Goal: Task Accomplishment & Management: Use online tool/utility

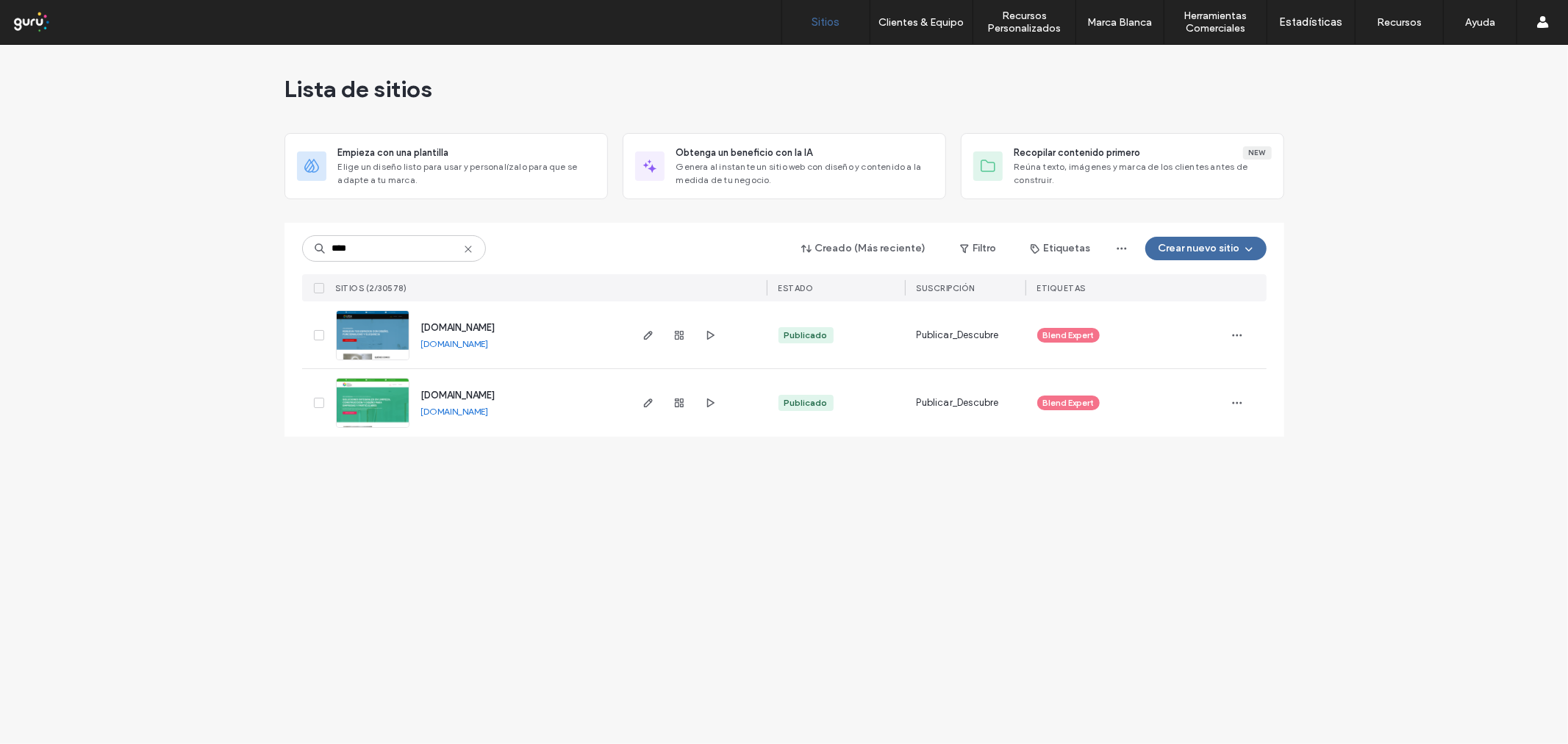
type input "****"
click at [647, 334] on use "button" at bounding box center [648, 335] width 9 height 9
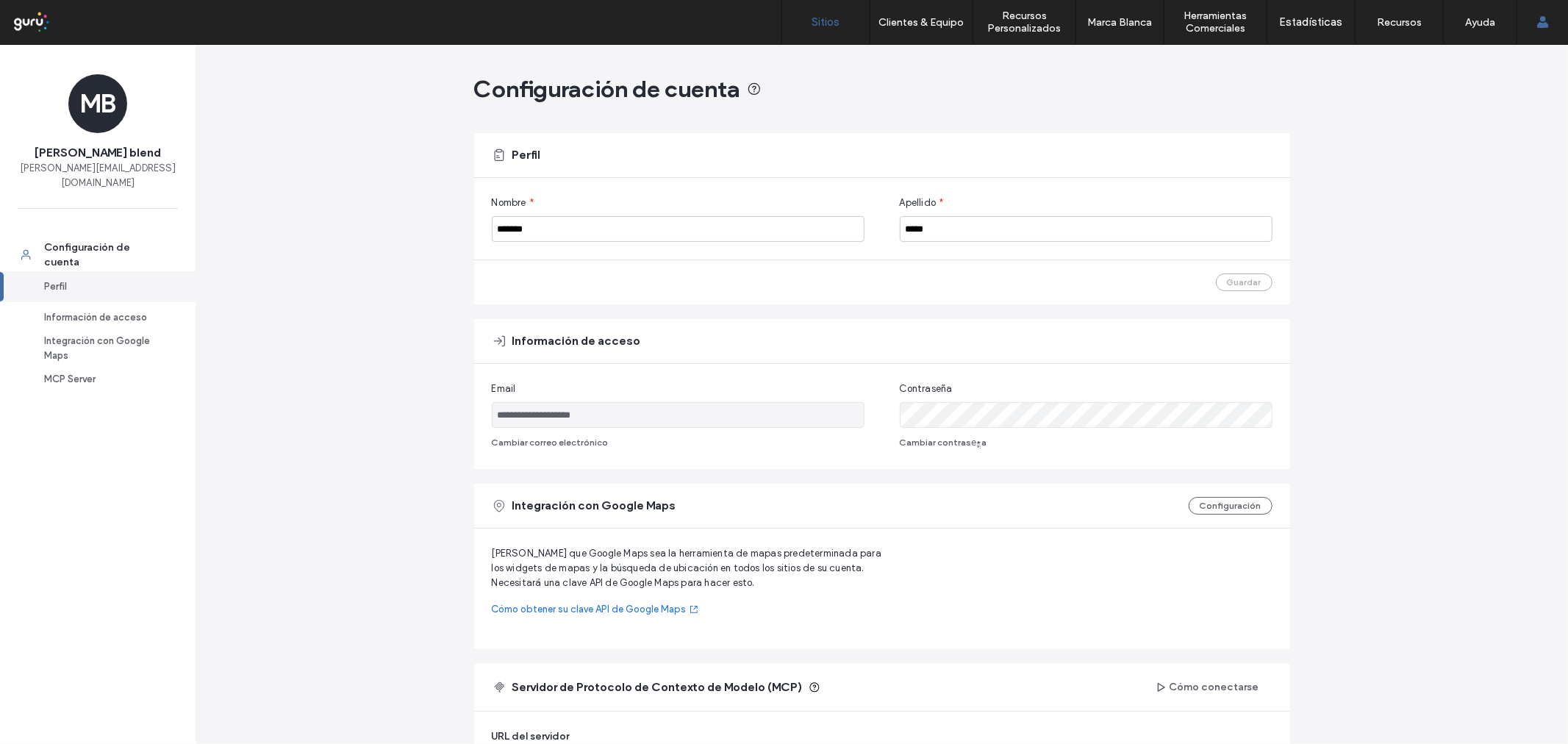
click at [810, 22] on link "Sitios" at bounding box center [826, 22] width 88 height 44
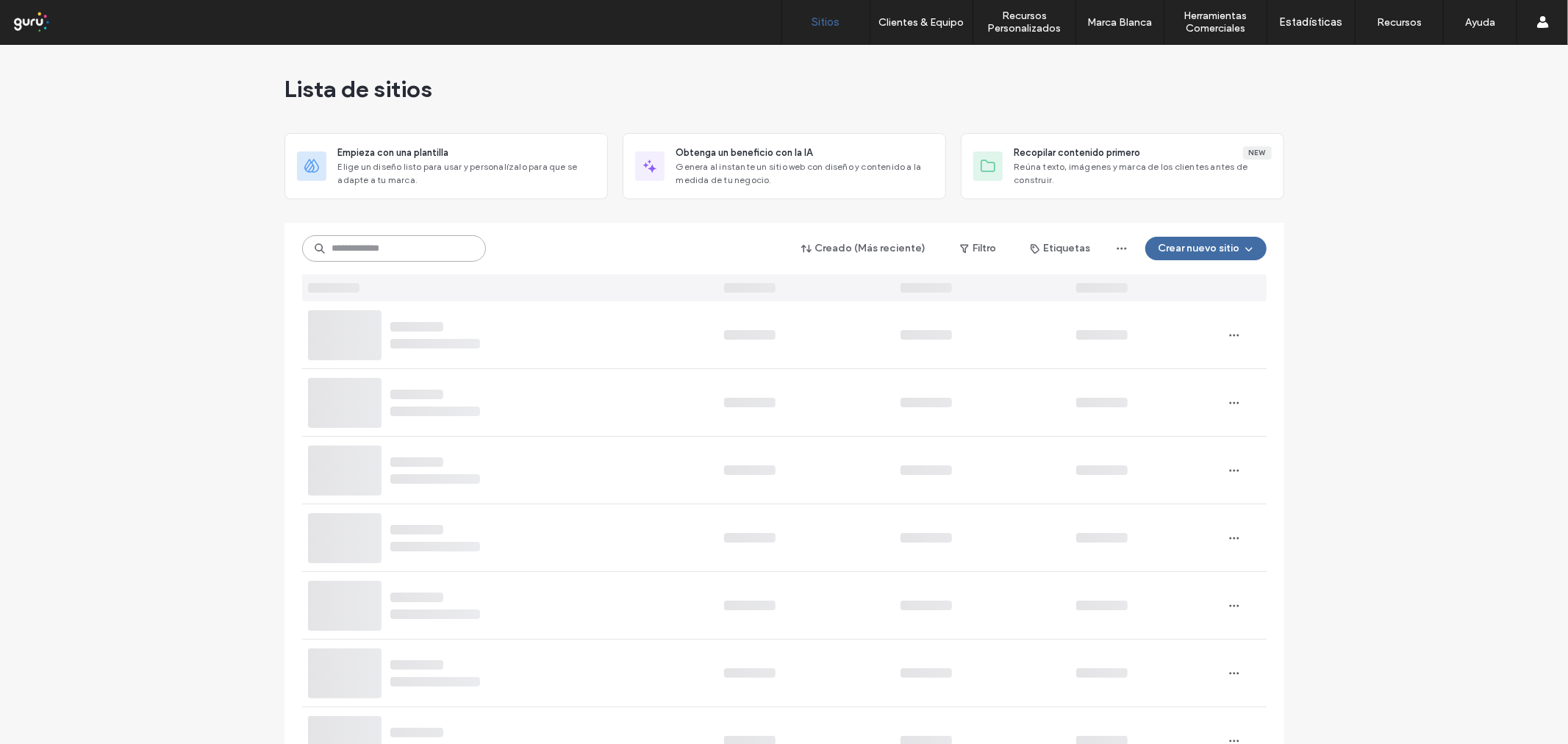
click at [353, 247] on input at bounding box center [394, 248] width 184 height 26
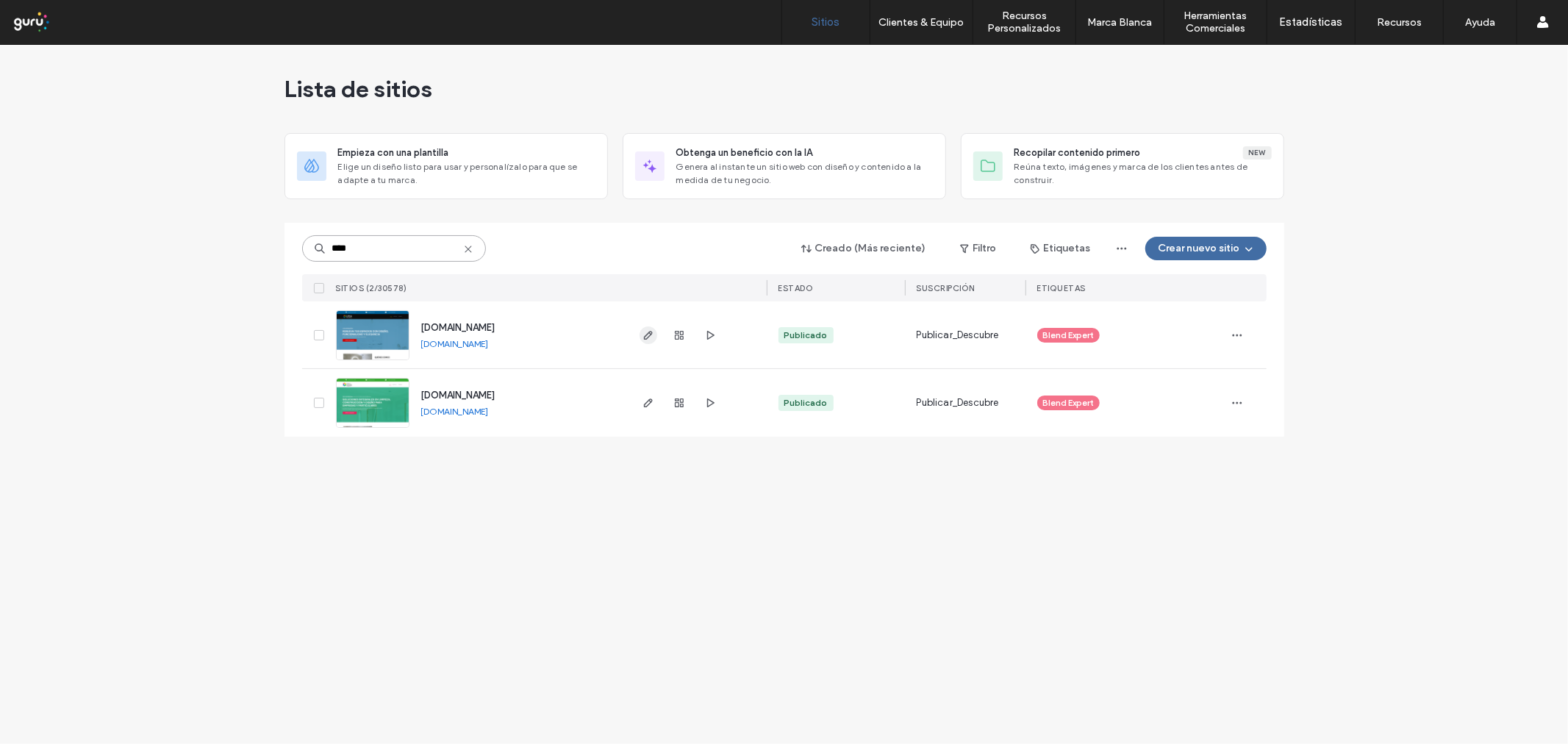
type input "****"
click at [646, 335] on use "button" at bounding box center [648, 335] width 9 height 9
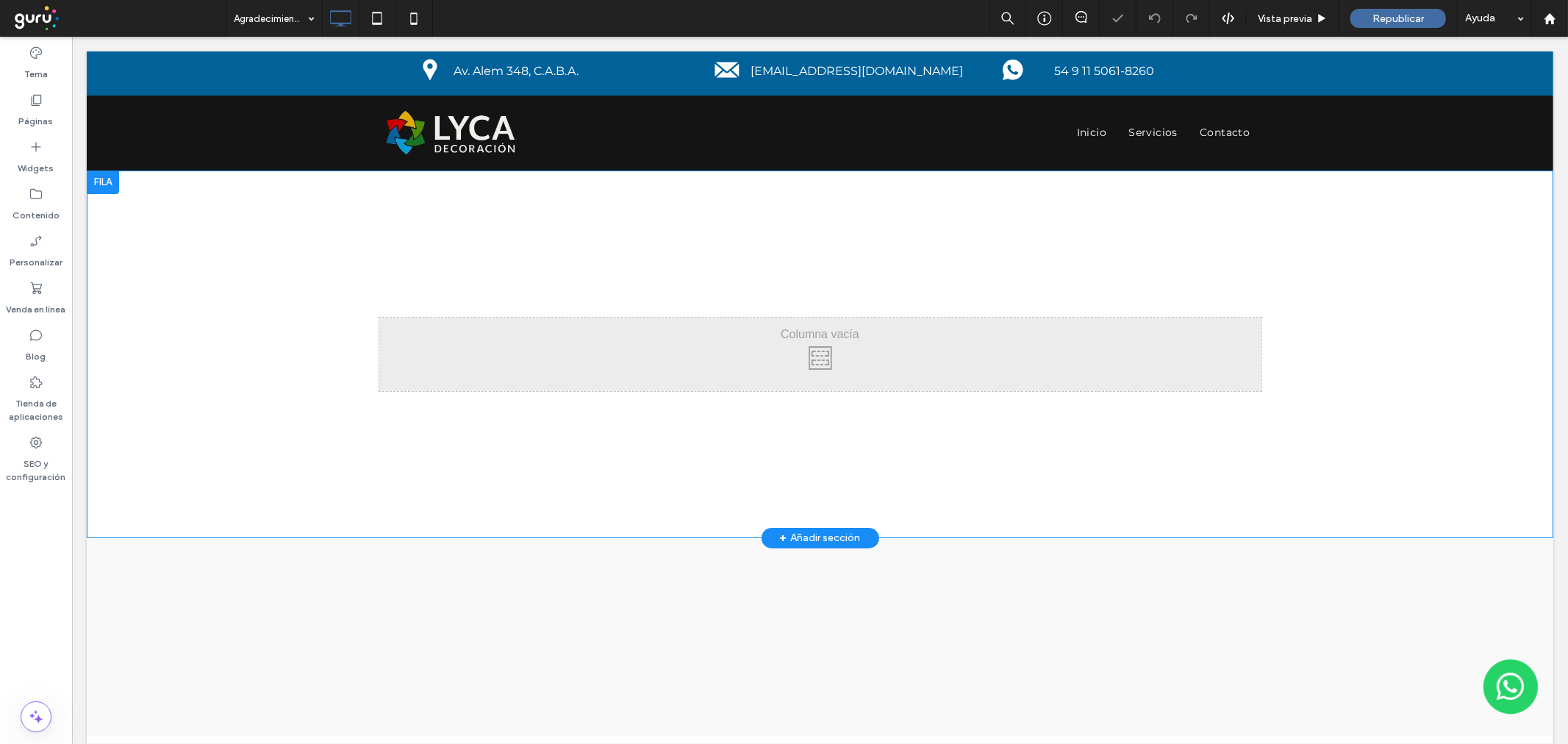
click at [111, 182] on div at bounding box center [102, 181] width 33 height 23
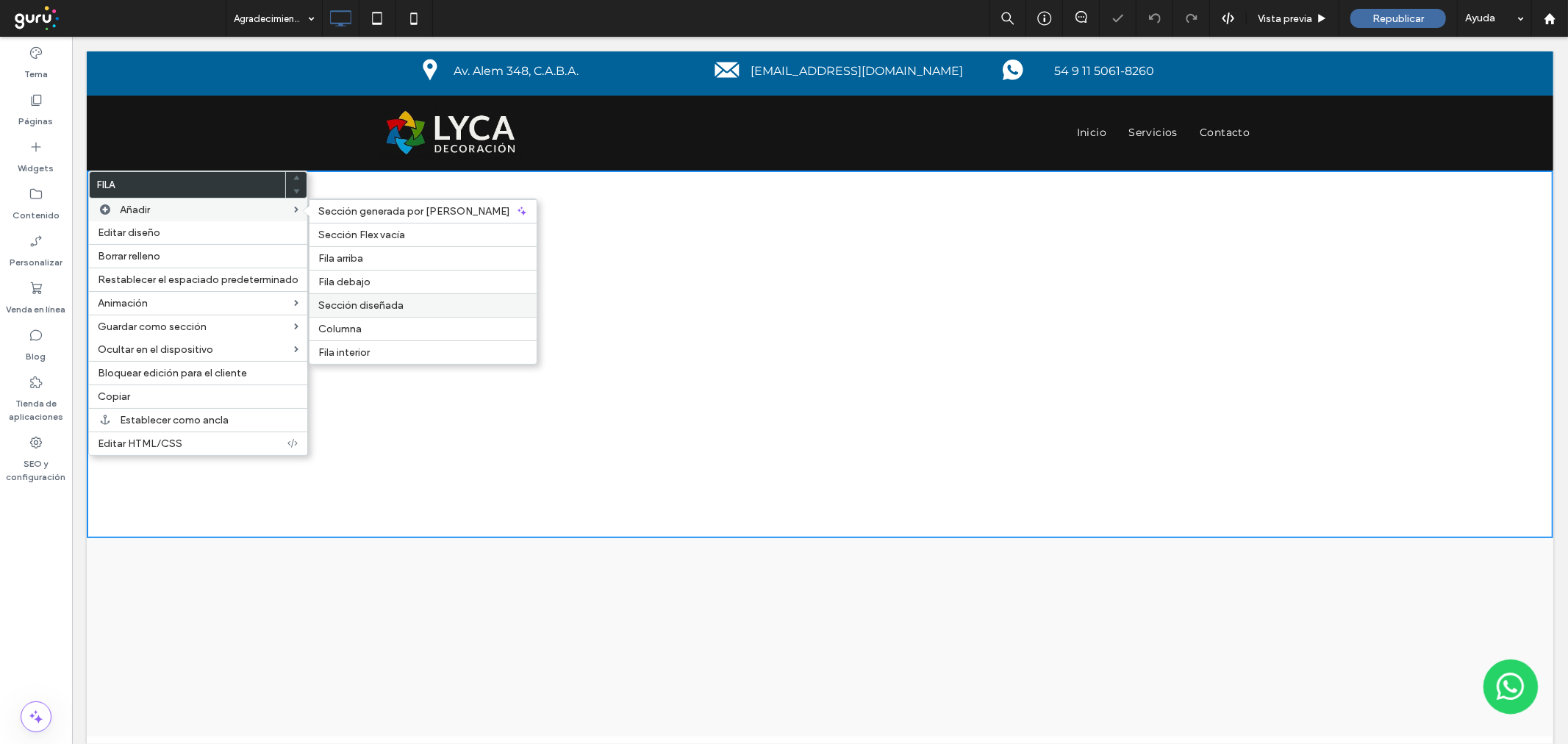
click at [321, 310] on span "Sección diseñada" at bounding box center [361, 305] width 86 height 13
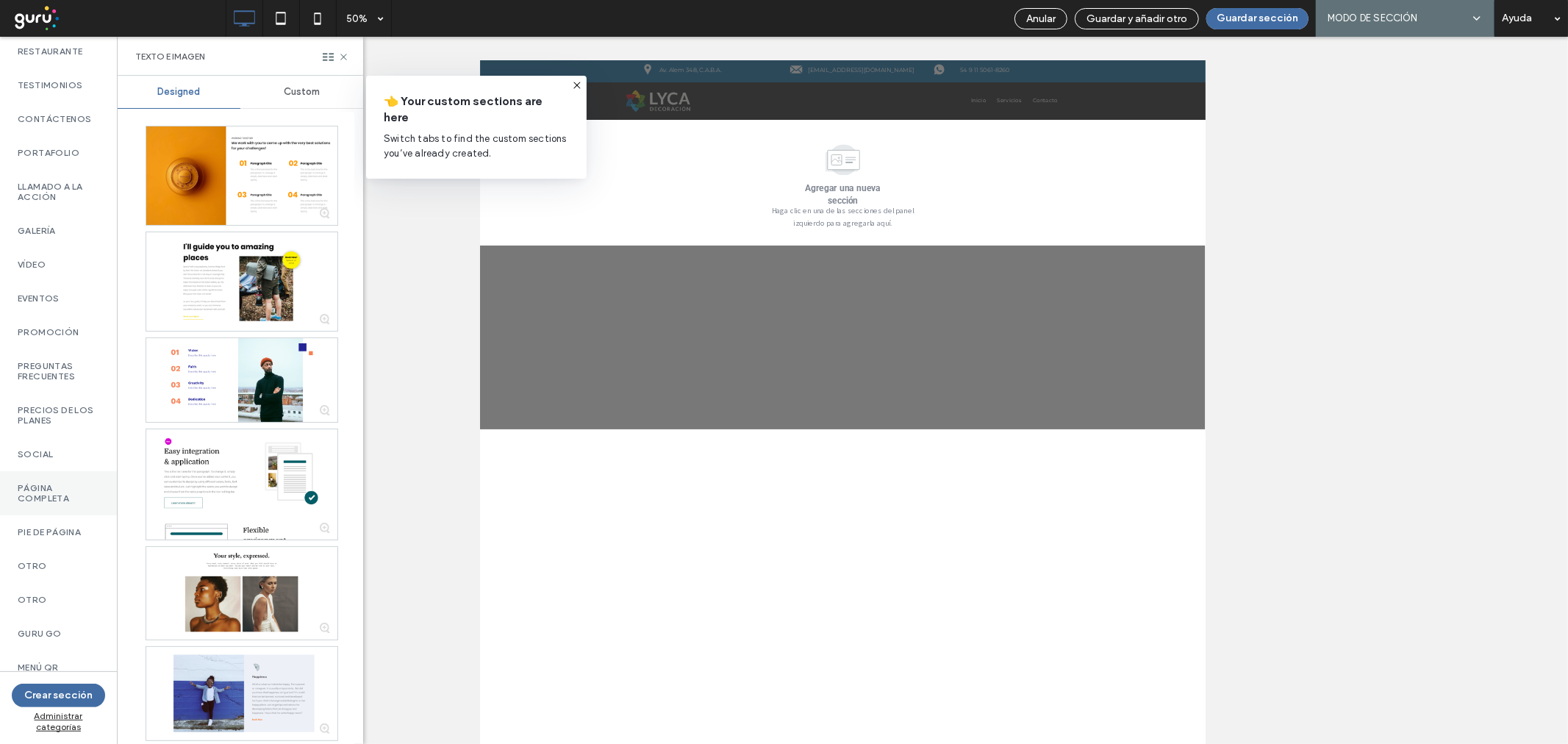
scroll to position [496, 0]
click at [53, 532] on label "Página completa" at bounding box center [58, 521] width 82 height 20
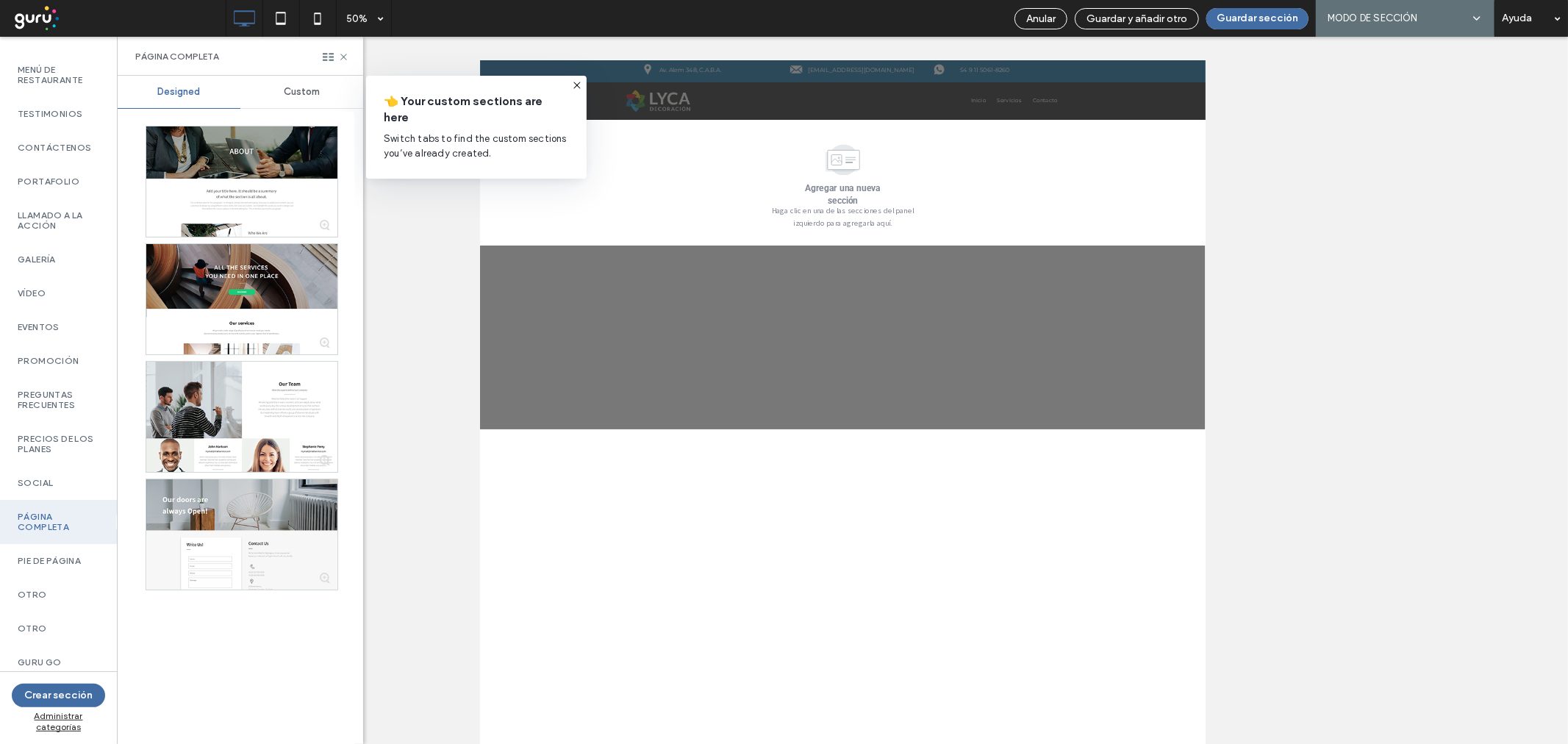
click at [304, 92] on span "Custom" at bounding box center [302, 92] width 36 height 12
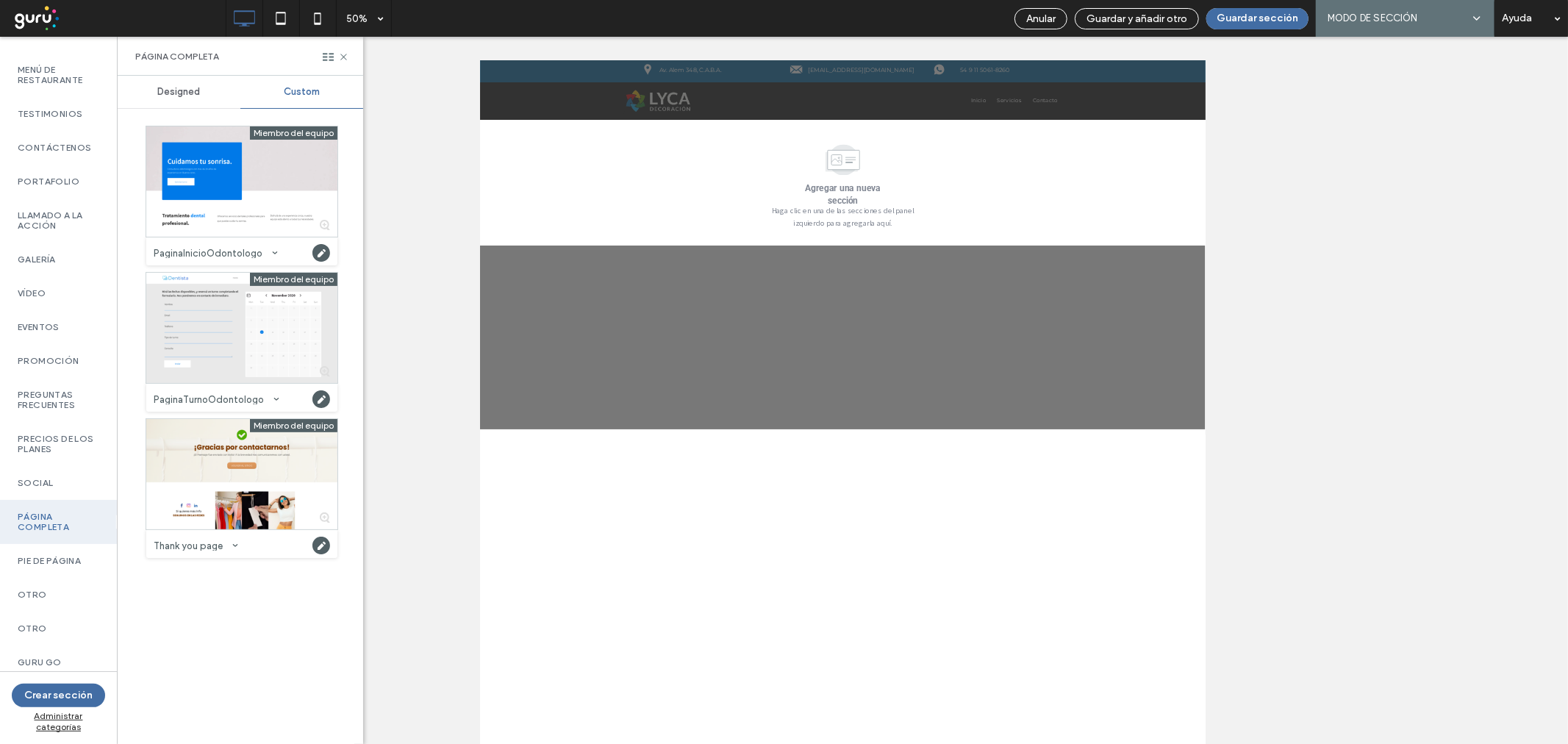
click at [179, 87] on span "Designed" at bounding box center [179, 92] width 42 height 12
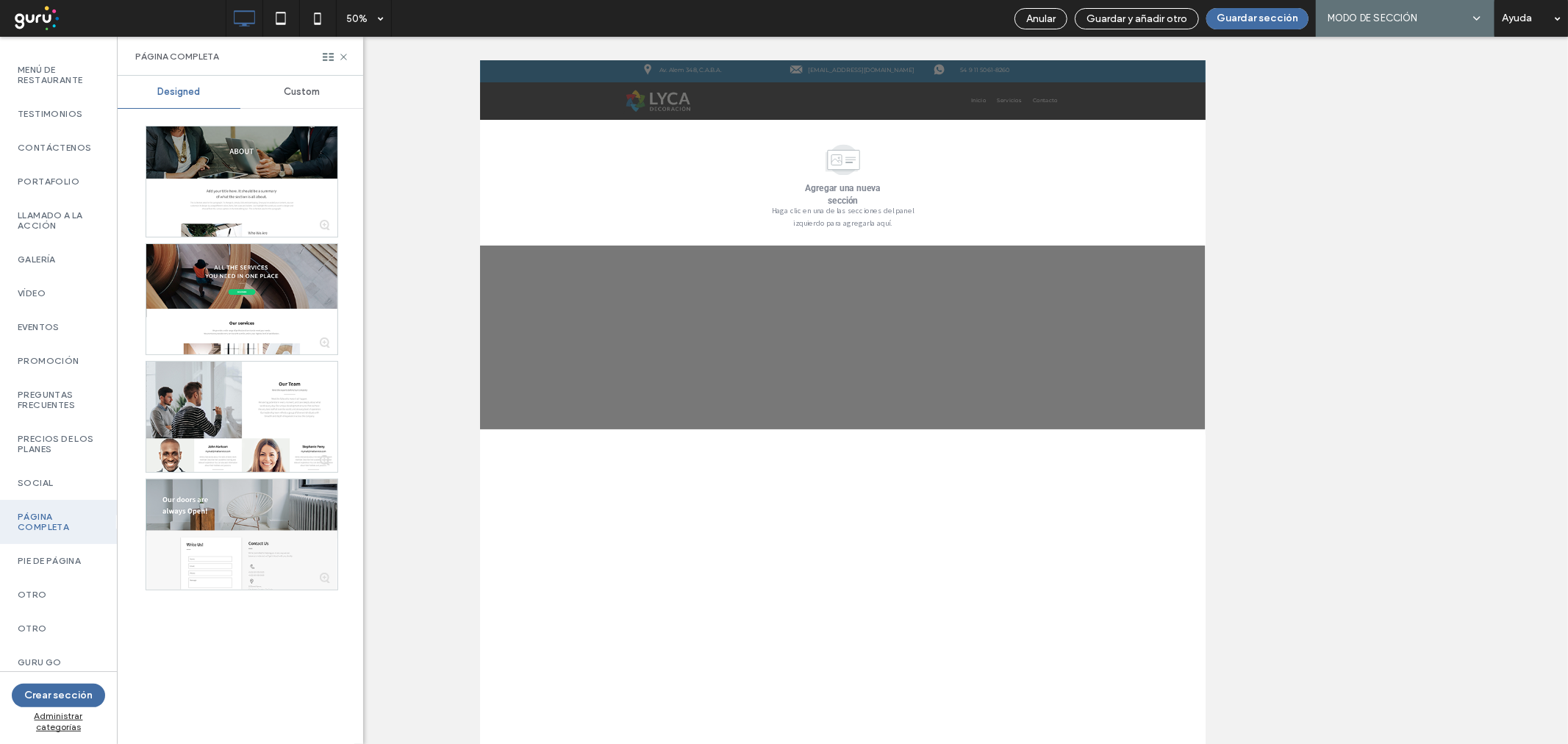
click at [321, 89] on div "Custom" at bounding box center [302, 92] width 123 height 33
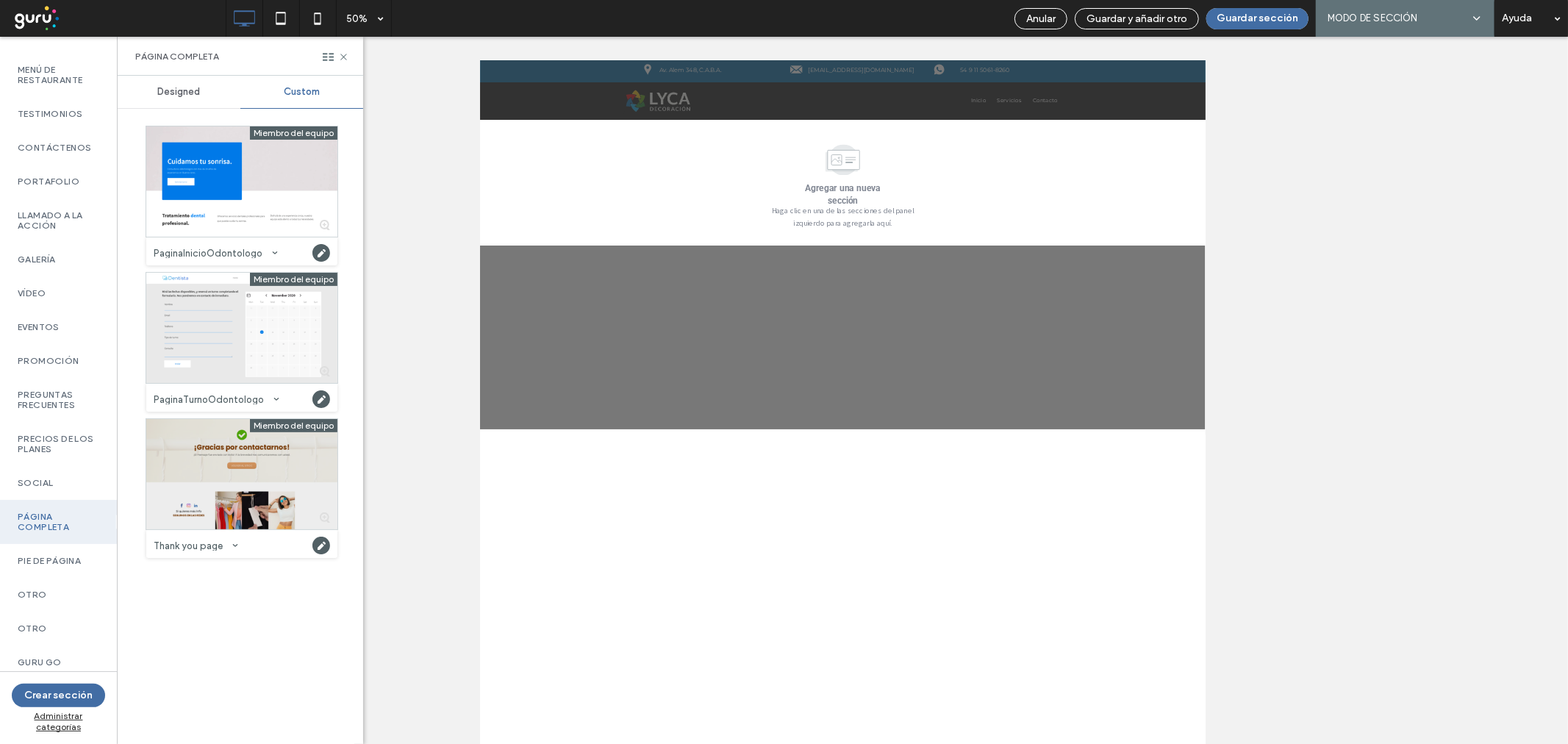
click at [258, 447] on div at bounding box center [241, 475] width 191 height 111
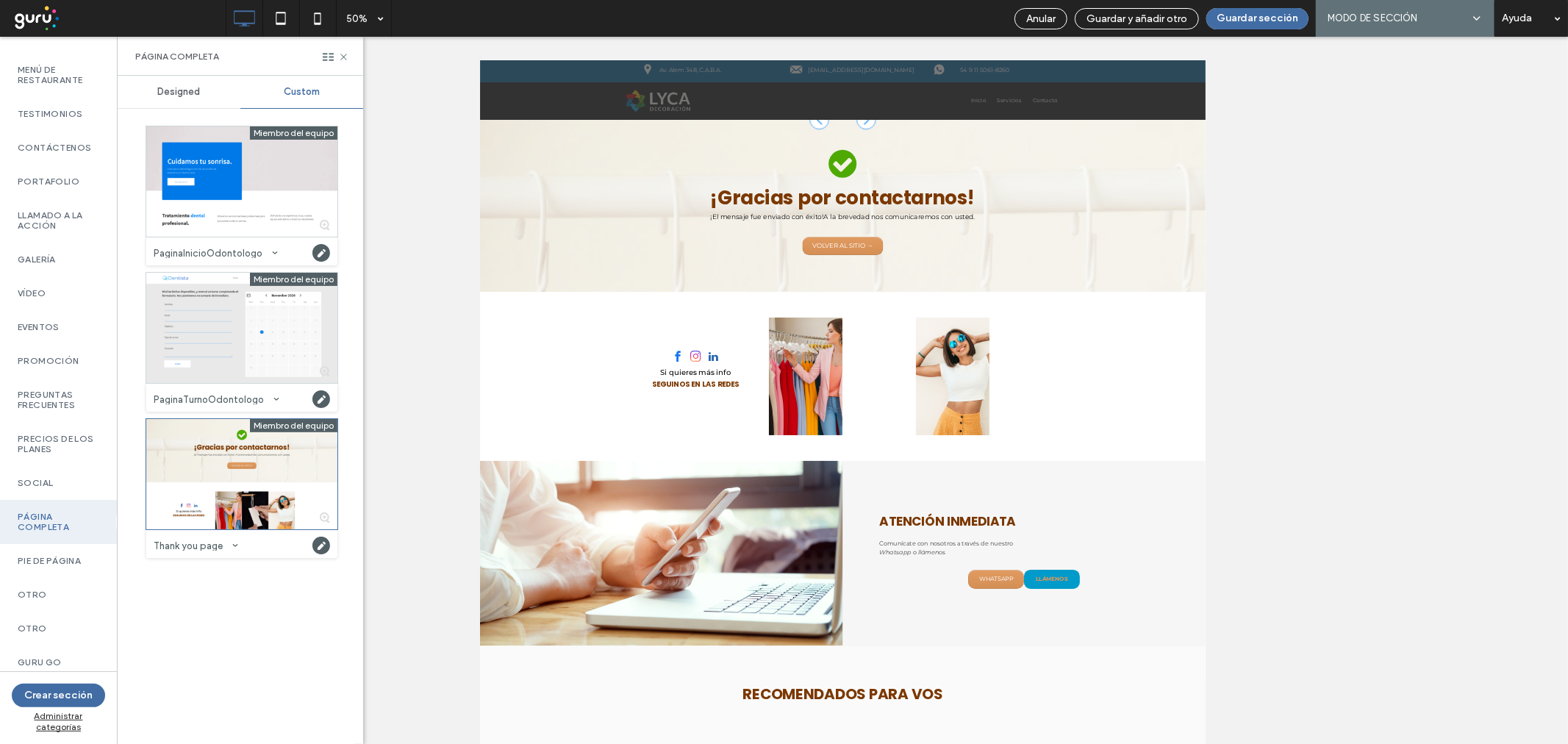
scroll to position [1, 0]
click at [1258, 17] on button "Guardar sección" at bounding box center [1257, 19] width 102 height 21
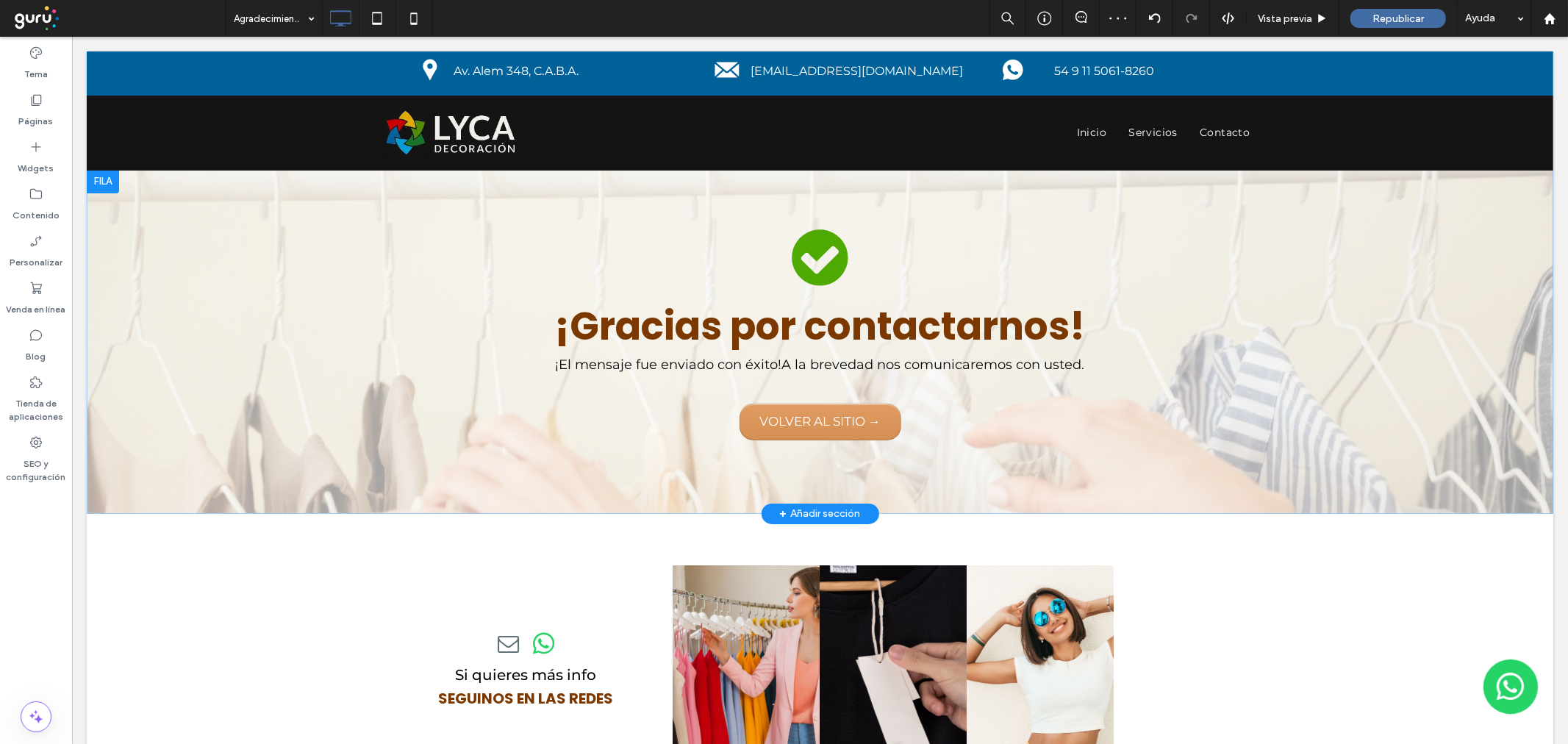
click at [121, 266] on div "¡Gracias por contactarnos! ¡El mensaje fue enviado con éxito! A la brevedad nos…" at bounding box center [820, 341] width 1467 height 344
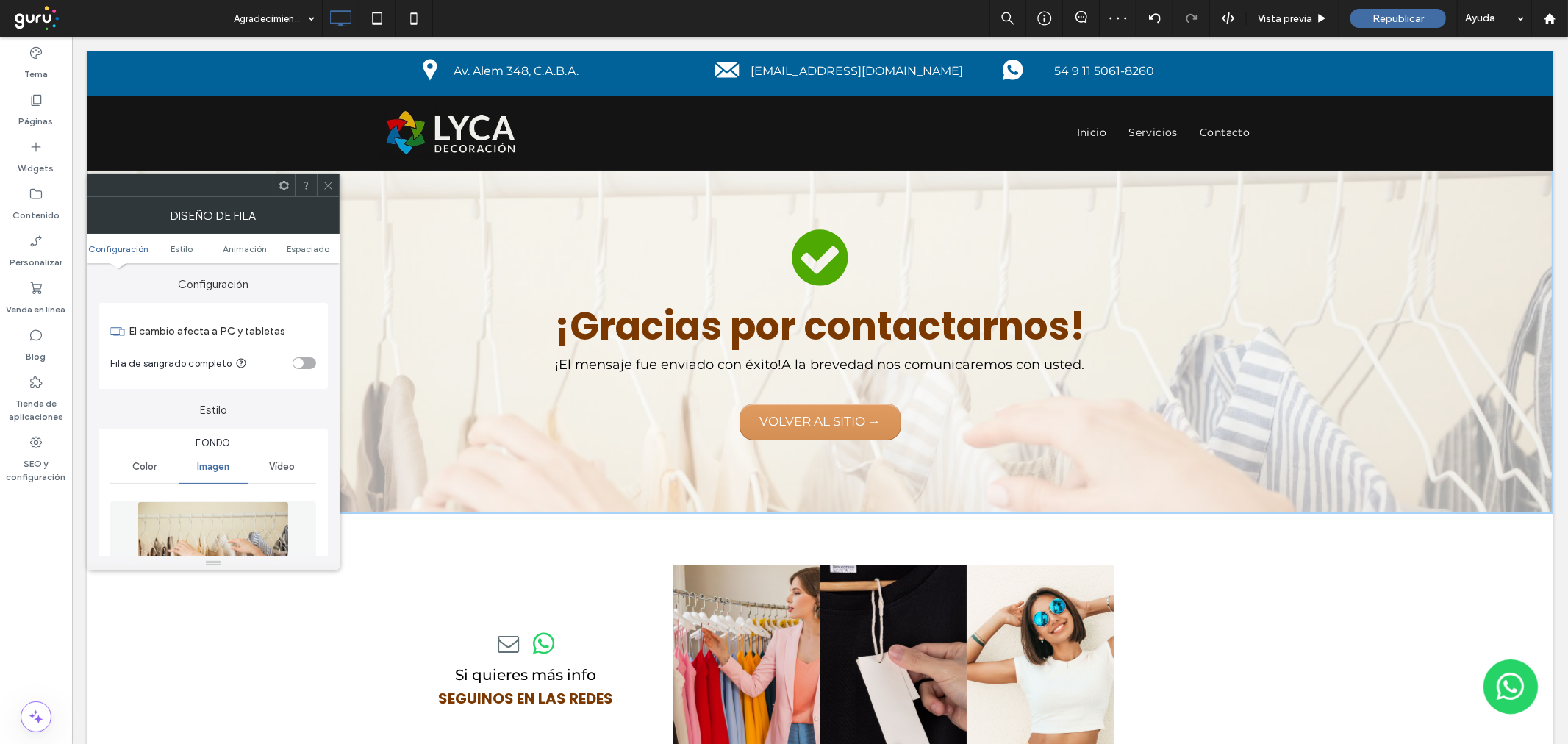
click at [210, 519] on img at bounding box center [213, 552] width 151 height 101
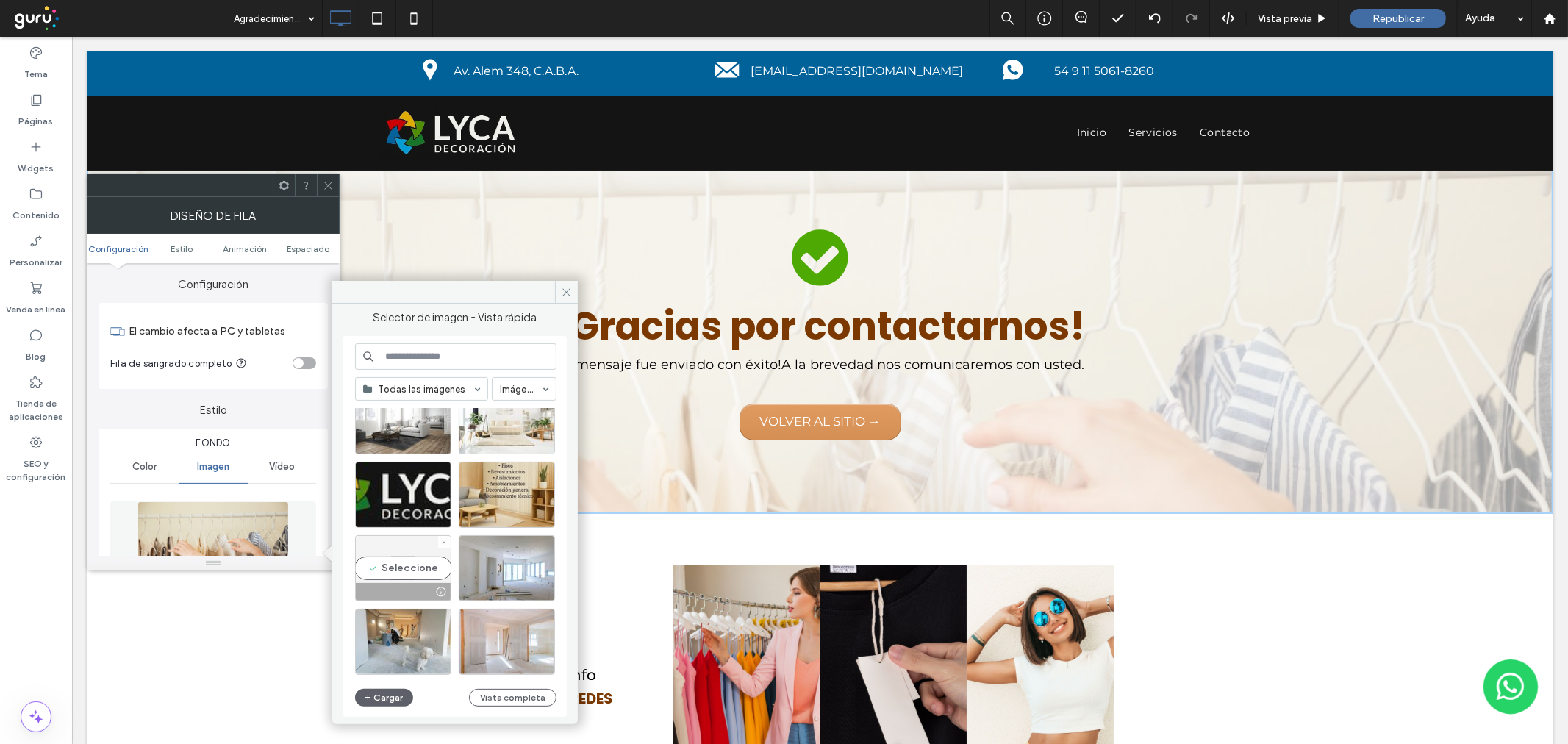
scroll to position [549, 0]
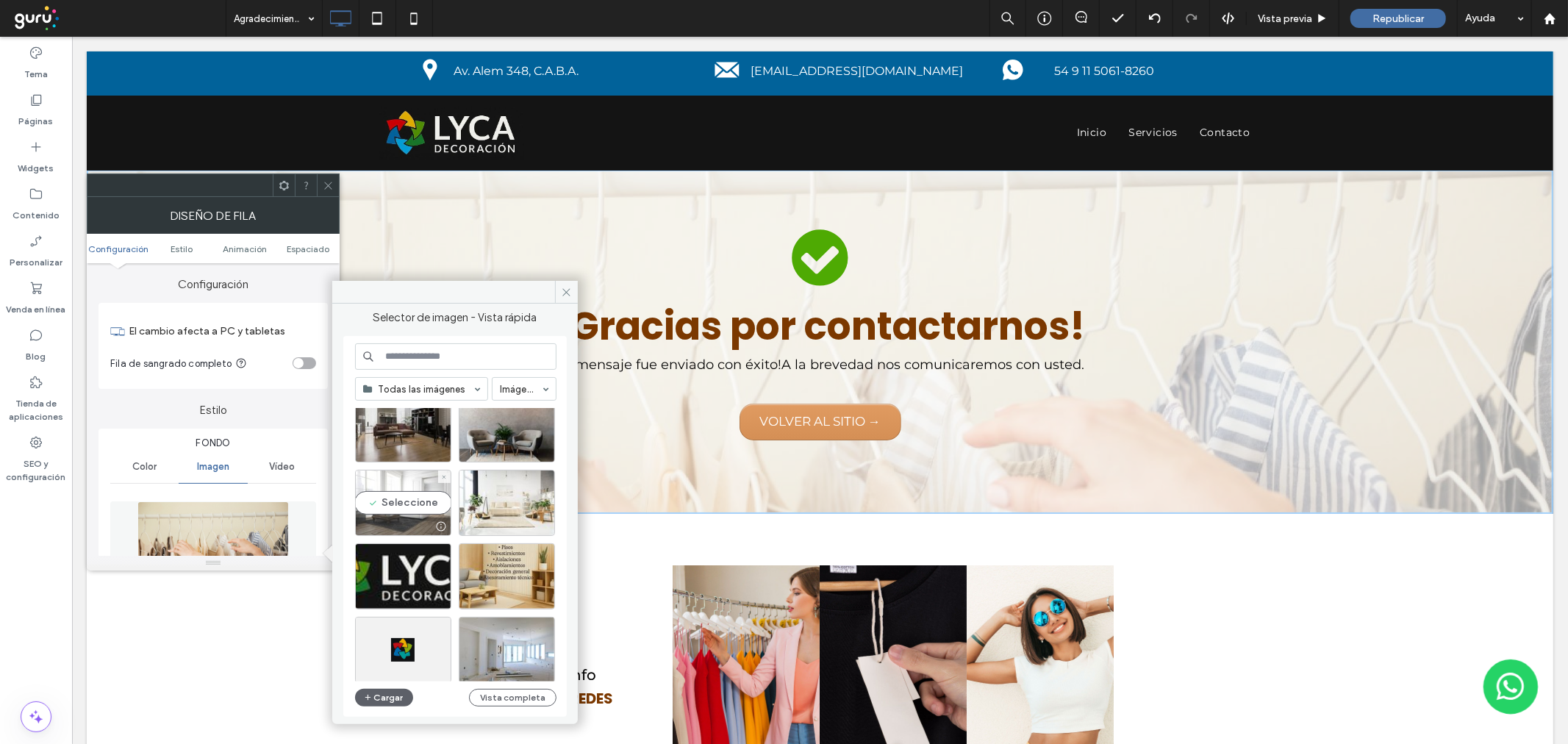
drag, startPoint x: 417, startPoint y: 499, endPoint x: 333, endPoint y: 462, distance: 91.8
click at [417, 499] on div "Seleccione" at bounding box center [403, 503] width 96 height 66
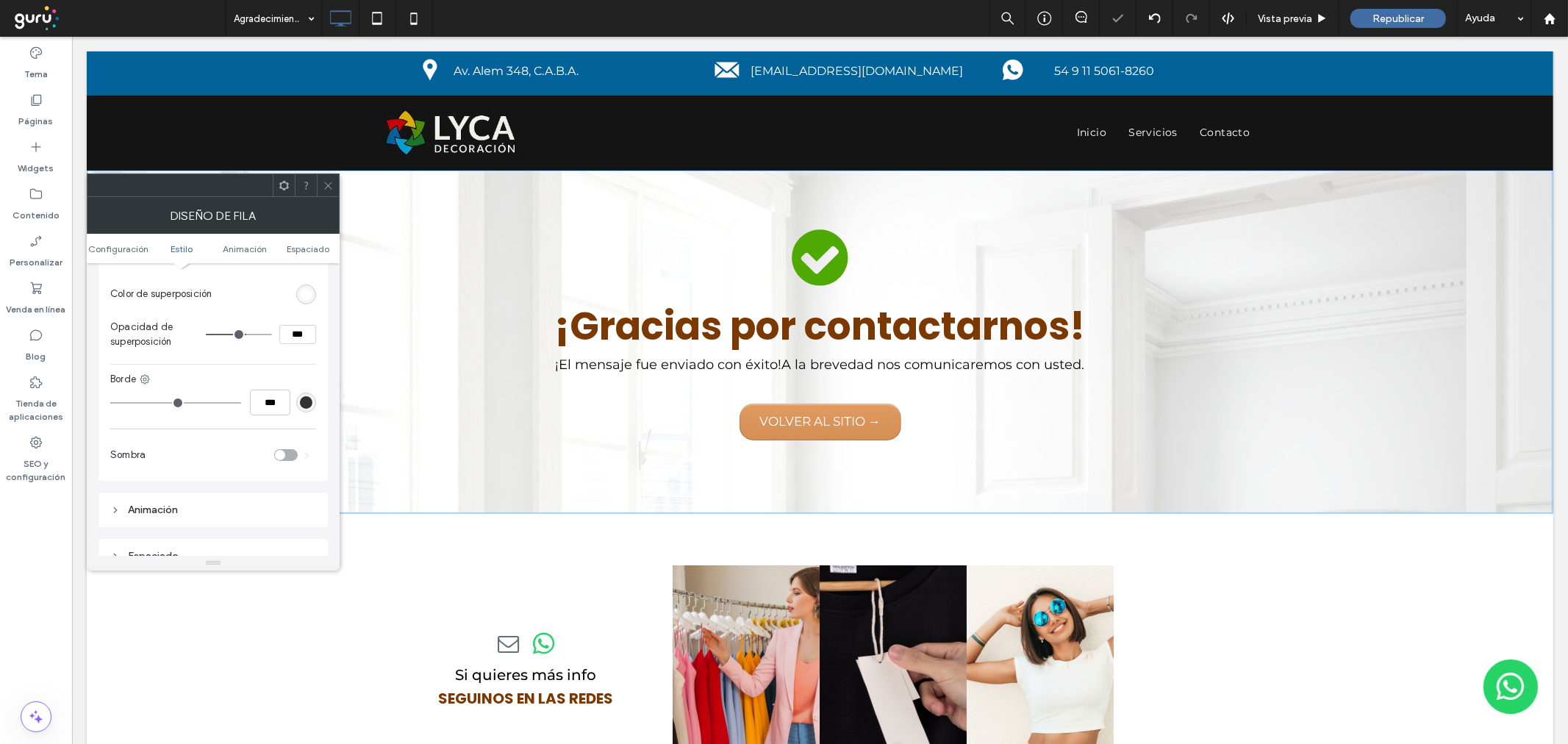
scroll to position [490, 0]
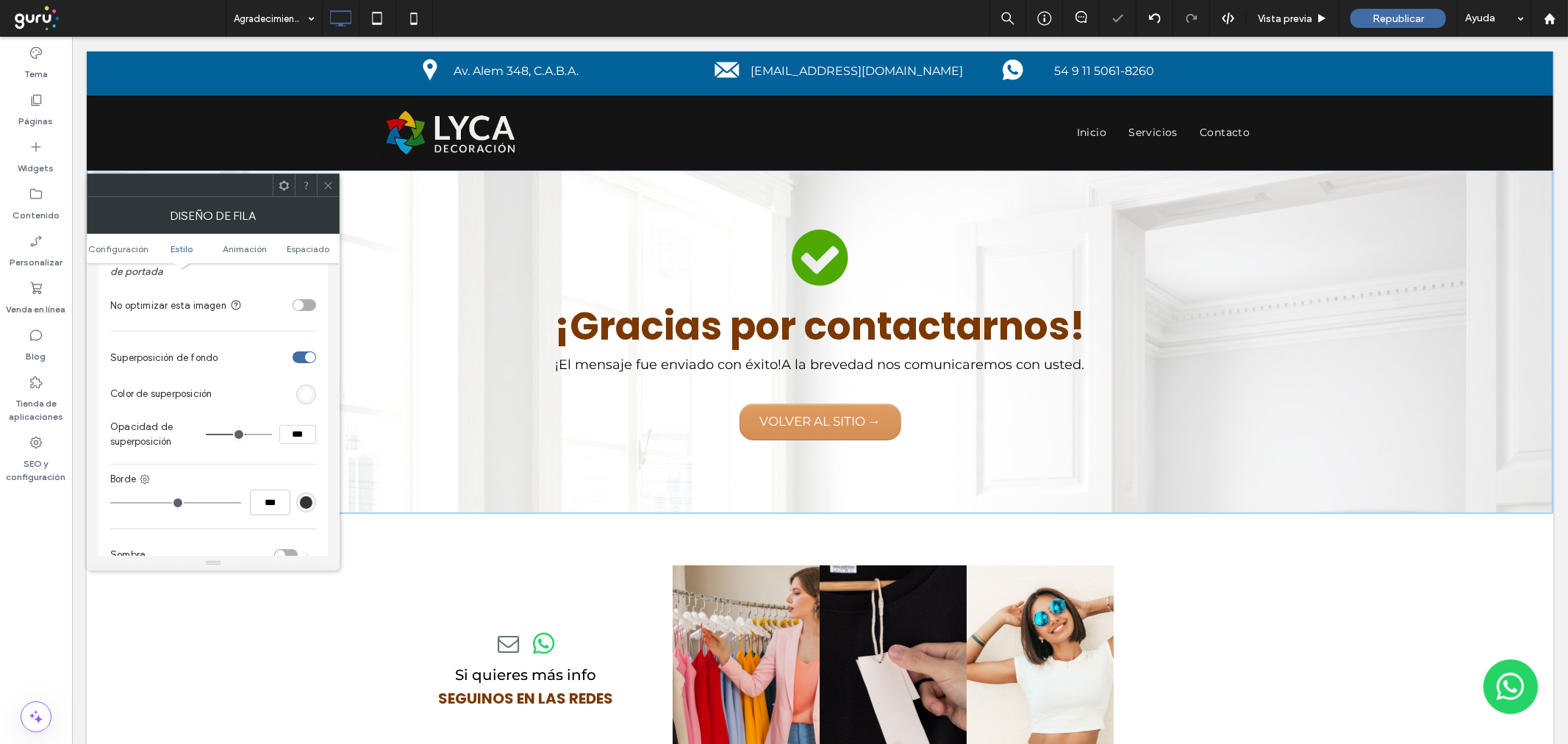
click at [312, 384] on section "Color de superposición" at bounding box center [213, 394] width 206 height 37
click at [309, 390] on div "rgb(255, 255, 255)" at bounding box center [306, 394] width 13 height 13
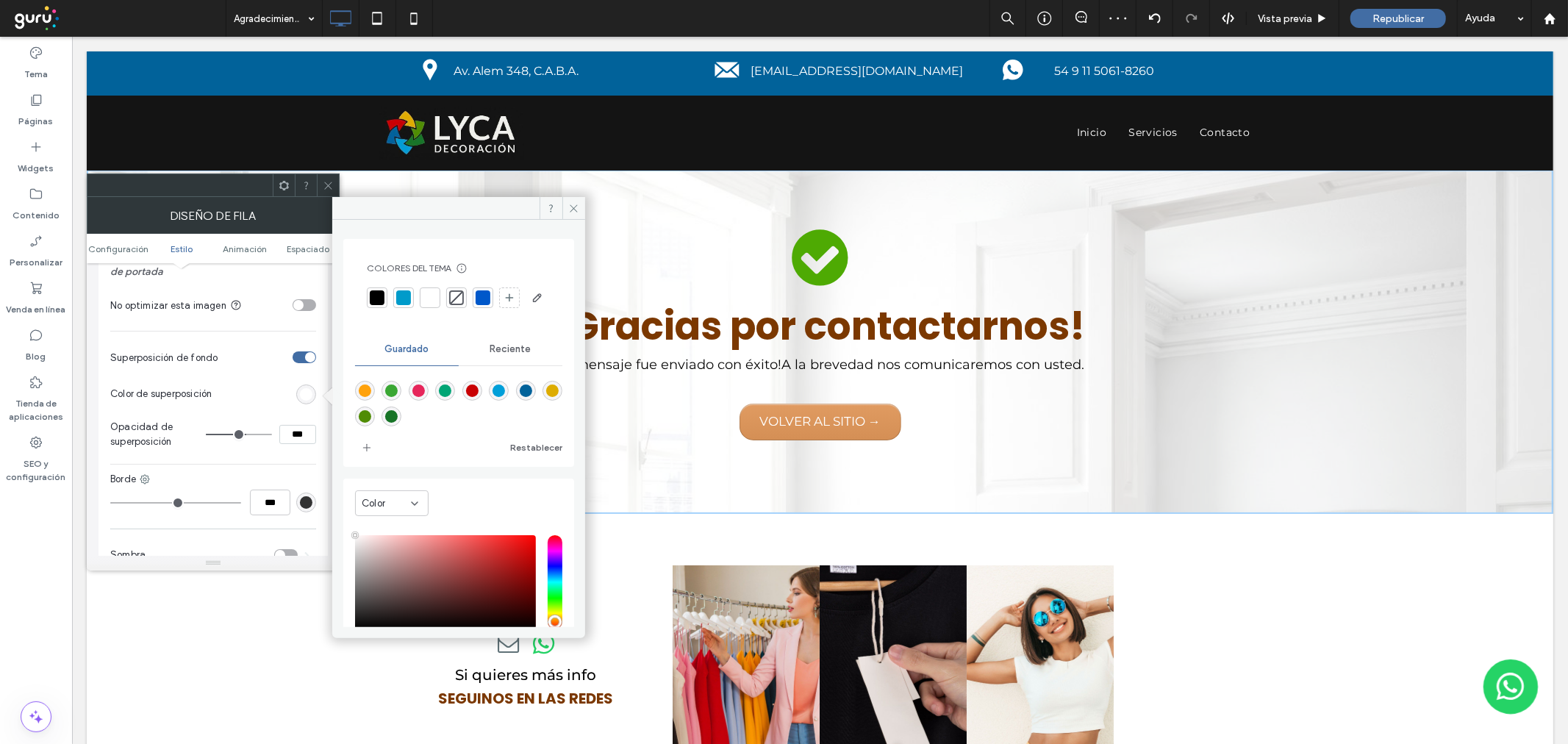
click at [520, 397] on div "rgba(1,98,154,1)" at bounding box center [526, 391] width 13 height 13
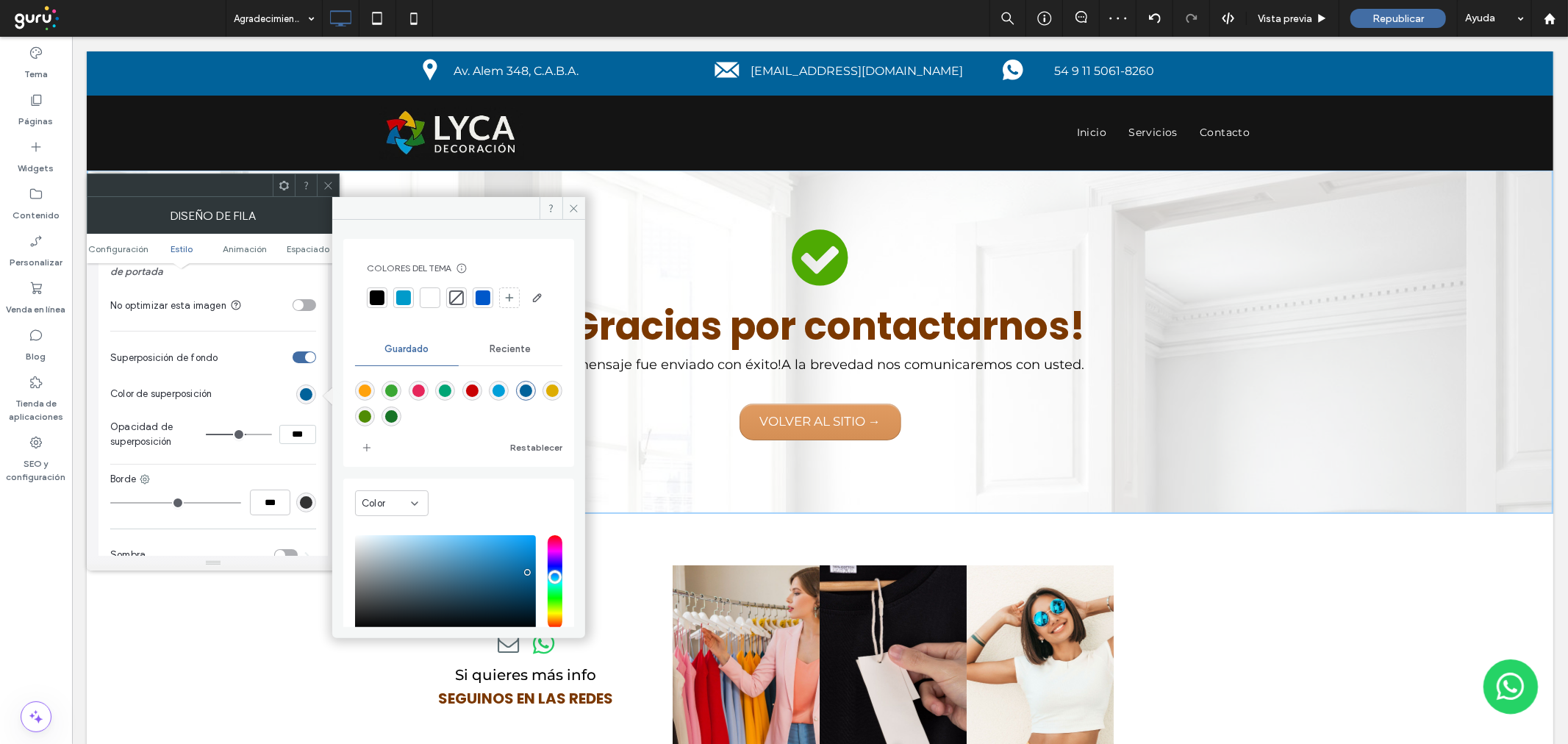
type input "*******"
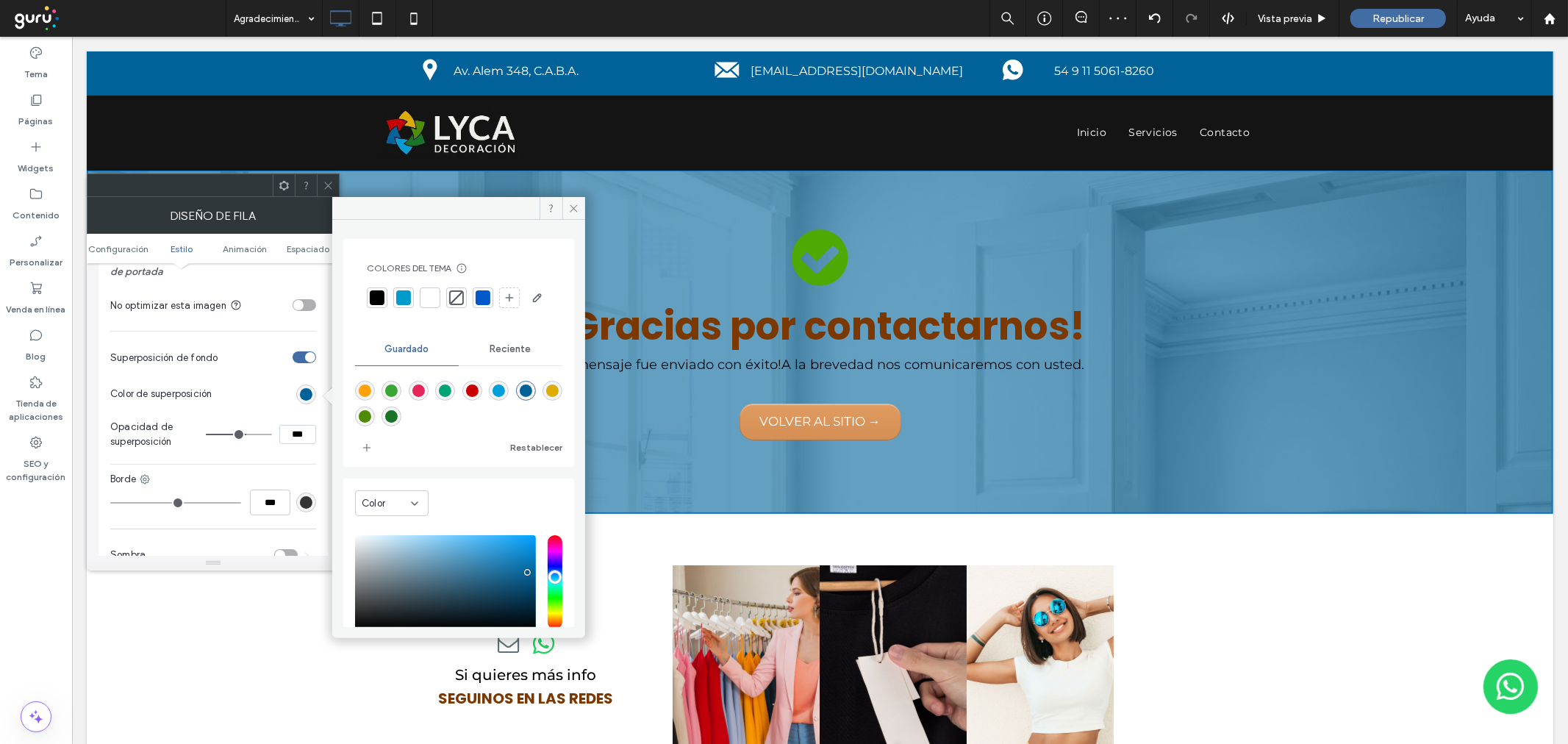
click at [329, 179] on span at bounding box center [328, 185] width 11 height 22
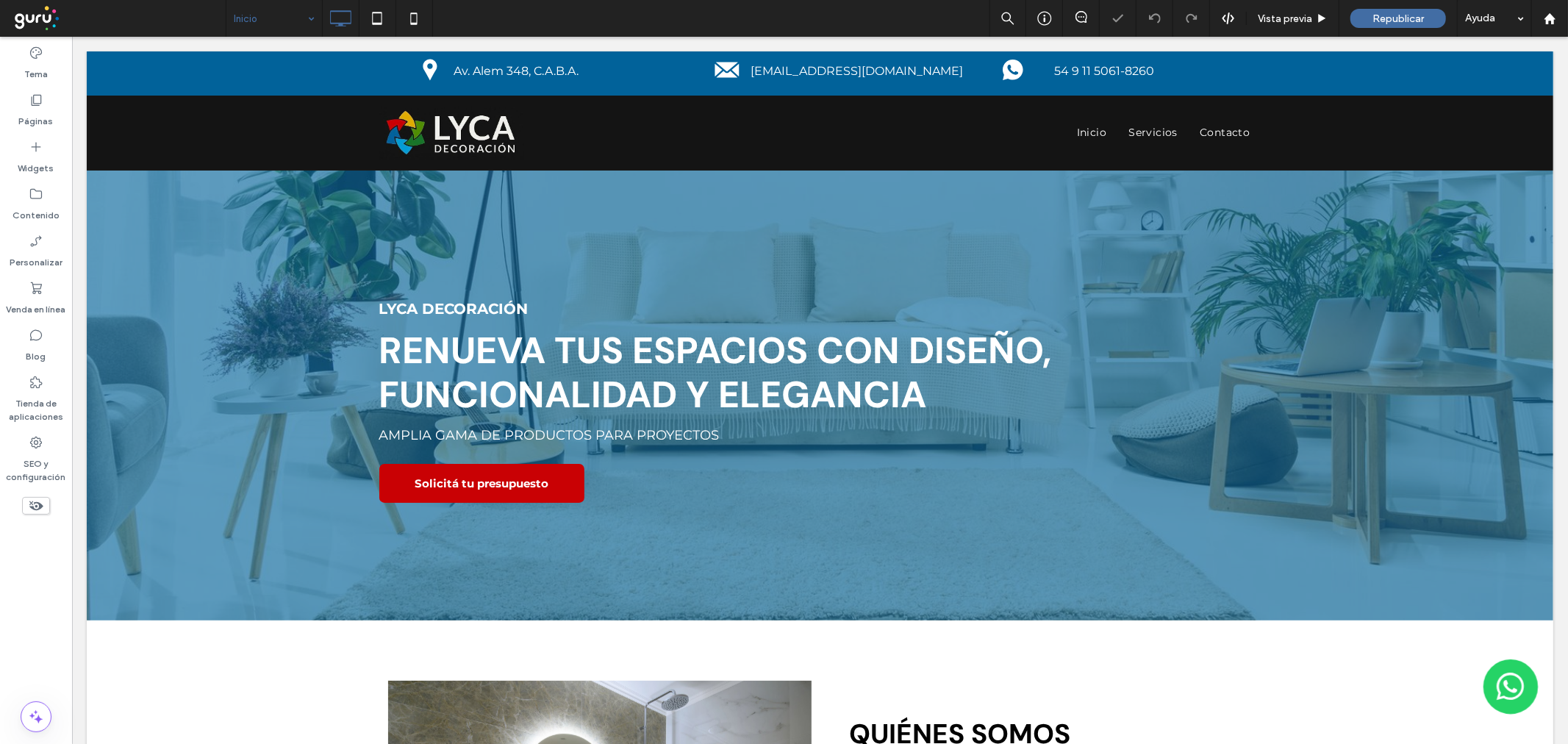
click at [310, 12] on div "Inicio" at bounding box center [274, 18] width 95 height 37
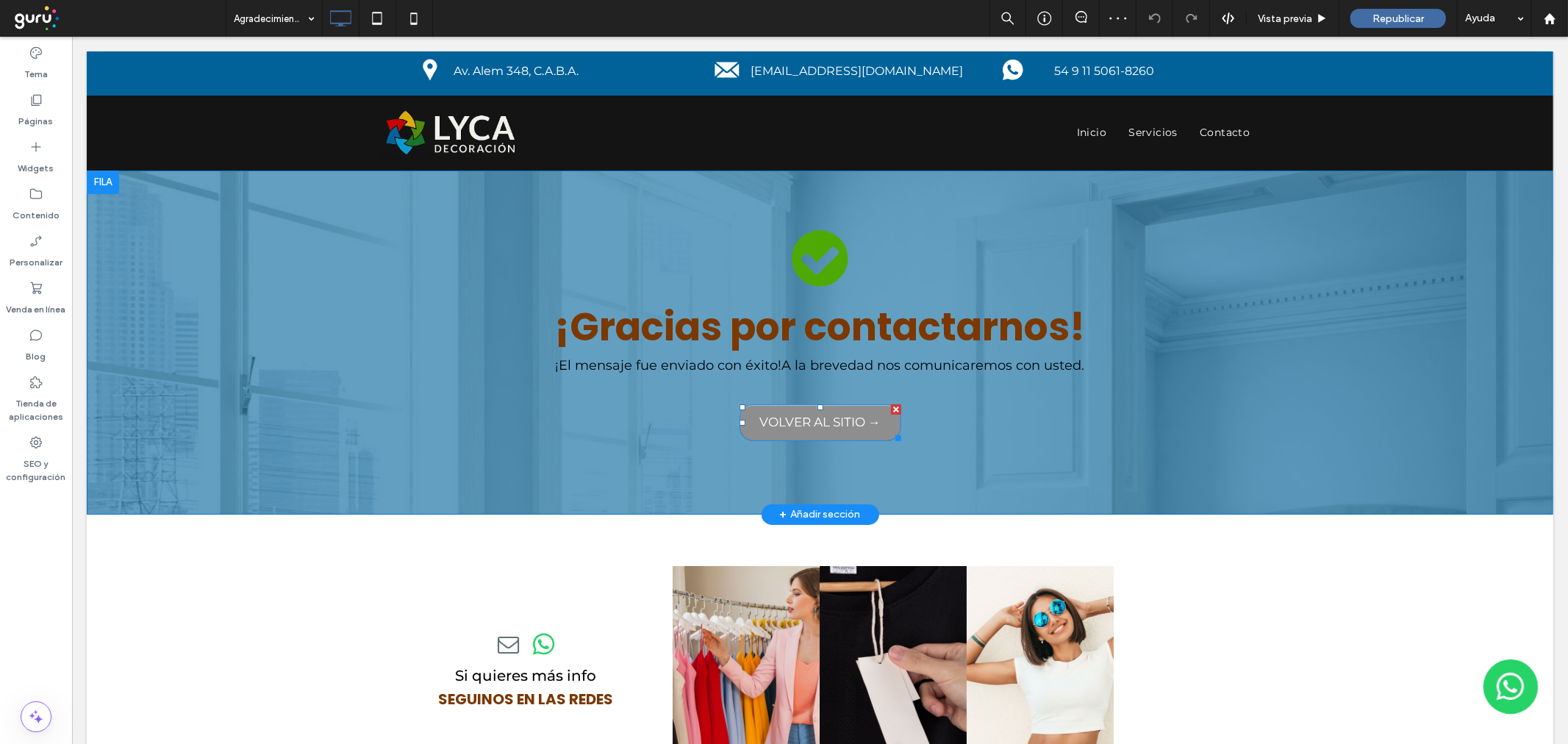
click at [890, 403] on div at bounding box center [895, 409] width 11 height 11
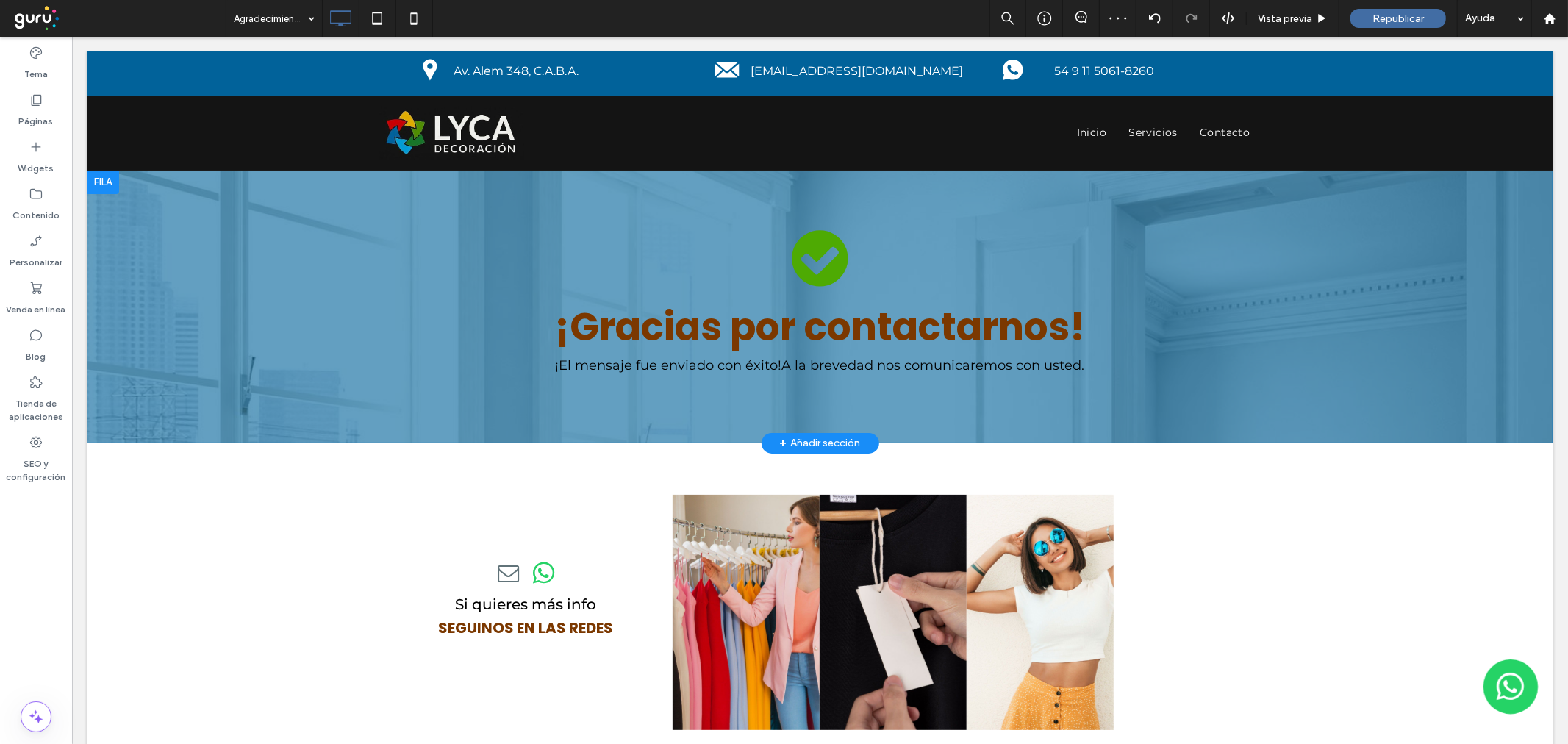
click at [317, 292] on div "¡Gracias por contactarnos! ¡El mensaje fue enviado con éxito! A la brevedad nos…" at bounding box center [820, 306] width 1467 height 272
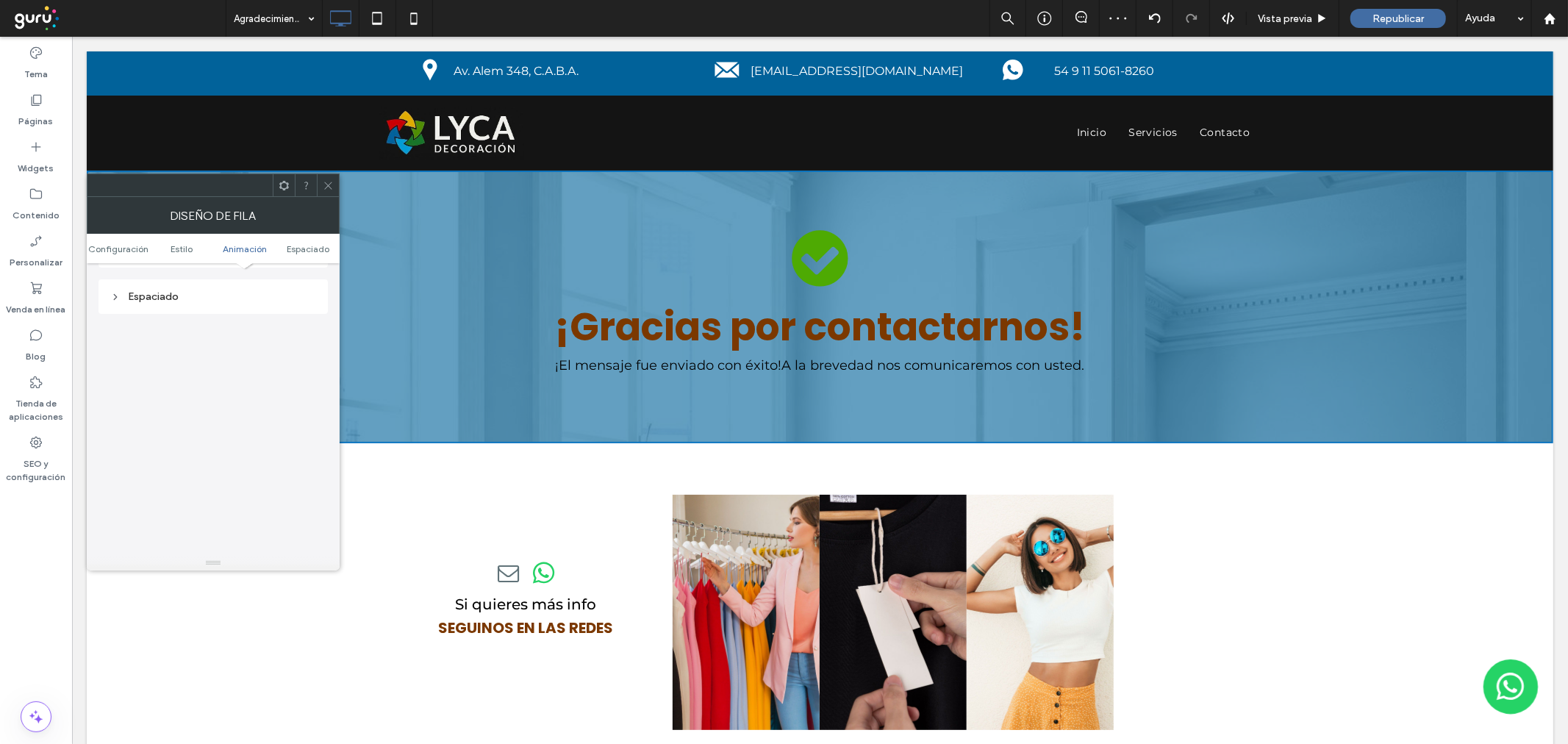
scroll to position [855, 0]
click at [215, 286] on div "Espaciado" at bounding box center [213, 292] width 206 height 13
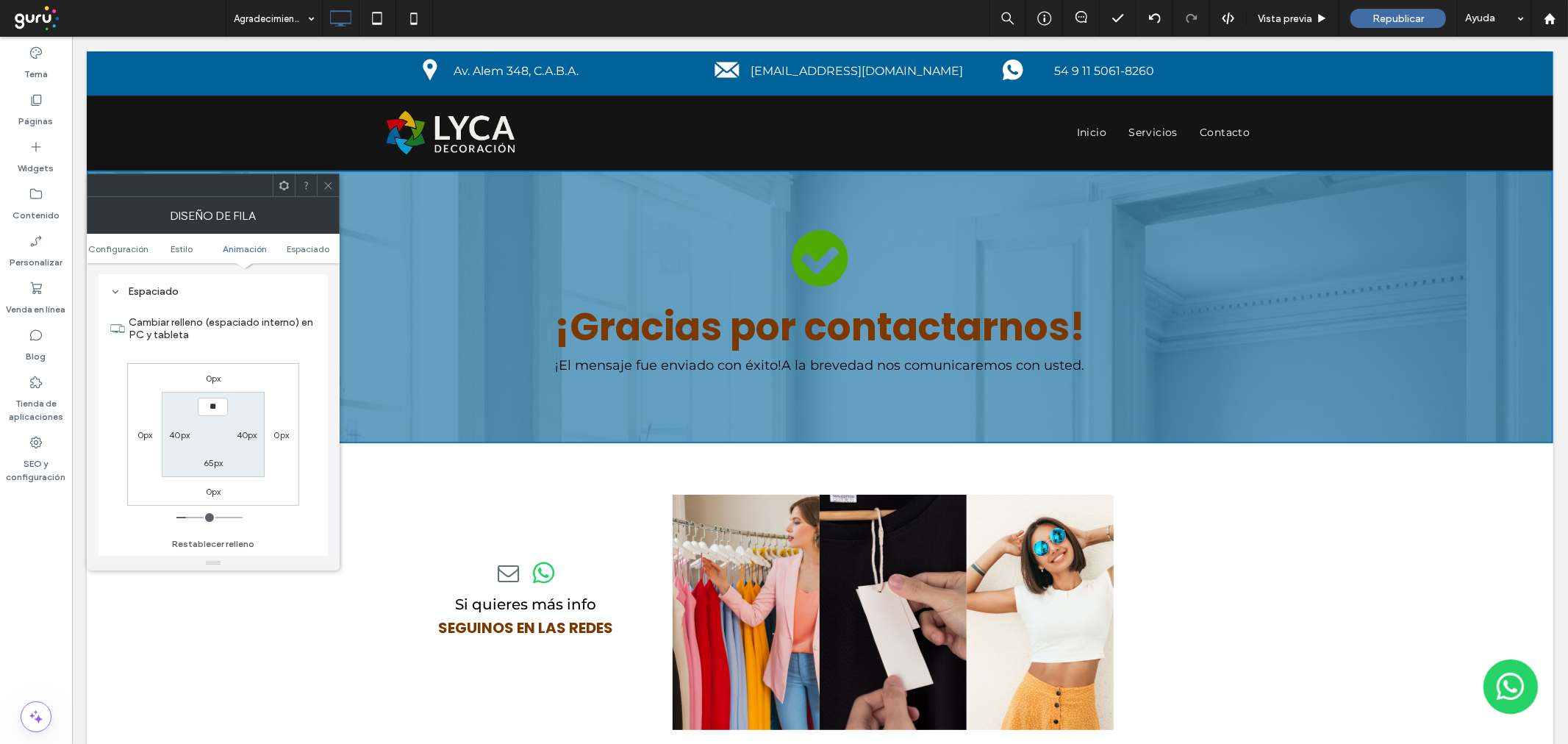
type input "***"
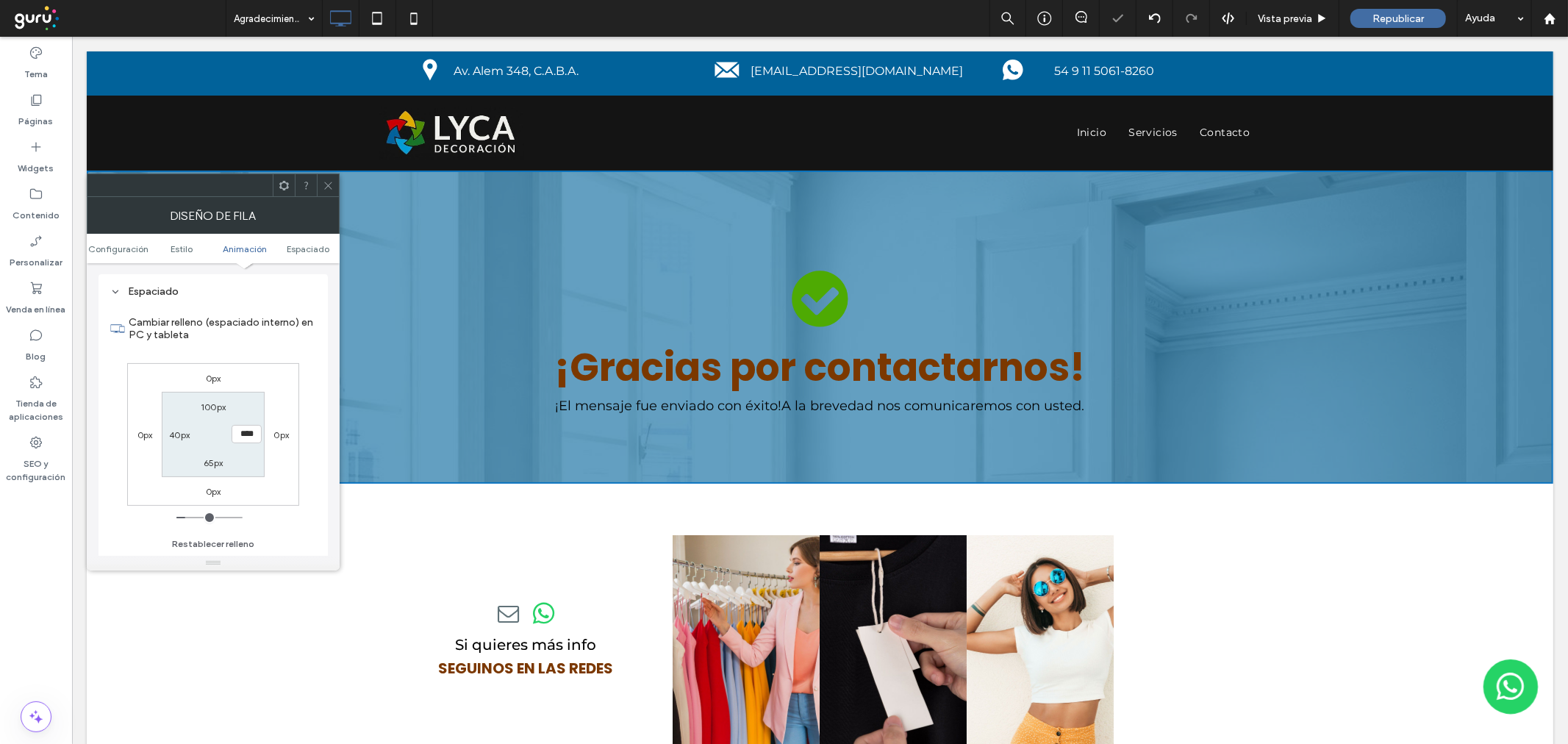
type input "**"
type input "***"
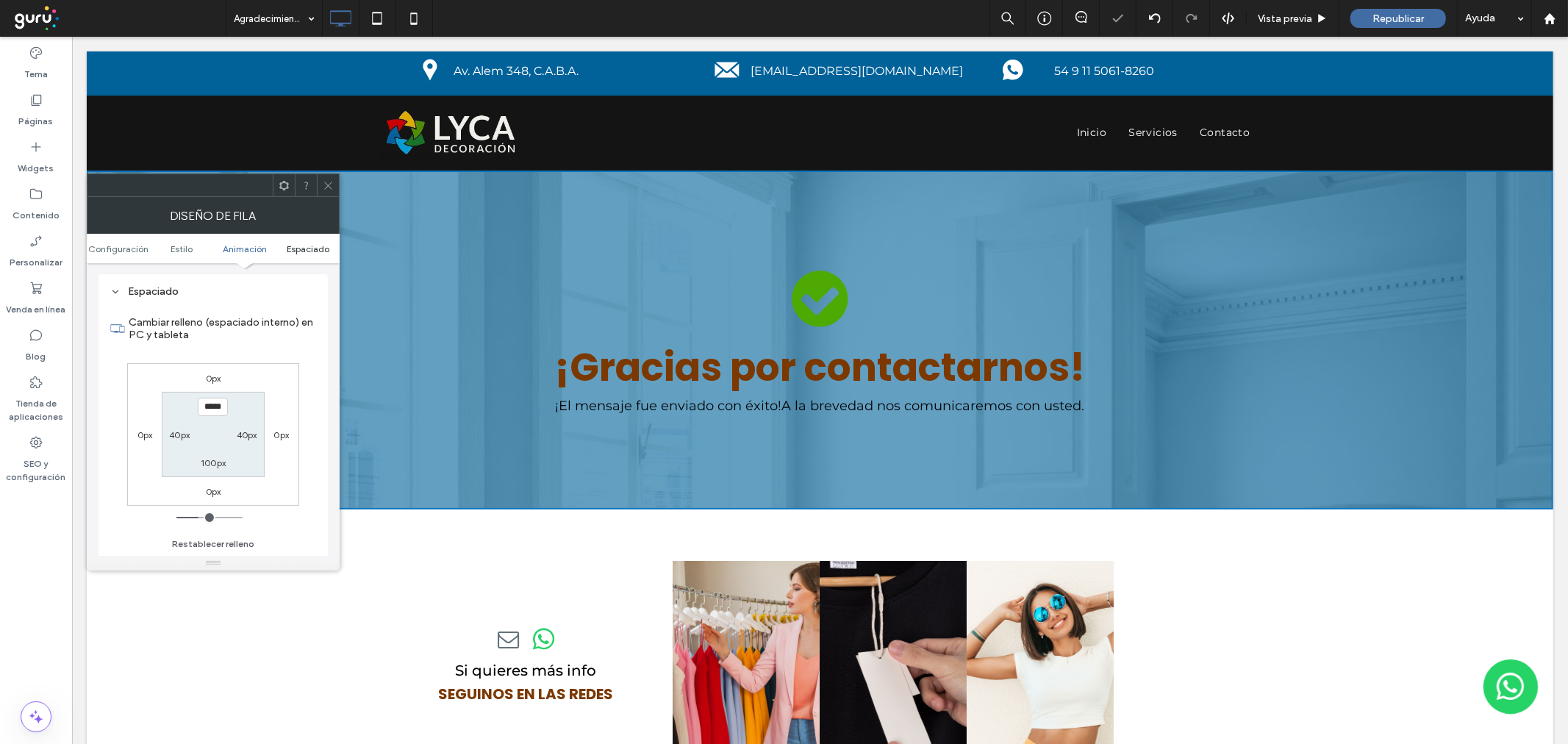
type input "**"
drag, startPoint x: 321, startPoint y: 188, endPoint x: 300, endPoint y: 175, distance: 24.7
click at [321, 188] on div at bounding box center [328, 185] width 22 height 22
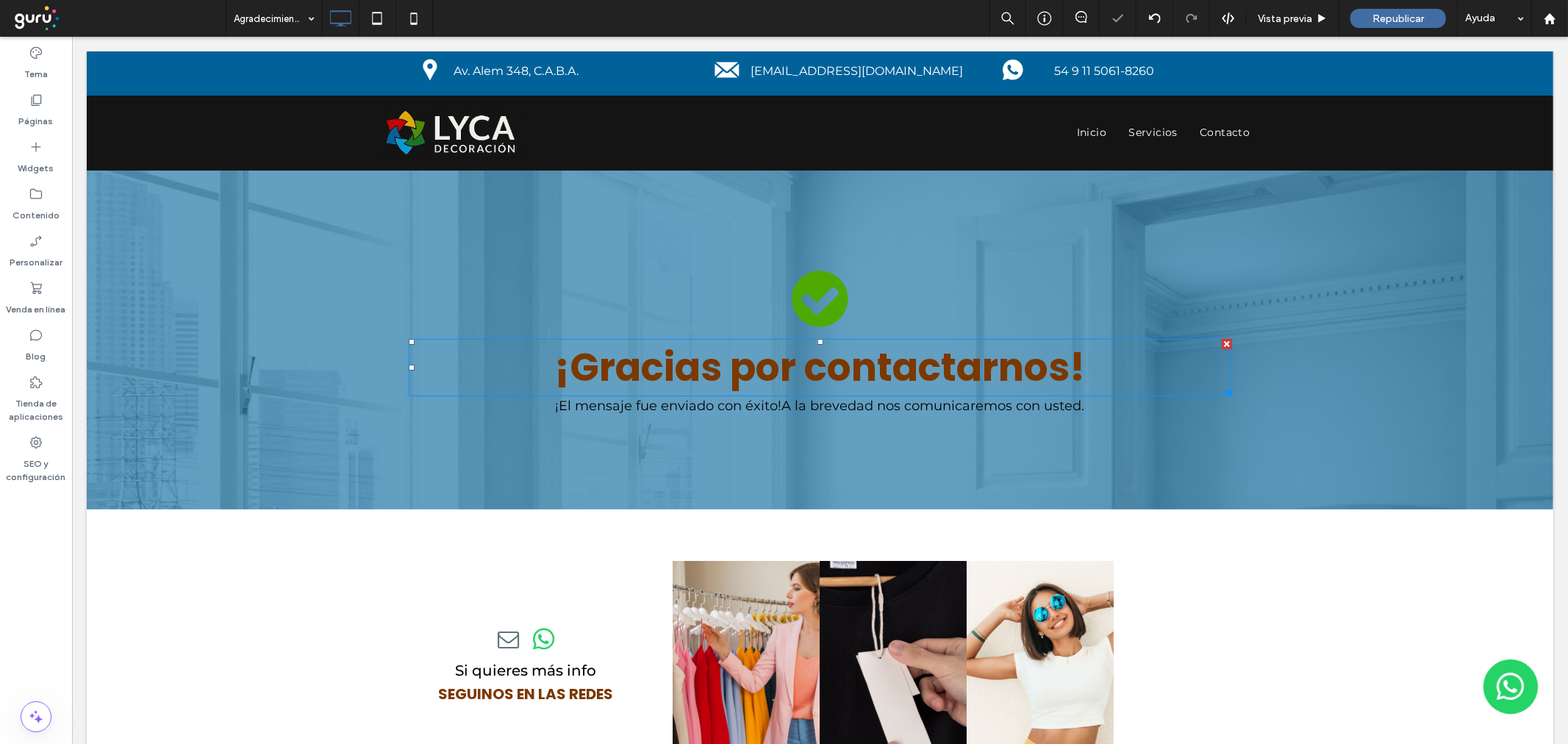
click at [686, 356] on span "¡Gracias por contactarnos!" at bounding box center [819, 366] width 530 height 54
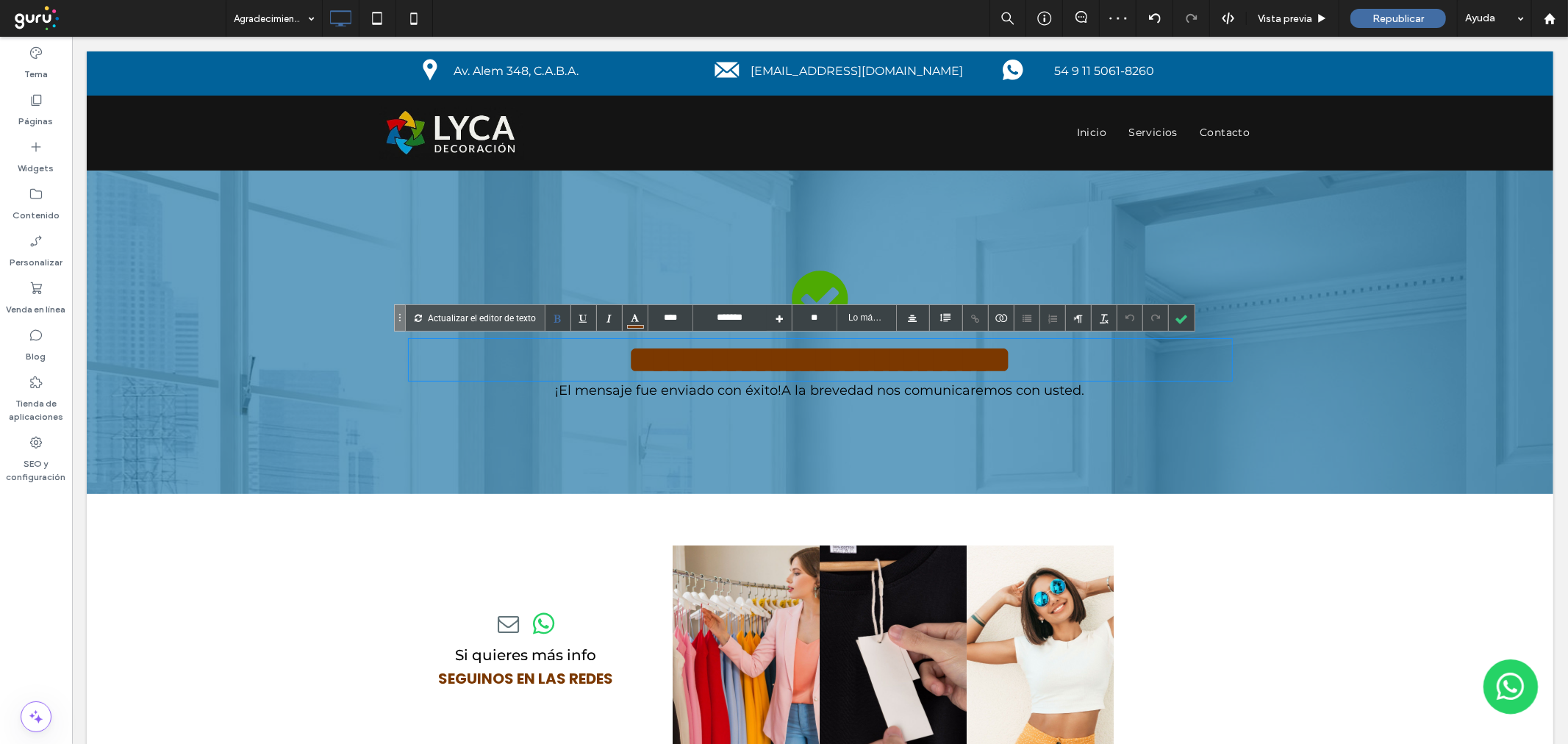
click at [642, 360] on span "**********" at bounding box center [820, 359] width 384 height 39
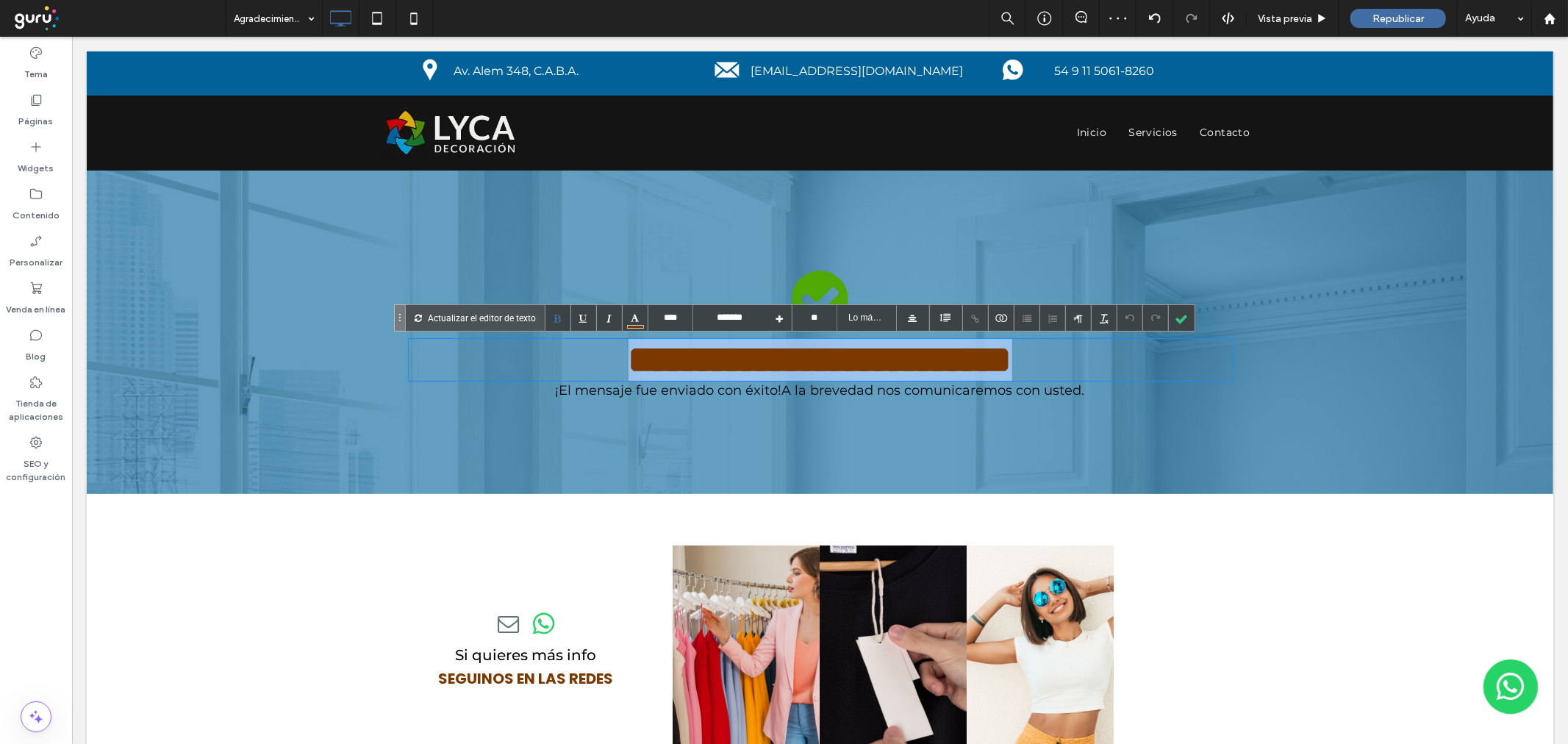
drag, startPoint x: 642, startPoint y: 360, endPoint x: 674, endPoint y: 354, distance: 32.6
click at [642, 361] on span "**********" at bounding box center [820, 359] width 384 height 39
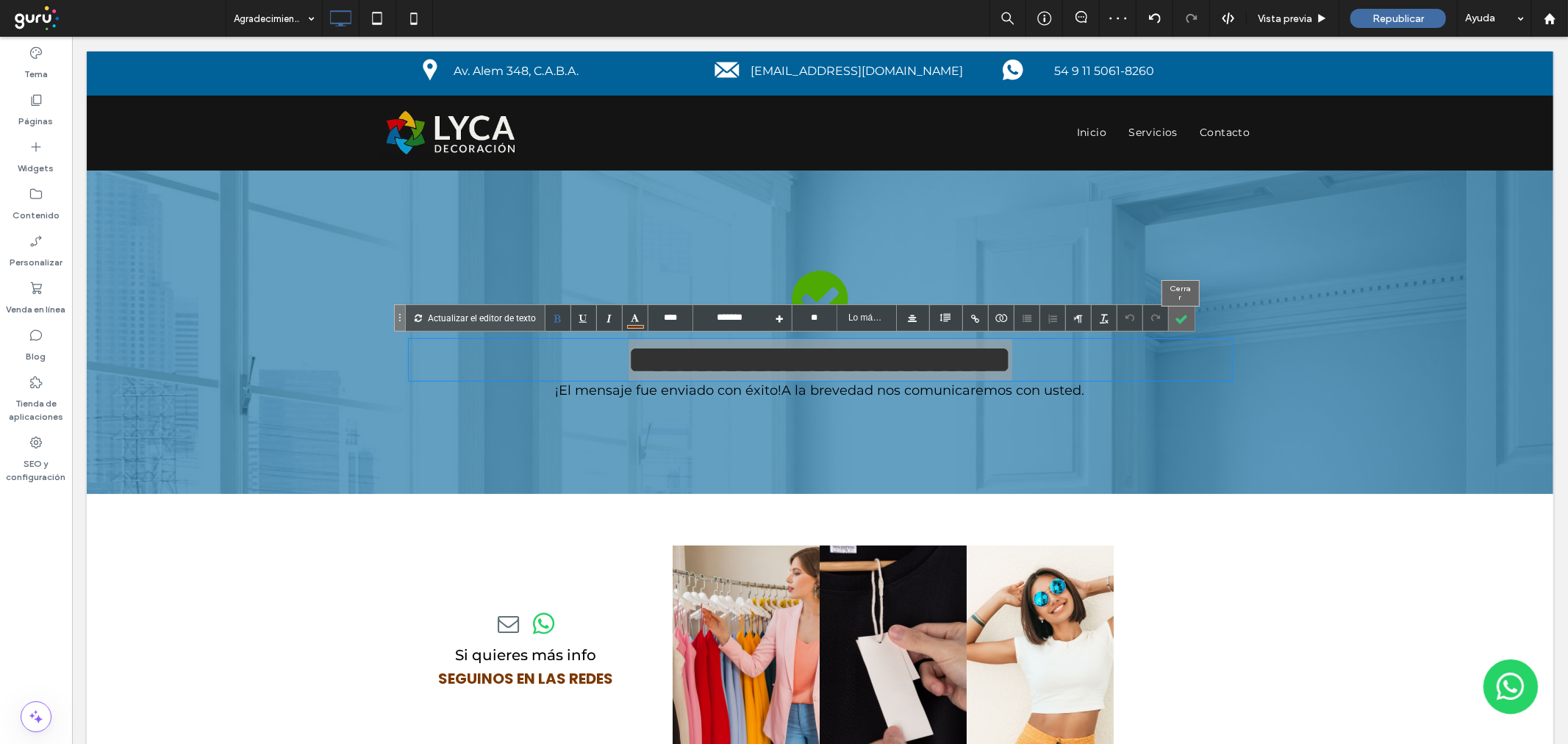
drag, startPoint x: 1181, startPoint y: 316, endPoint x: 1025, endPoint y: 263, distance: 164.8
click at [1181, 316] on div at bounding box center [1181, 318] width 26 height 26
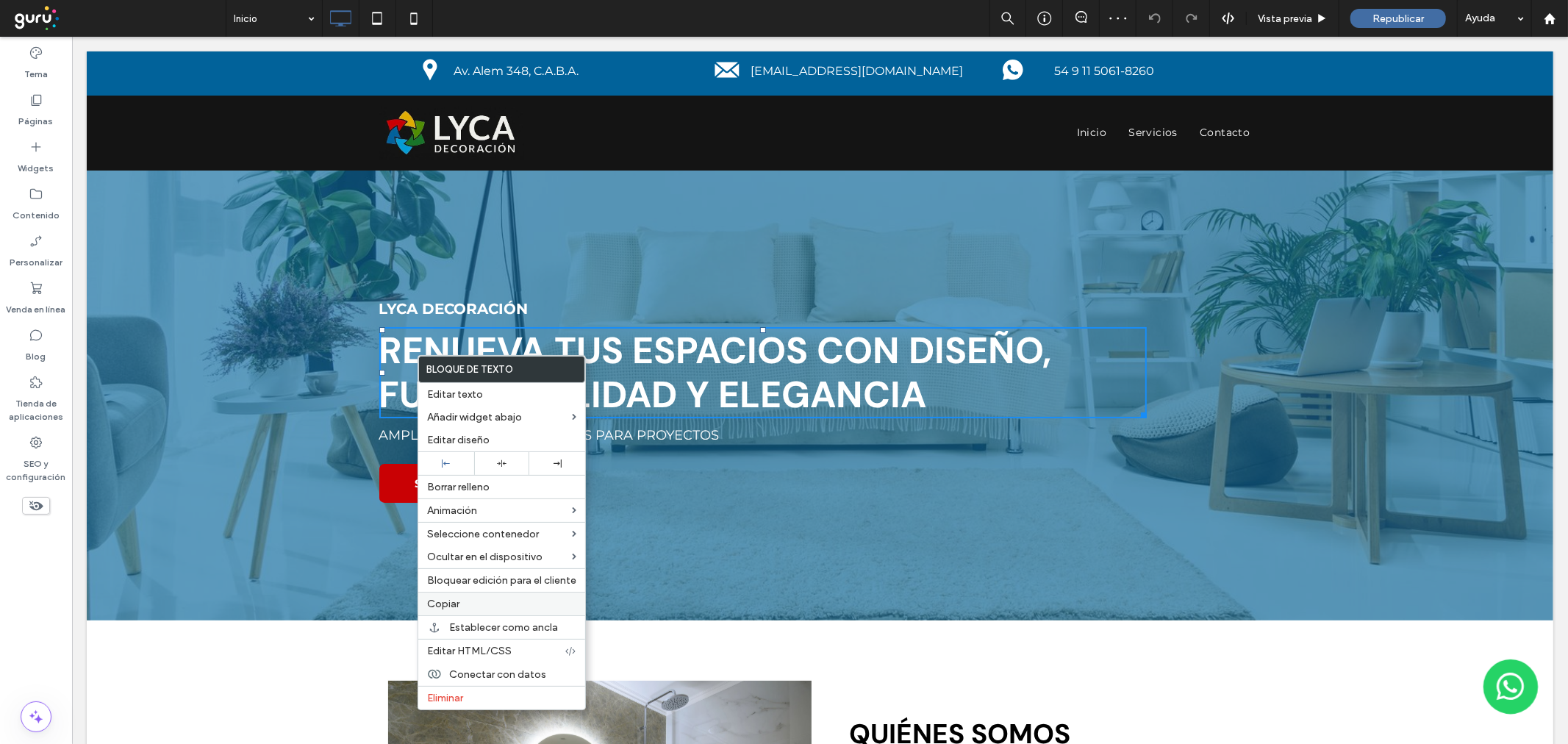
click at [443, 603] on span "Copiar" at bounding box center [443, 604] width 33 height 13
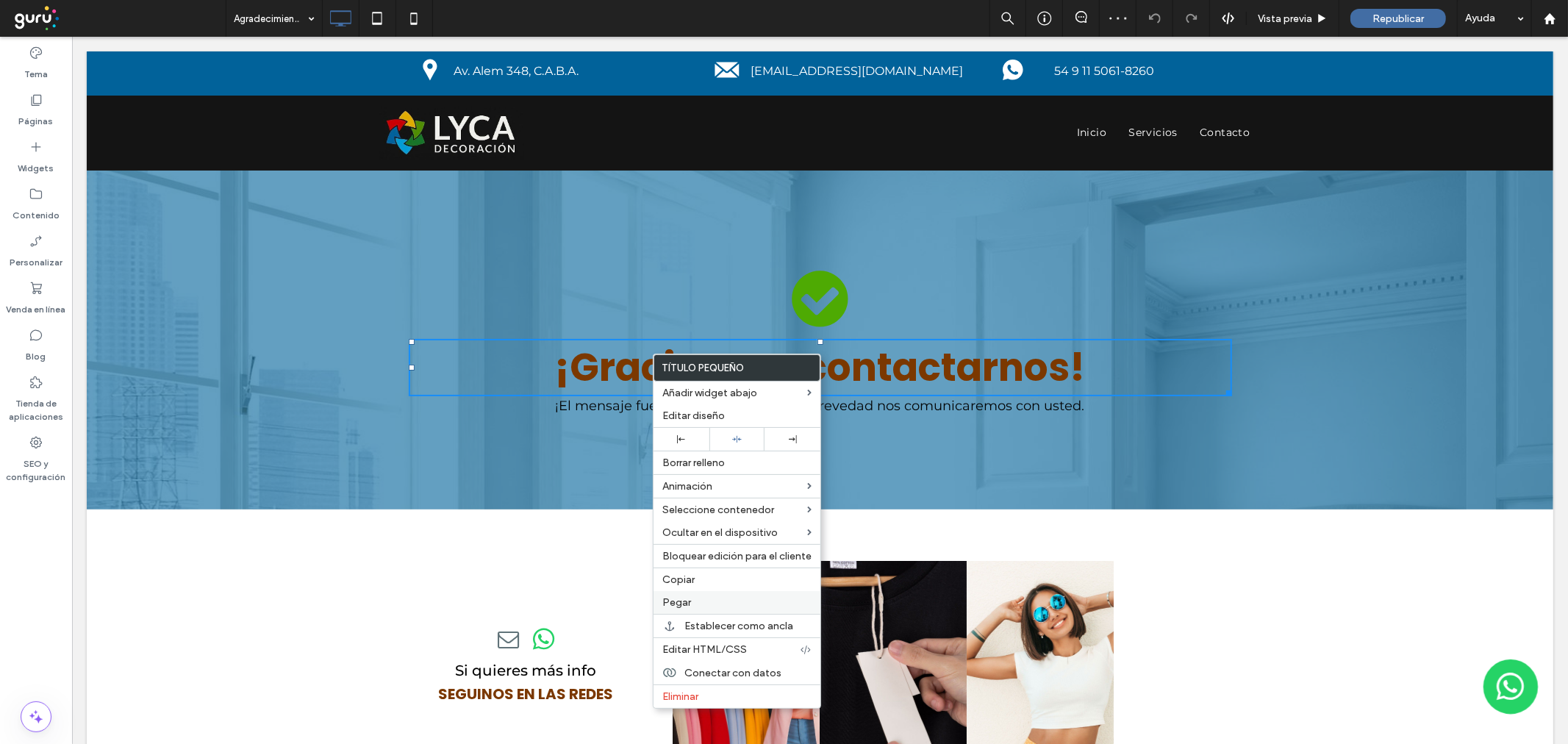
click at [688, 603] on span "Pegar" at bounding box center [677, 602] width 29 height 13
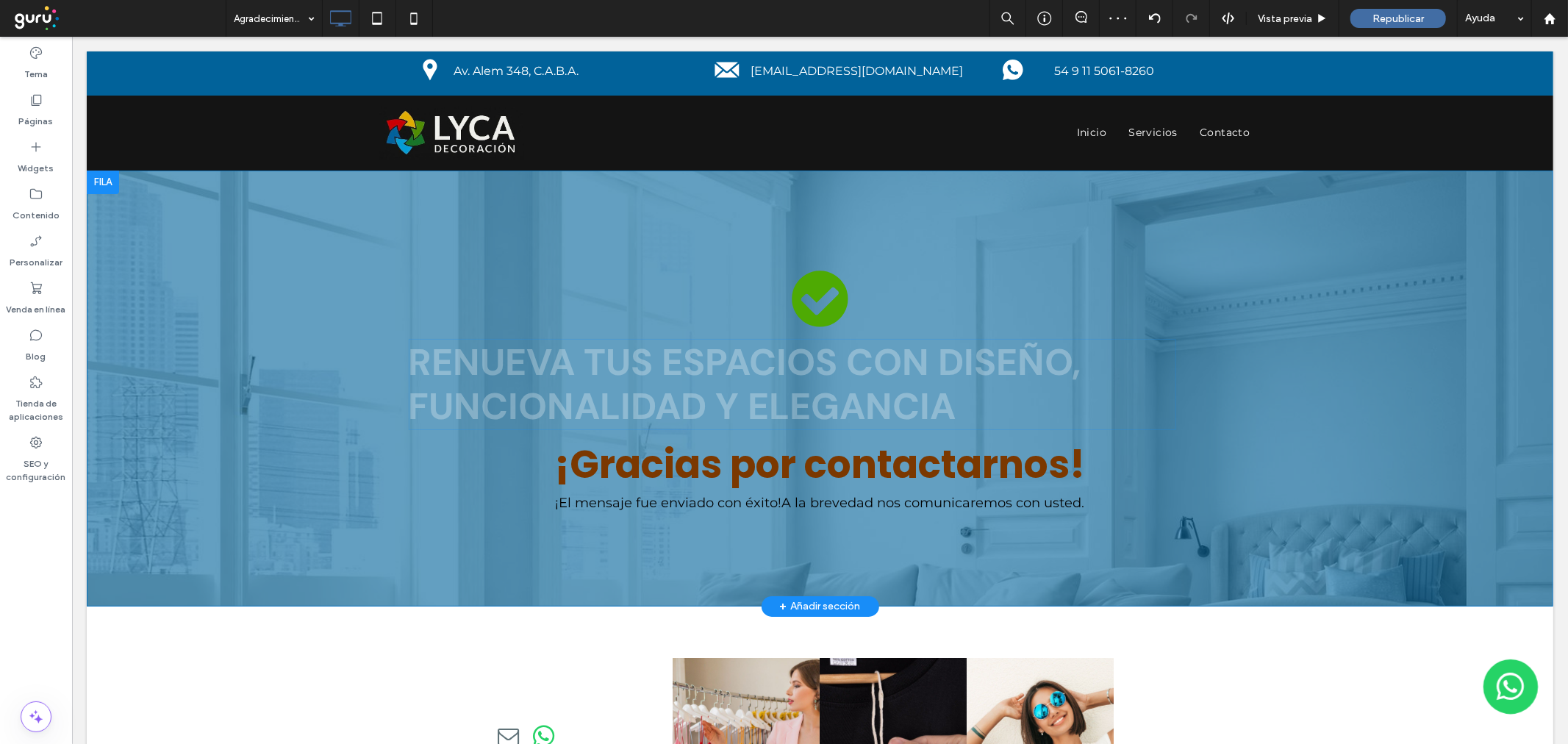
click at [614, 391] on strong "Renueva tus espacios con DISEÑO, FUNCIONALIDAD Y ELEGANCIA" at bounding box center [744, 384] width 673 height 92
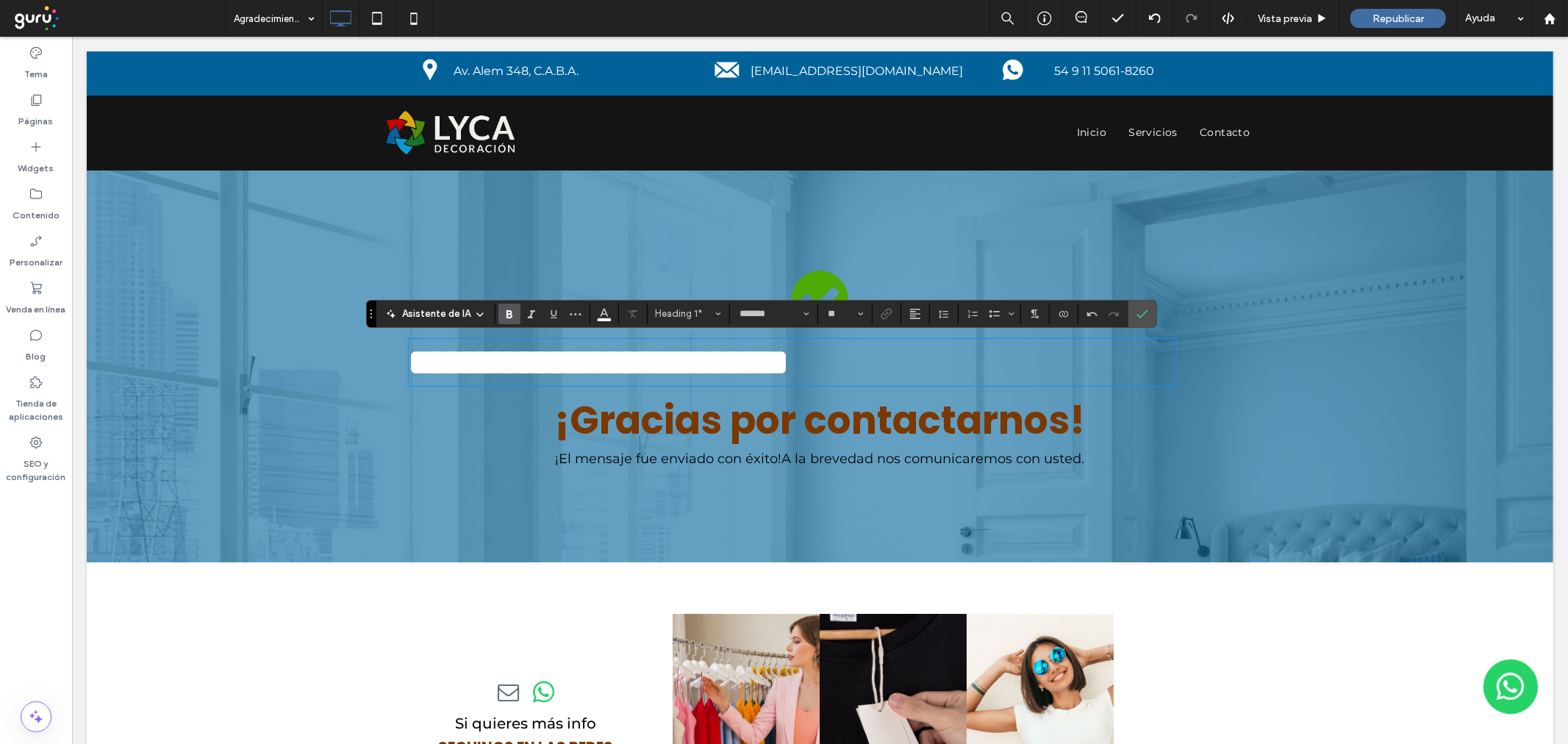
click at [621, 360] on strong "**********" at bounding box center [598, 362] width 381 height 36
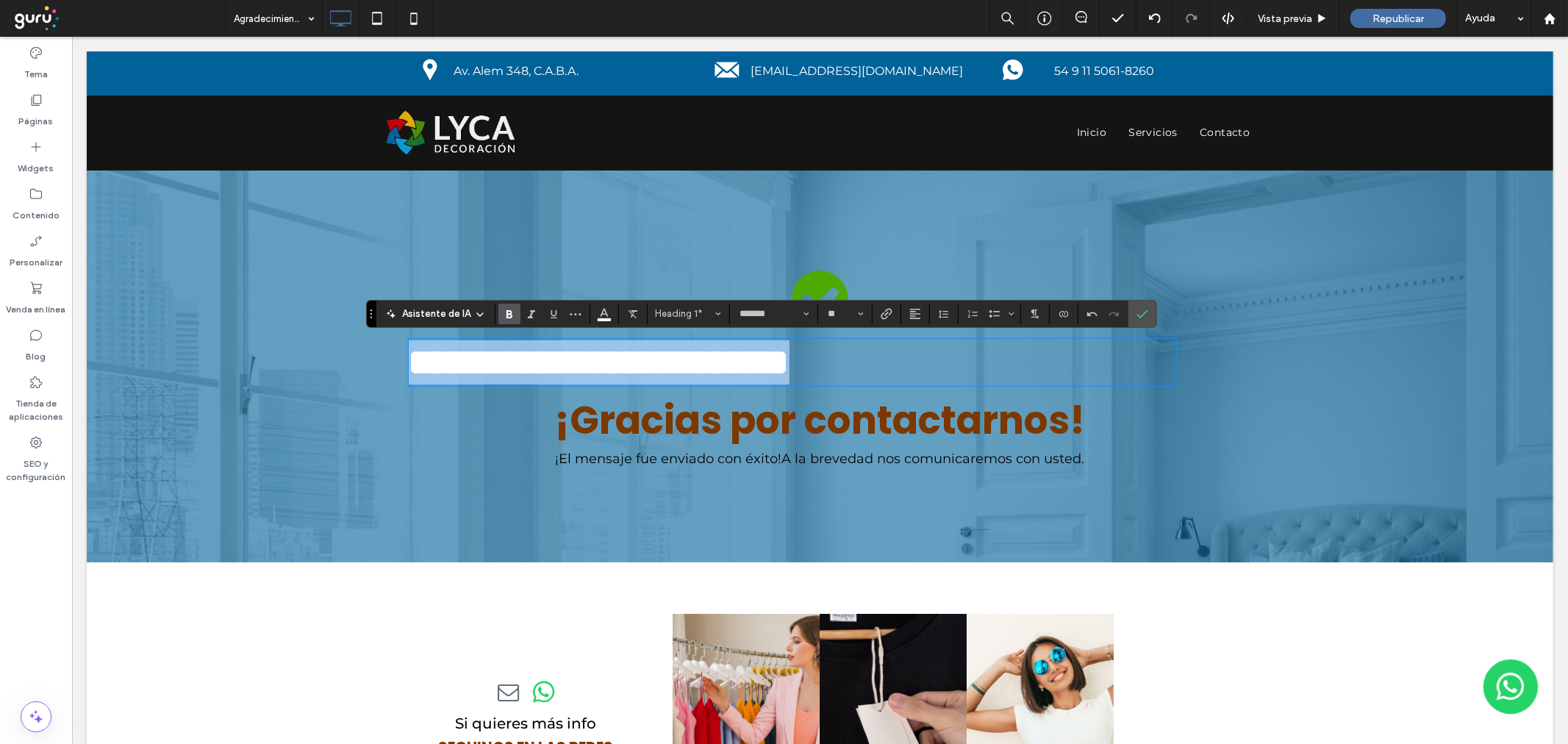
click at [621, 360] on strong "**********" at bounding box center [598, 362] width 381 height 36
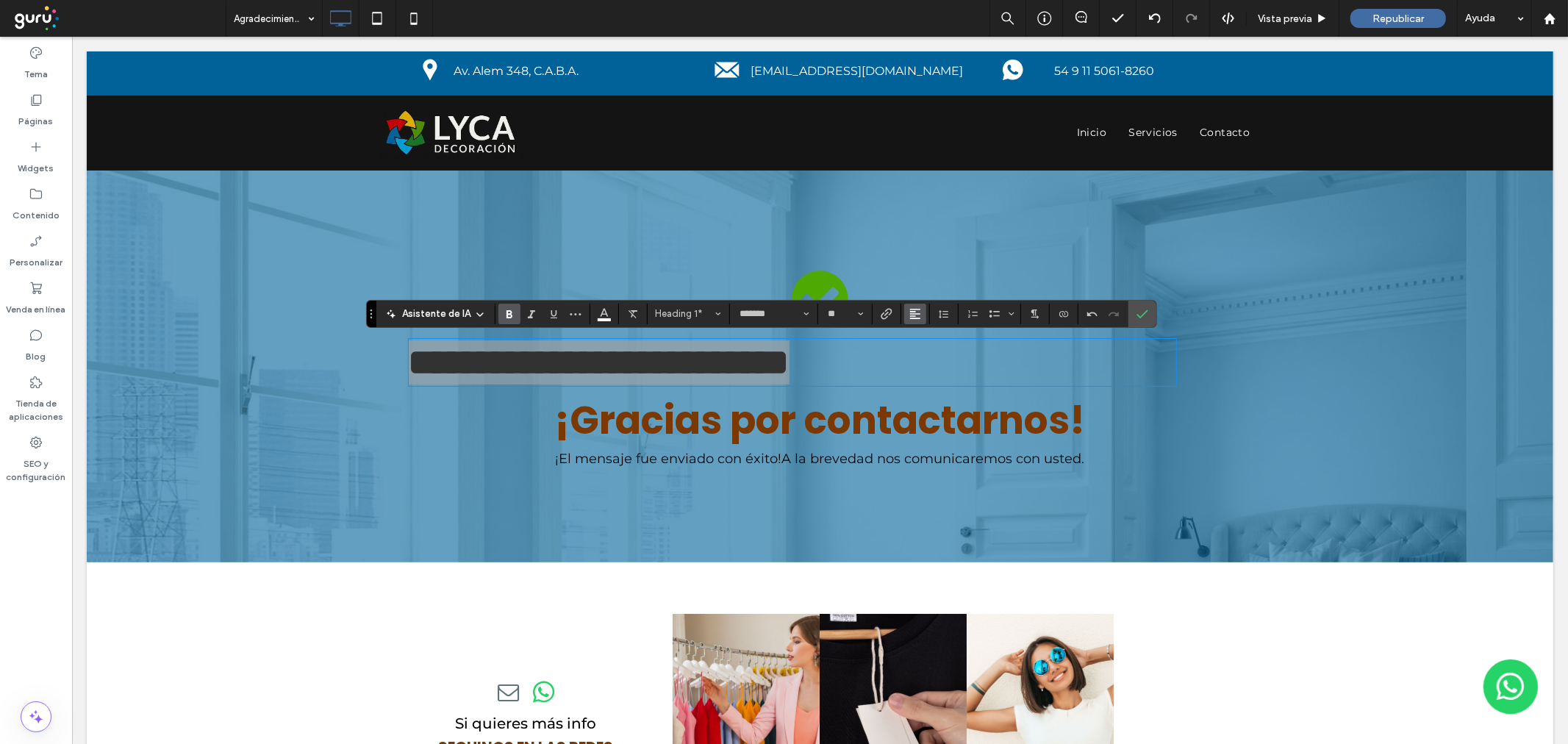
click at [916, 317] on icon "Alineación" at bounding box center [916, 314] width 12 height 12
drag, startPoint x: 929, startPoint y: 357, endPoint x: 1005, endPoint y: 294, distance: 98.7
click at [929, 357] on icon "ui.textEditor.alignment.center" at bounding box center [926, 359] width 12 height 12
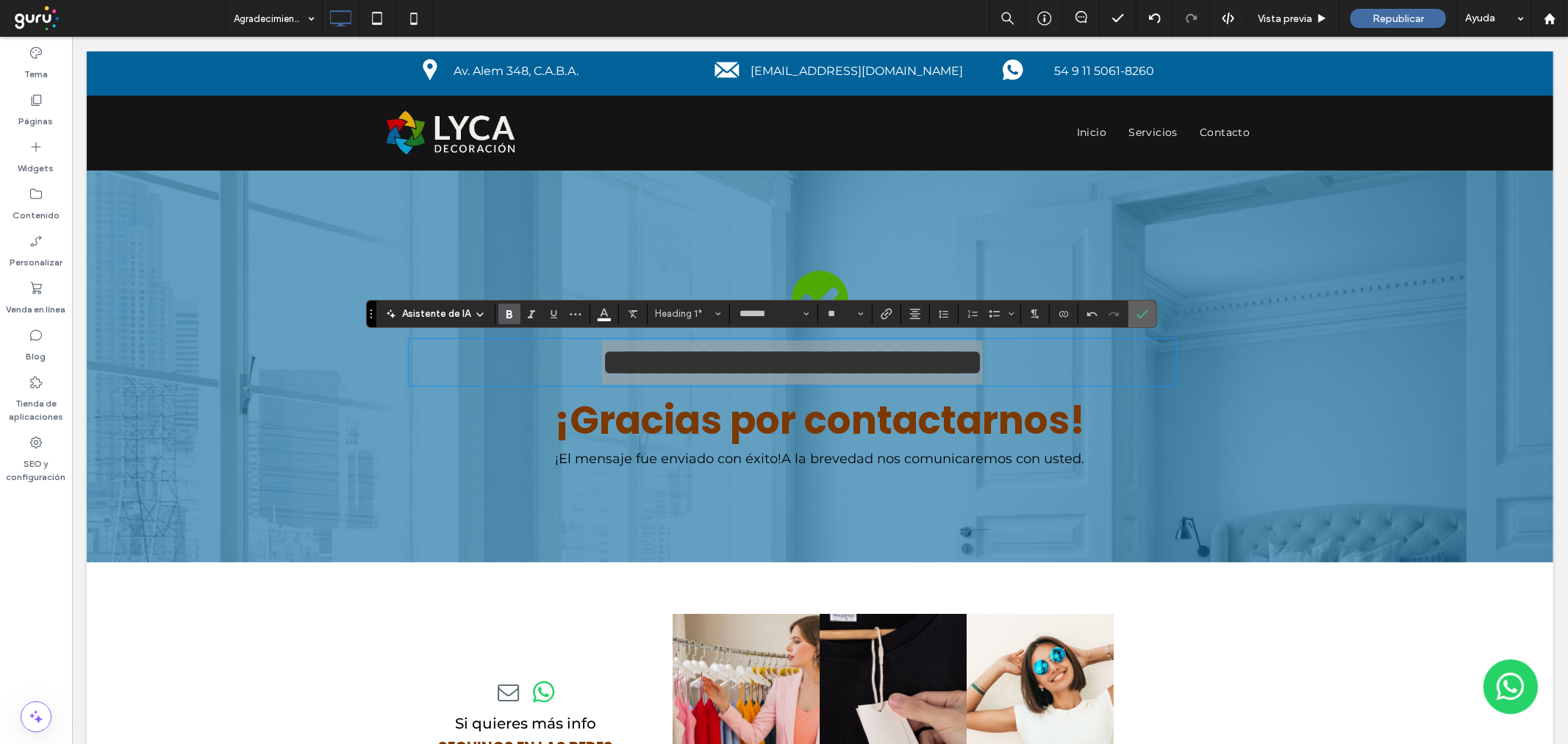
click at [1142, 309] on icon "Confirmar" at bounding box center [1143, 314] width 12 height 12
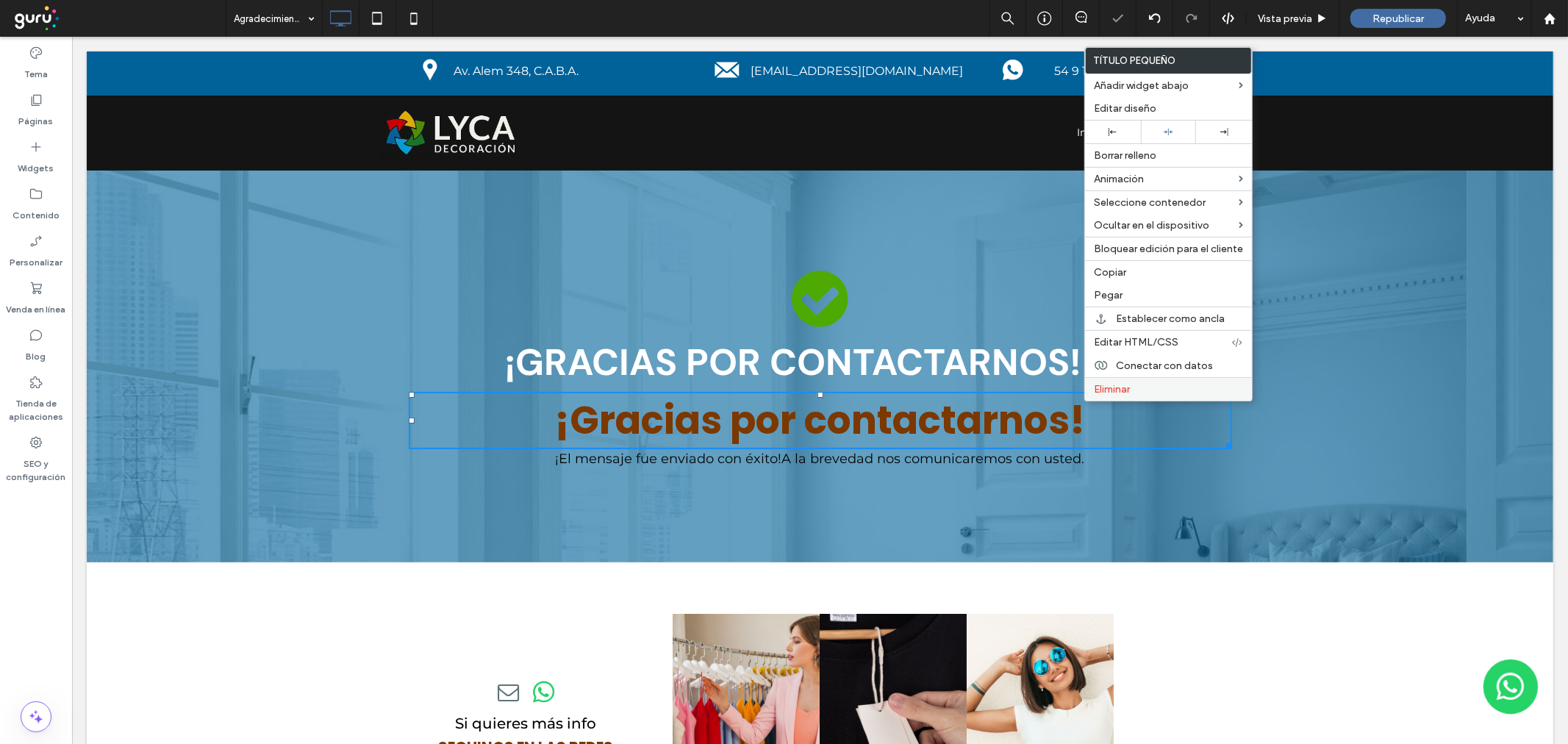
click at [1103, 390] on span "Eliminar" at bounding box center [1112, 389] width 36 height 13
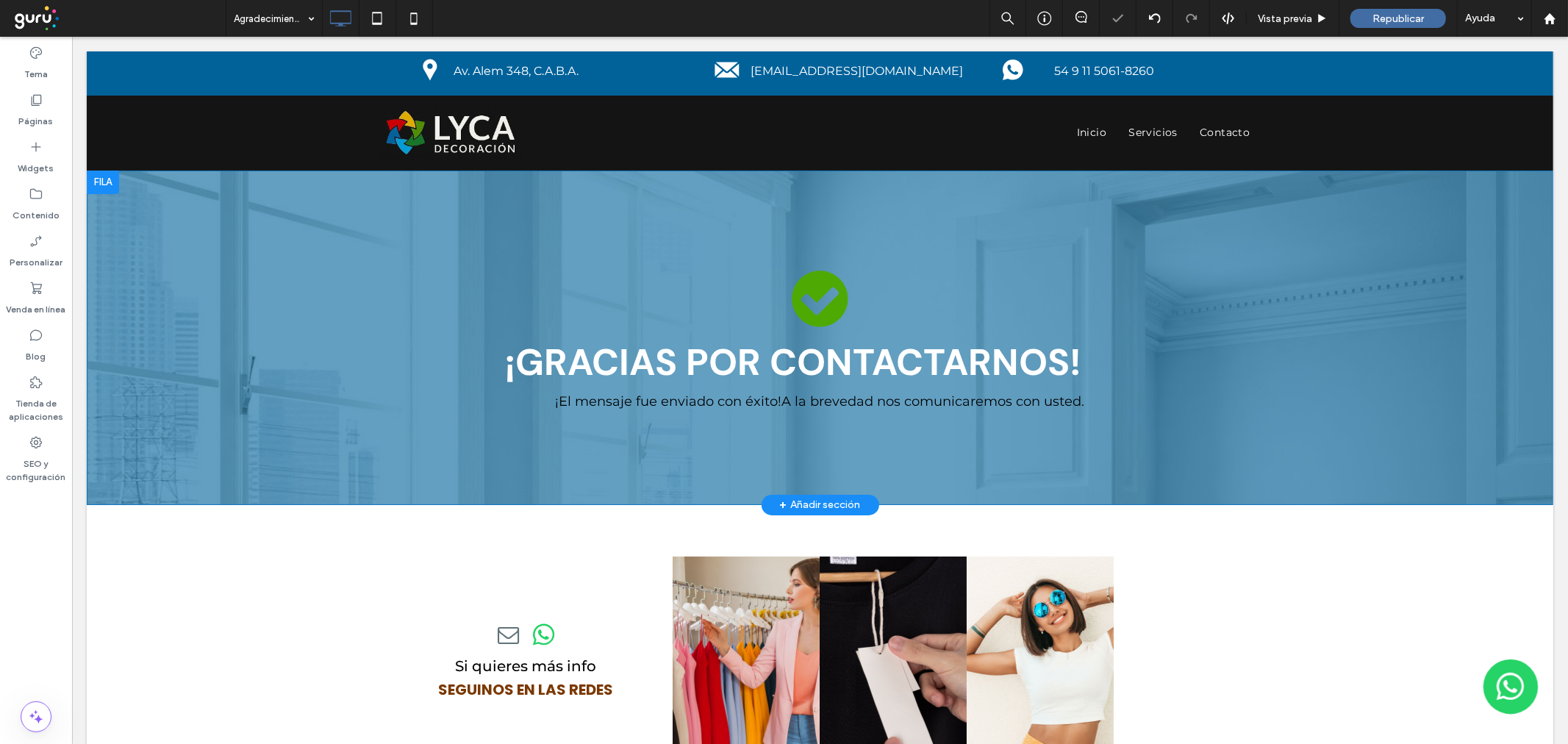
click at [826, 406] on span "A la brevedad nos comunicaremos con usted." at bounding box center [933, 400] width 303 height 16
type input "**"
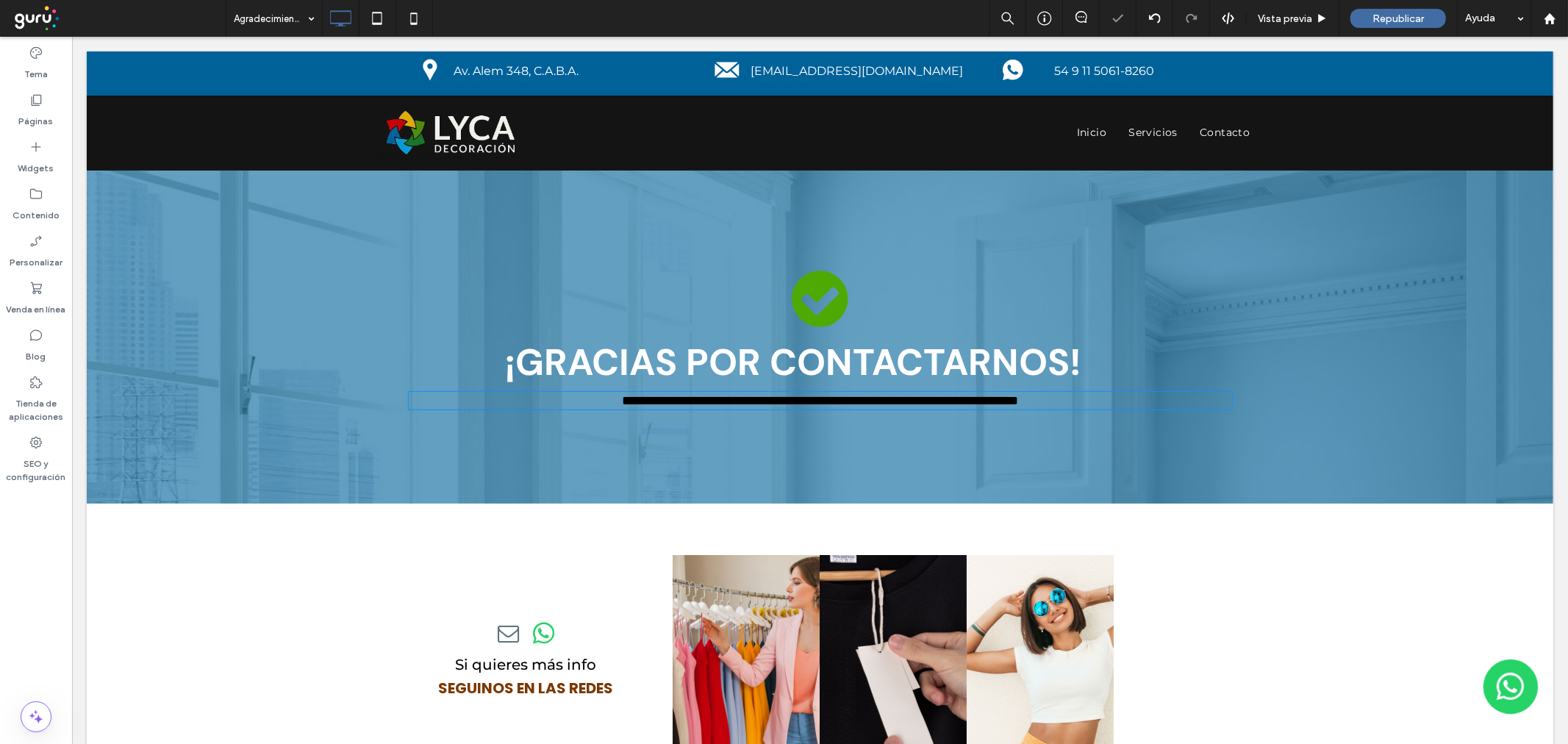
type input "****"
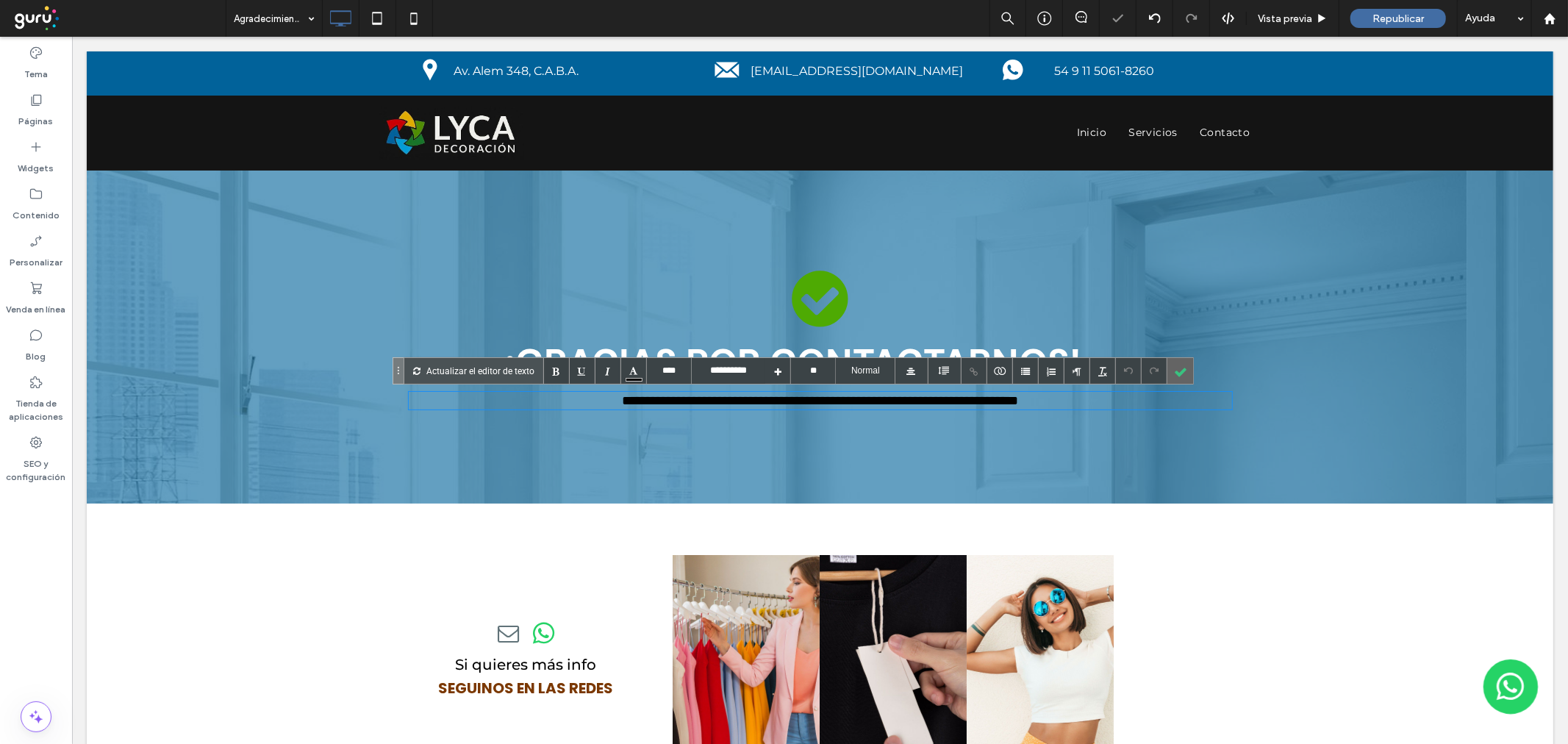
click at [1181, 371] on div at bounding box center [1180, 371] width 26 height 26
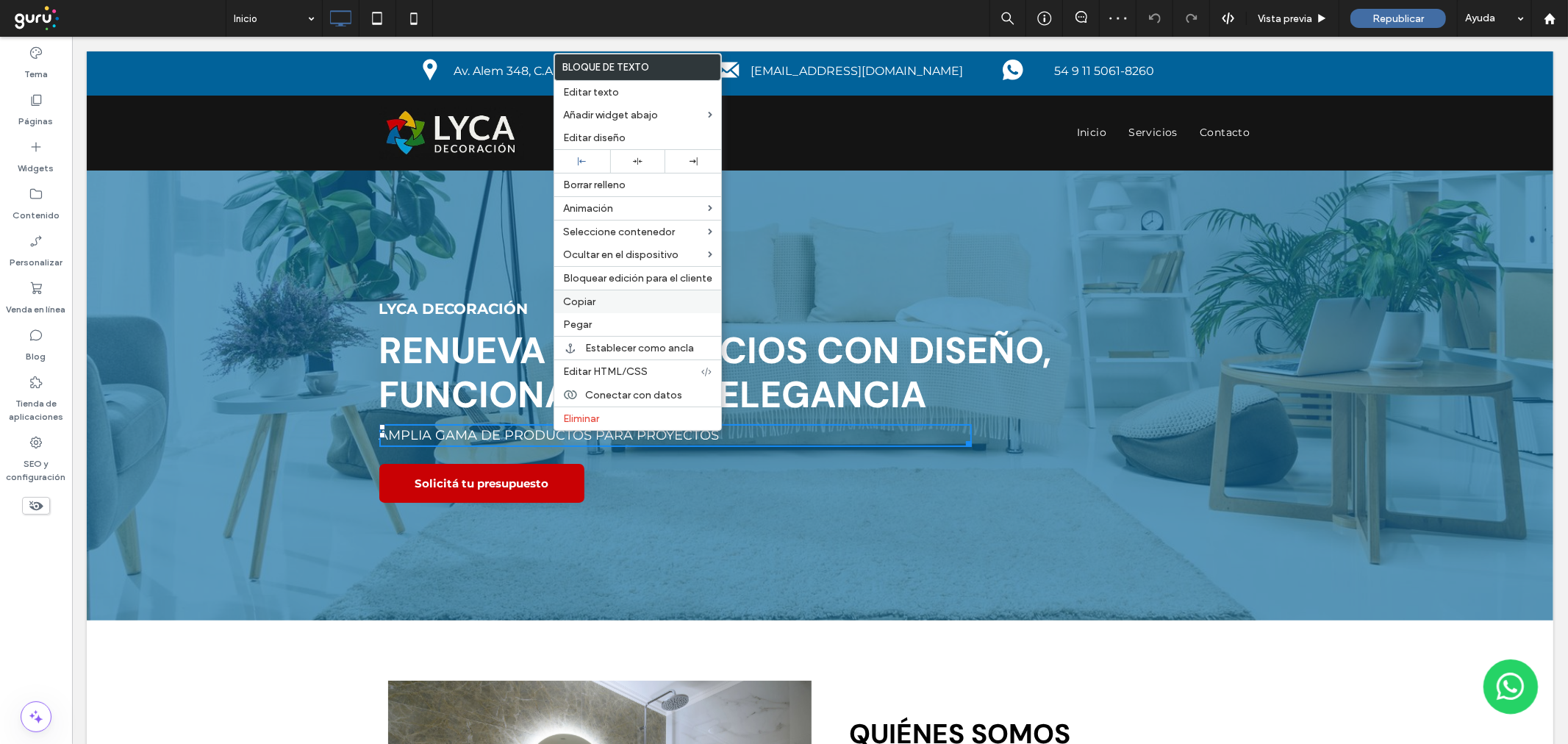
click at [596, 306] on label "Copiar" at bounding box center [637, 301] width 149 height 13
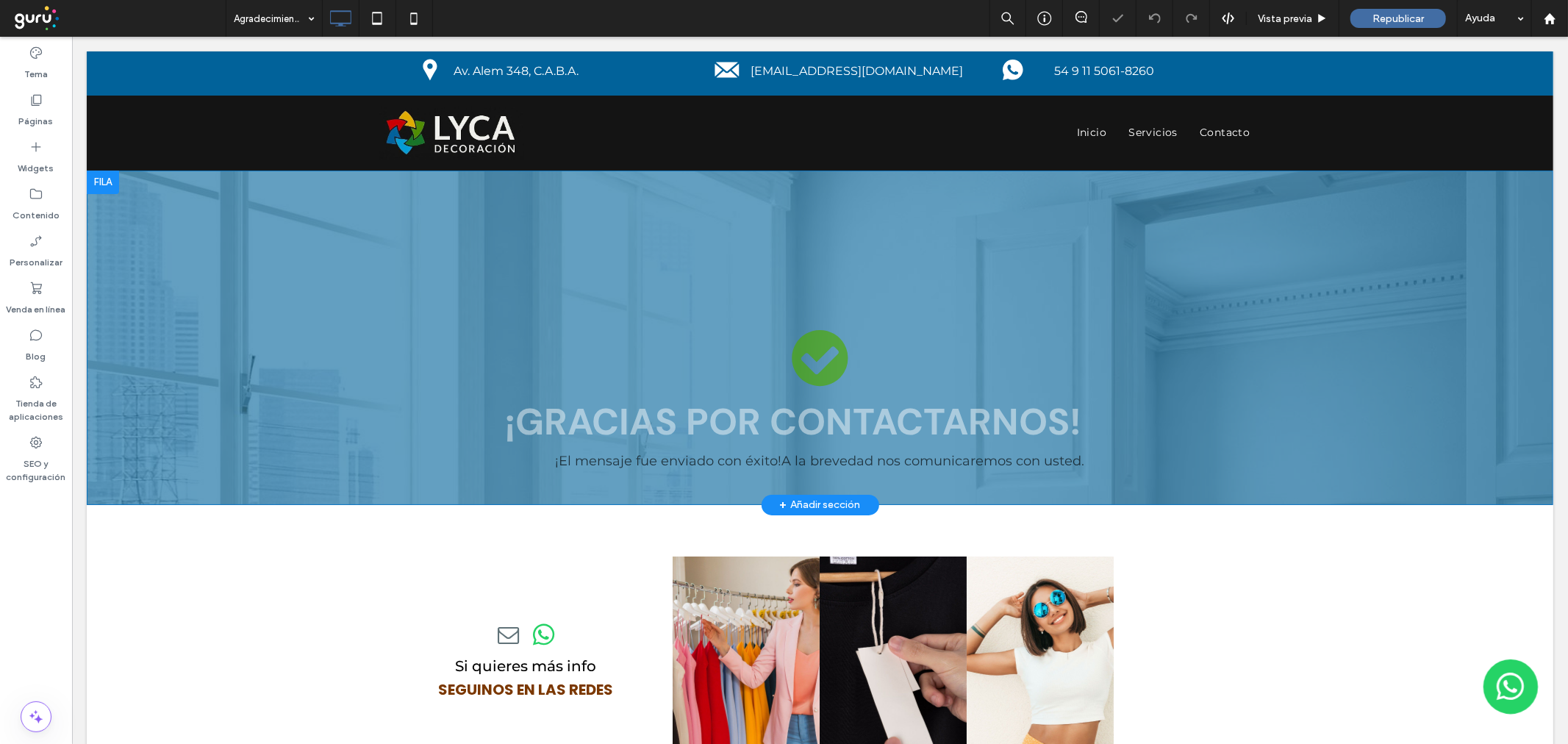
scroll to position [82, 0]
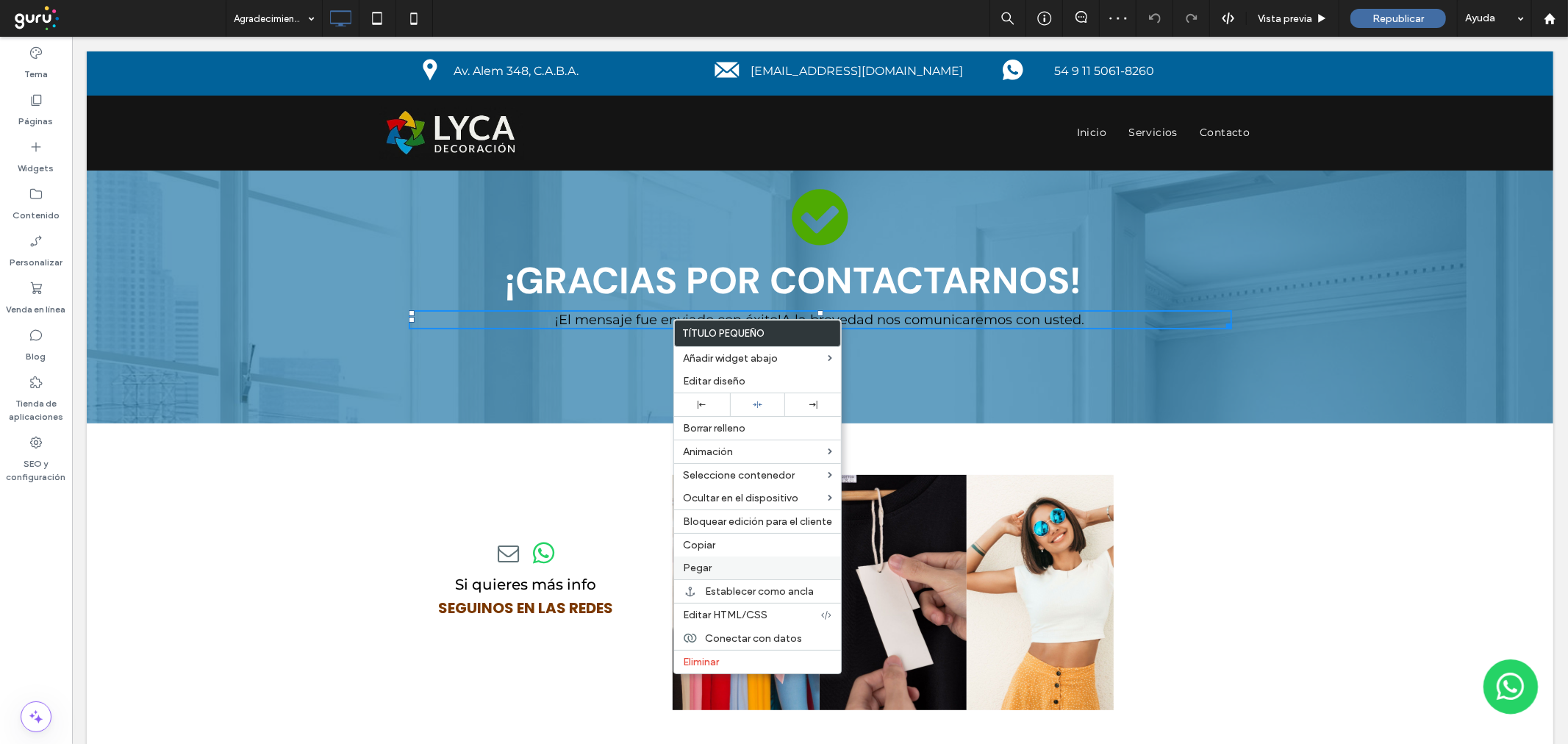
click at [721, 562] on label "Pegar" at bounding box center [757, 568] width 149 height 13
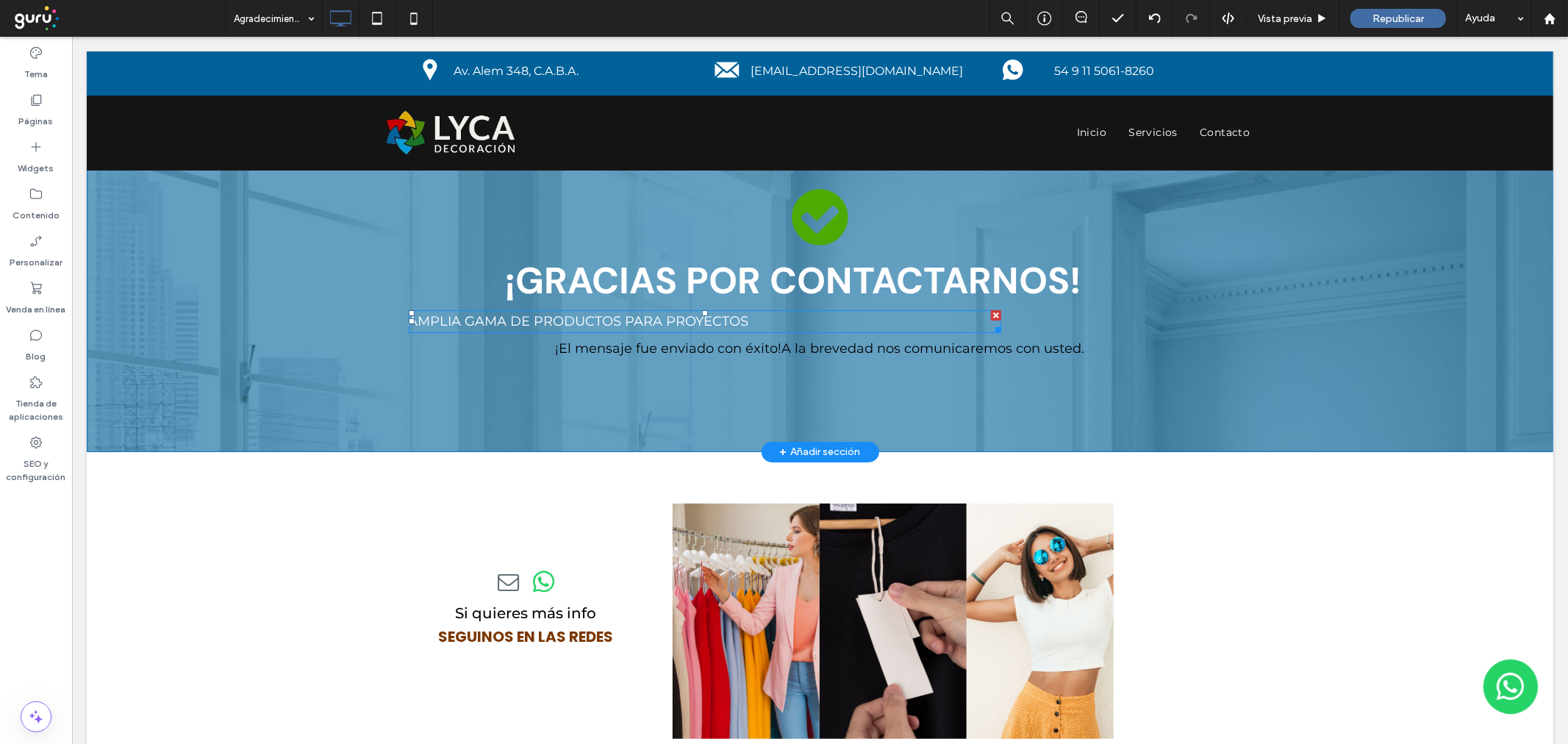
click at [603, 320] on span "AMPLIA GAMA DE productos para proyectos" at bounding box center [578, 320] width 341 height 16
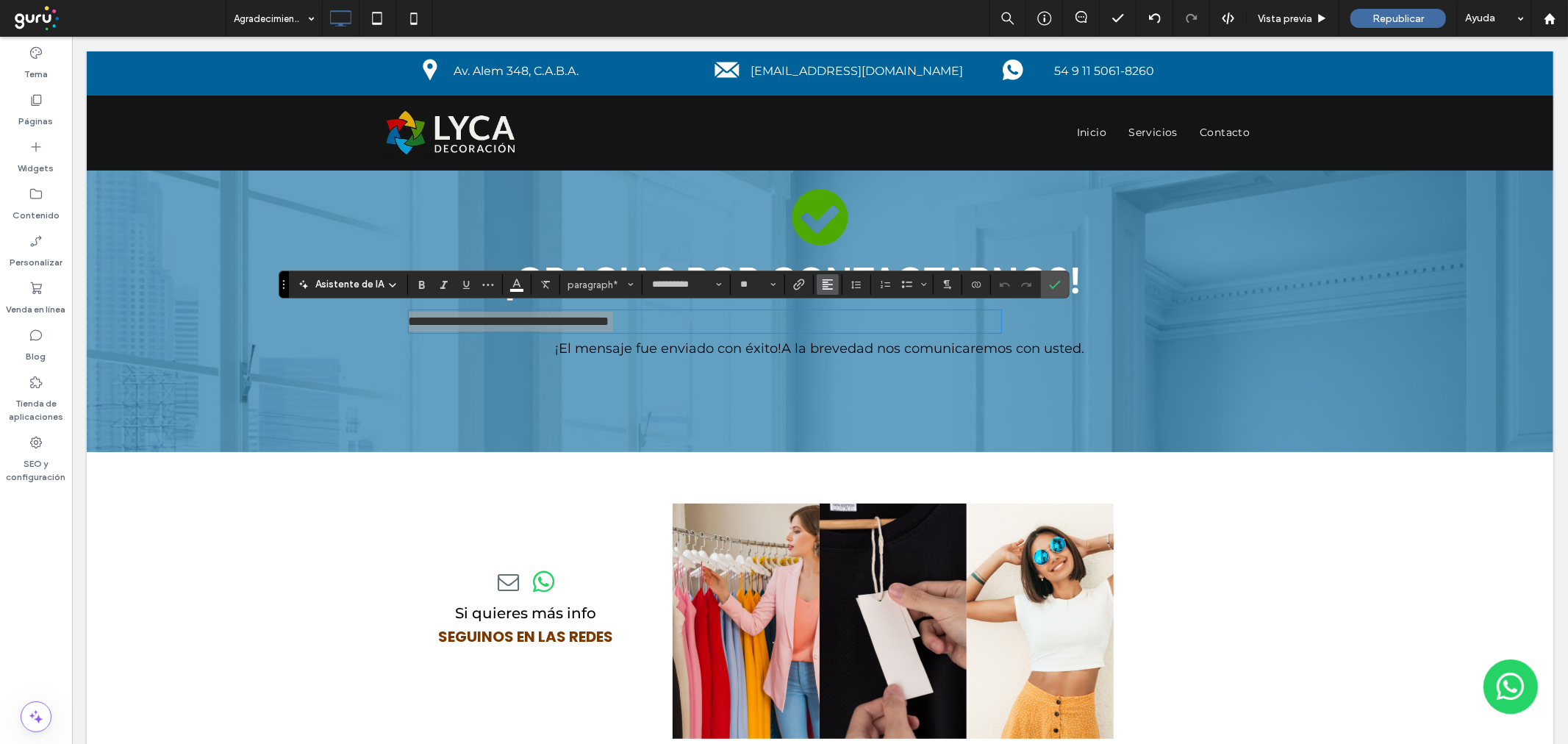
click at [825, 288] on use "Alineación" at bounding box center [828, 285] width 11 height 11
click at [826, 321] on span "ui.textEditor.alignment.center" at bounding box center [825, 330] width 7 height 21
click at [736, 346] on span "¡El mensaje fue enviado con éxito!" at bounding box center [667, 347] width 226 height 16
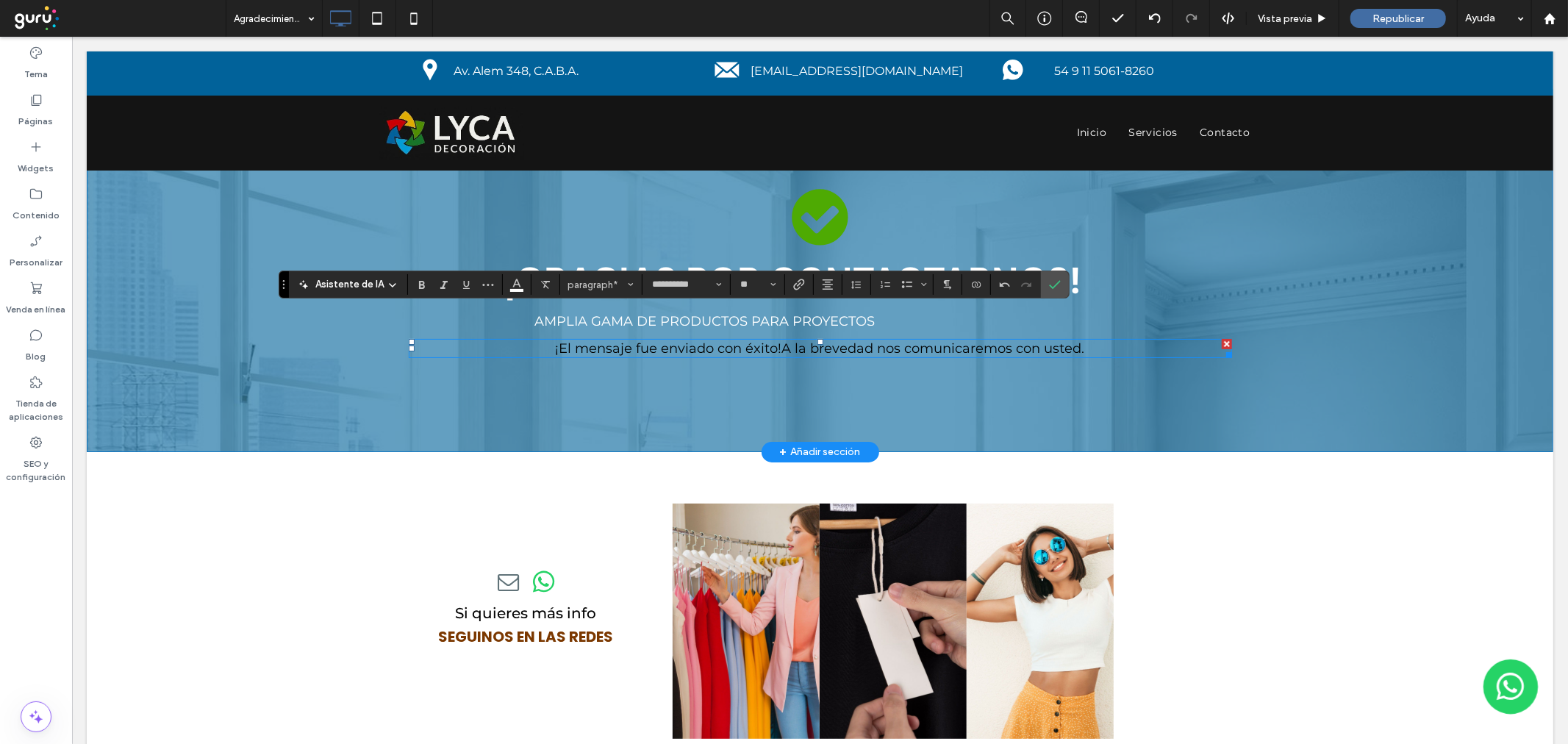
click at [736, 346] on span "¡El mensaje fue enviado con éxito!" at bounding box center [667, 347] width 226 height 16
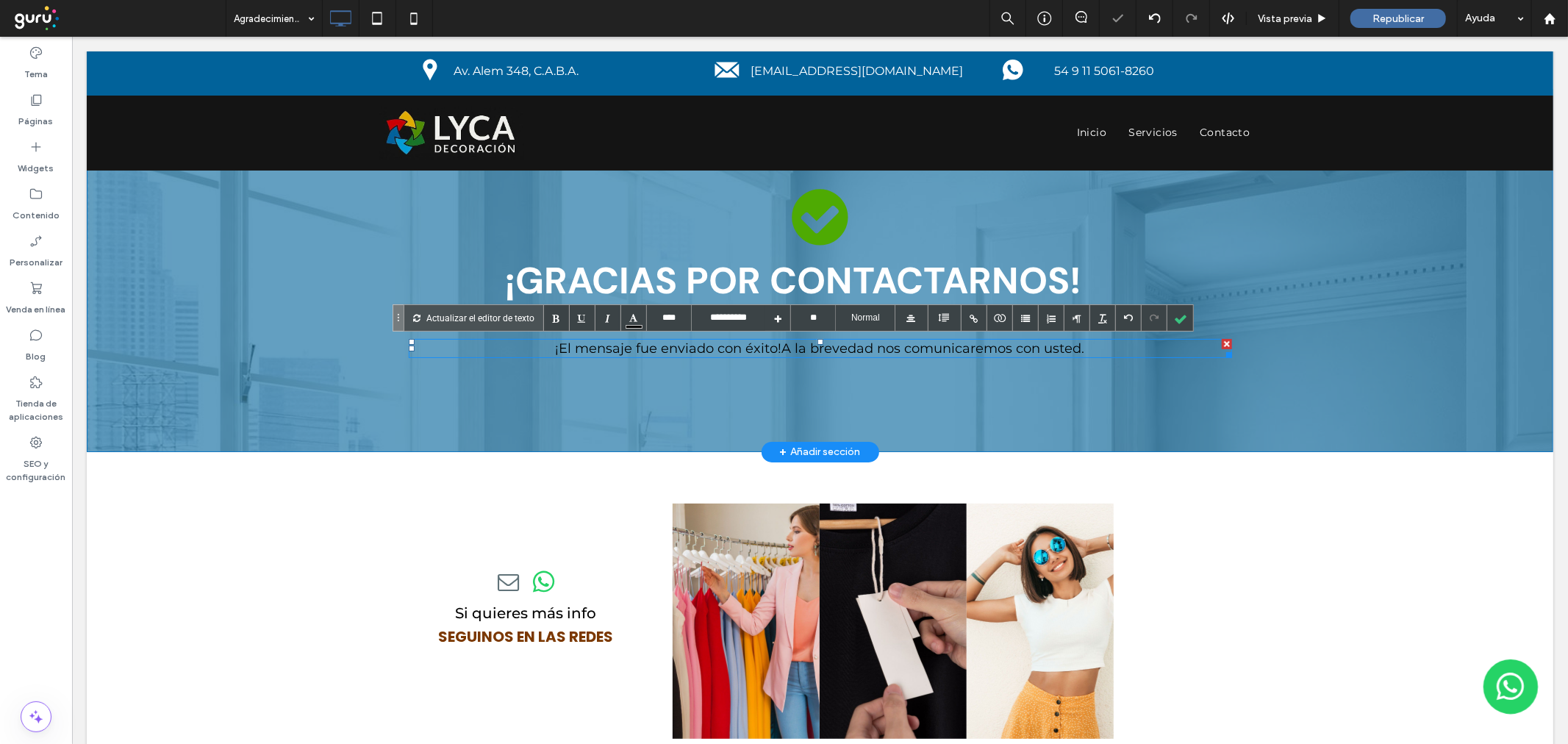
click at [736, 346] on span "¡El mensaje fue enviado con éxito!" at bounding box center [667, 347] width 226 height 16
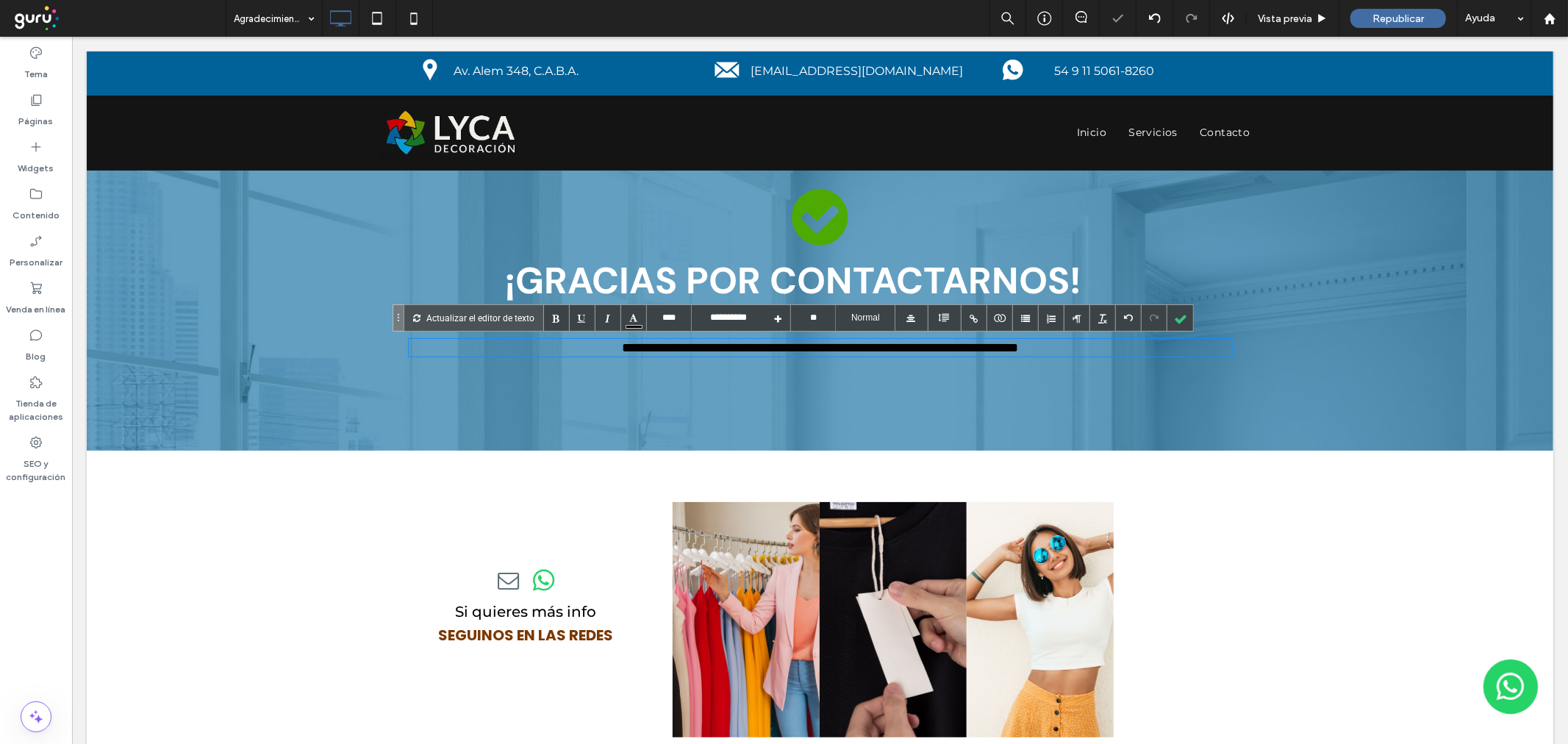
copy font "¡El mensaje fue enviado con éxito! A la brevedad nos comunicaremos con usted."
click at [1188, 319] on div at bounding box center [1180, 318] width 26 height 26
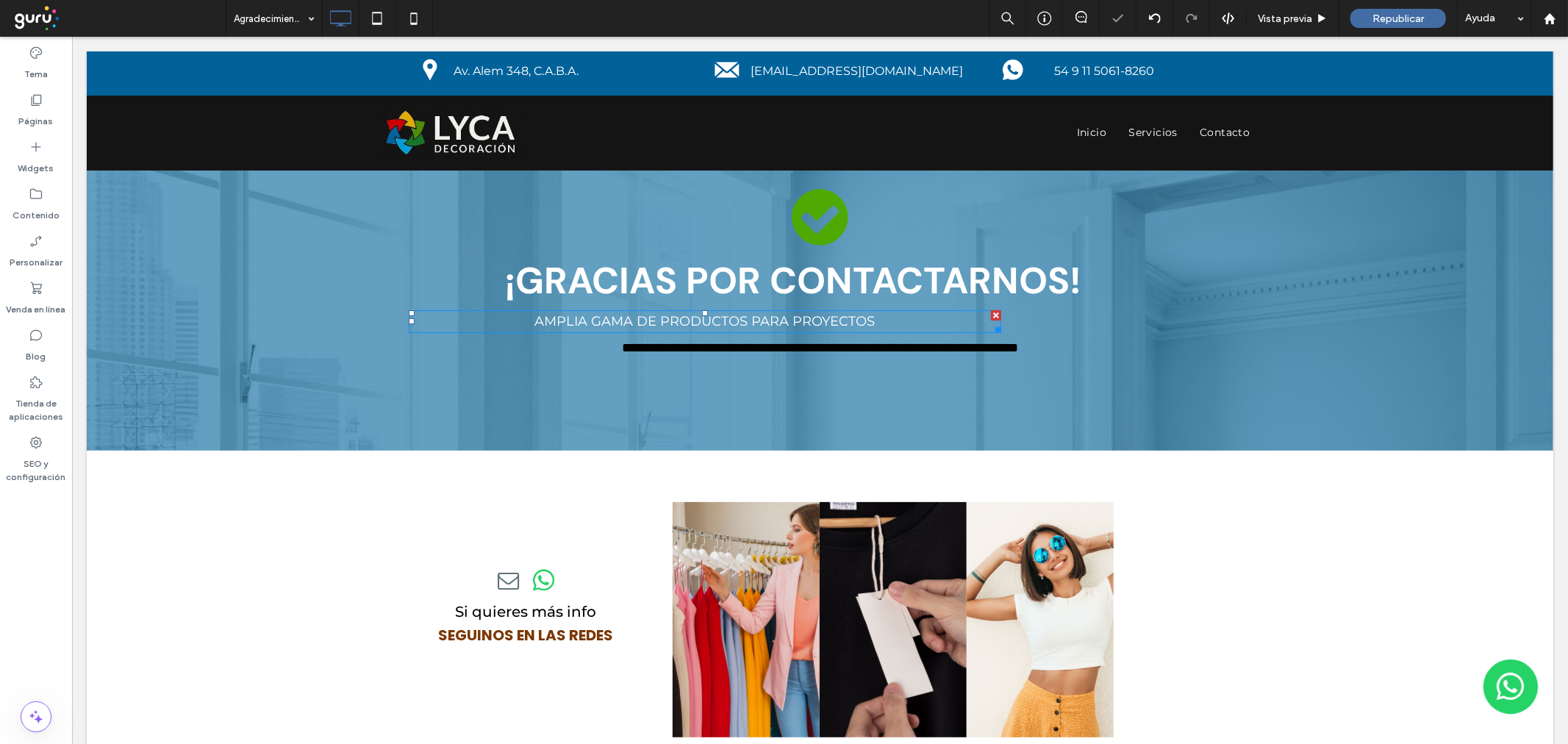
click at [764, 317] on span "AMPLIA GAMA DE productos para proyectos" at bounding box center [704, 320] width 341 height 16
type input "**********"
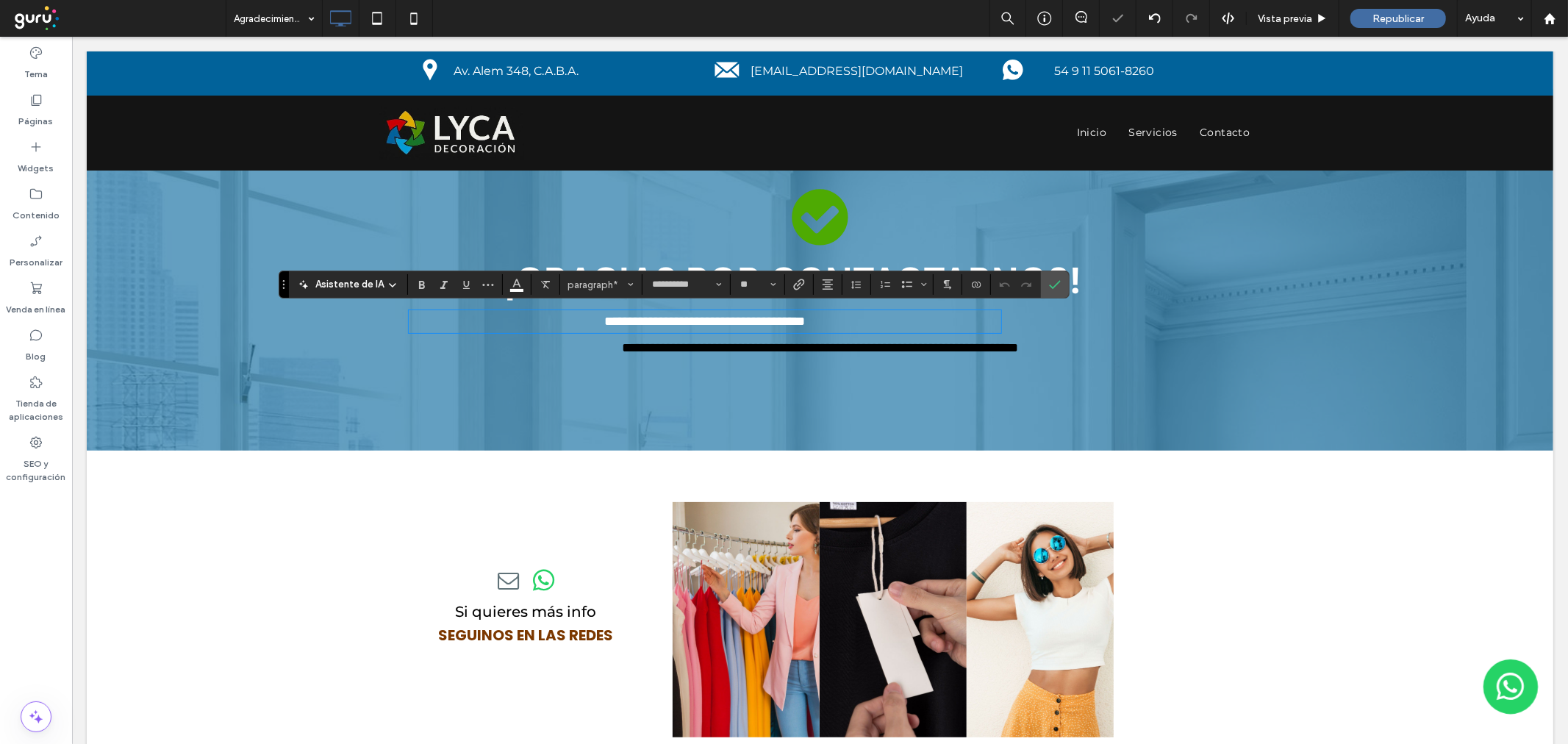
paste div
type input "**"
click at [764, 317] on span "**********" at bounding box center [704, 320] width 397 height 13
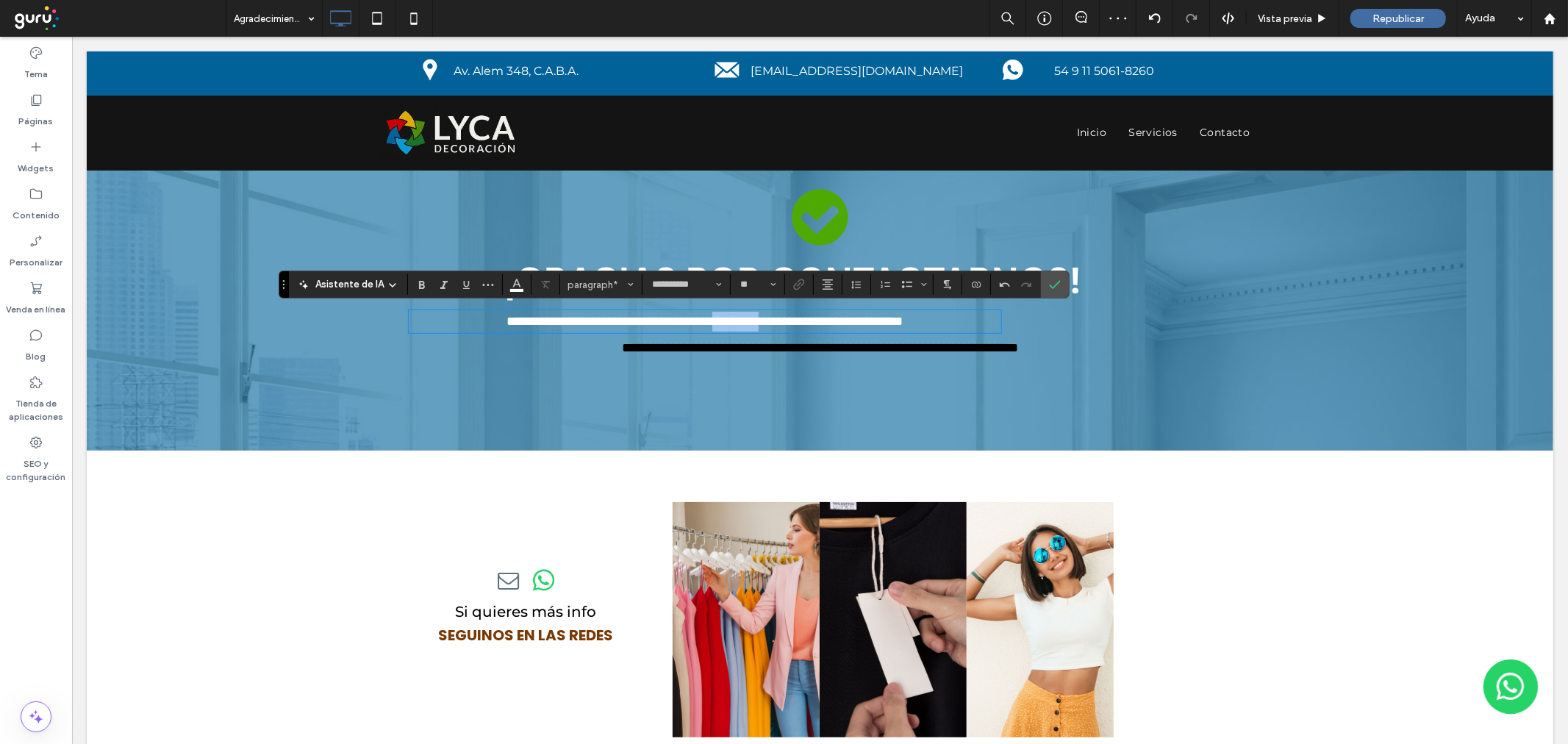
click at [764, 317] on span "**********" at bounding box center [704, 320] width 397 height 13
click at [495, 280] on button "Más" at bounding box center [487, 284] width 22 height 20
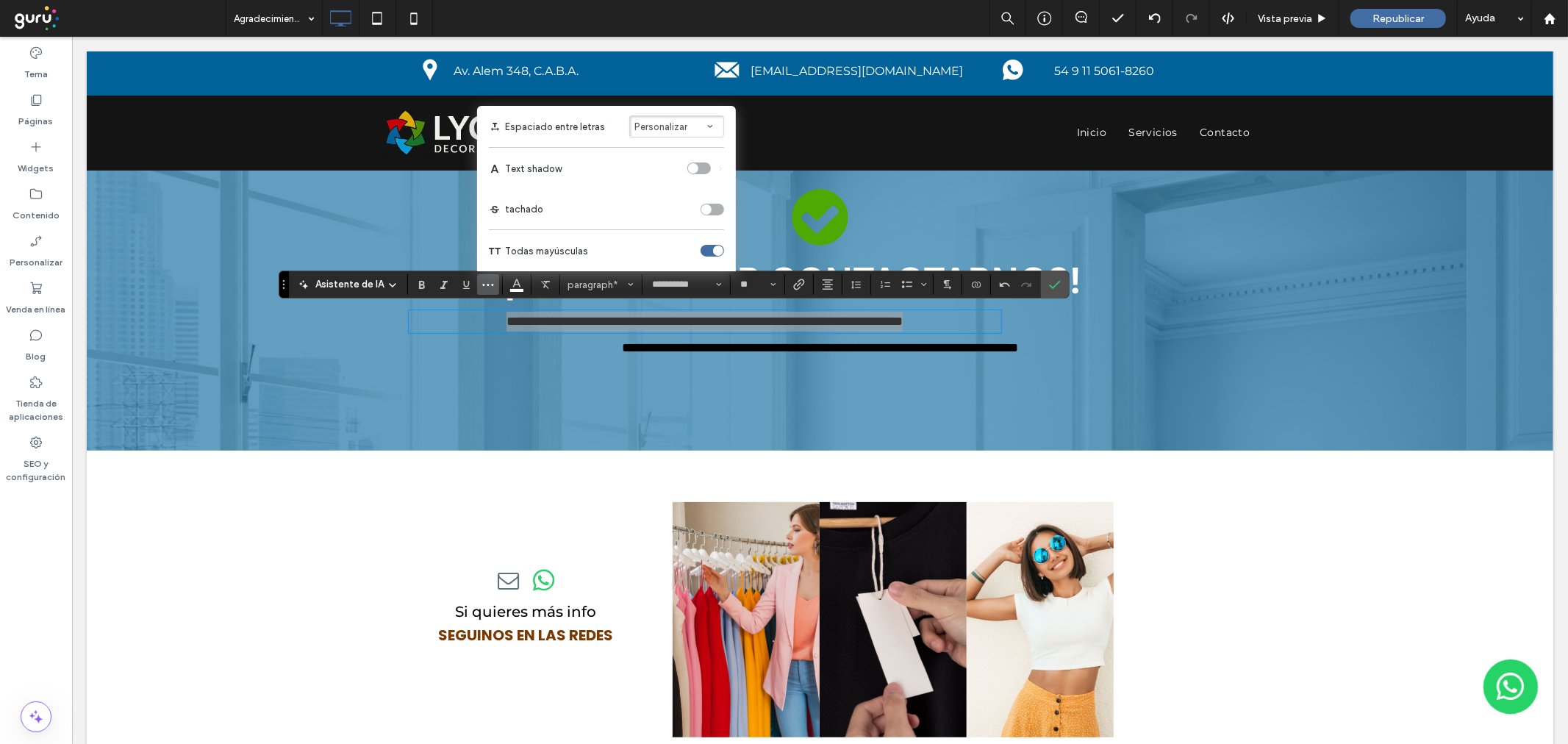
drag, startPoint x: 713, startPoint y: 245, endPoint x: 666, endPoint y: 217, distance: 54.7
click at [713, 245] on div "toggle" at bounding box center [712, 251] width 23 height 12
click at [1062, 276] on label "Confirmar" at bounding box center [1054, 284] width 22 height 26
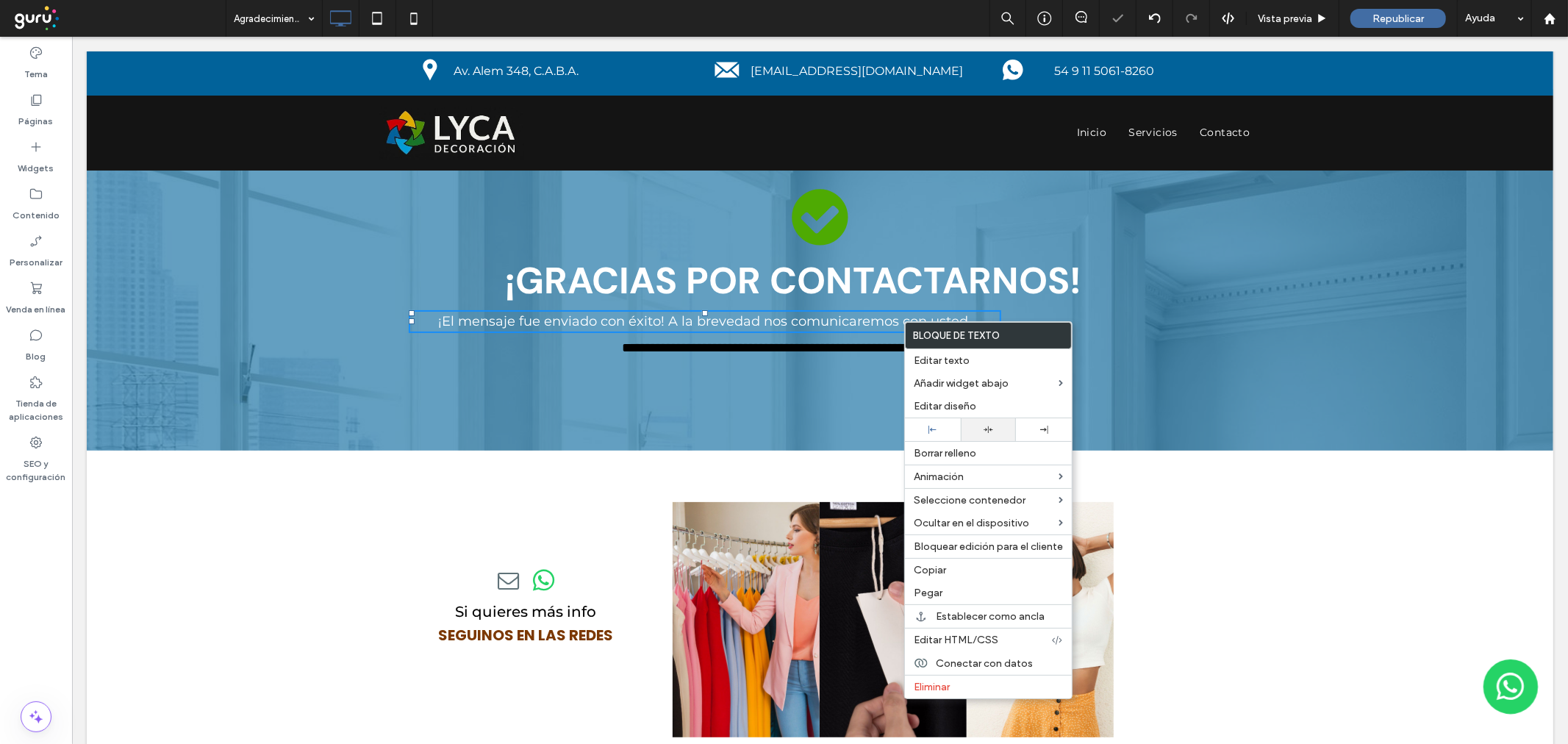
click at [997, 426] on div at bounding box center [988, 429] width 41 height 10
click at [755, 349] on span "**********" at bounding box center [711, 347] width 180 height 13
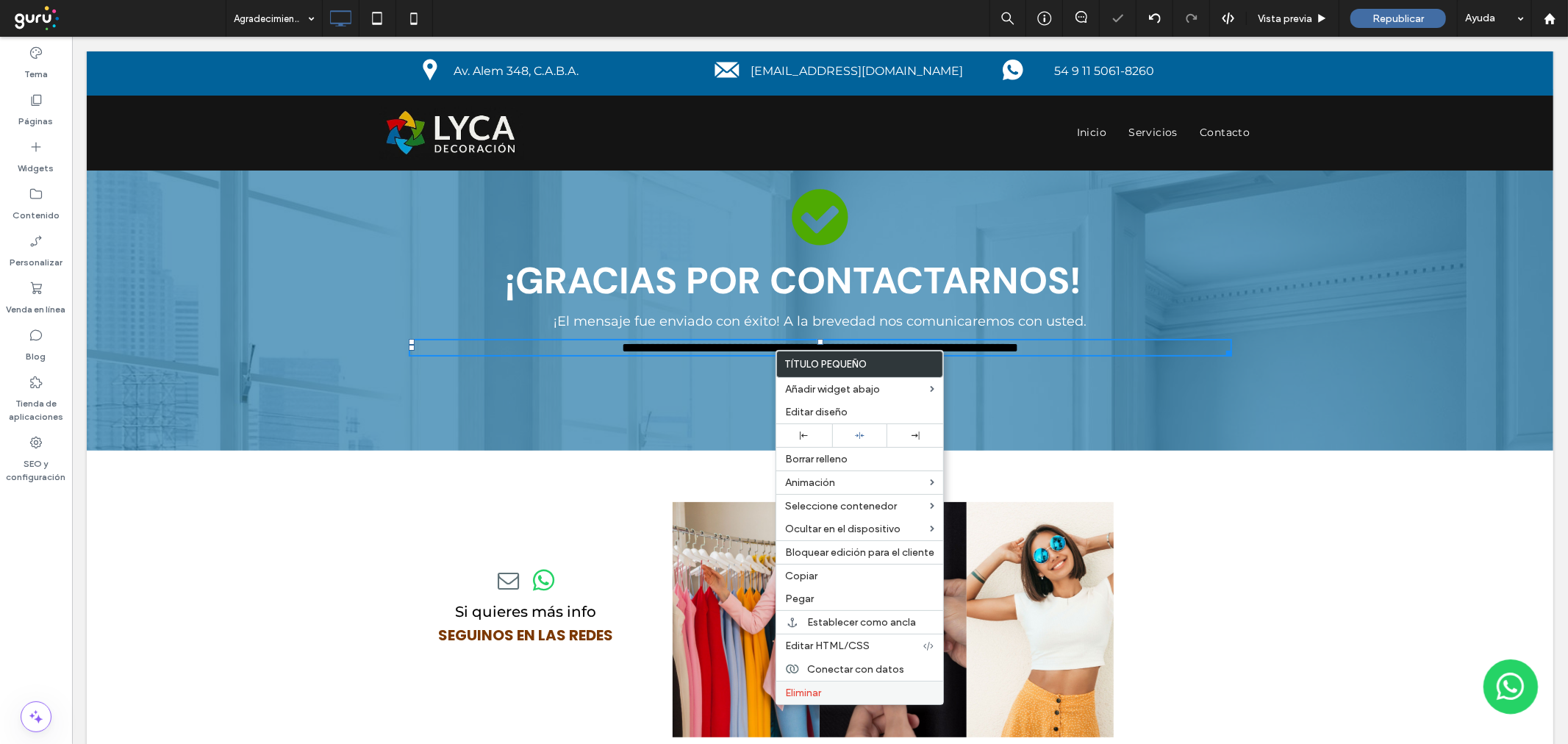
click at [820, 686] on span "Eliminar" at bounding box center [803, 693] width 36 height 13
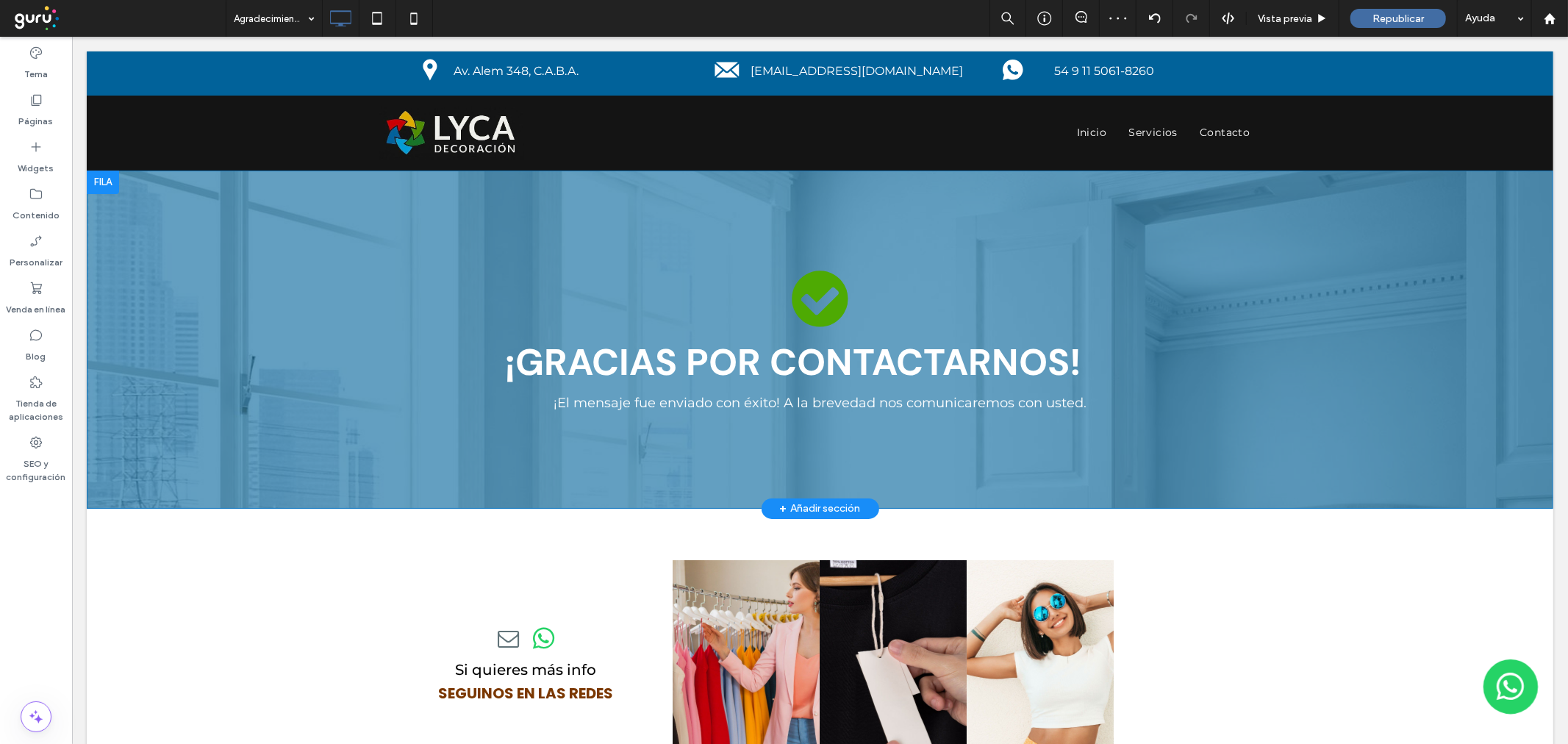
click at [225, 307] on div "¡GRACIAS POR CONTACTARNOS! ¡El mensaje fue enviado con éxito! A la brevedad nos…" at bounding box center [820, 338] width 1467 height 338
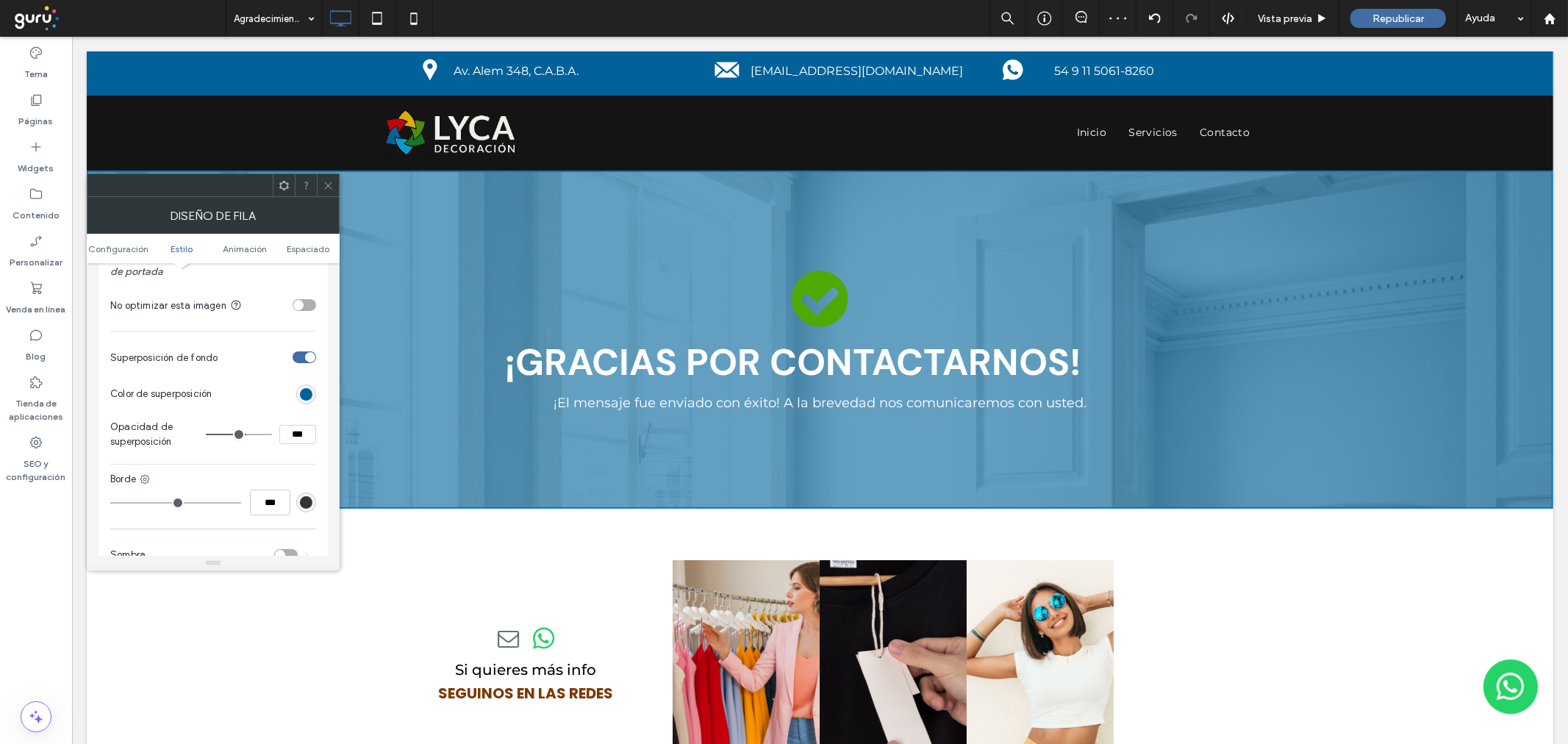
scroll to position [326, 0]
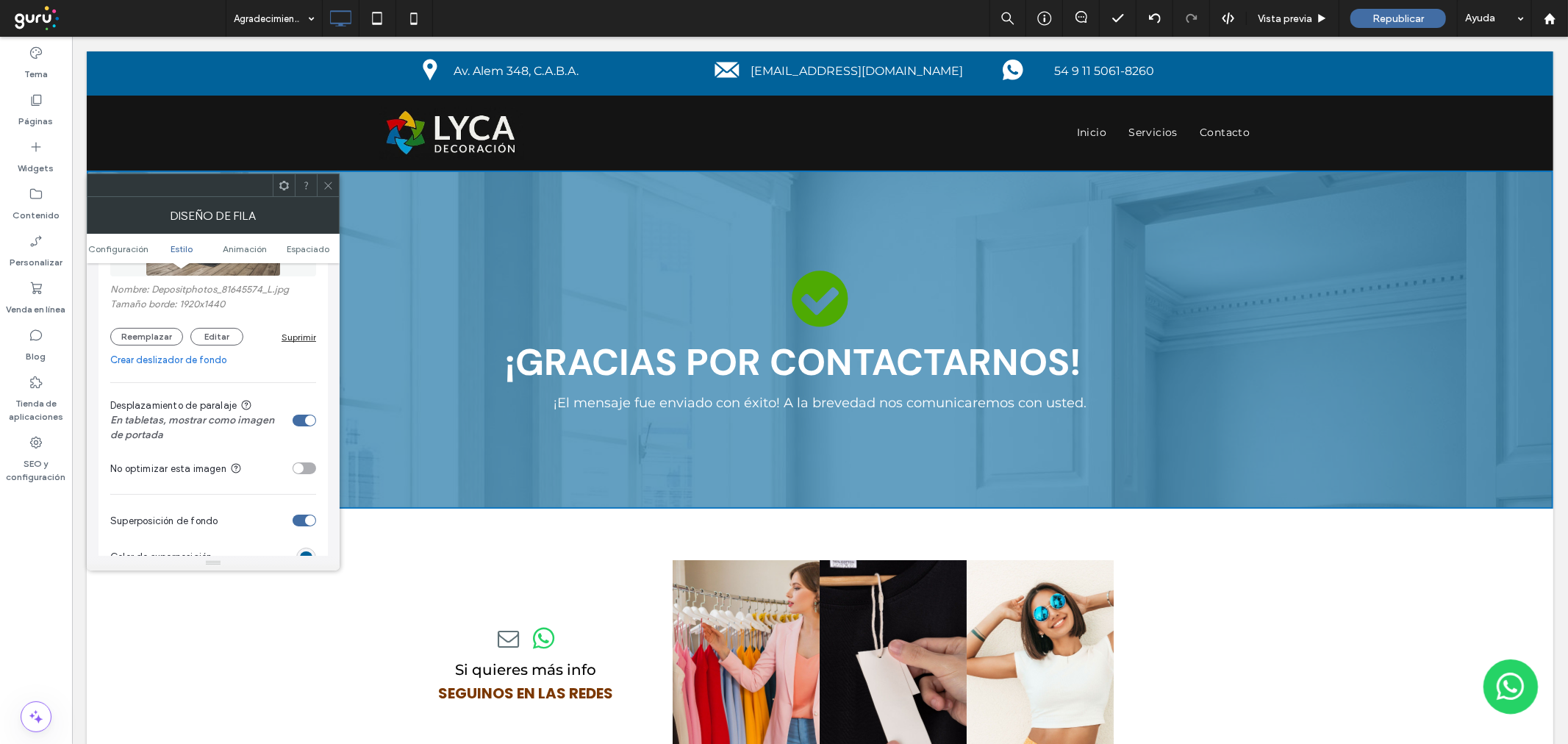
click at [291, 420] on section "Desplazamiento de paralaje En tabletas, mostrar como imagen de portada" at bounding box center [213, 420] width 206 height 60
click at [295, 419] on div "toggle" at bounding box center [304, 421] width 23 height 12
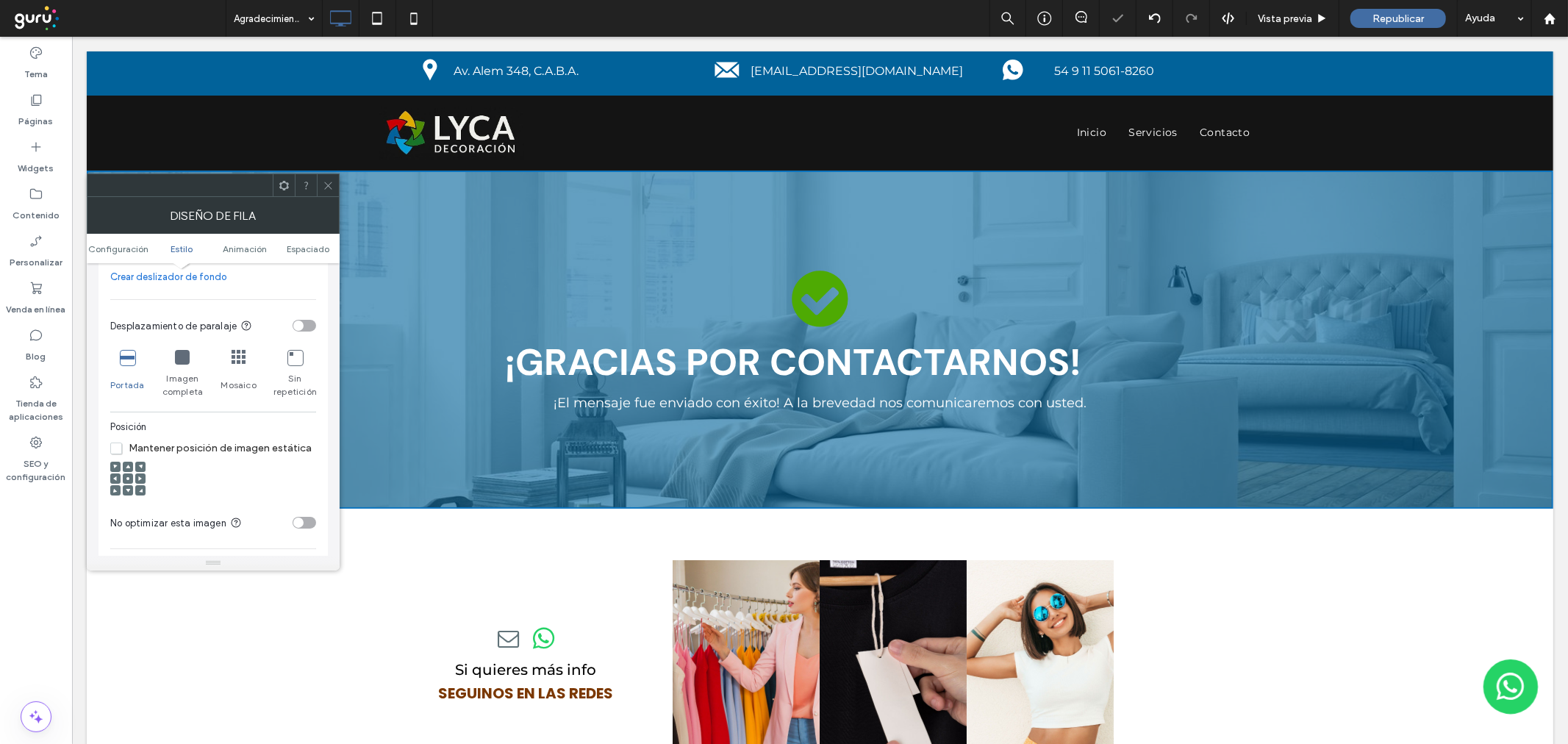
scroll to position [490, 0]
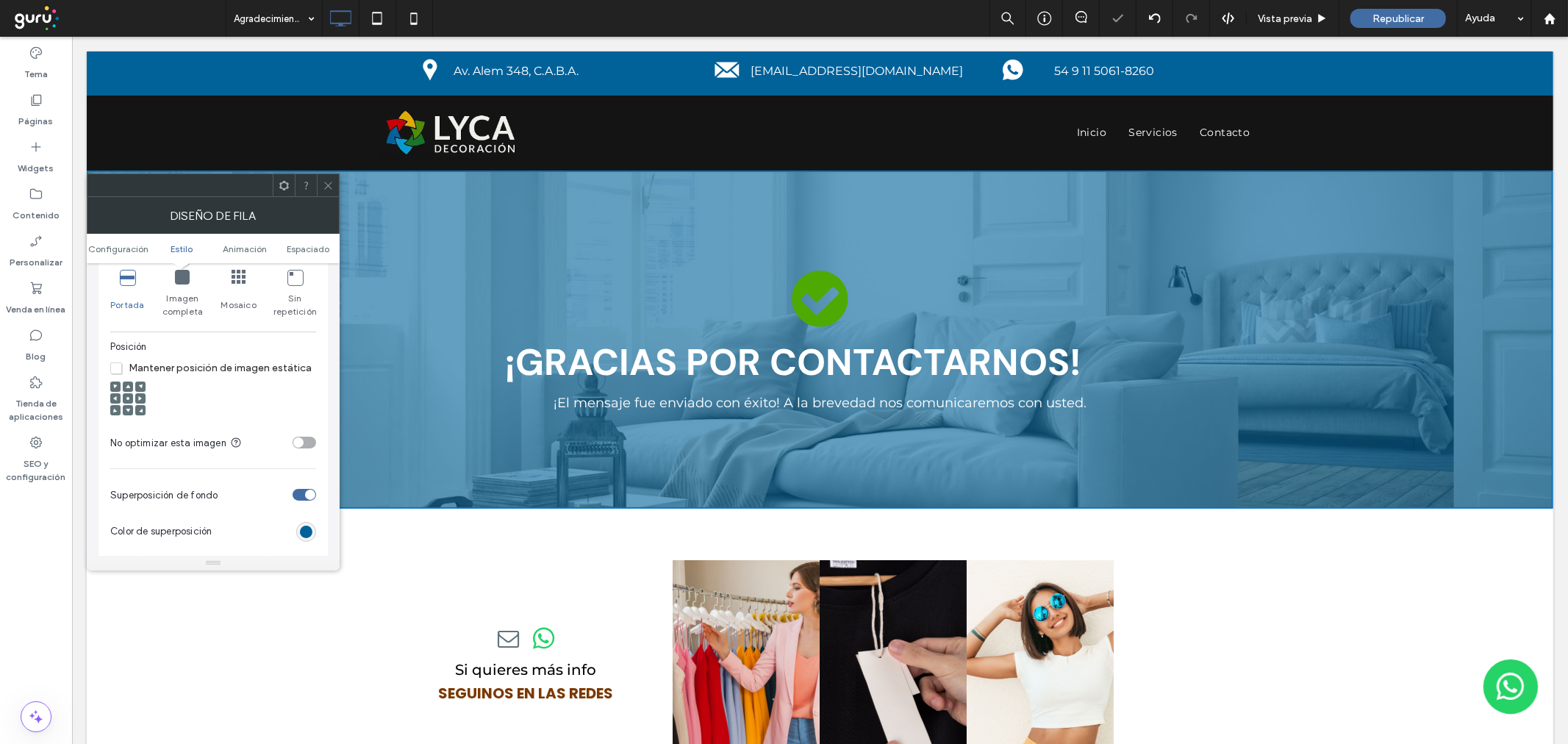
click at [126, 399] on use at bounding box center [128, 399] width 3 height 3
click at [119, 363] on span "Mantener posición de imagen estática" at bounding box center [211, 368] width 201 height 13
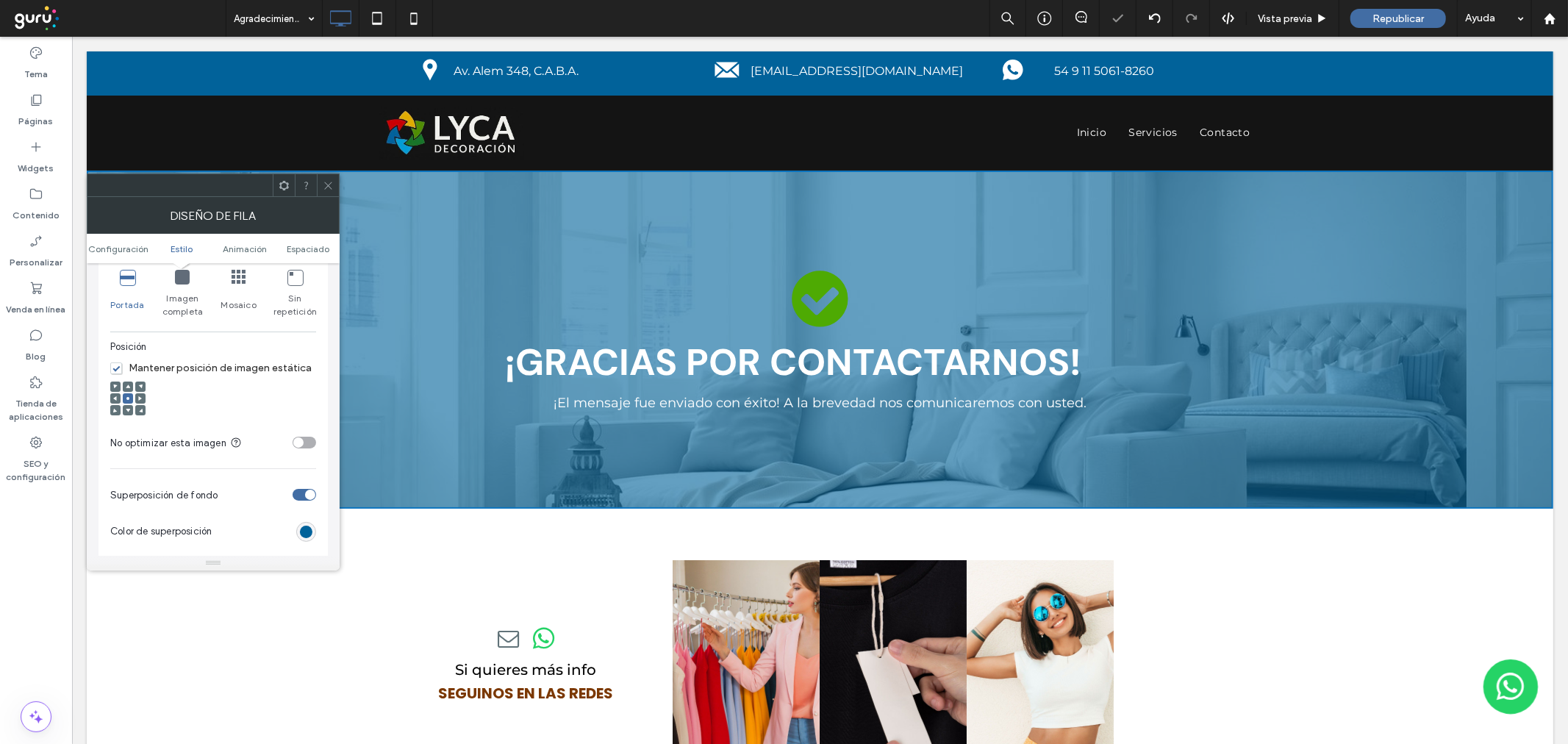
click at [321, 185] on div at bounding box center [328, 185] width 22 height 22
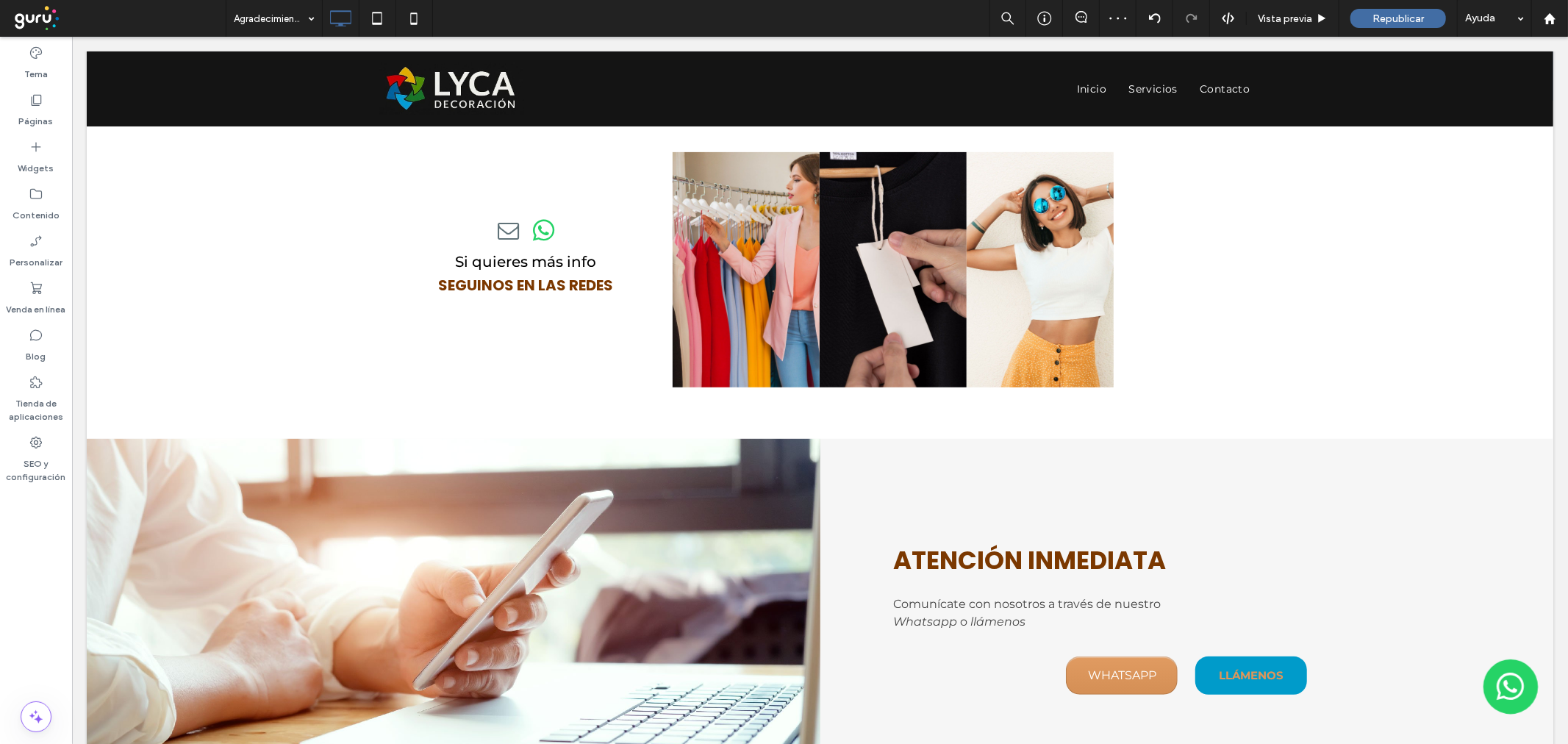
scroll to position [163, 0]
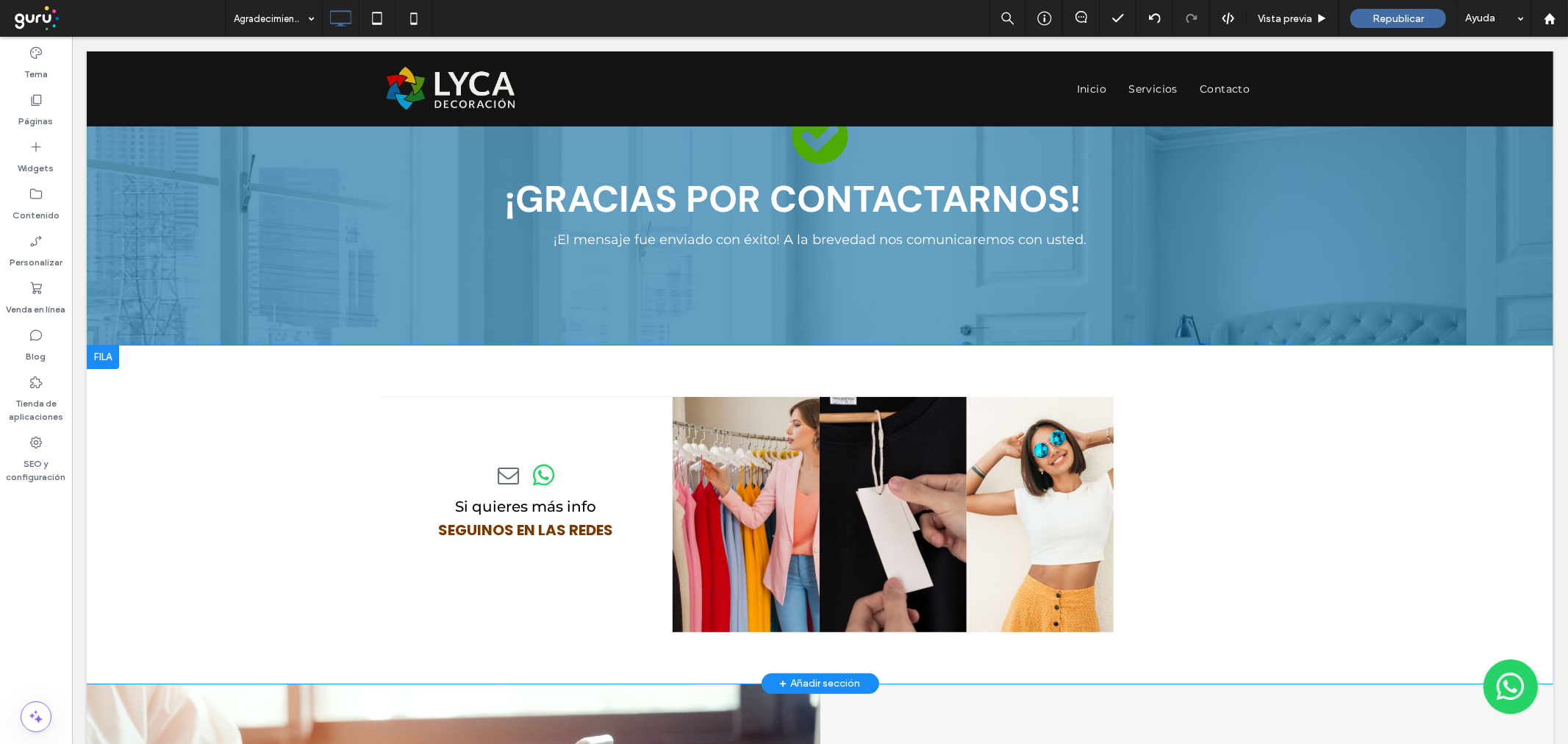
click at [115, 353] on div at bounding box center [102, 356] width 33 height 23
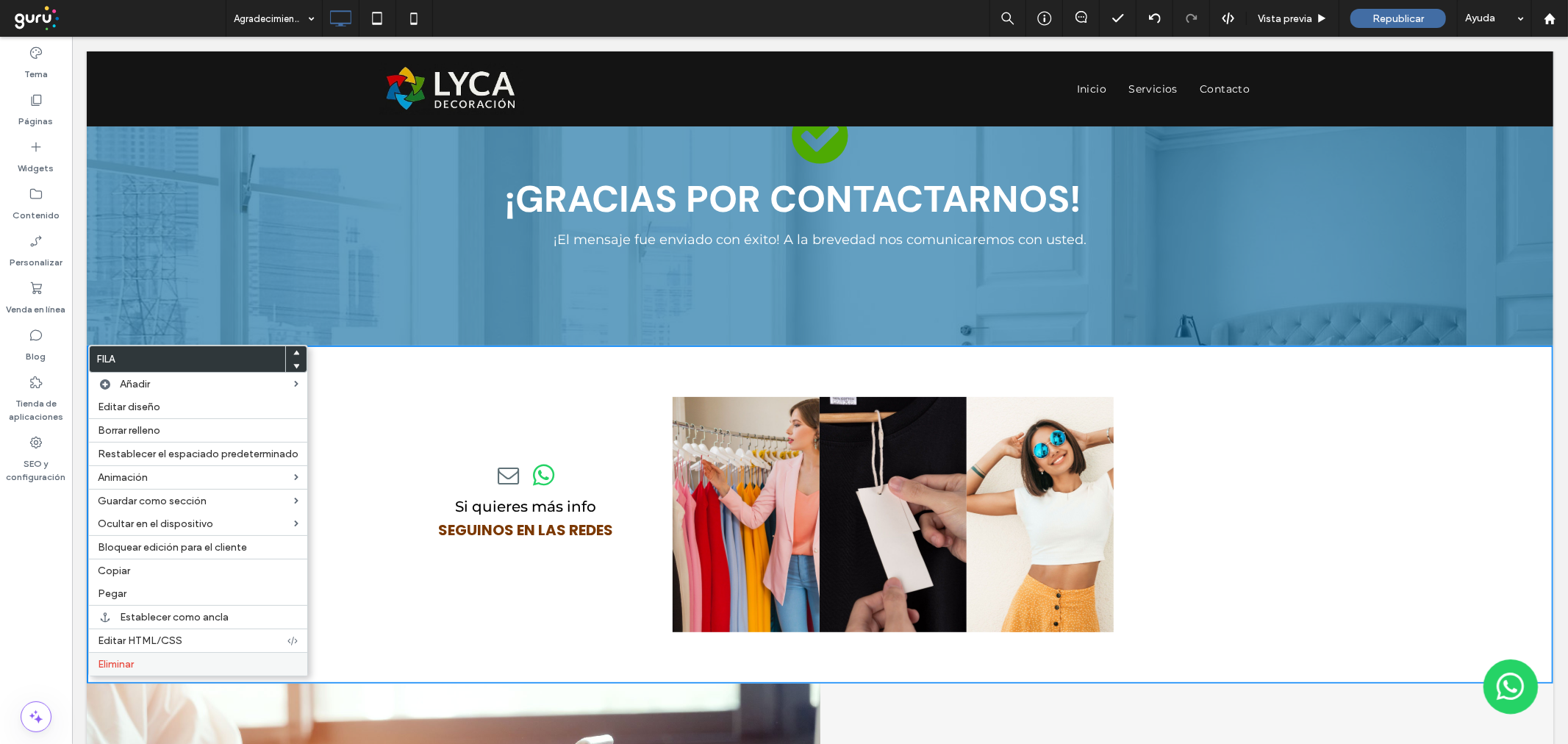
click at [125, 654] on div "Eliminar" at bounding box center [198, 664] width 218 height 23
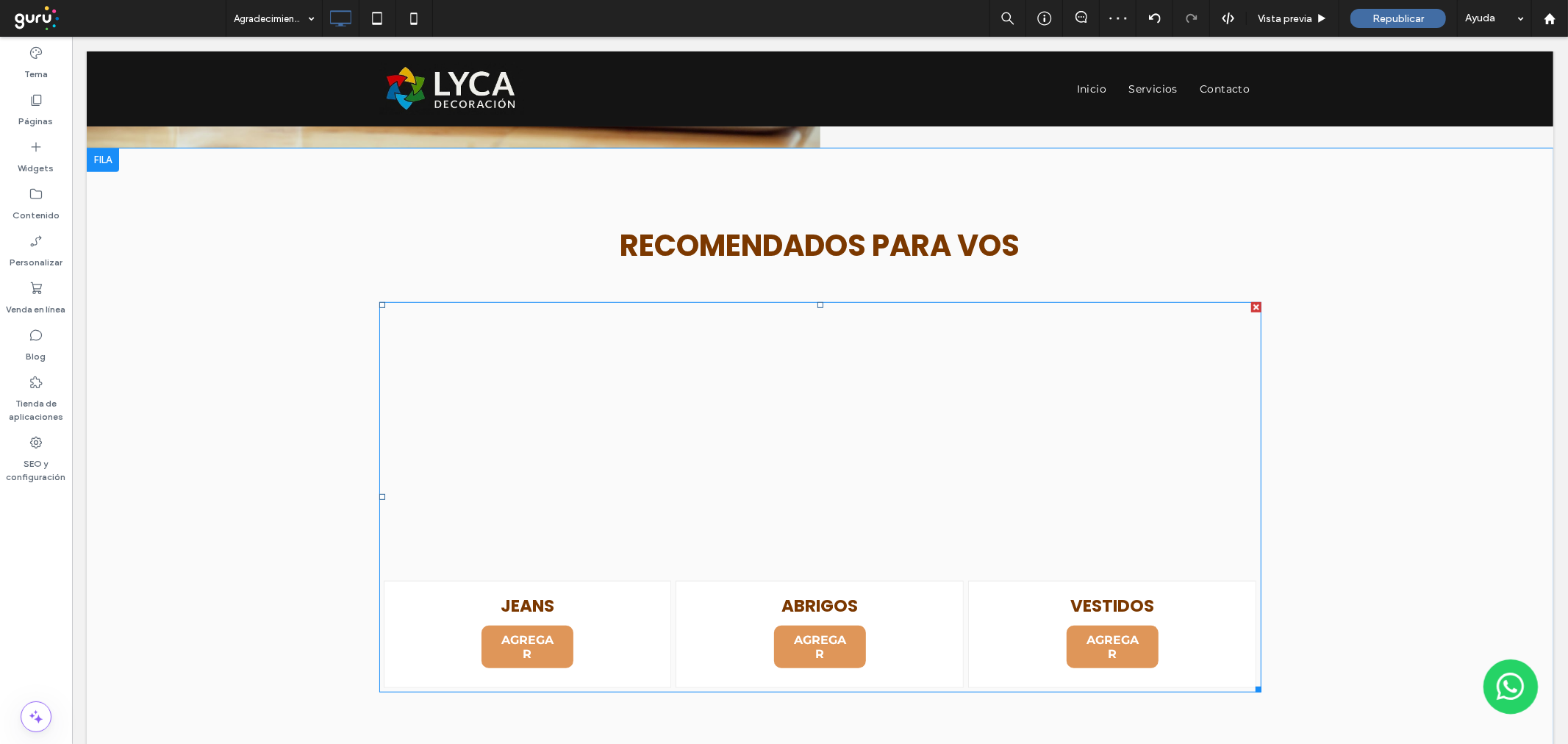
scroll to position [653, 0]
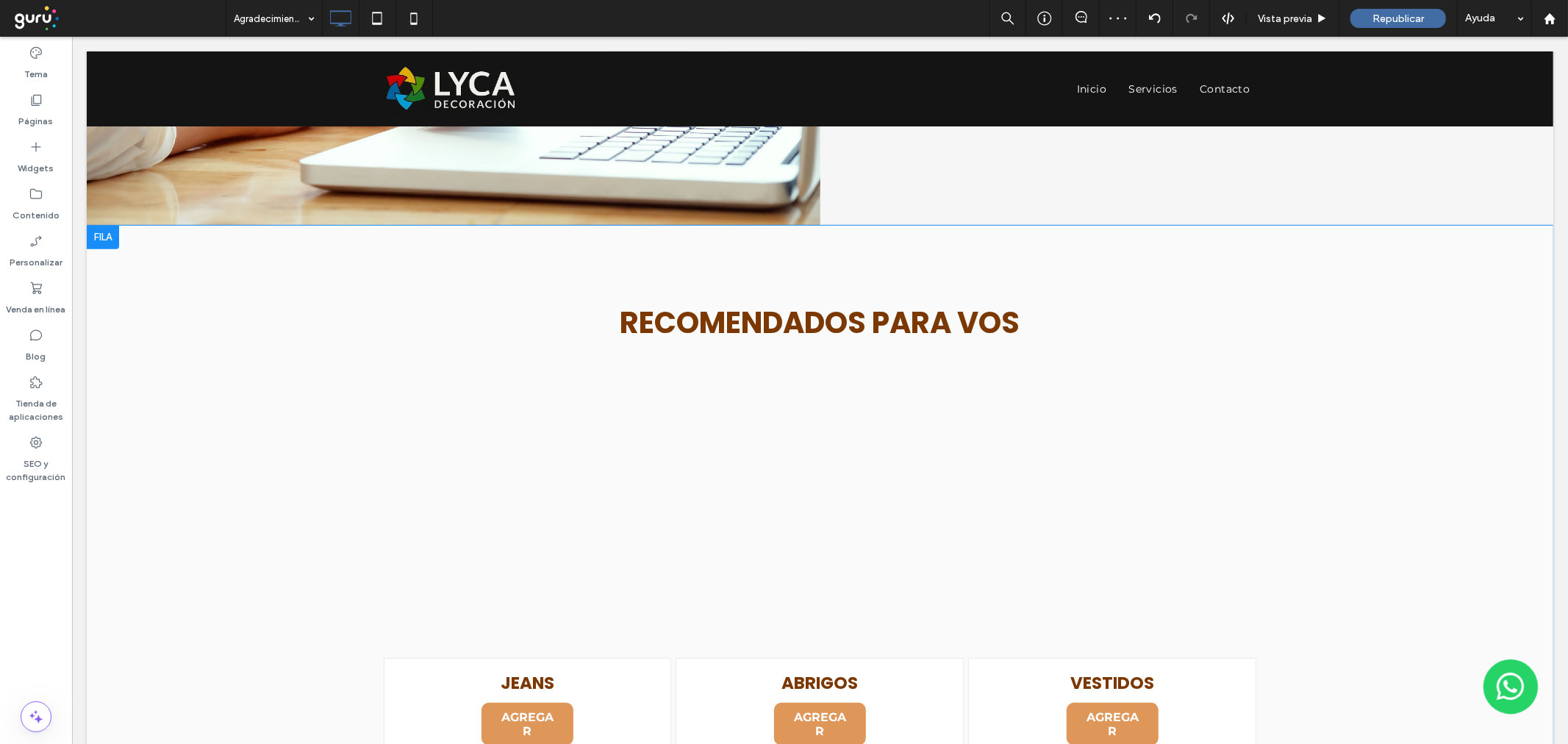
click at [98, 240] on div at bounding box center [102, 236] width 33 height 23
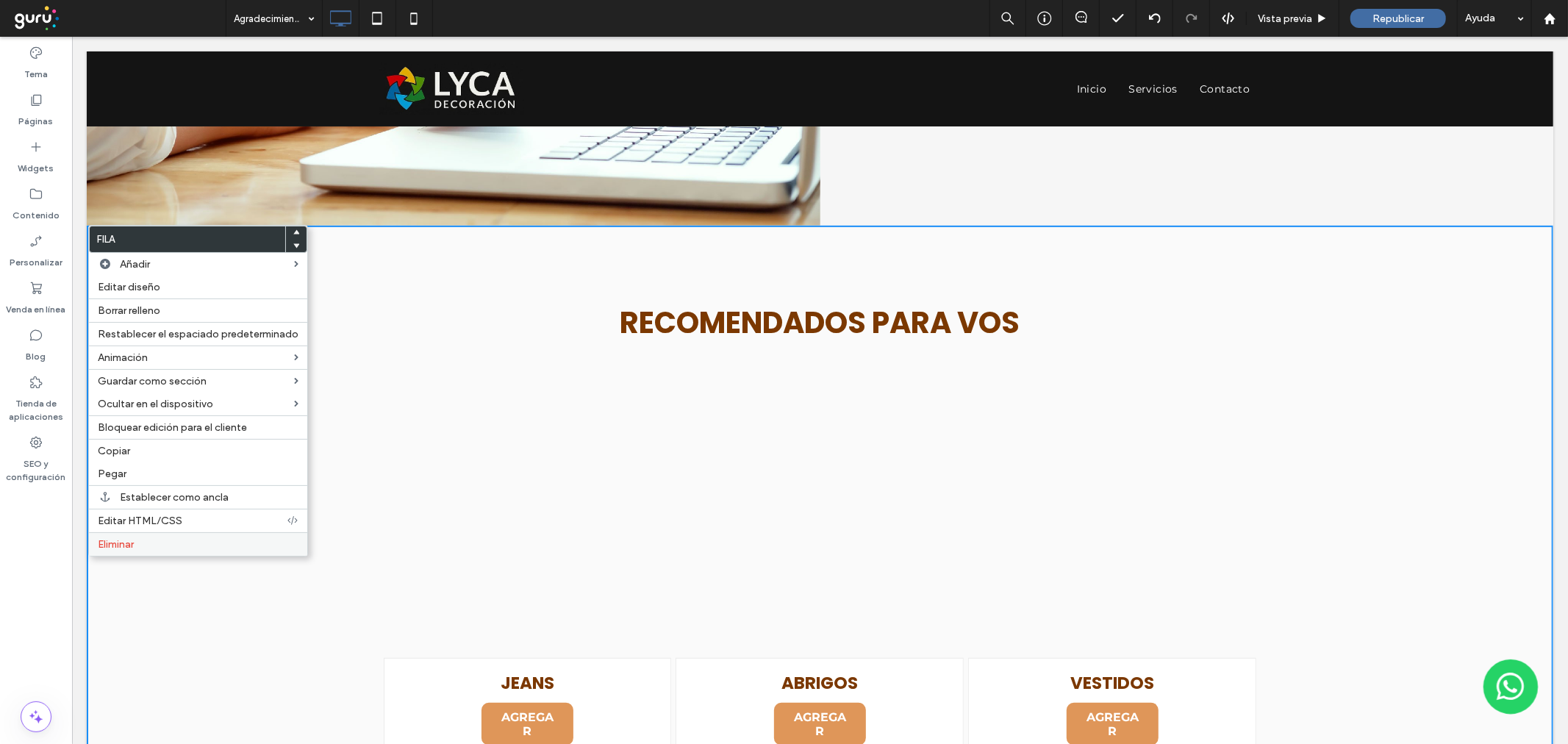
click at [116, 544] on span "Eliminar" at bounding box center [116, 544] width 36 height 13
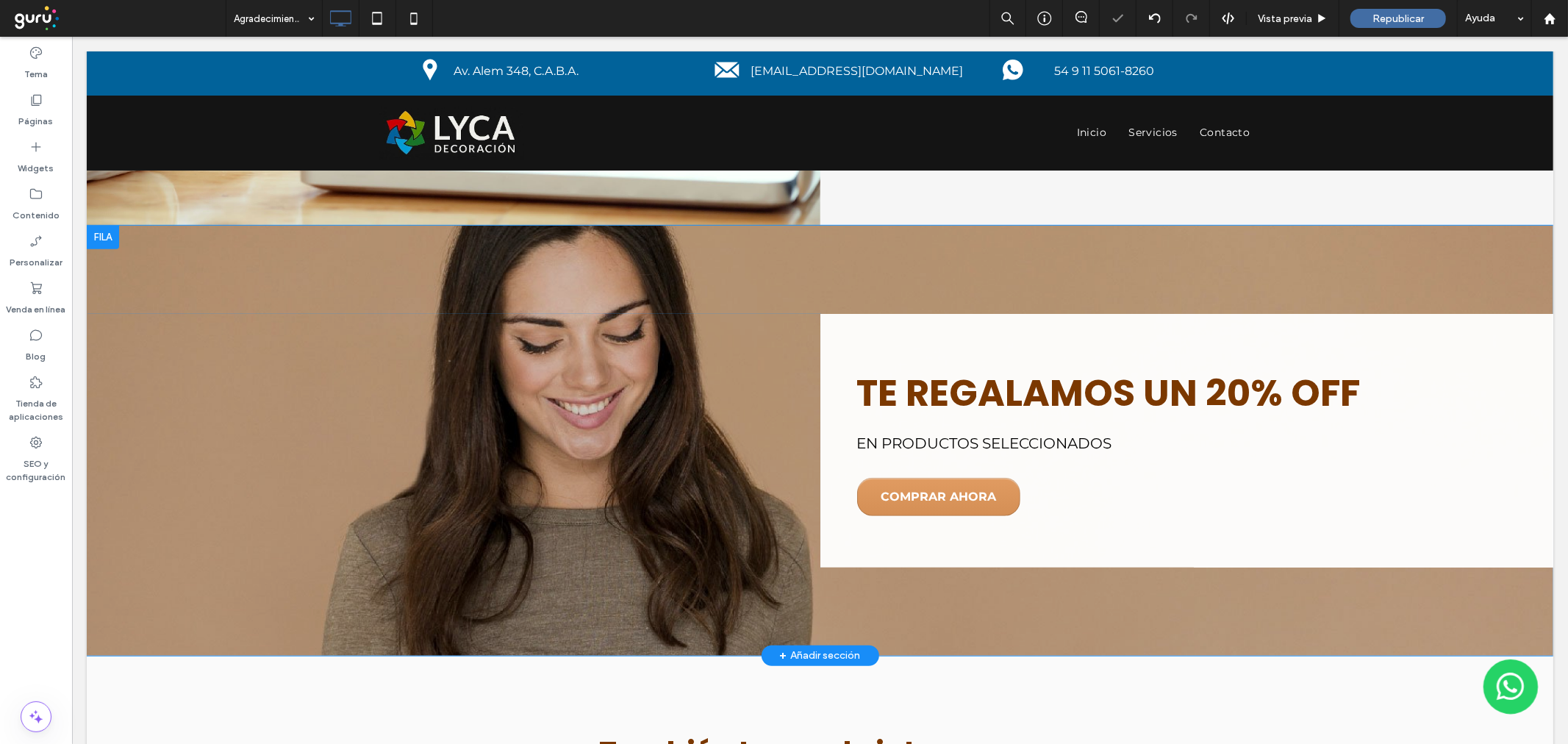
click at [99, 232] on div at bounding box center [102, 236] width 33 height 23
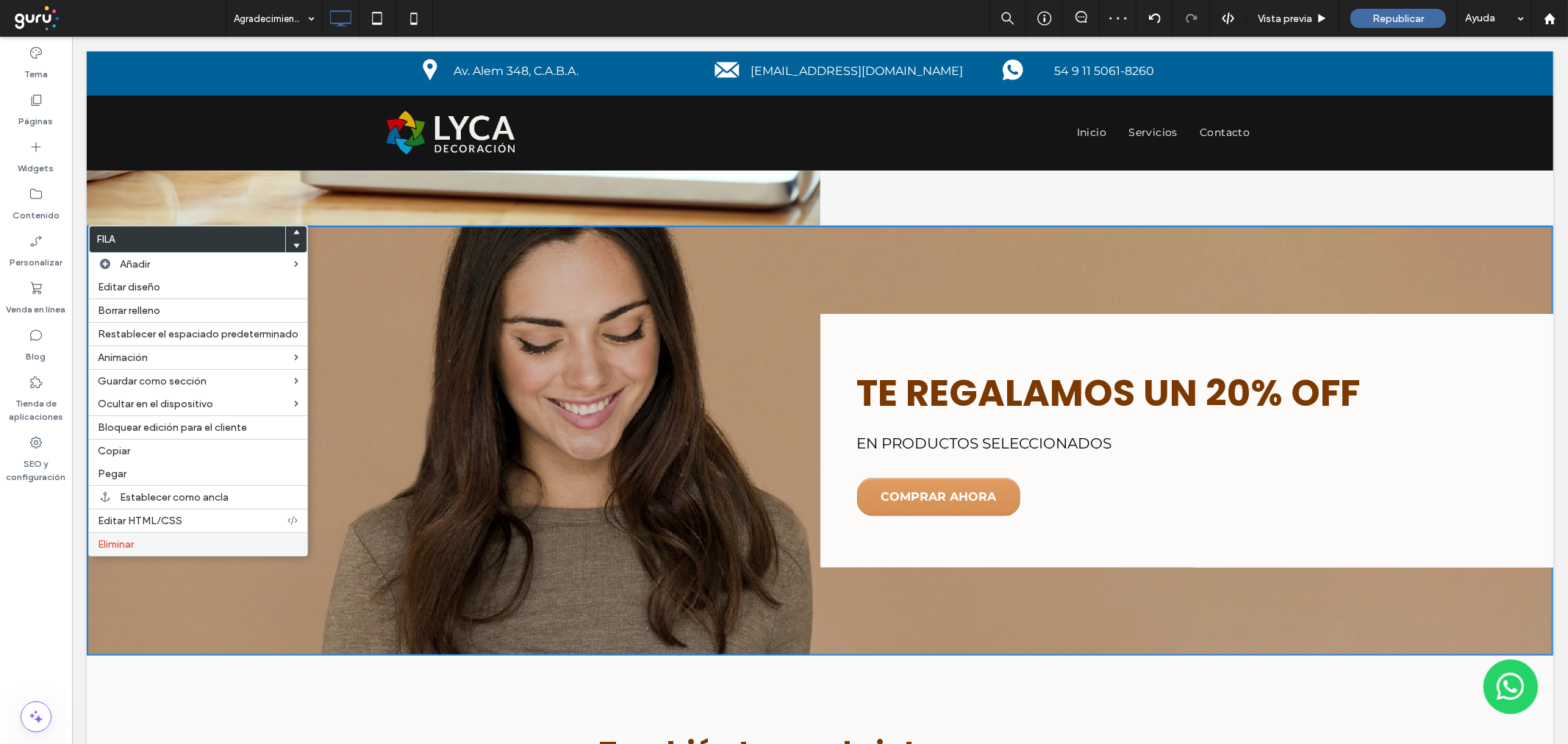
click at [110, 547] on span "Eliminar" at bounding box center [116, 544] width 36 height 13
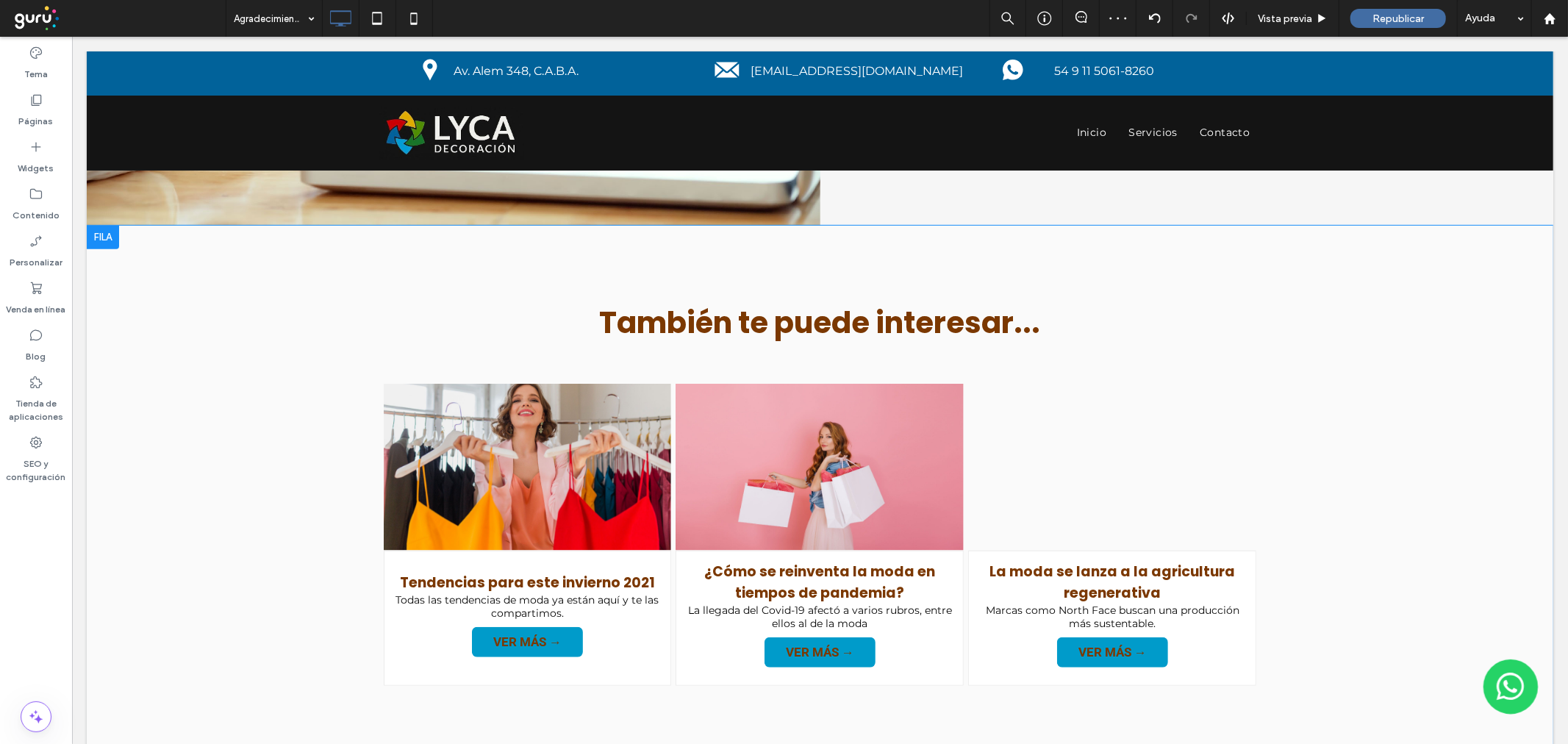
click at [100, 232] on div at bounding box center [102, 236] width 33 height 23
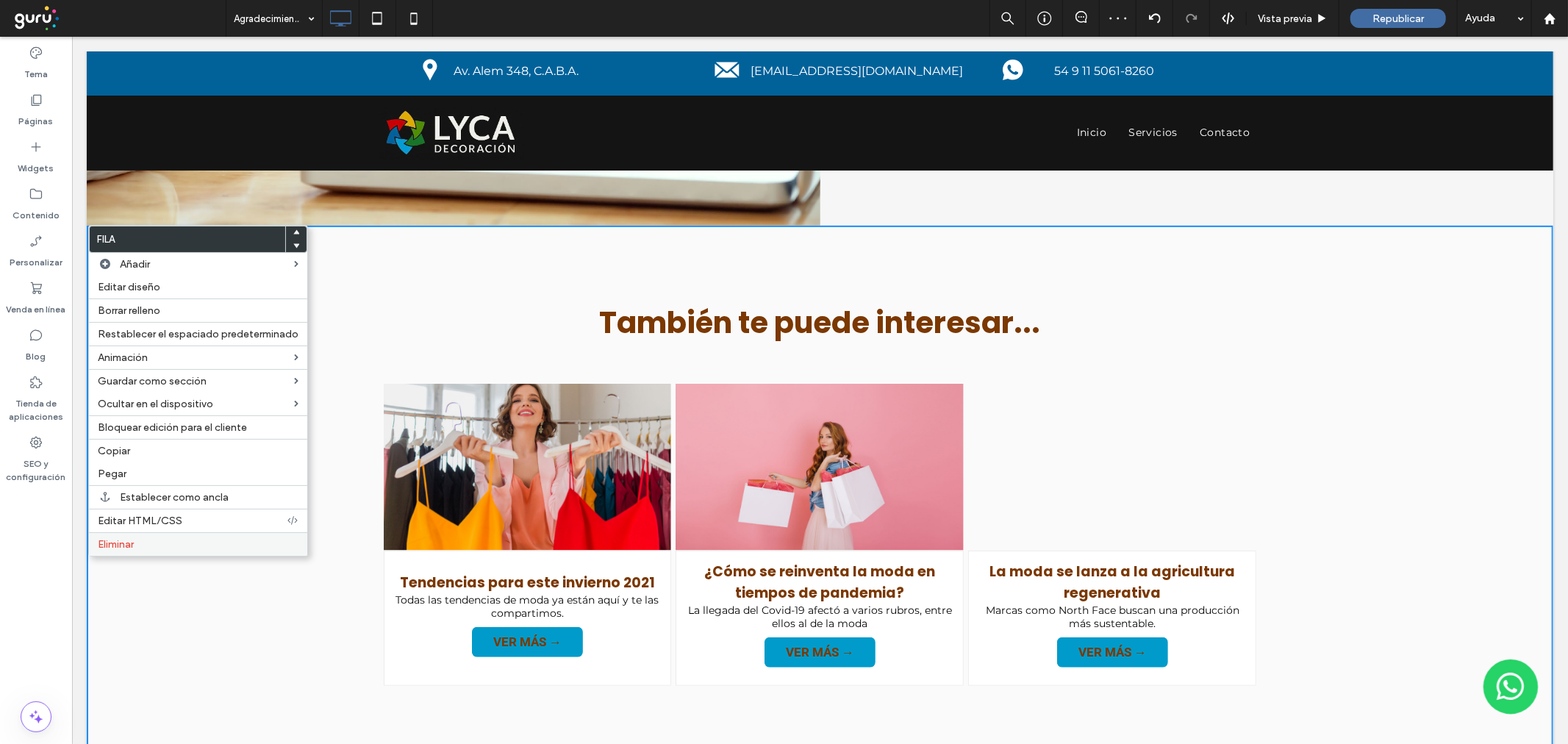
click at [126, 550] on div "Eliminar" at bounding box center [198, 543] width 218 height 23
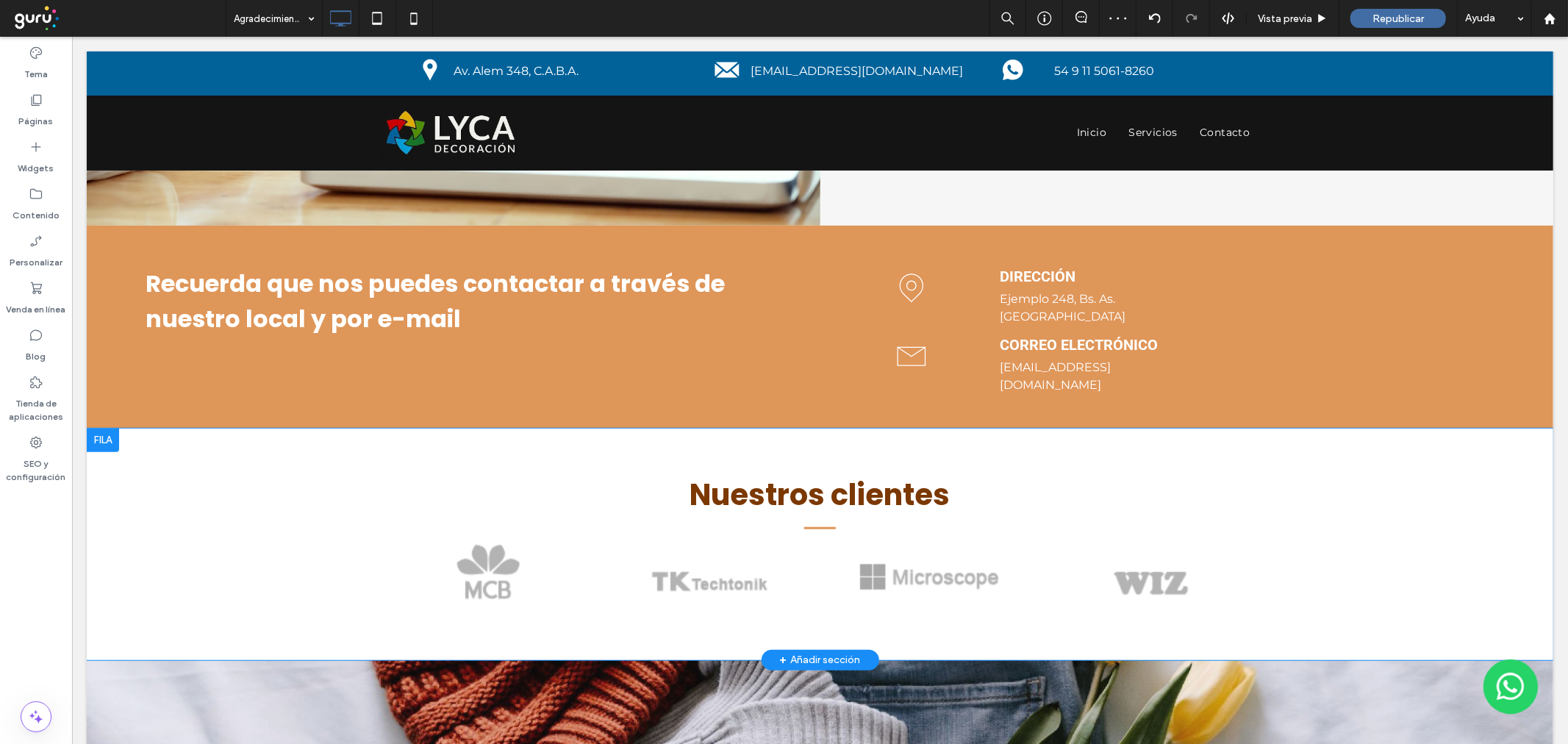
click at [98, 428] on div at bounding box center [102, 439] width 33 height 23
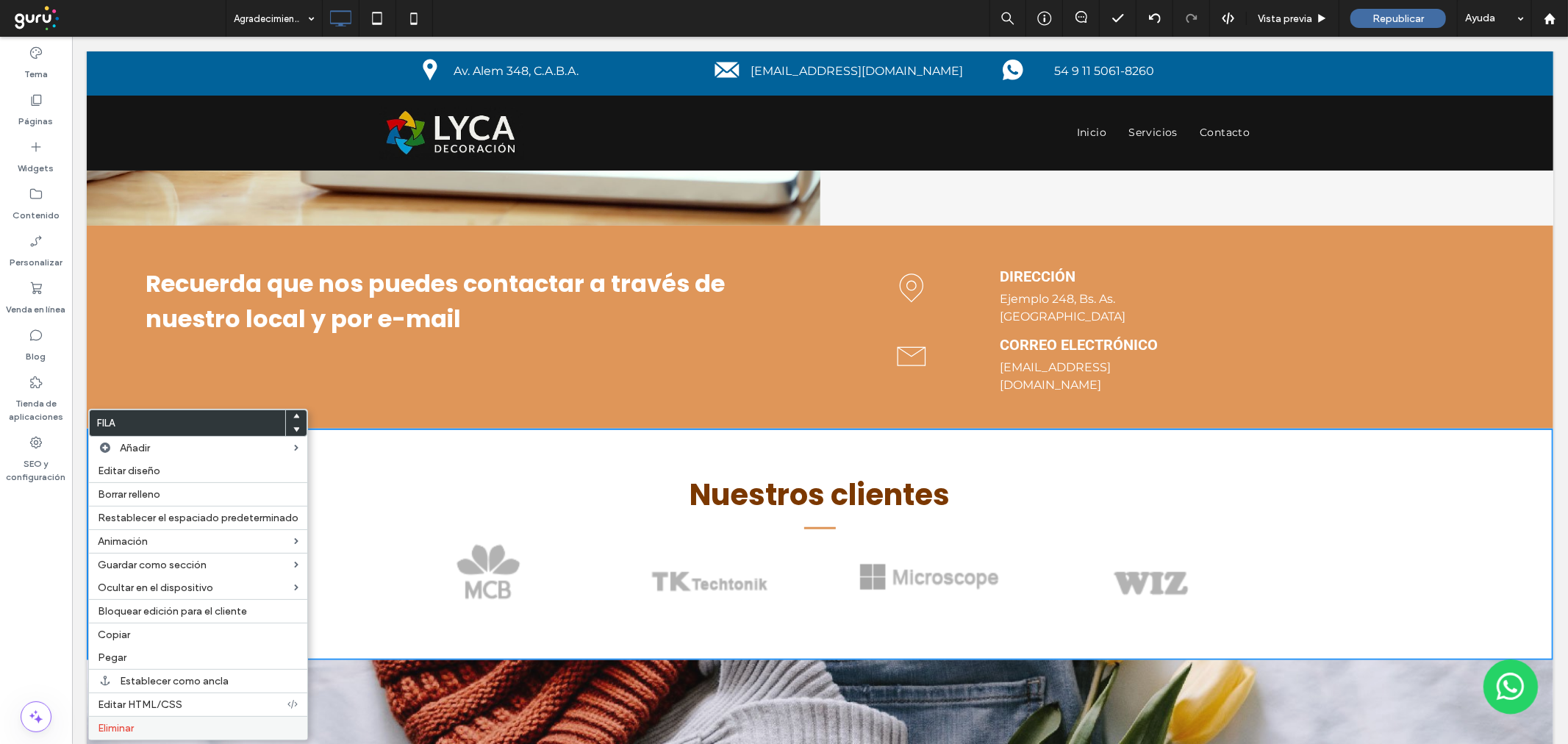
click at [127, 724] on span "Eliminar" at bounding box center [116, 728] width 36 height 13
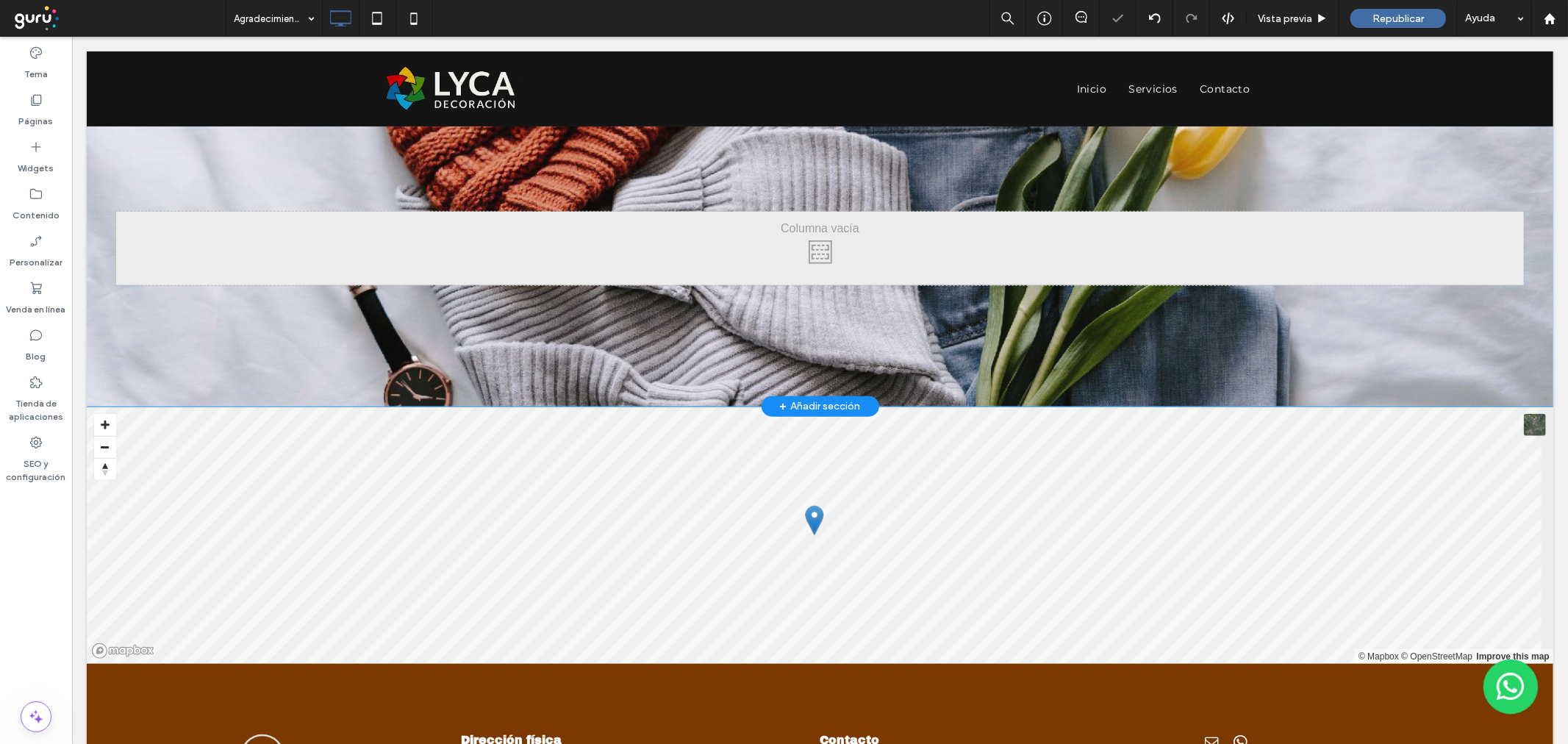
scroll to position [1143, 0]
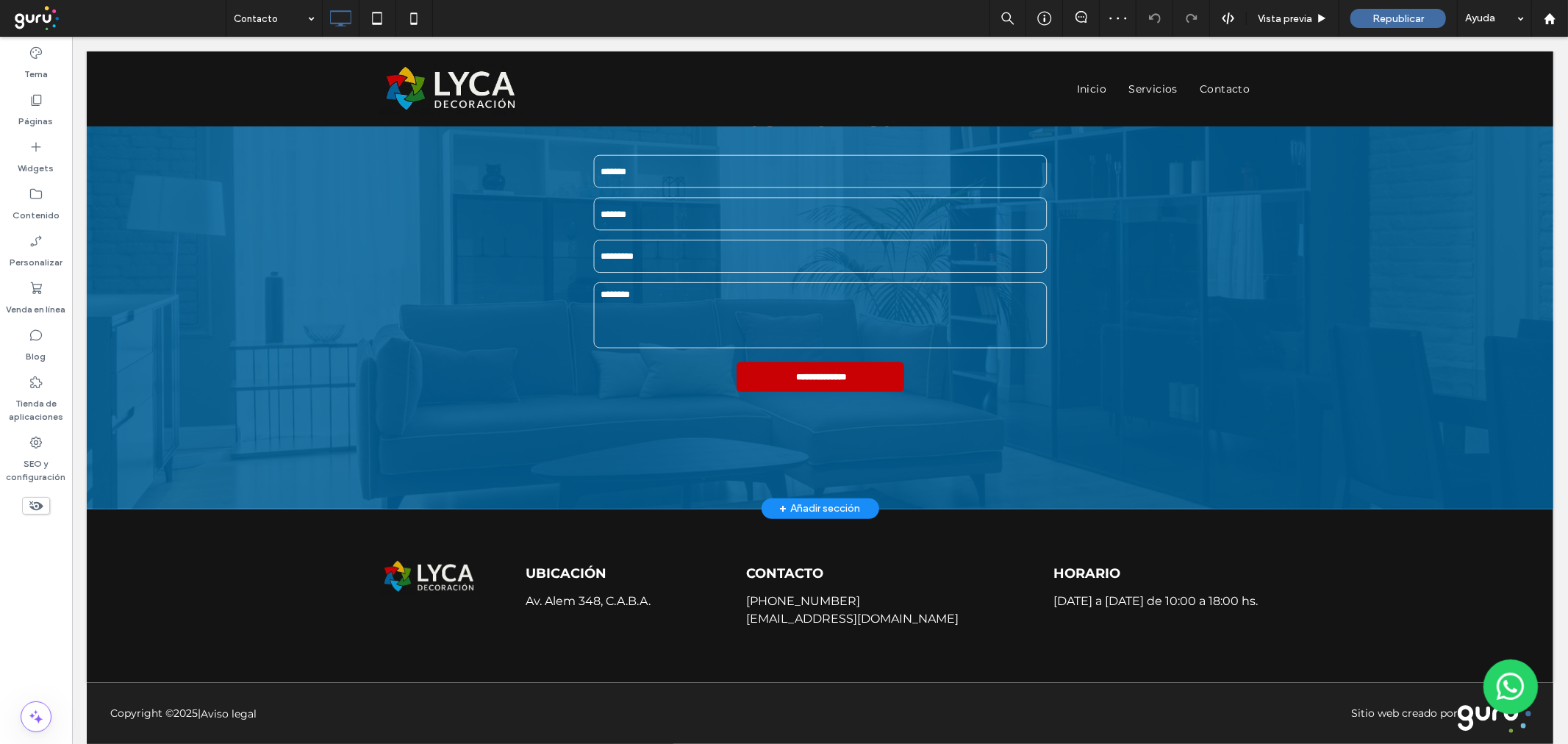
scroll to position [745, 0]
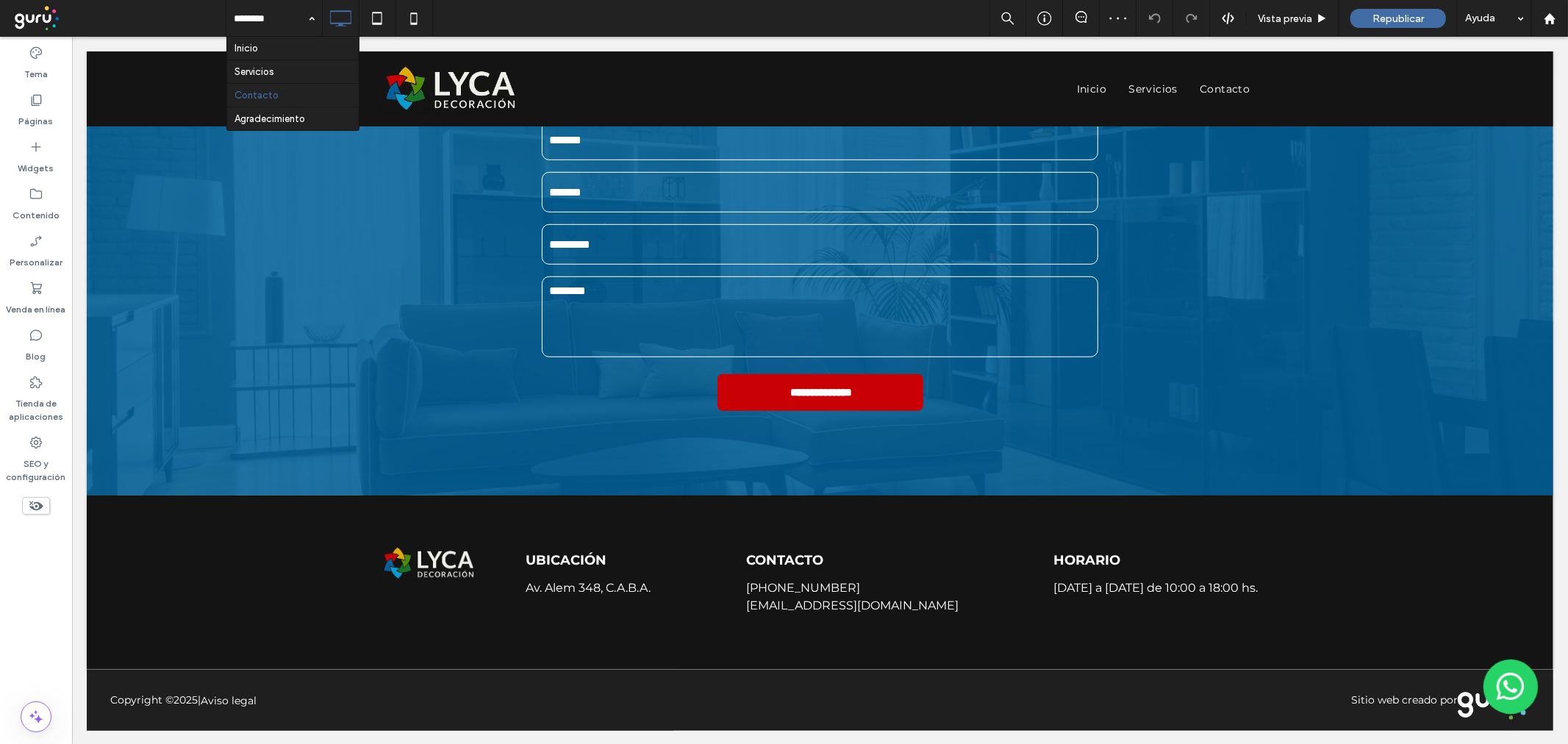
click at [269, 27] on input at bounding box center [270, 18] width 73 height 37
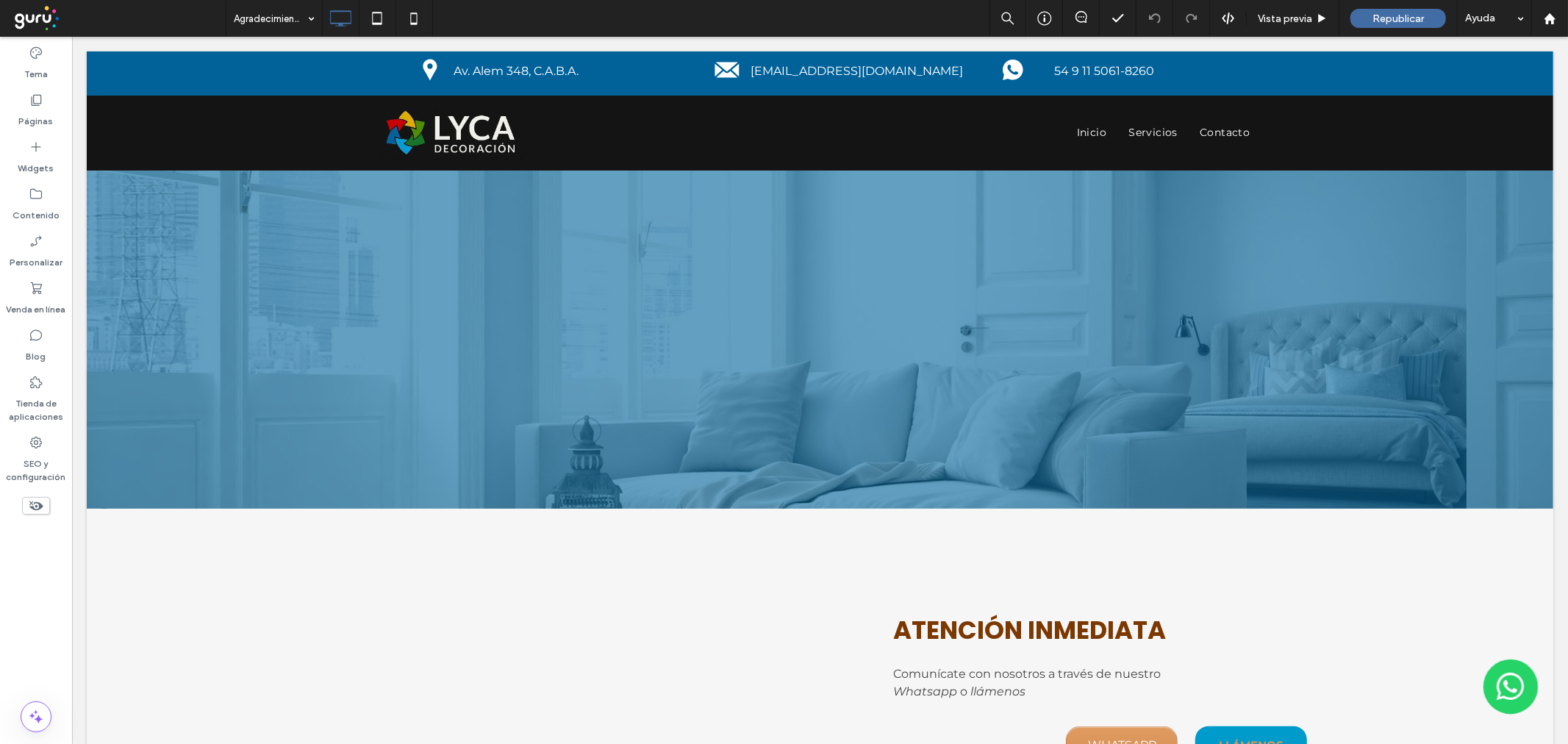
scroll to position [0, 0]
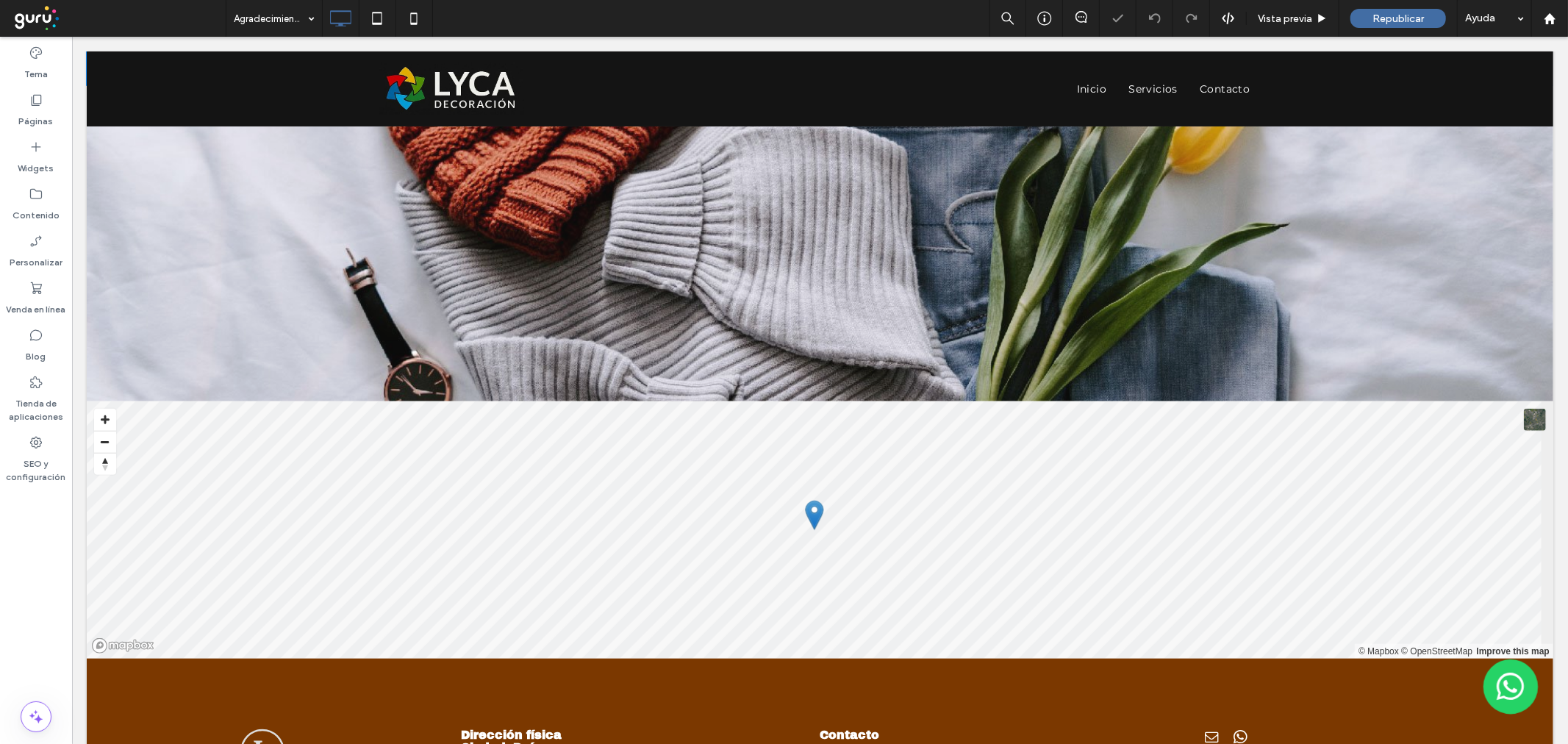
scroll to position [1143, 0]
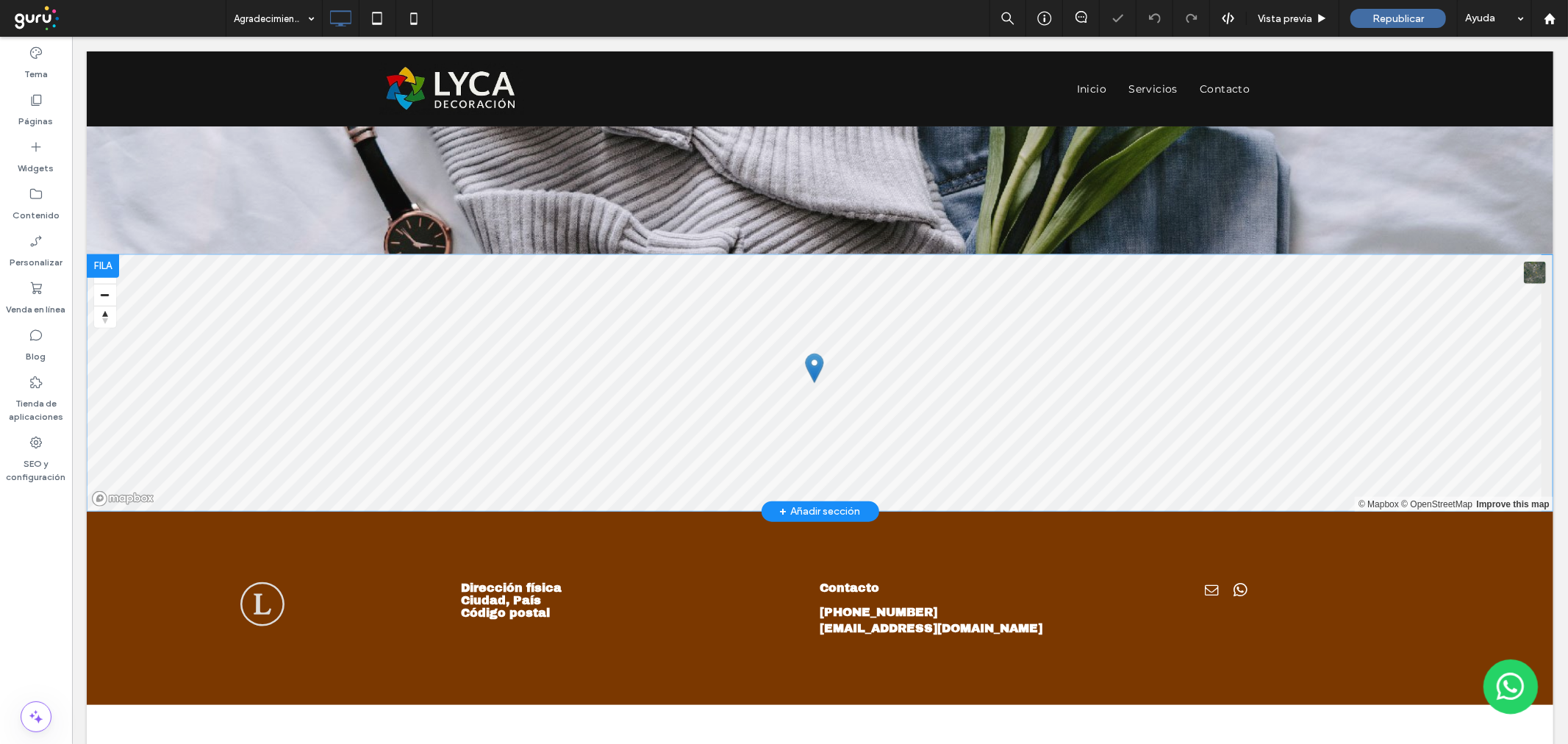
click at [104, 254] on div at bounding box center [102, 265] width 33 height 23
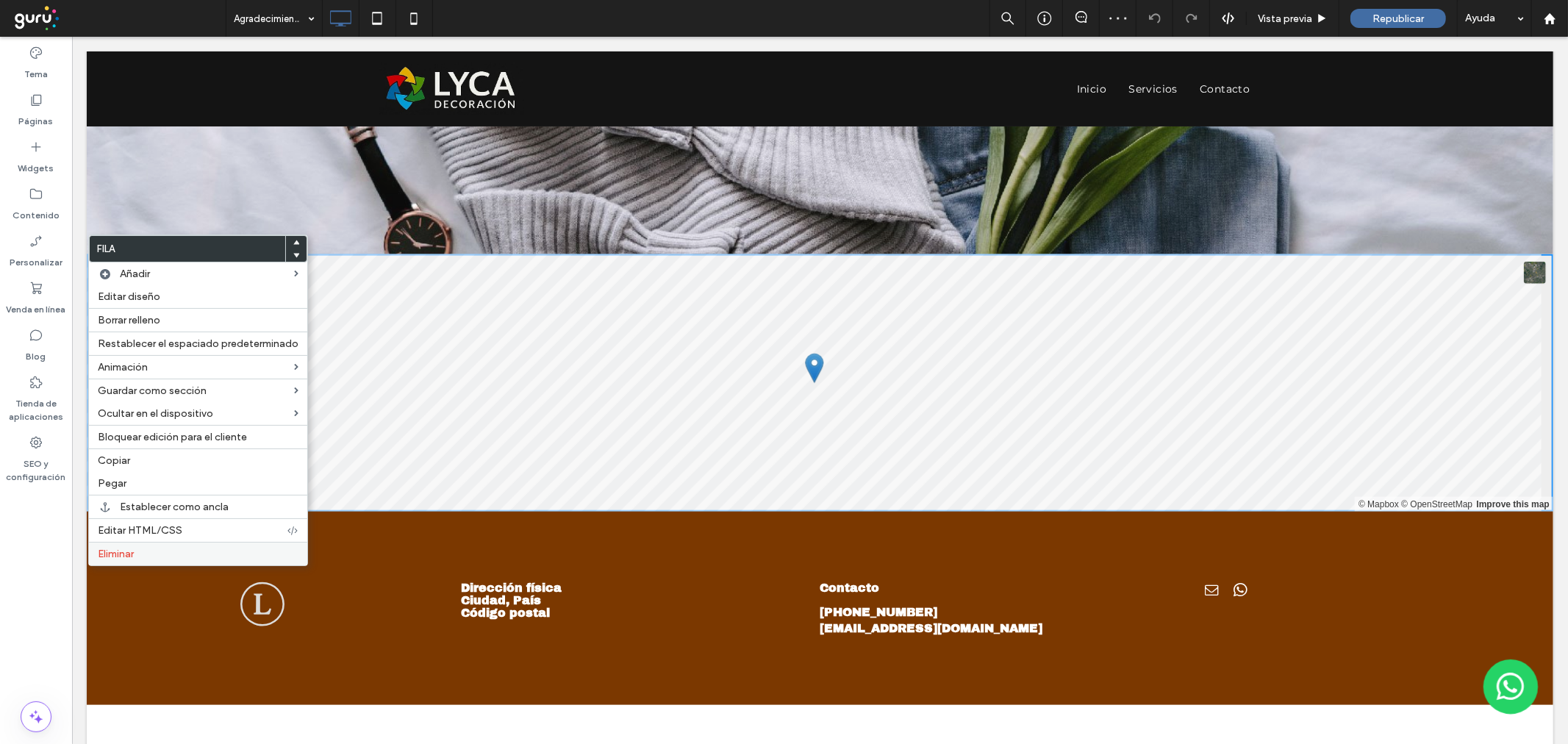
click at [119, 562] on div "Eliminar" at bounding box center [198, 553] width 218 height 23
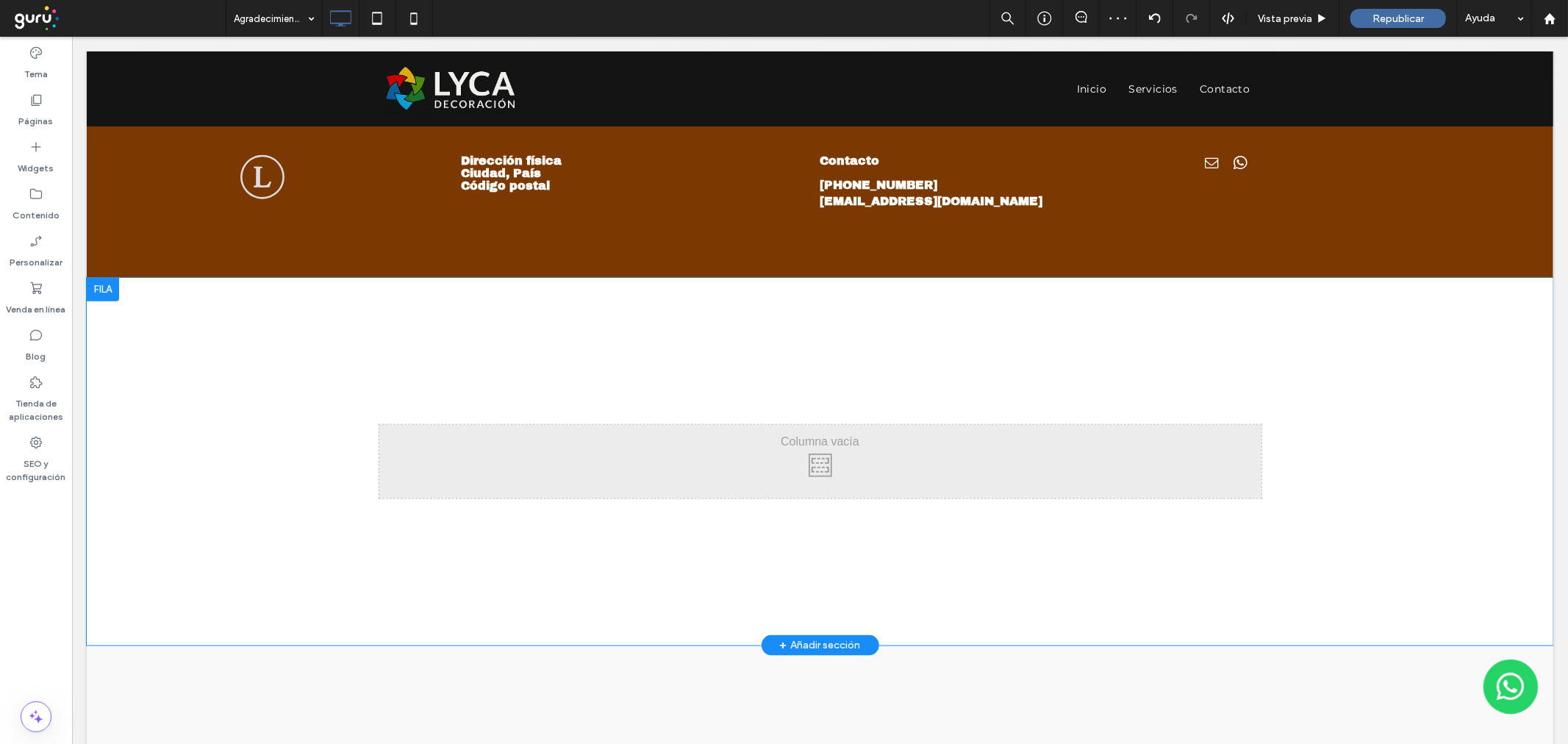
scroll to position [1480, 0]
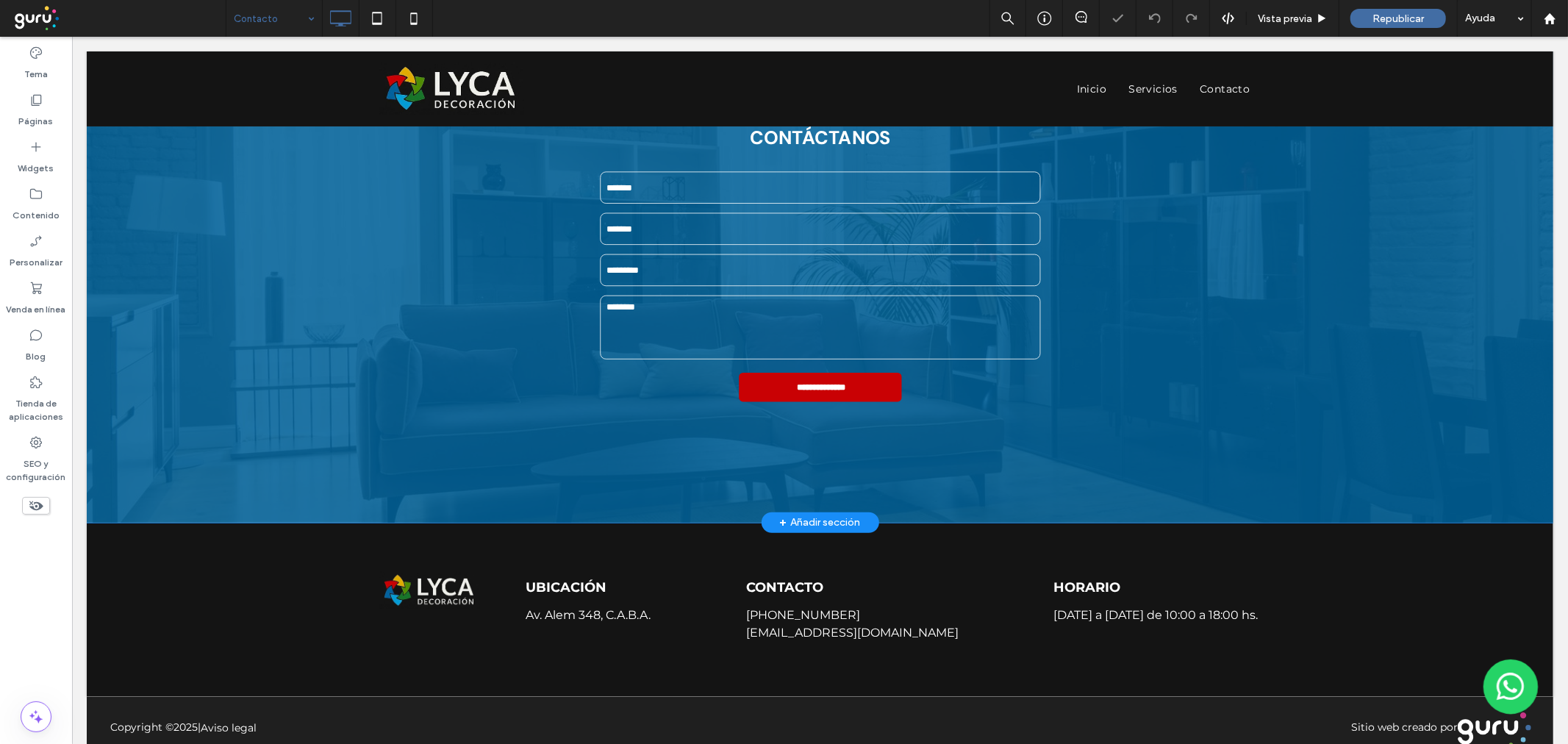
scroll to position [745, 0]
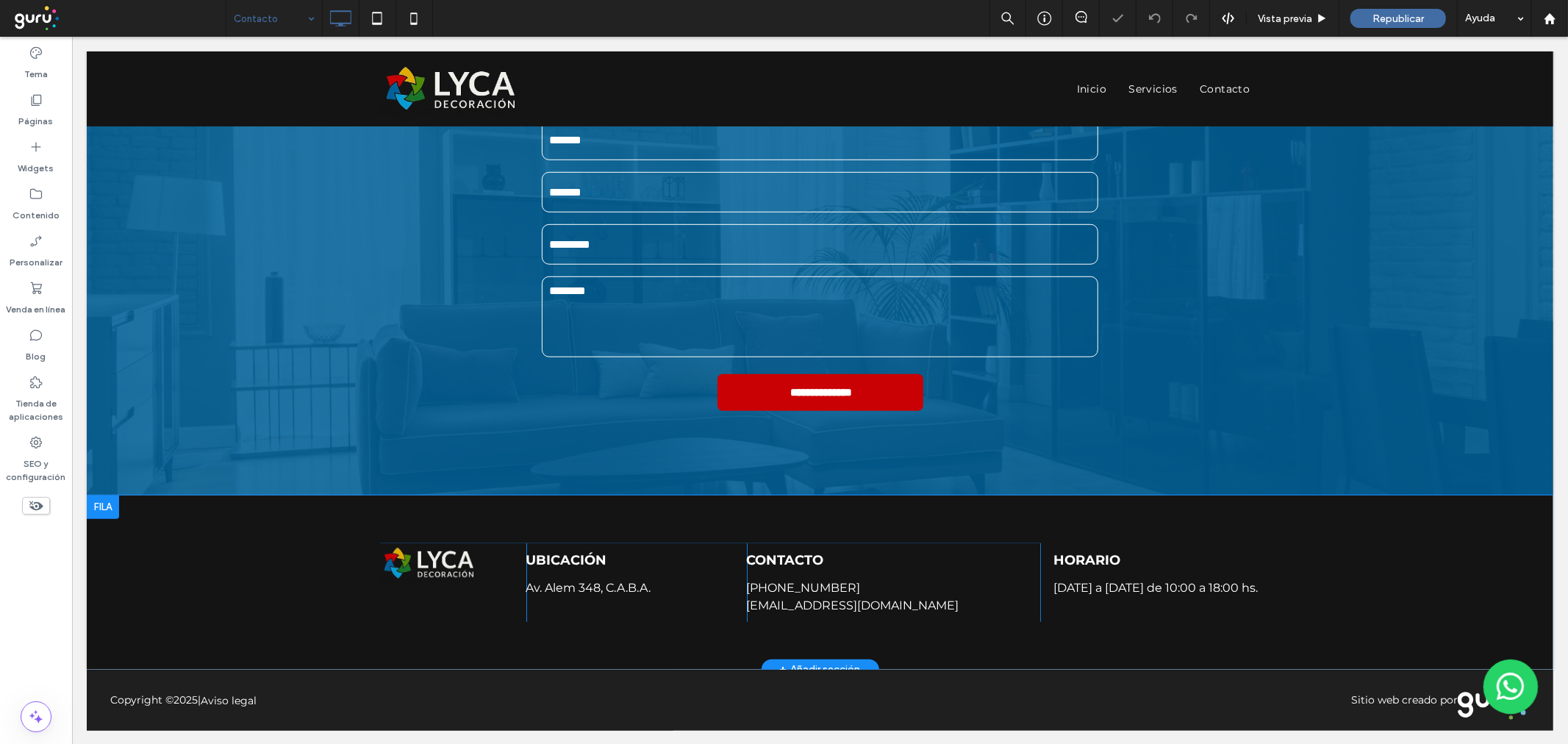
click at [113, 501] on div at bounding box center [102, 506] width 33 height 23
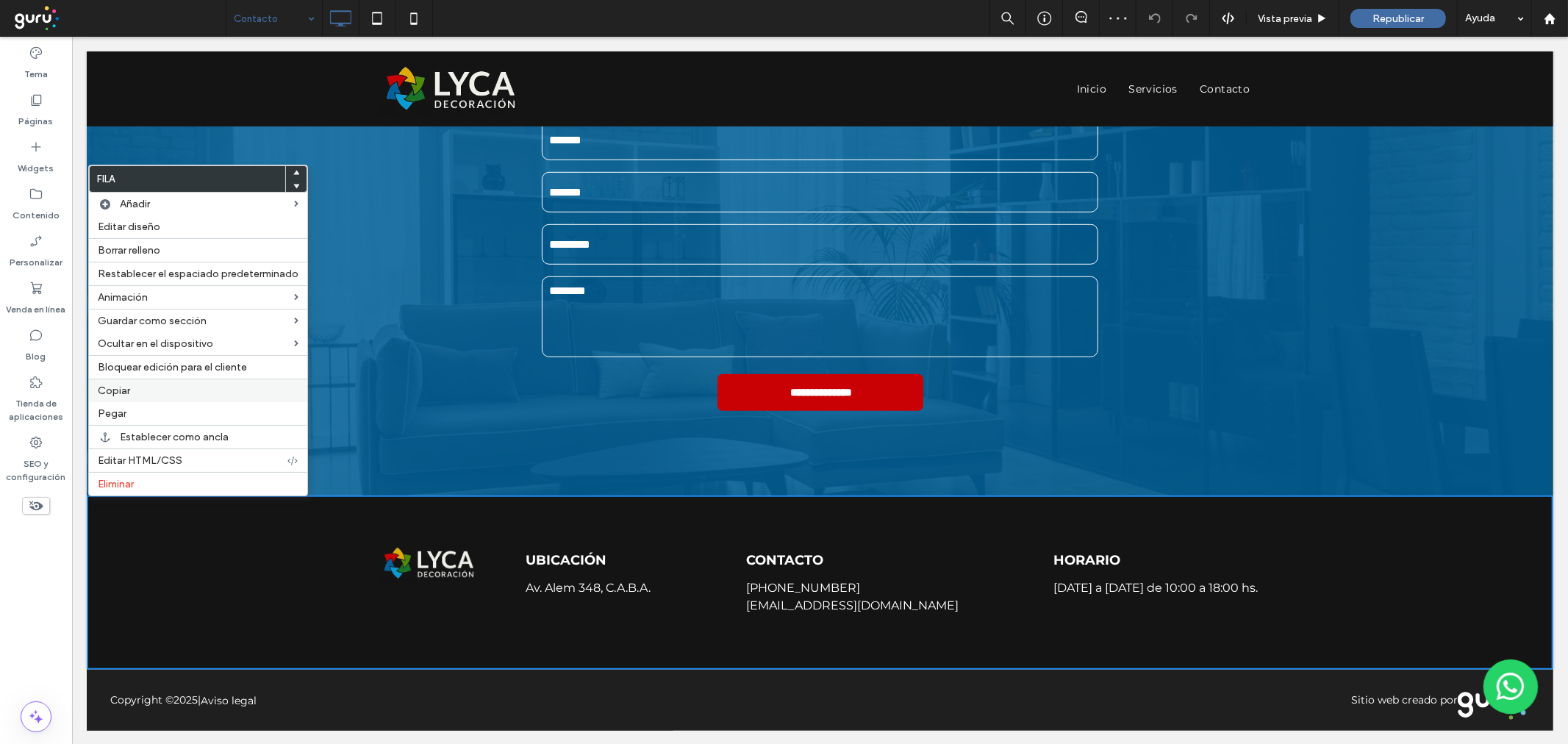
click at [126, 387] on span "Copiar" at bounding box center [114, 391] width 33 height 13
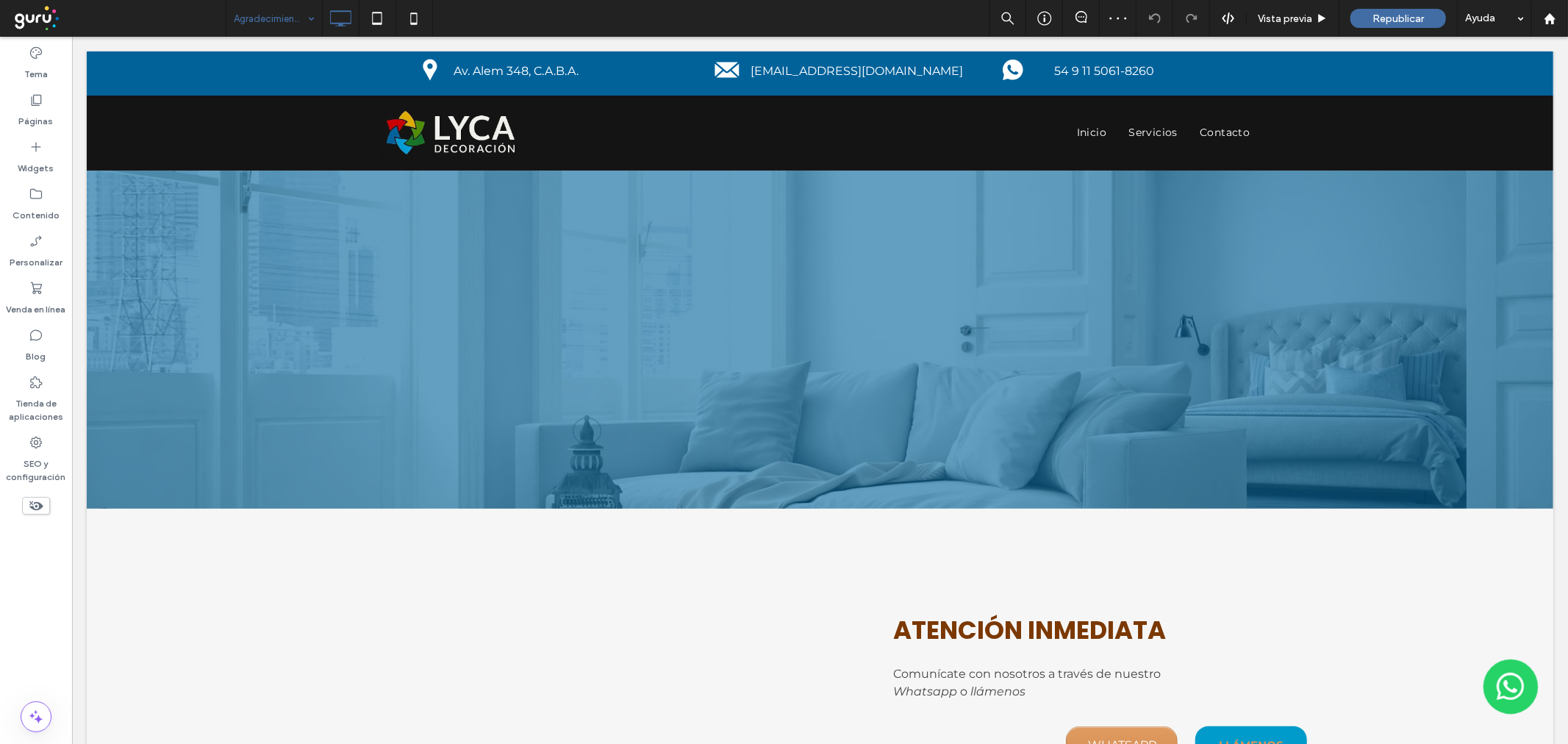
scroll to position [0, 0]
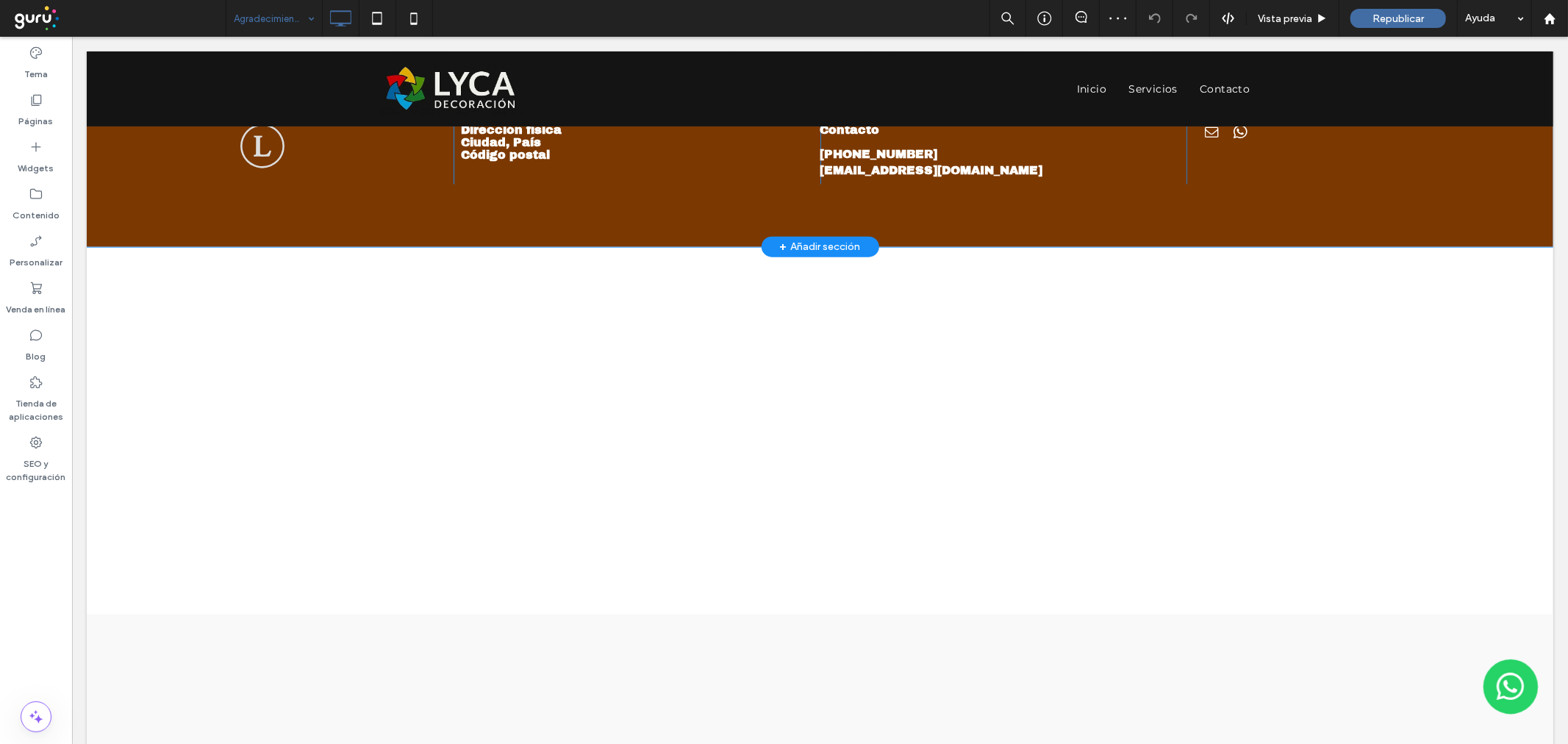
scroll to position [1480, 0]
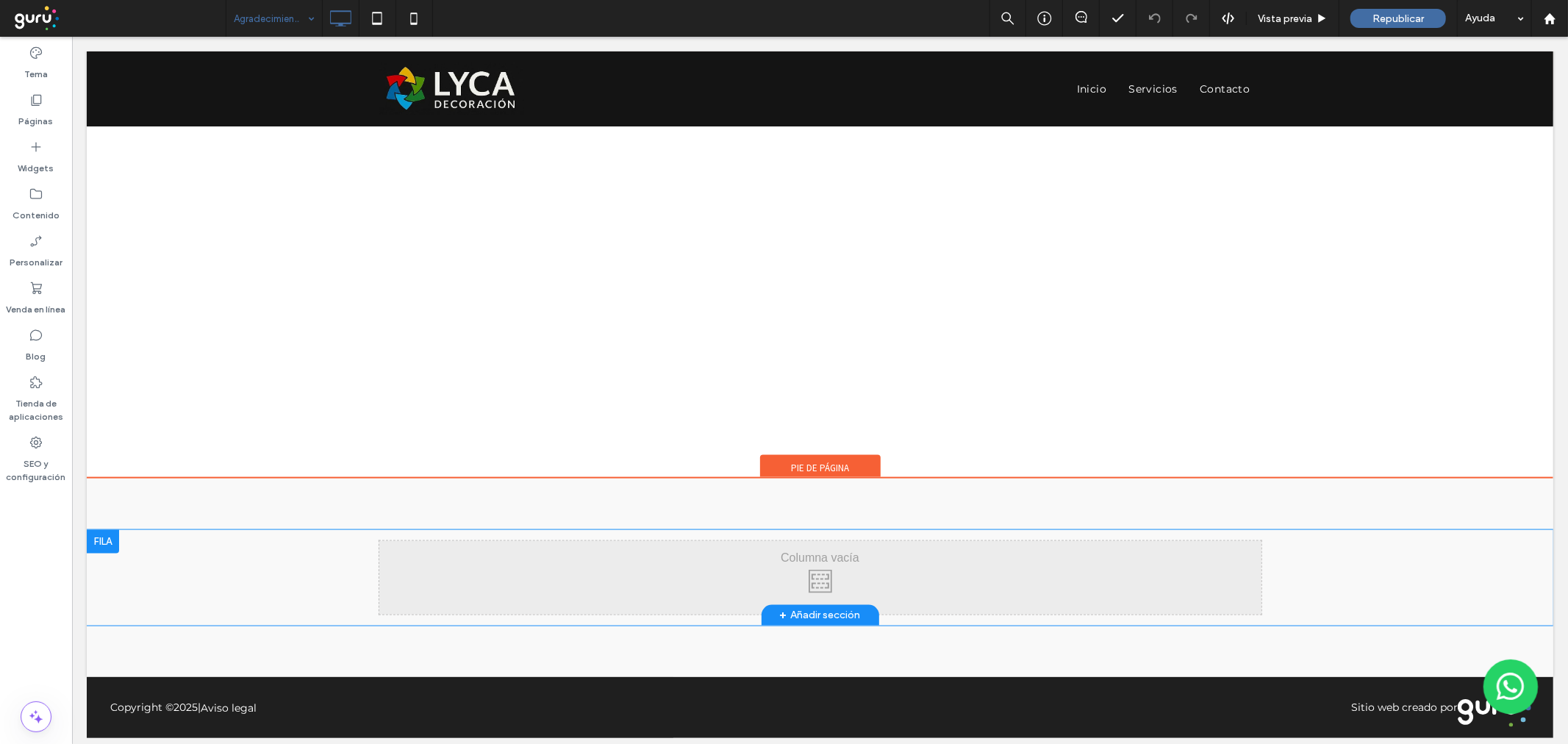
click at [92, 529] on div at bounding box center [102, 540] width 33 height 23
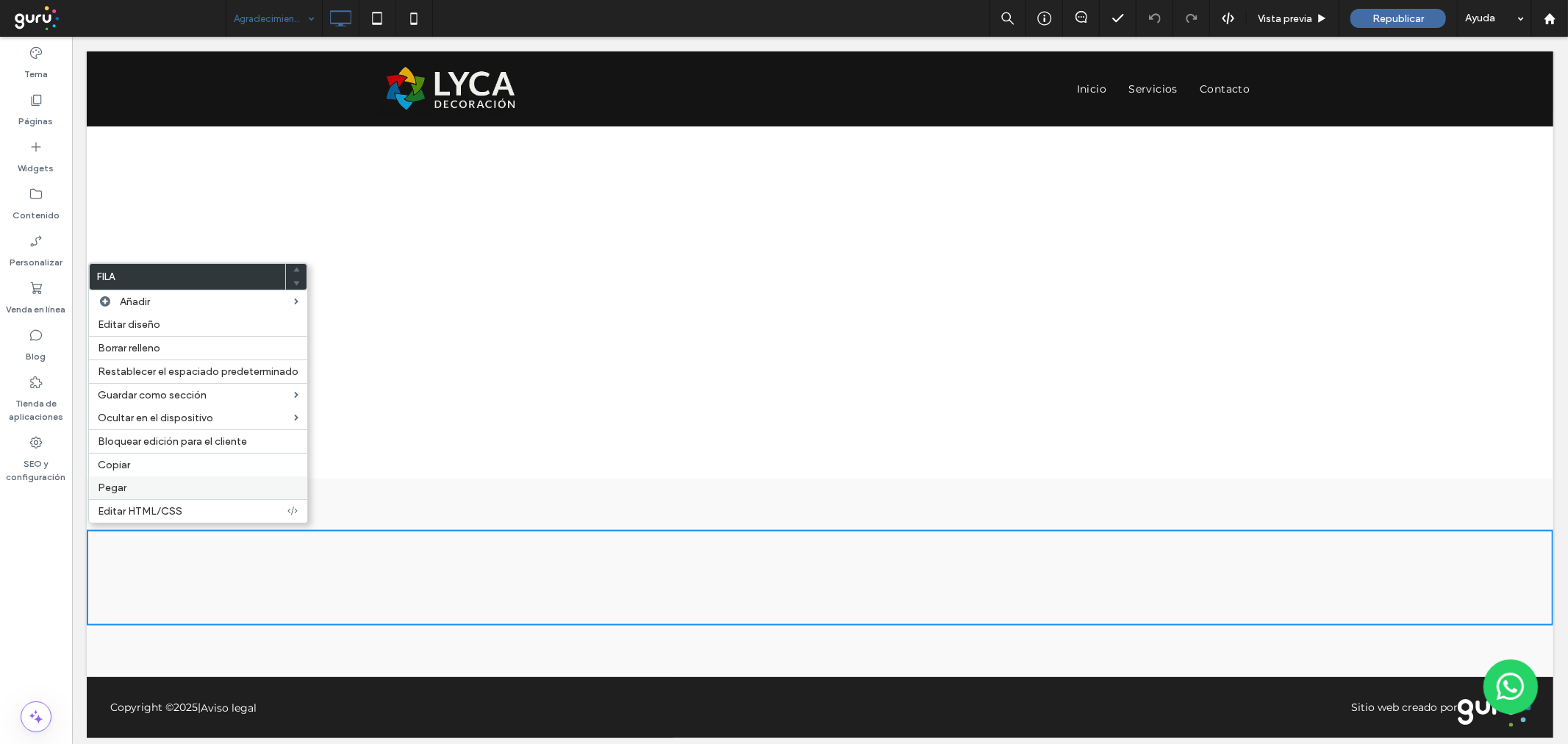
click at [117, 478] on div "Pegar" at bounding box center [198, 487] width 218 height 23
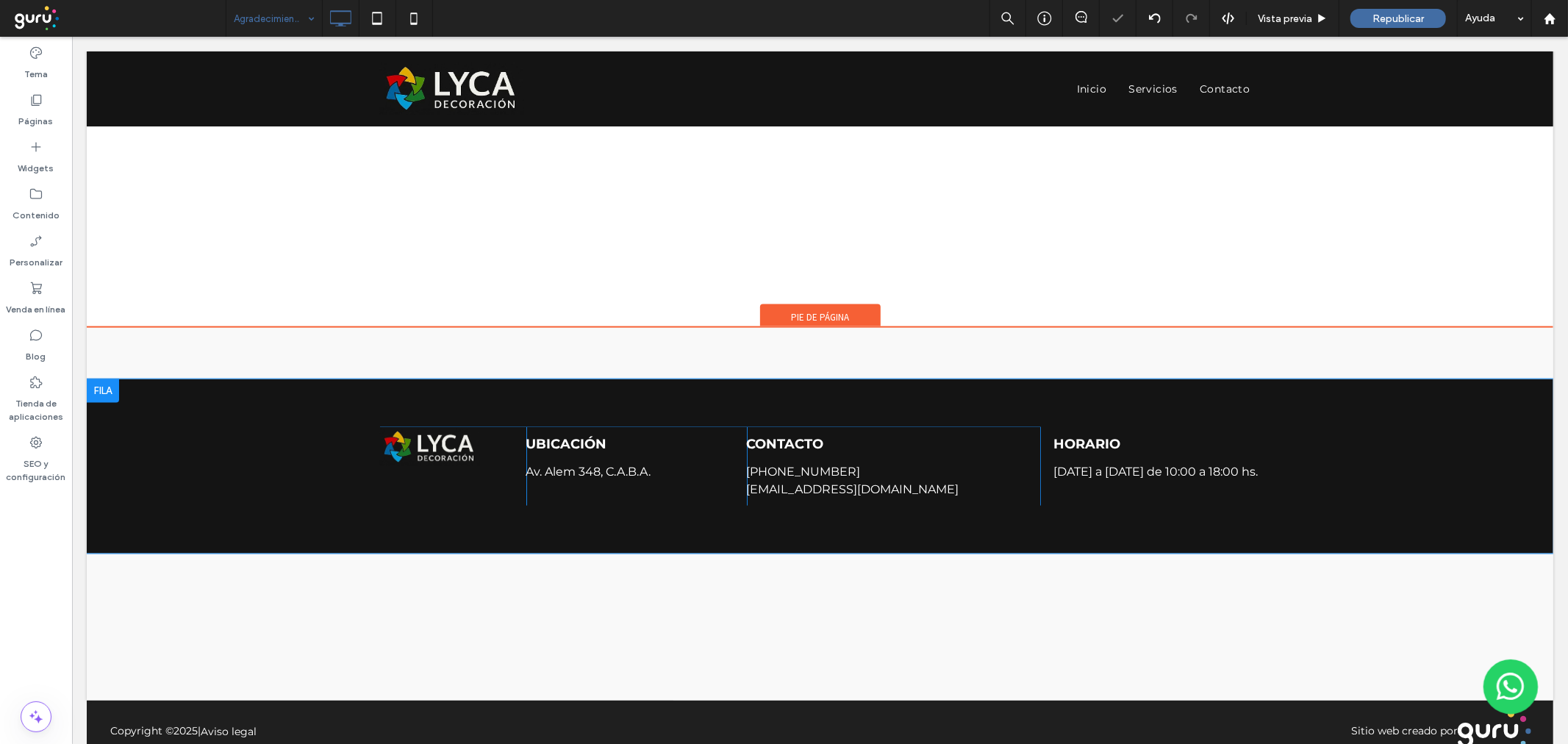
scroll to position [1655, 0]
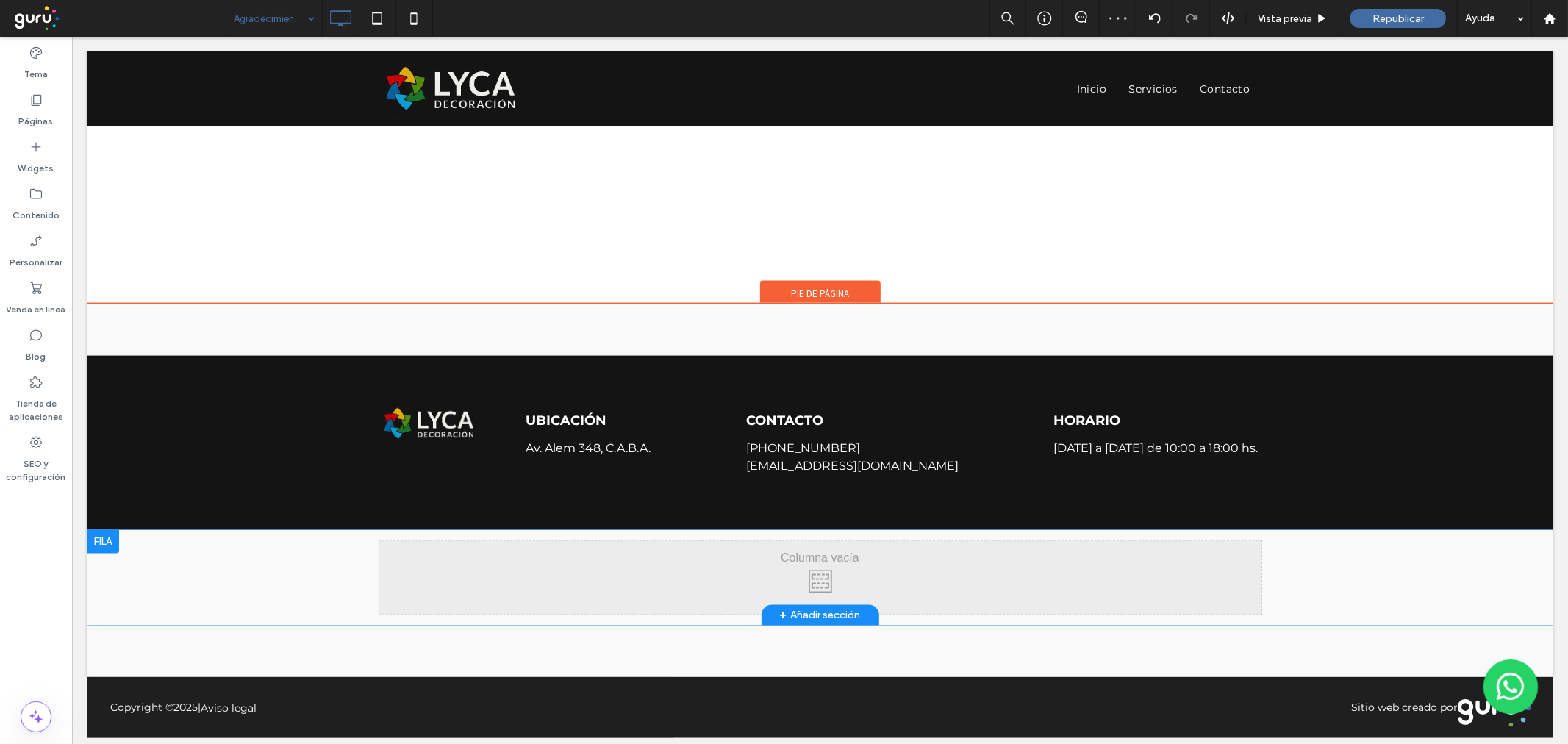
click at [90, 534] on div at bounding box center [102, 540] width 33 height 23
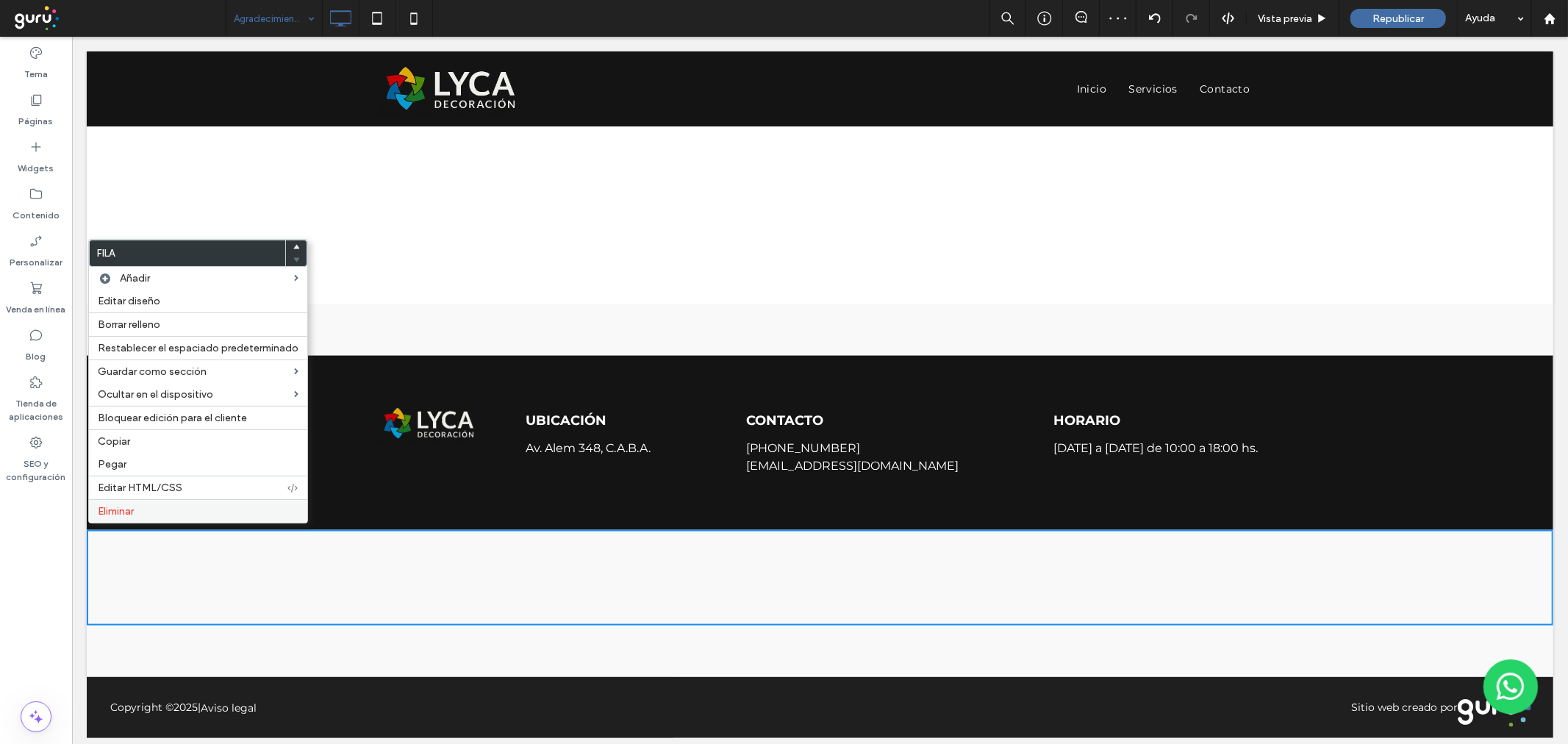
click at [112, 517] on div "Eliminar" at bounding box center [198, 511] width 218 height 23
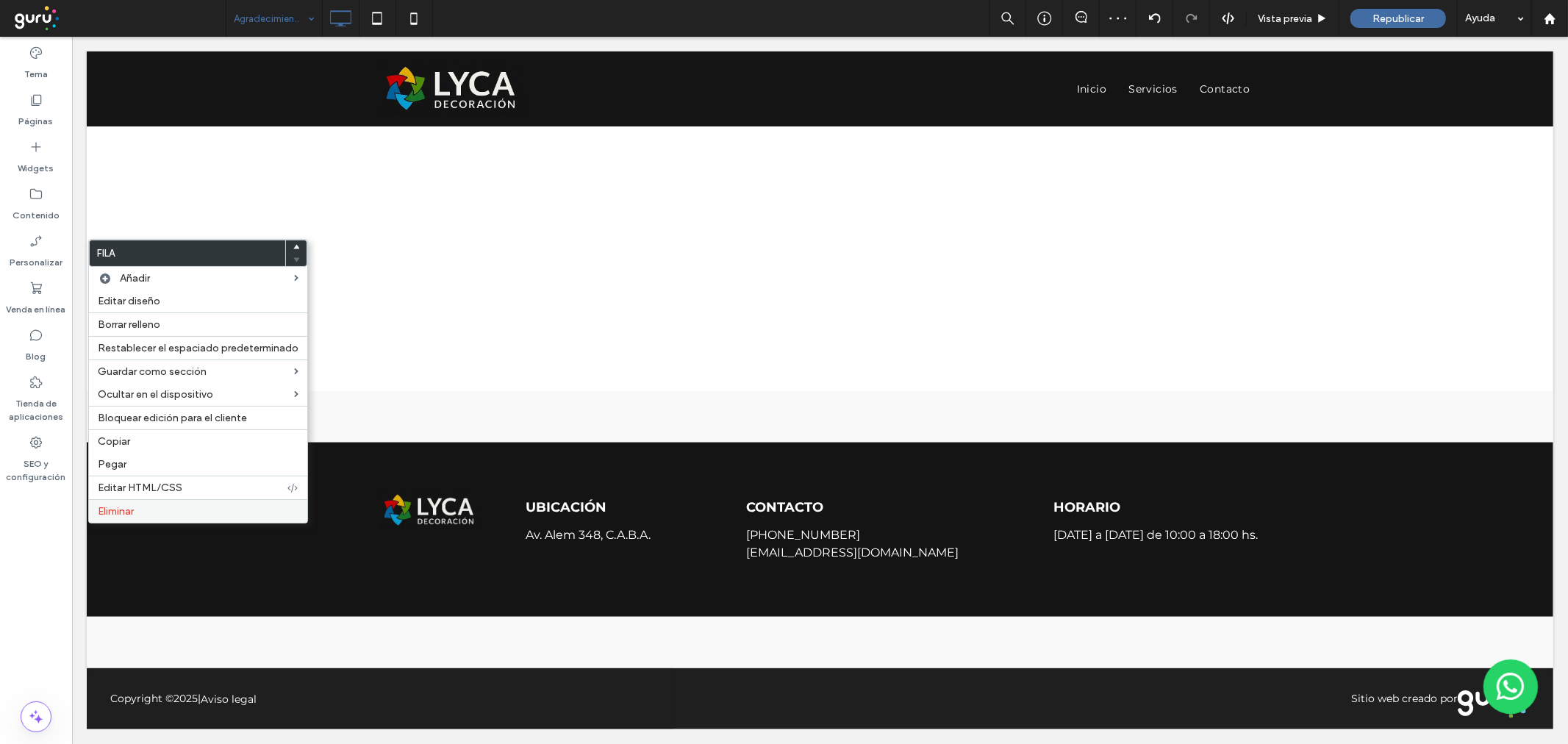
scroll to position [1558, 0]
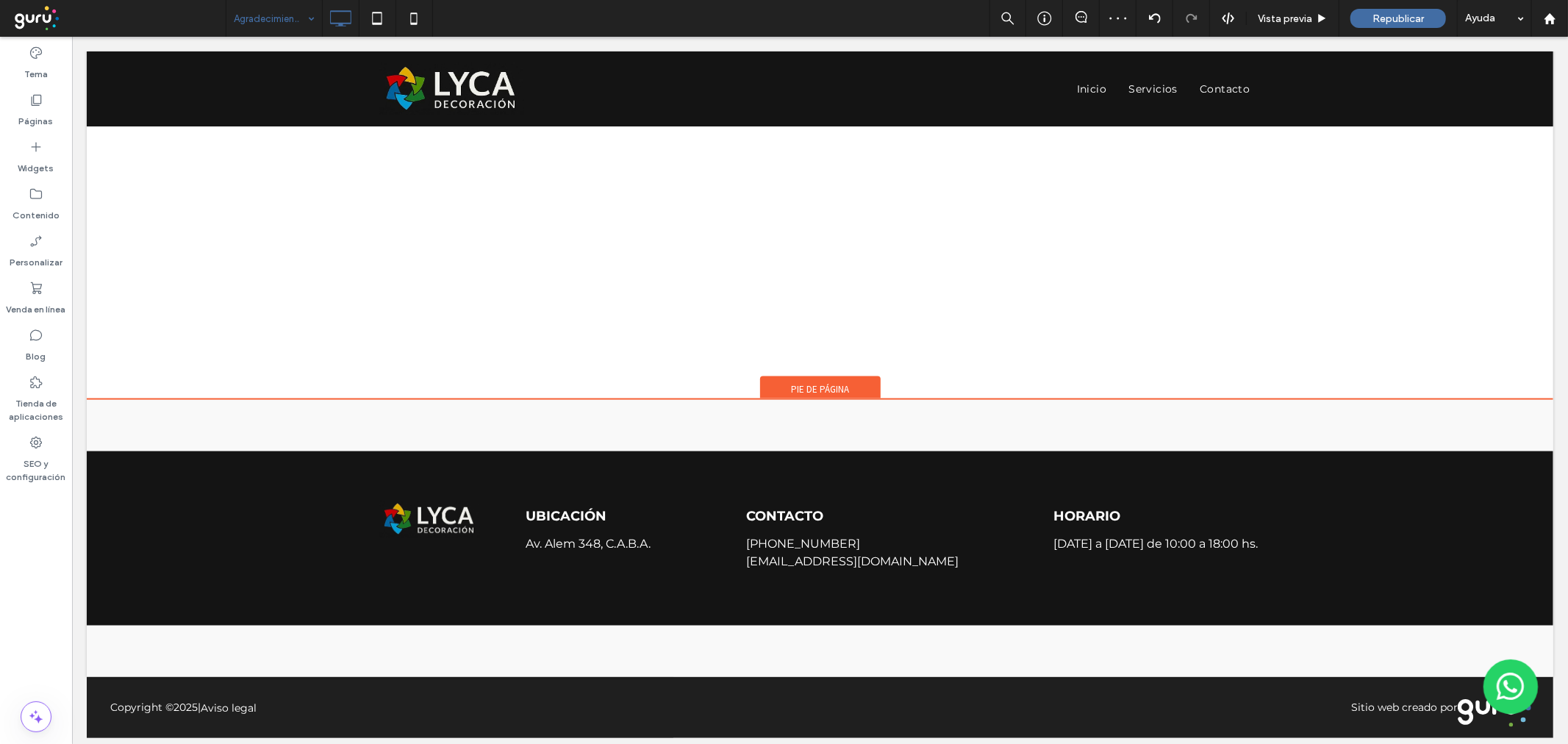
click at [813, 382] on span "Pie de página" at bounding box center [819, 388] width 58 height 13
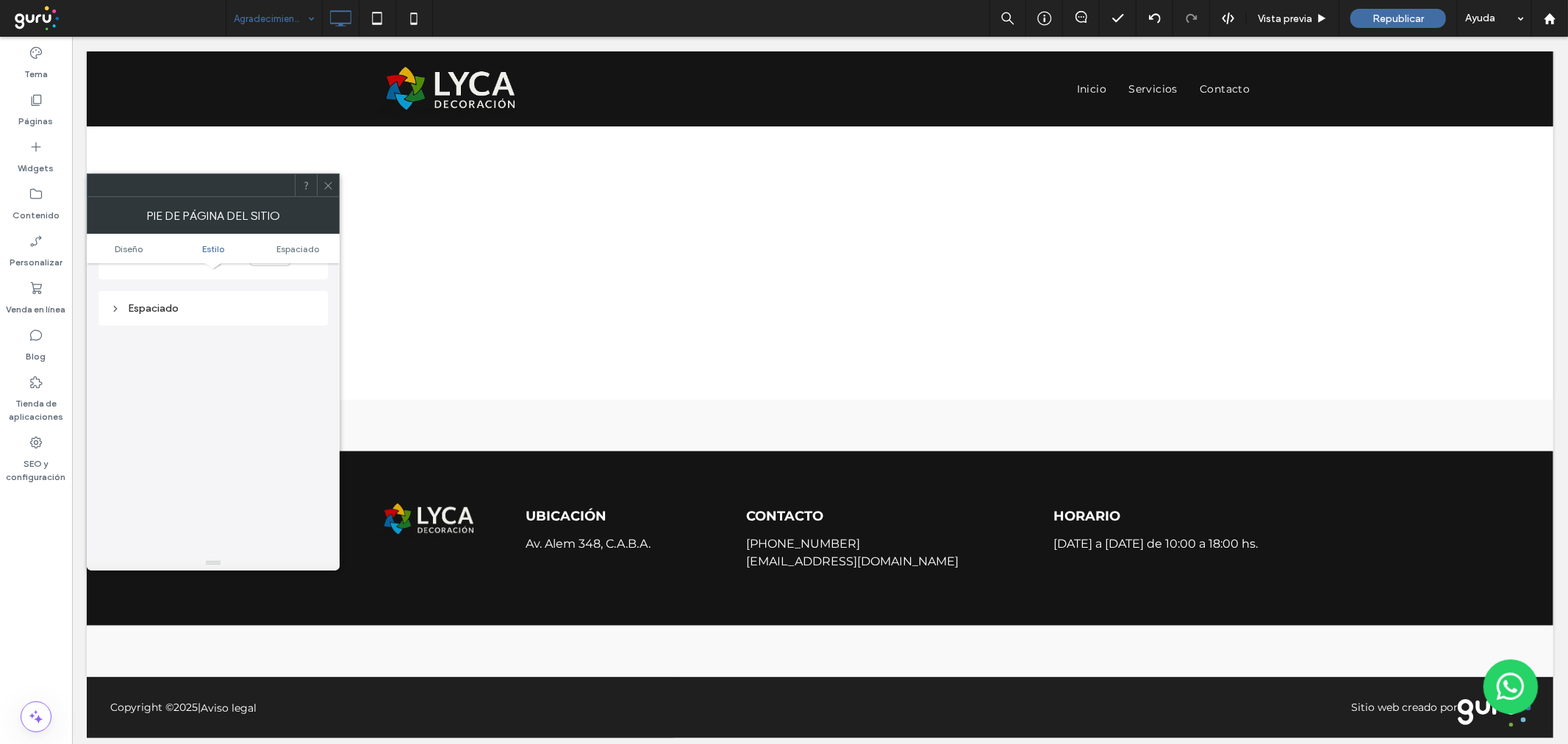
scroll to position [343, 0]
click at [222, 294] on div "Espaciado" at bounding box center [213, 292] width 206 height 13
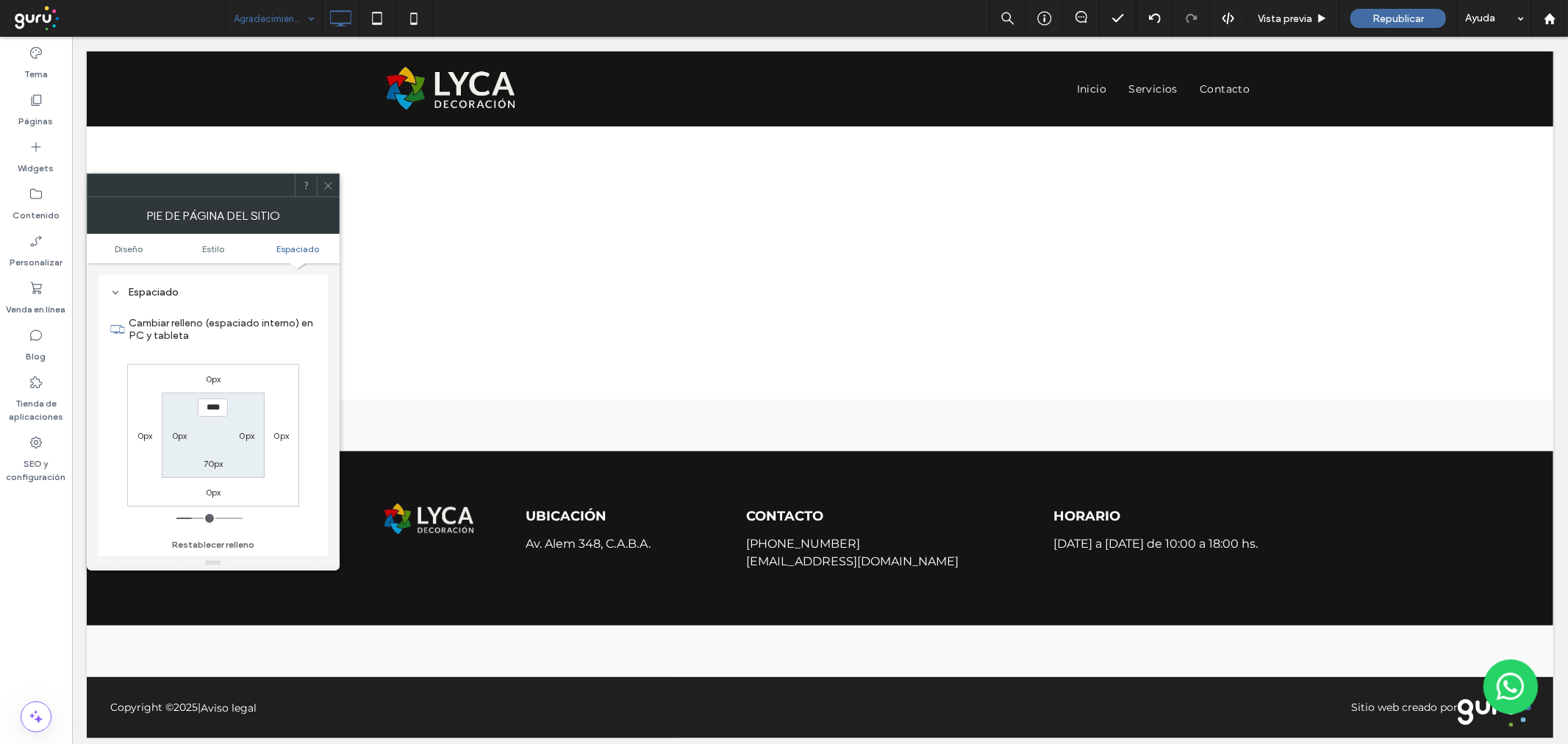
type input "*"
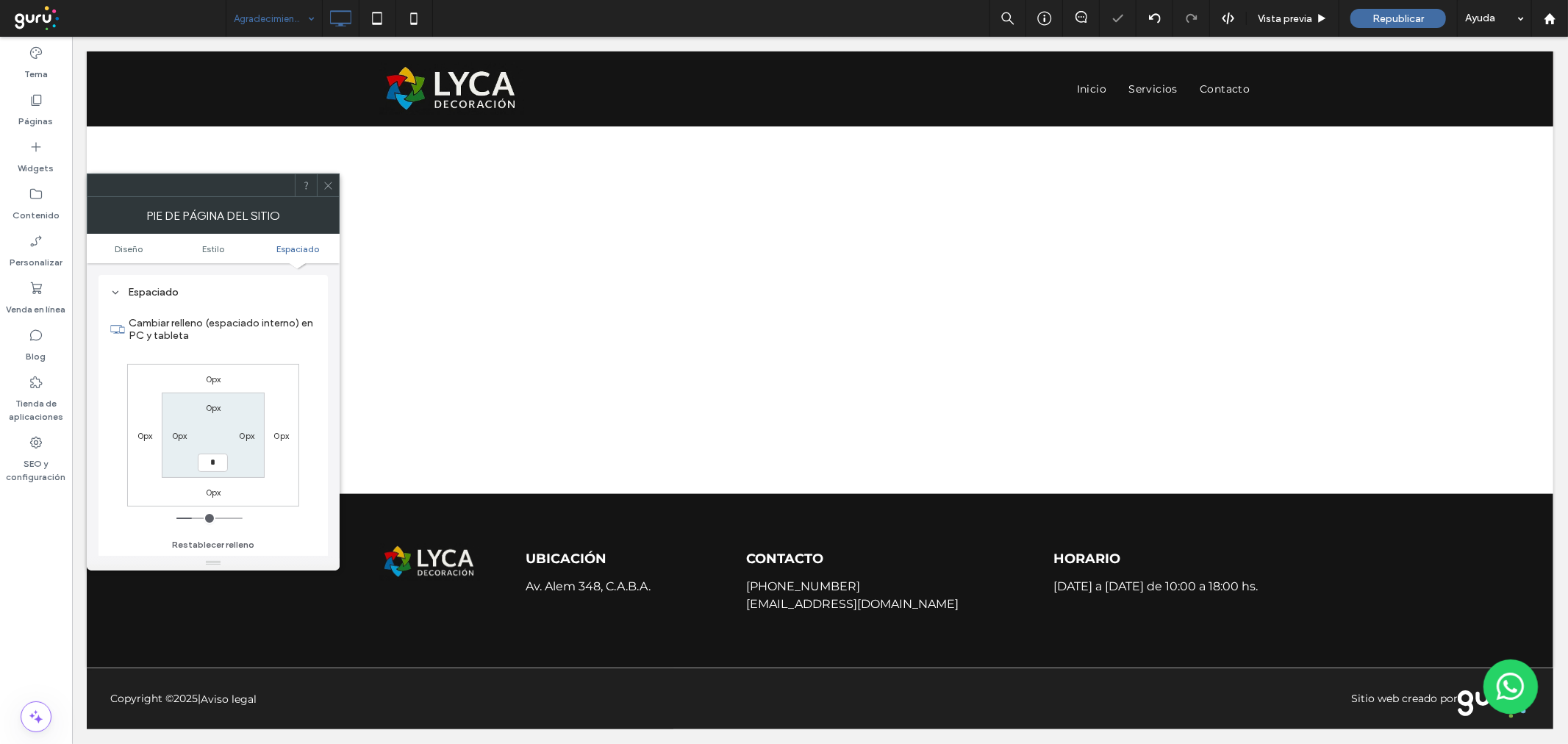
type input "*"
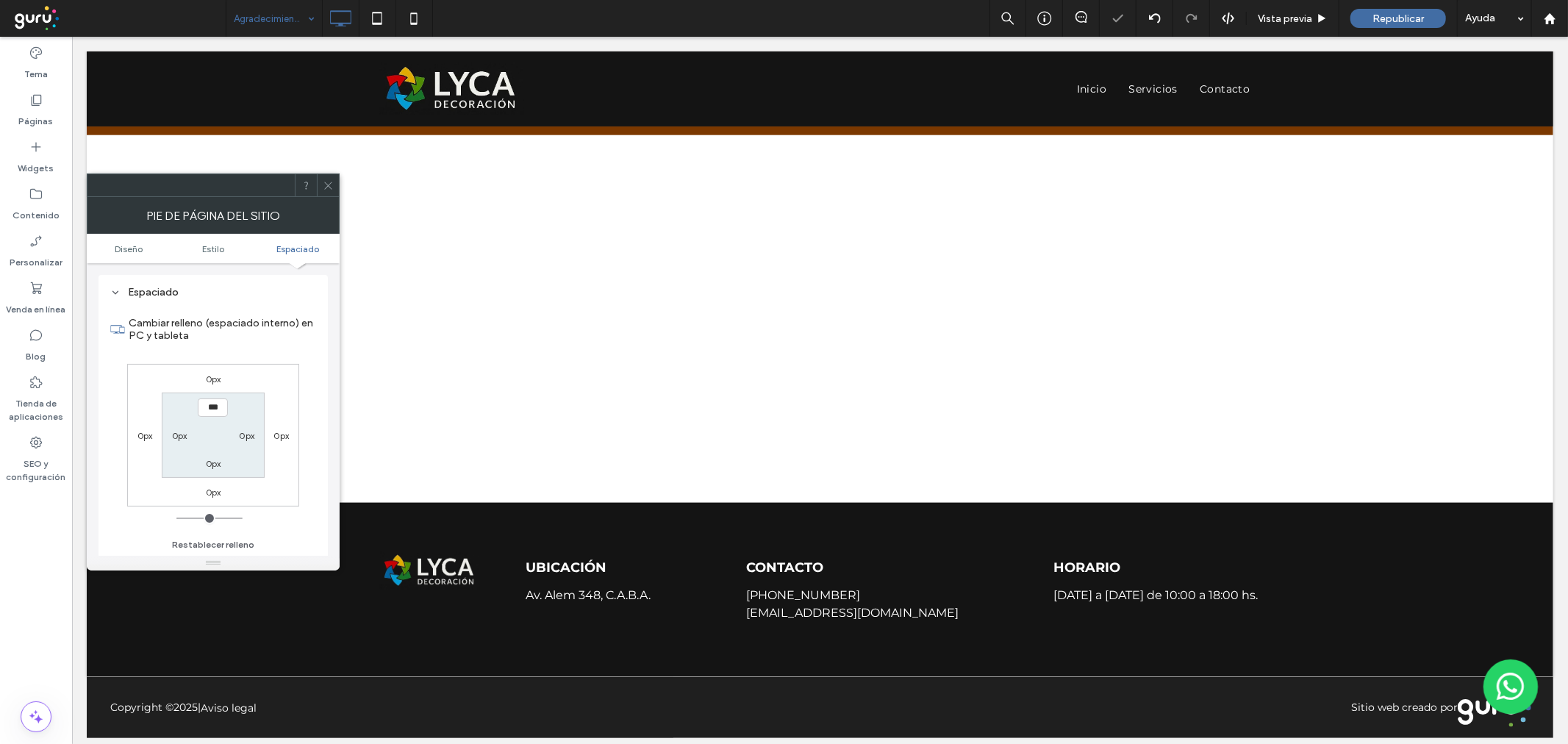
type input "*"
click at [325, 181] on icon at bounding box center [328, 185] width 11 height 11
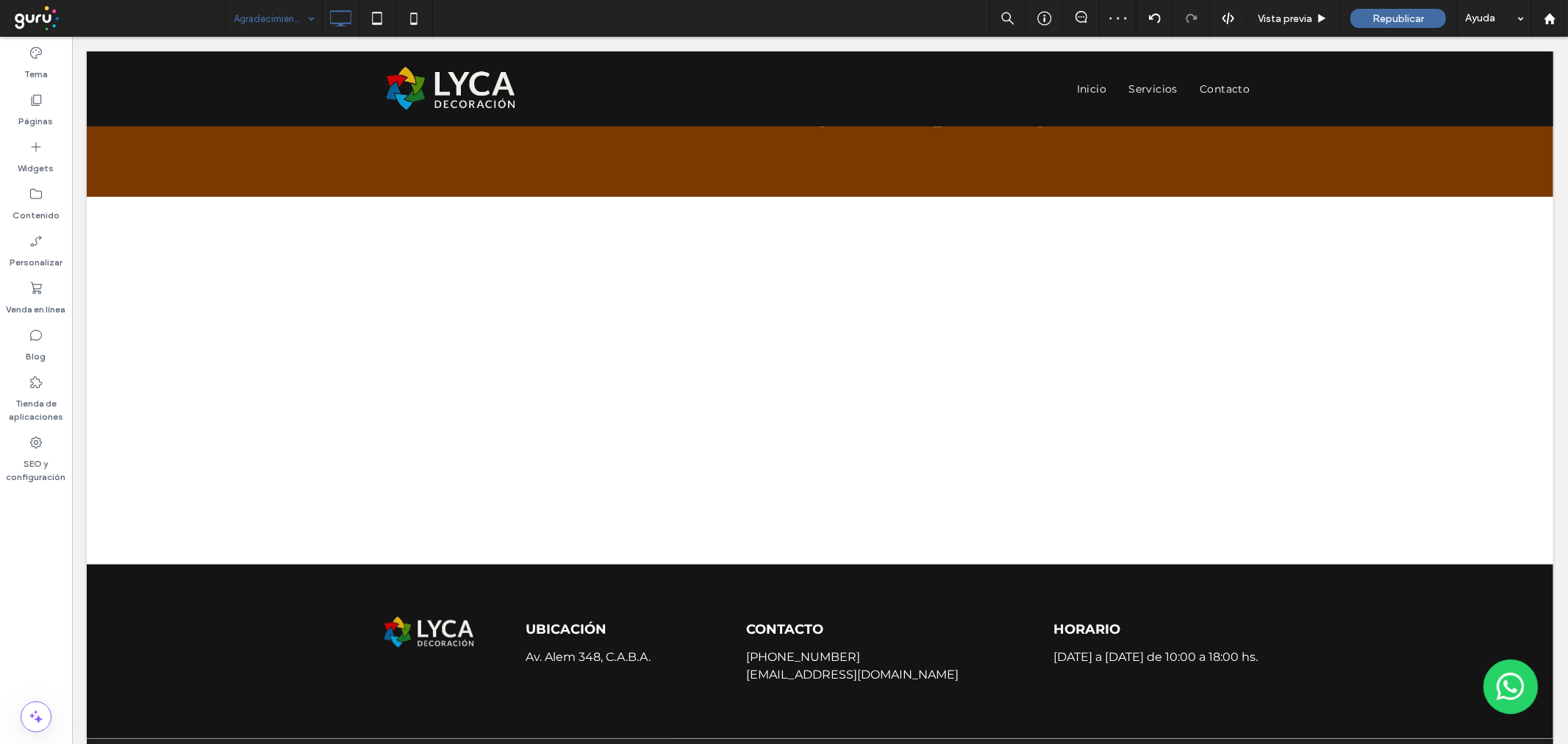
scroll to position [1292, 0]
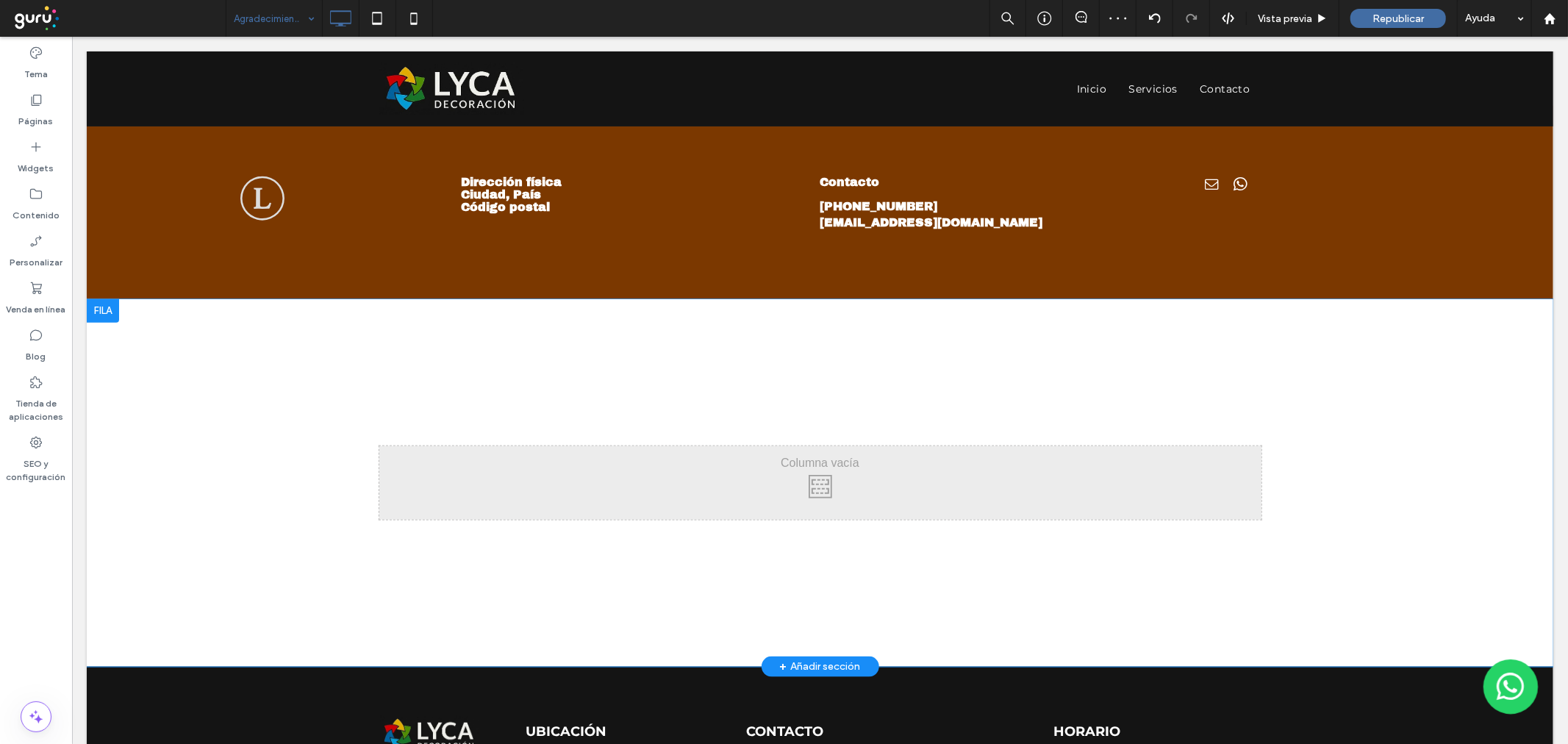
click at [110, 300] on div at bounding box center [102, 310] width 33 height 23
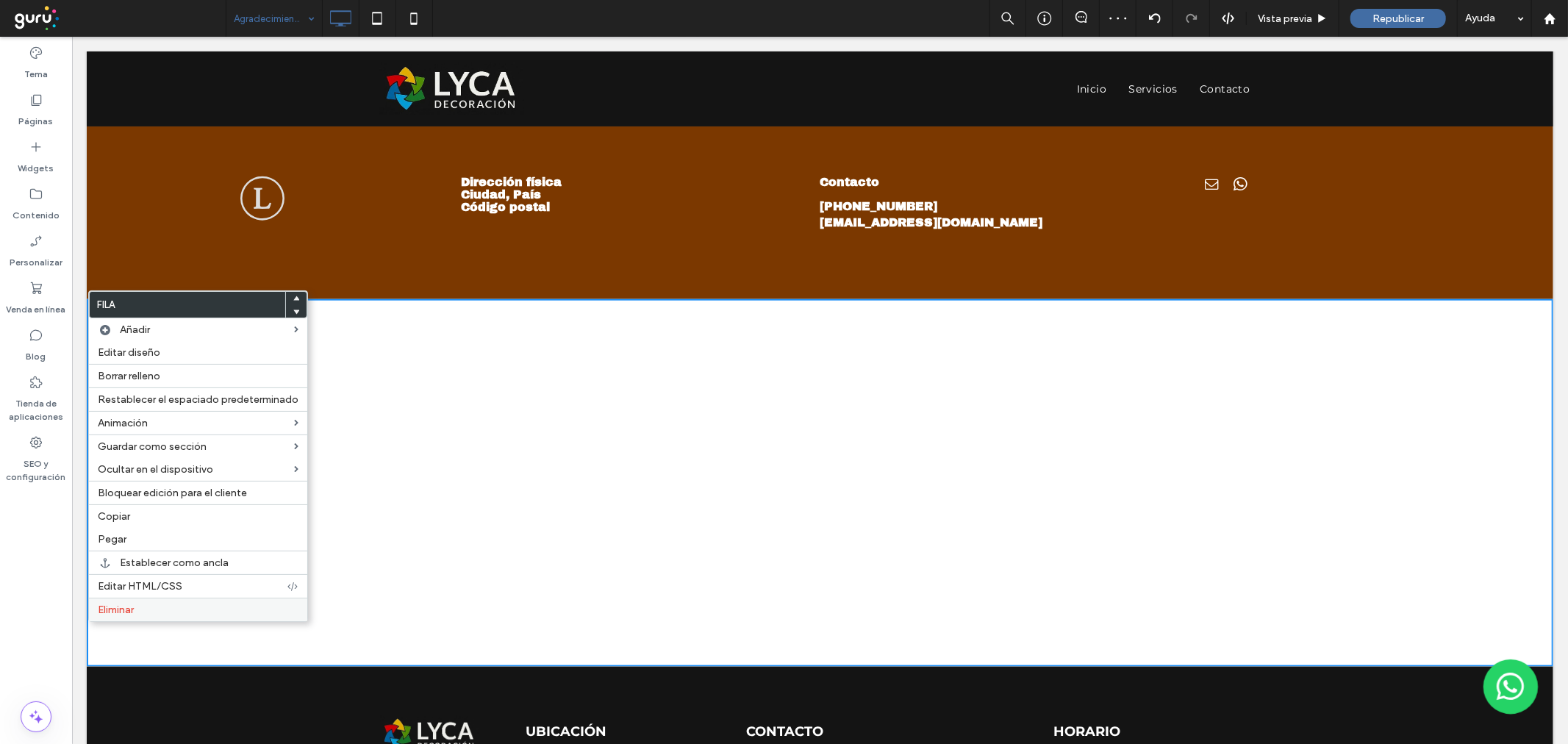
click at [129, 618] on div "Eliminar" at bounding box center [198, 609] width 218 height 23
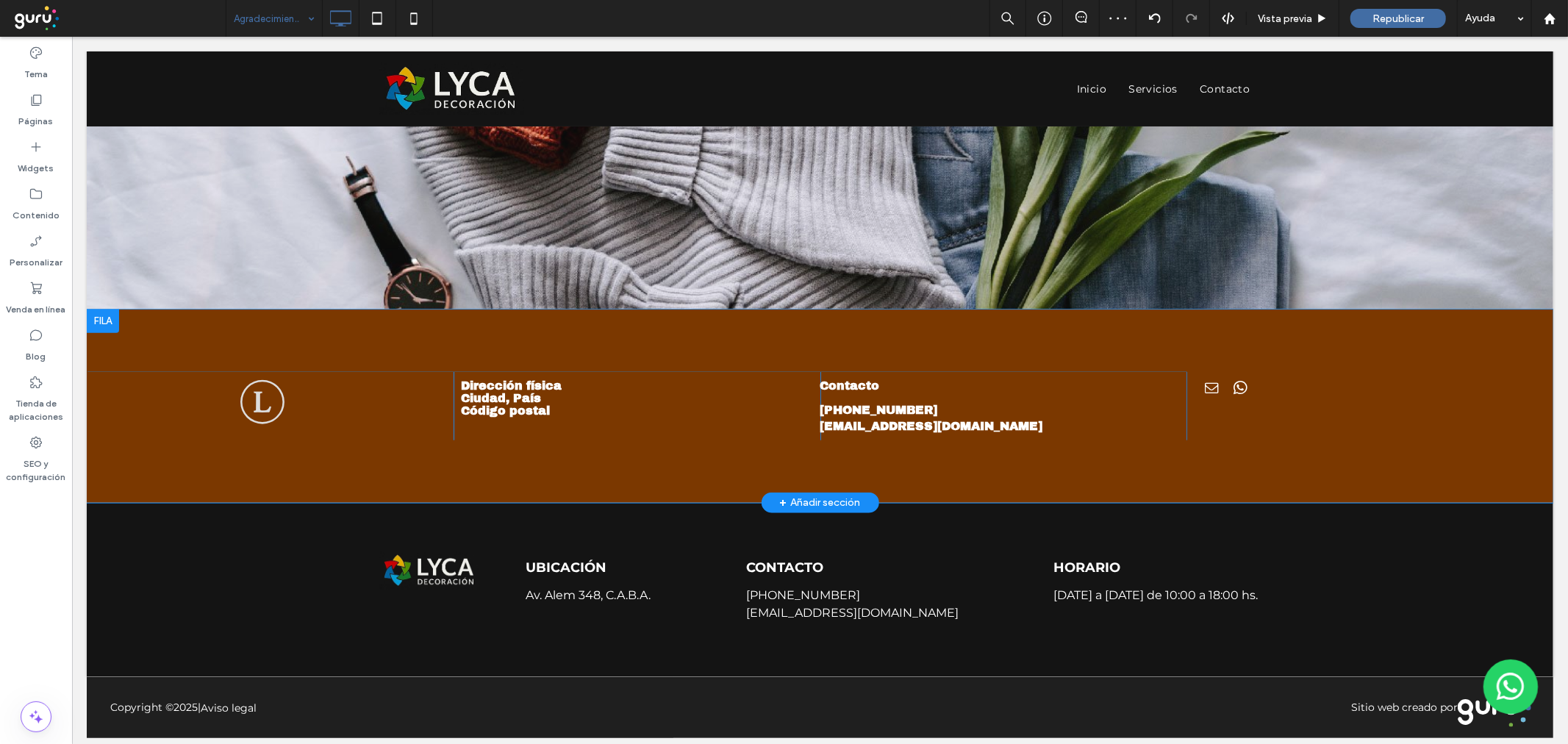
click at [91, 309] on div at bounding box center [102, 320] width 33 height 23
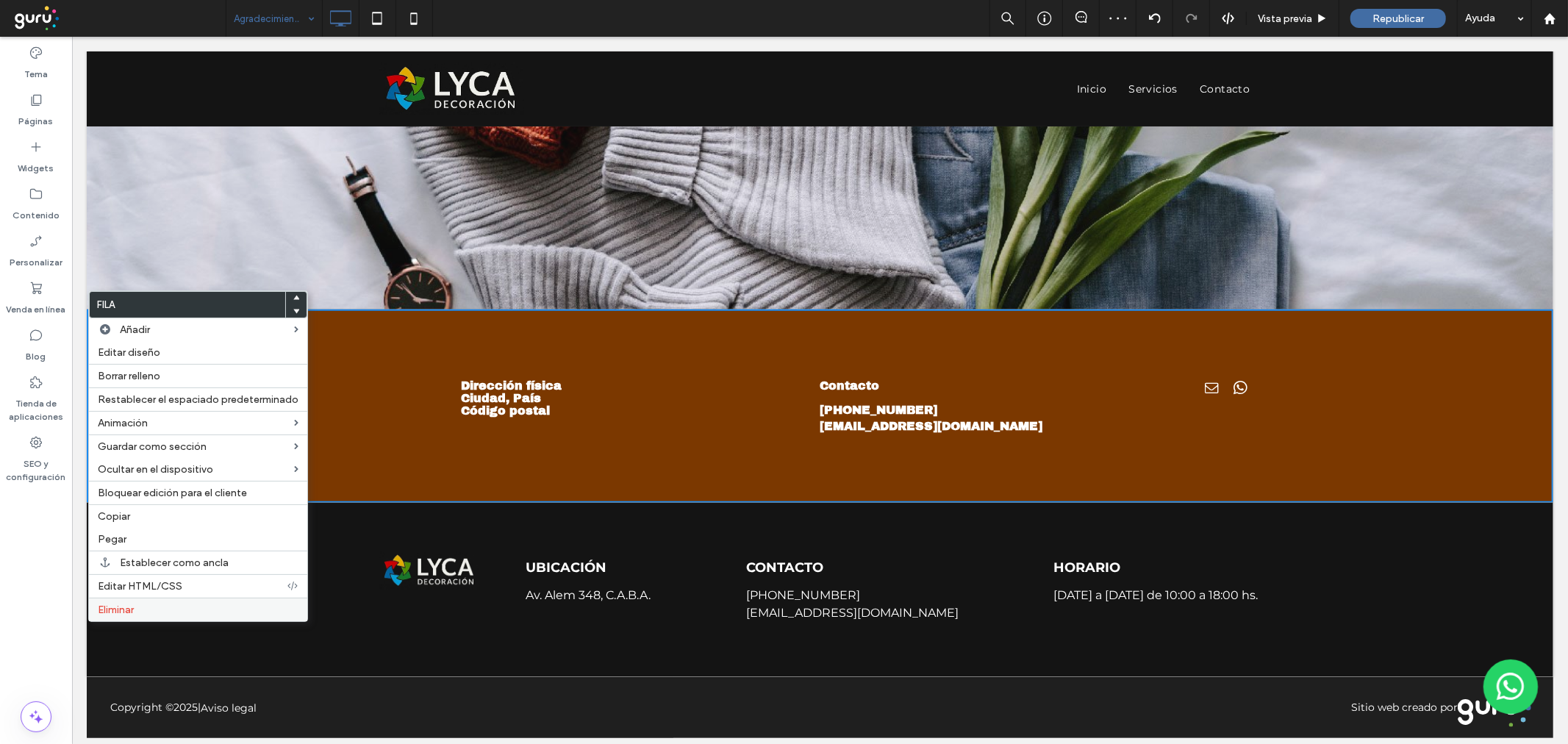
click at [128, 607] on span "Eliminar" at bounding box center [116, 609] width 36 height 13
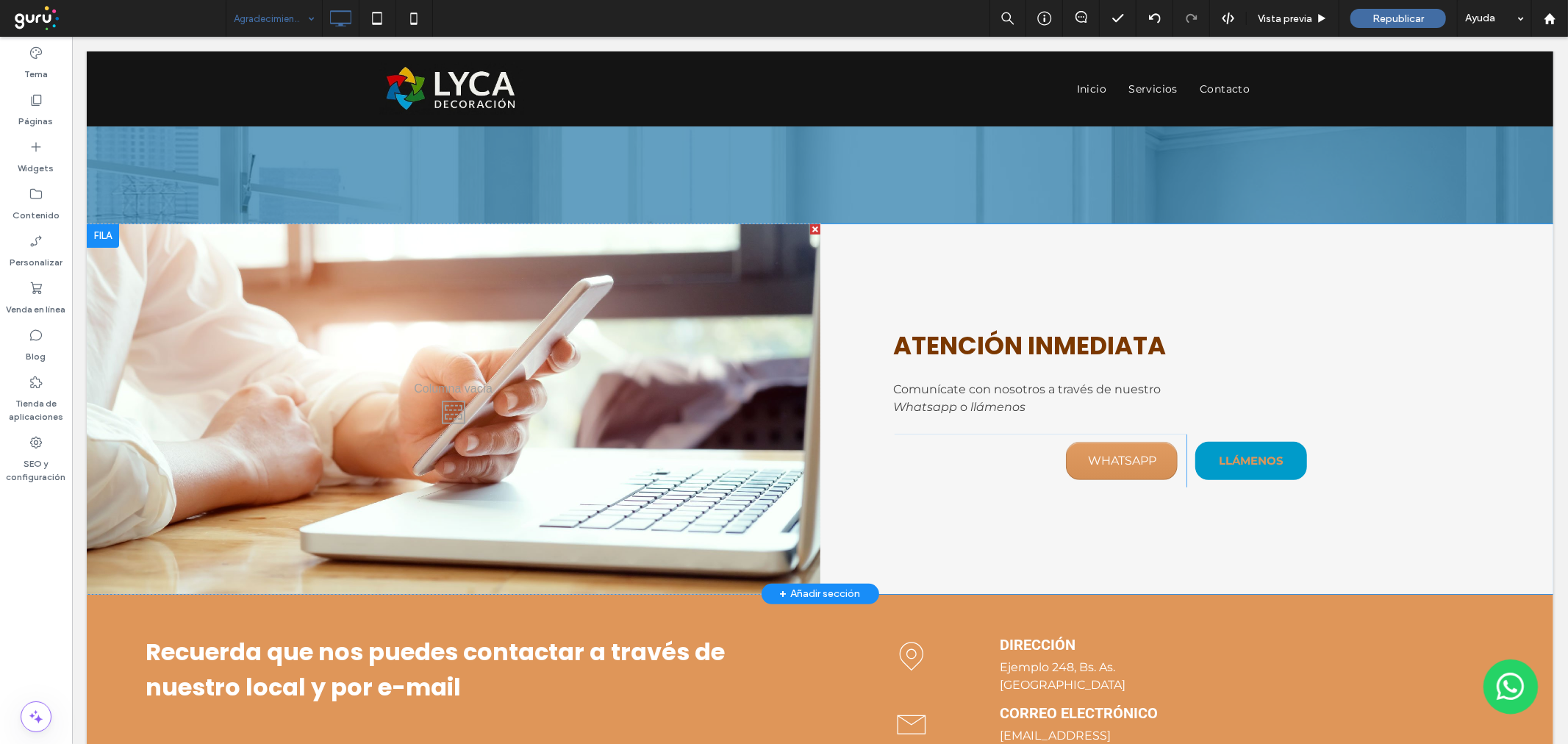
scroll to position [326, 0]
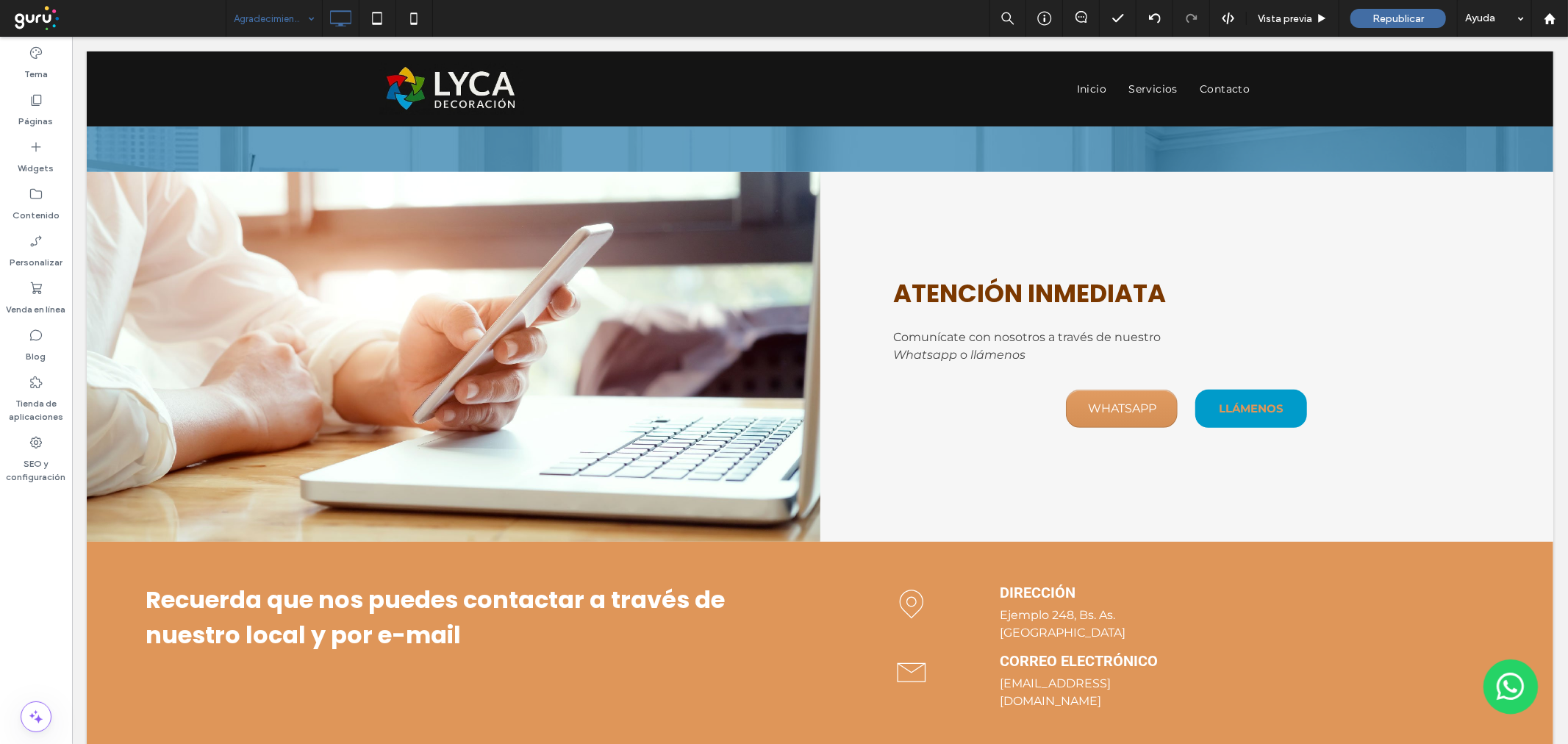
click at [264, 36] on body "Un alfiler de mapa negro con un agujero en el medio sobre un fondo blanco. Clic…" at bounding box center [819, 515] width 1496 height 1611
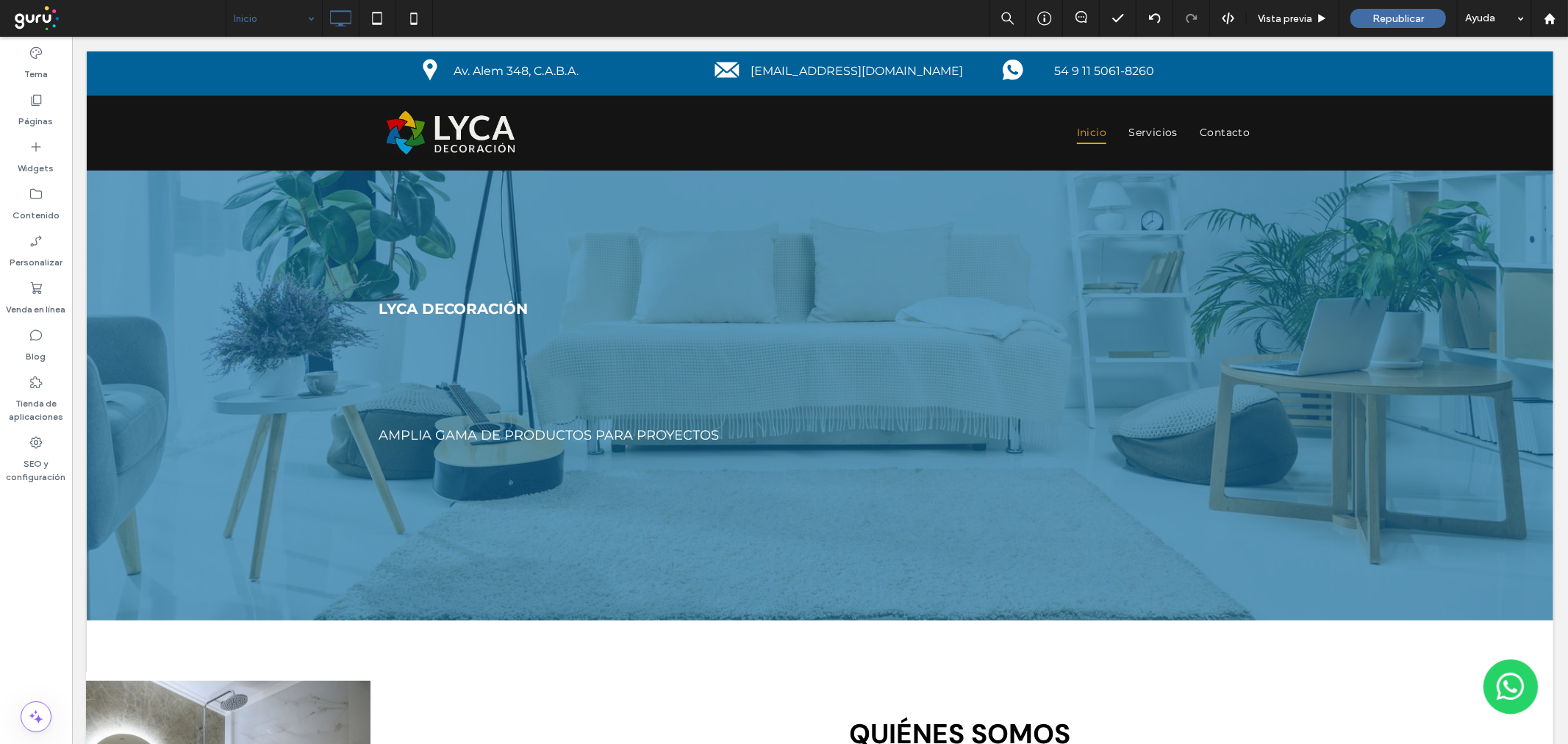
scroll to position [0, 0]
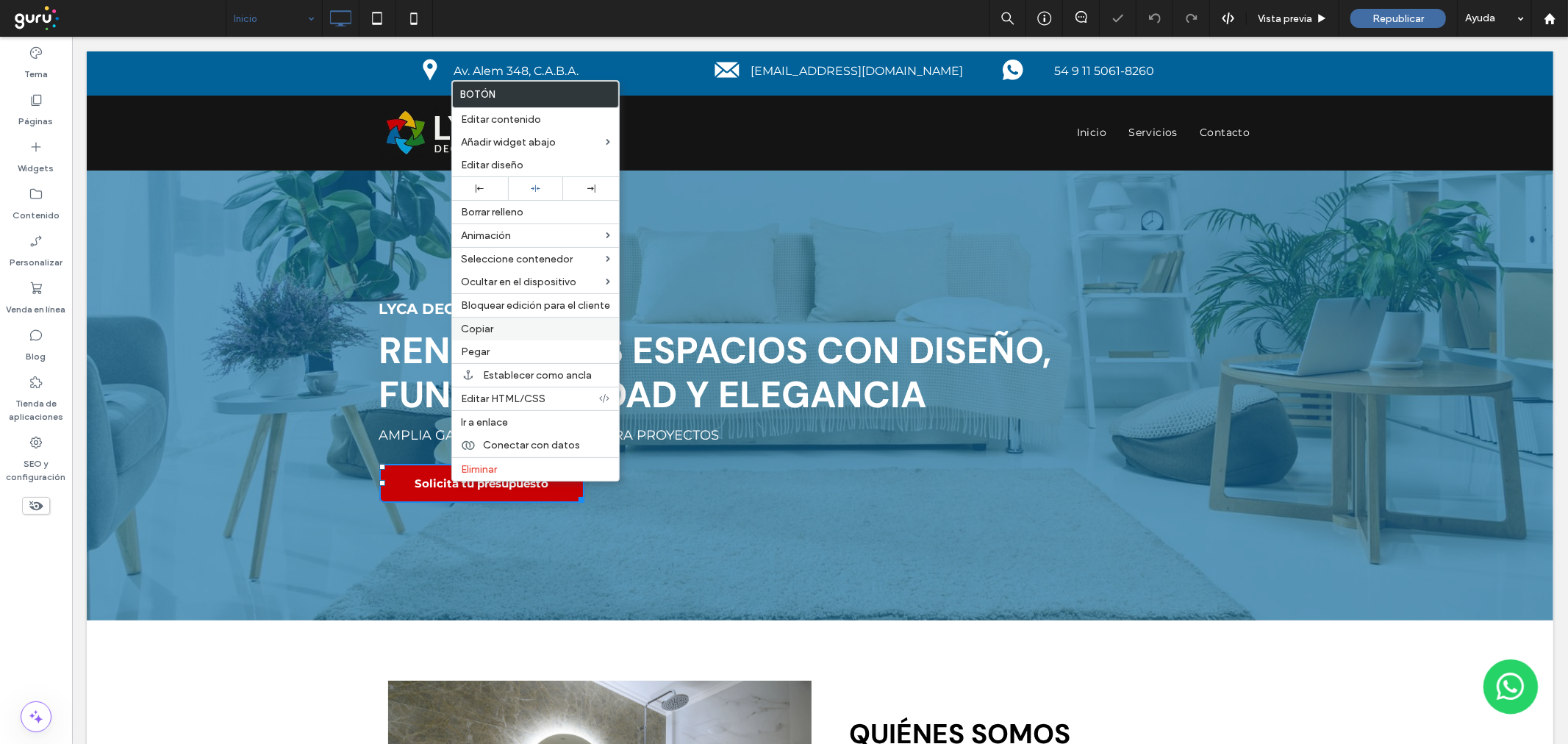
click at [484, 328] on span "Copiar" at bounding box center [477, 328] width 33 height 13
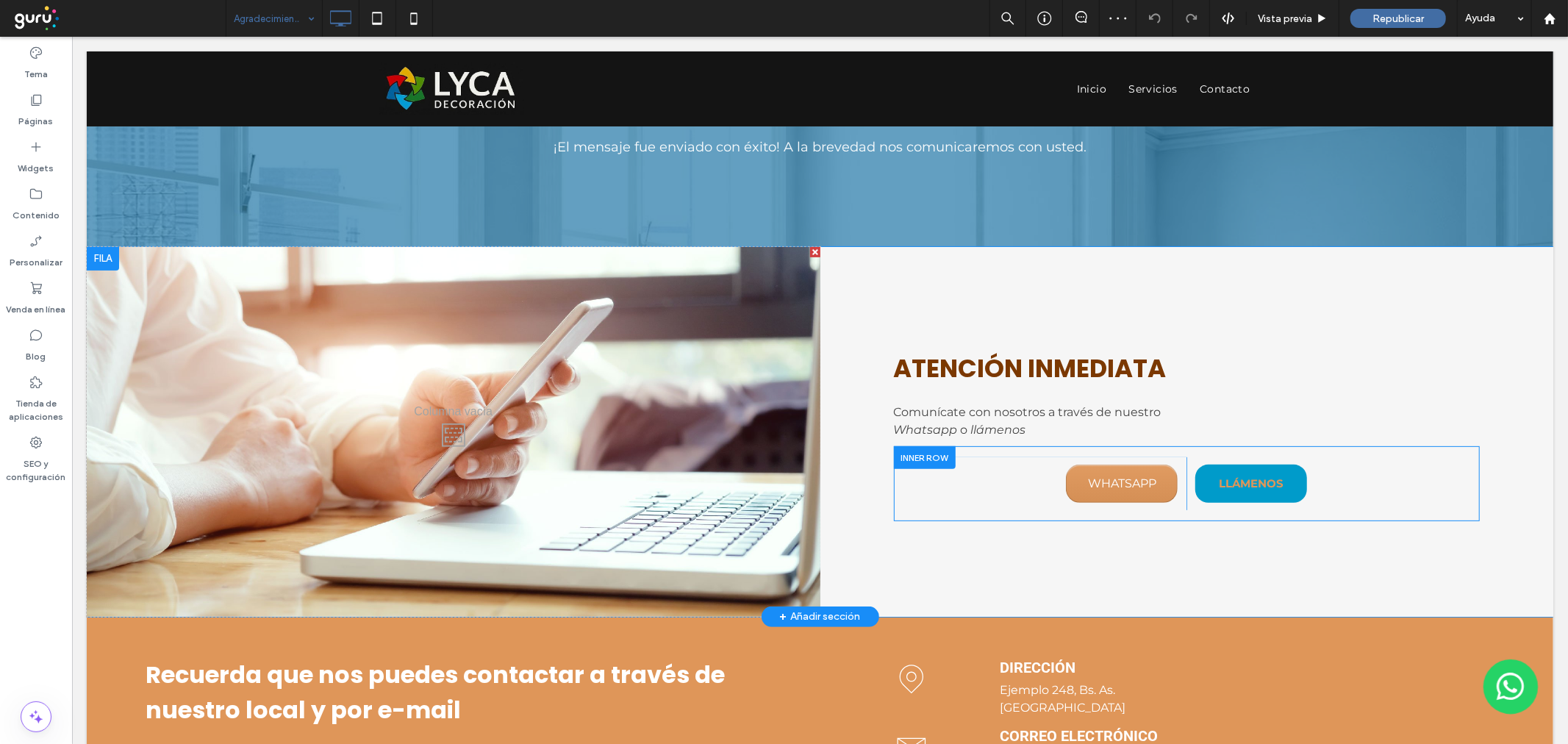
scroll to position [326, 0]
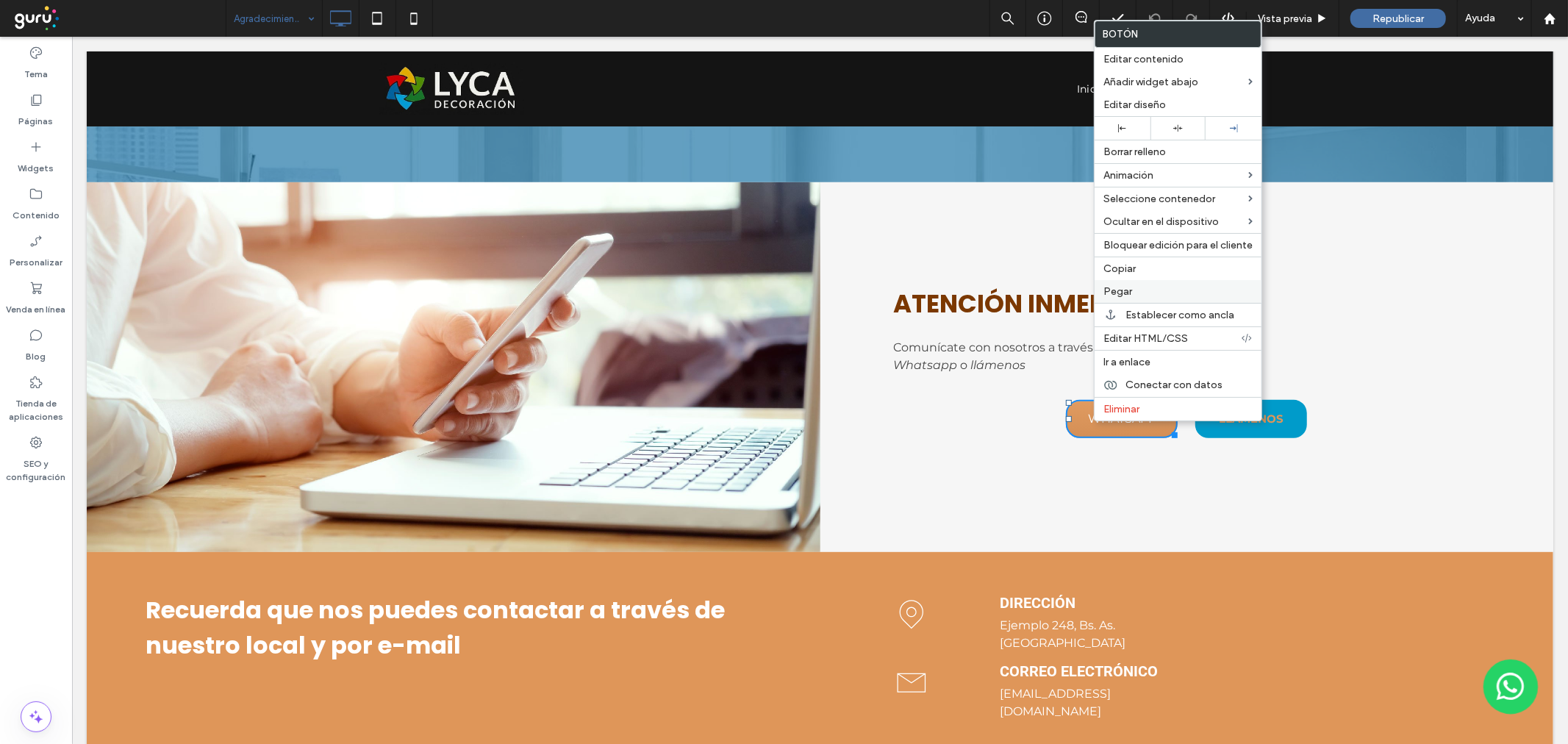
click at [1140, 290] on label "Pegar" at bounding box center [1178, 291] width 149 height 13
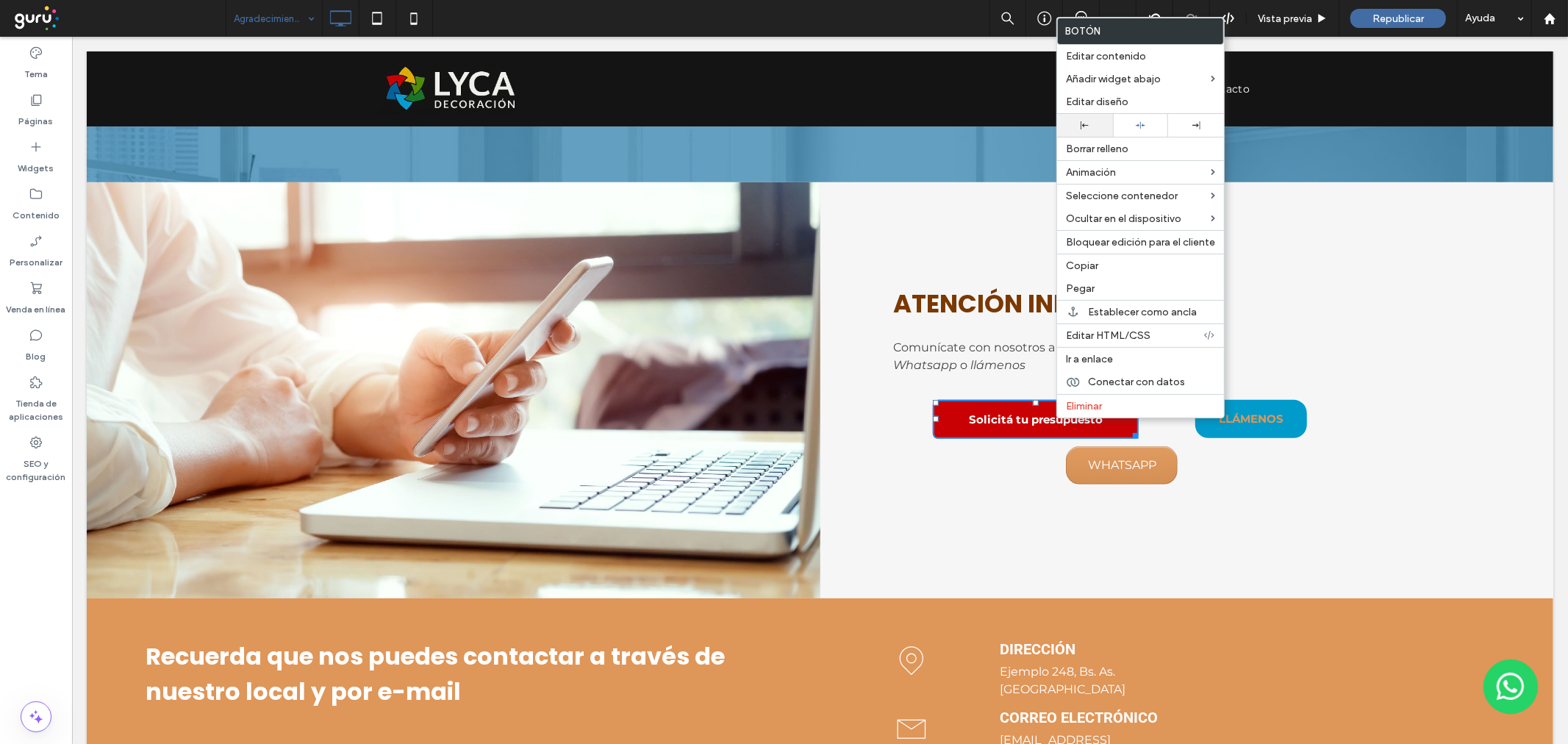
click at [1096, 129] on div at bounding box center [1085, 125] width 41 height 8
click at [967, 404] on link "Solicitá tu presupuesto" at bounding box center [996, 418] width 206 height 39
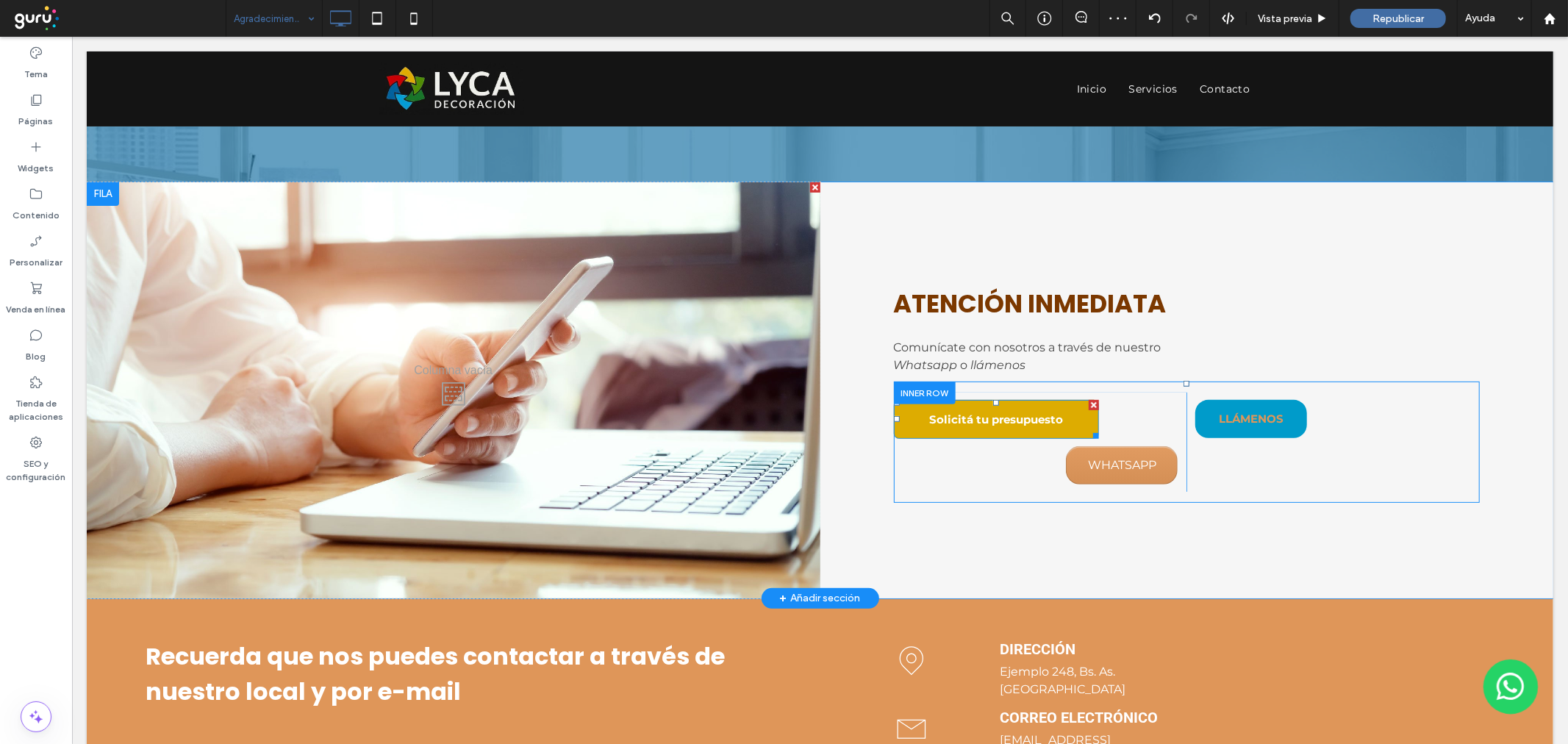
click at [972, 416] on span "Solicitá tu presupuesto" at bounding box center [995, 419] width 134 height 14
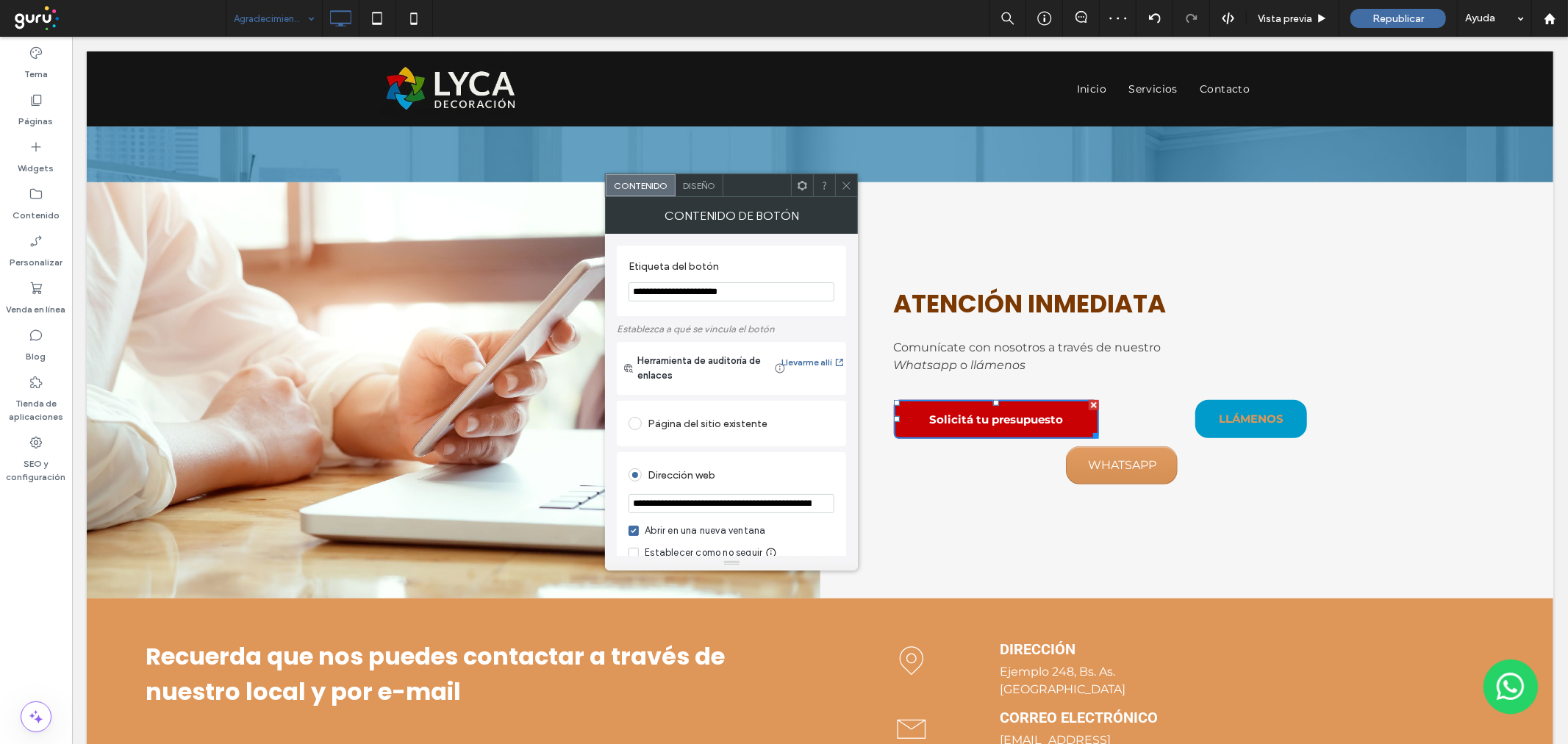
click at [701, 291] on input "**********" at bounding box center [731, 291] width 206 height 19
type input "********"
drag, startPoint x: 854, startPoint y: 177, endPoint x: 882, endPoint y: 349, distance: 174.3
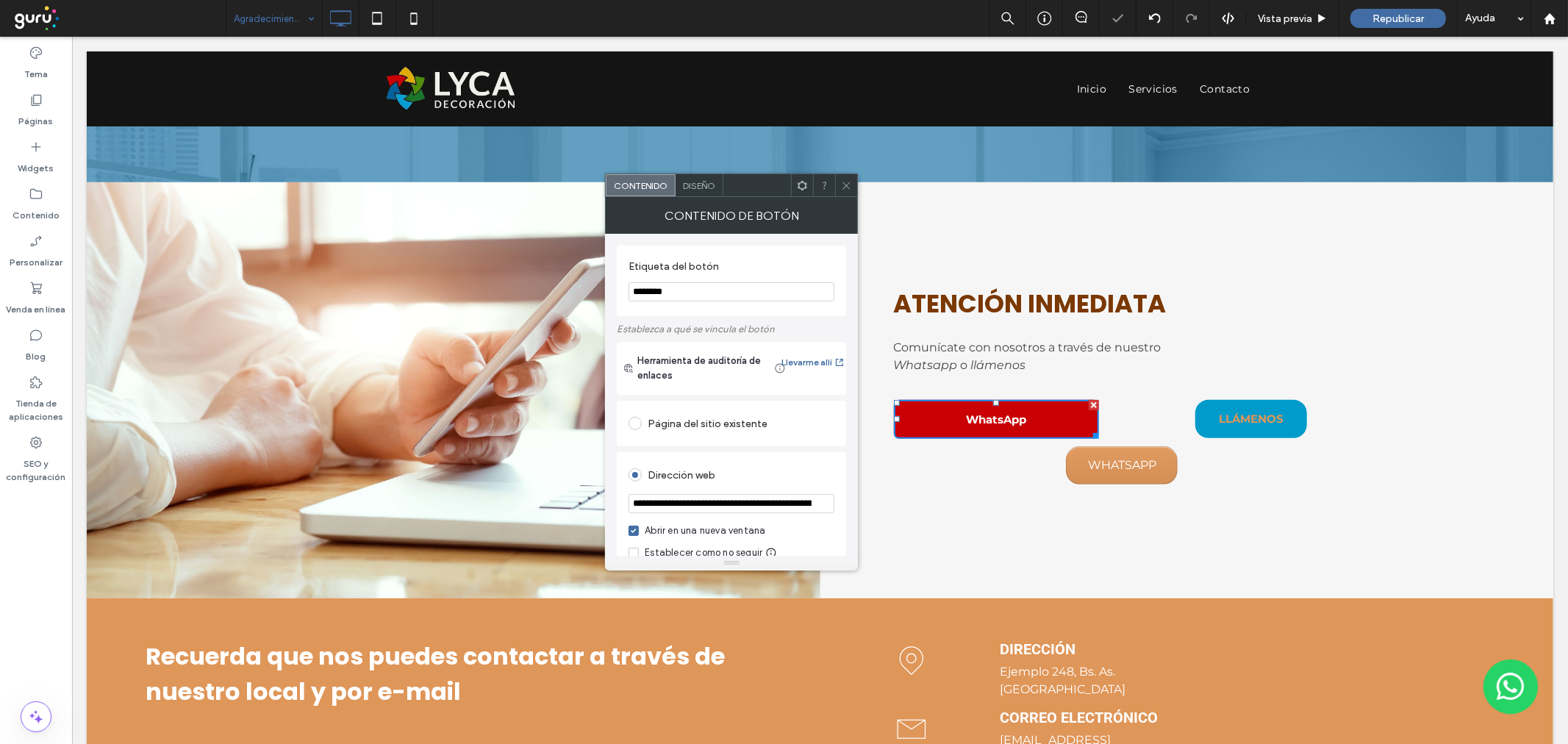
click at [854, 177] on div at bounding box center [845, 185] width 22 height 22
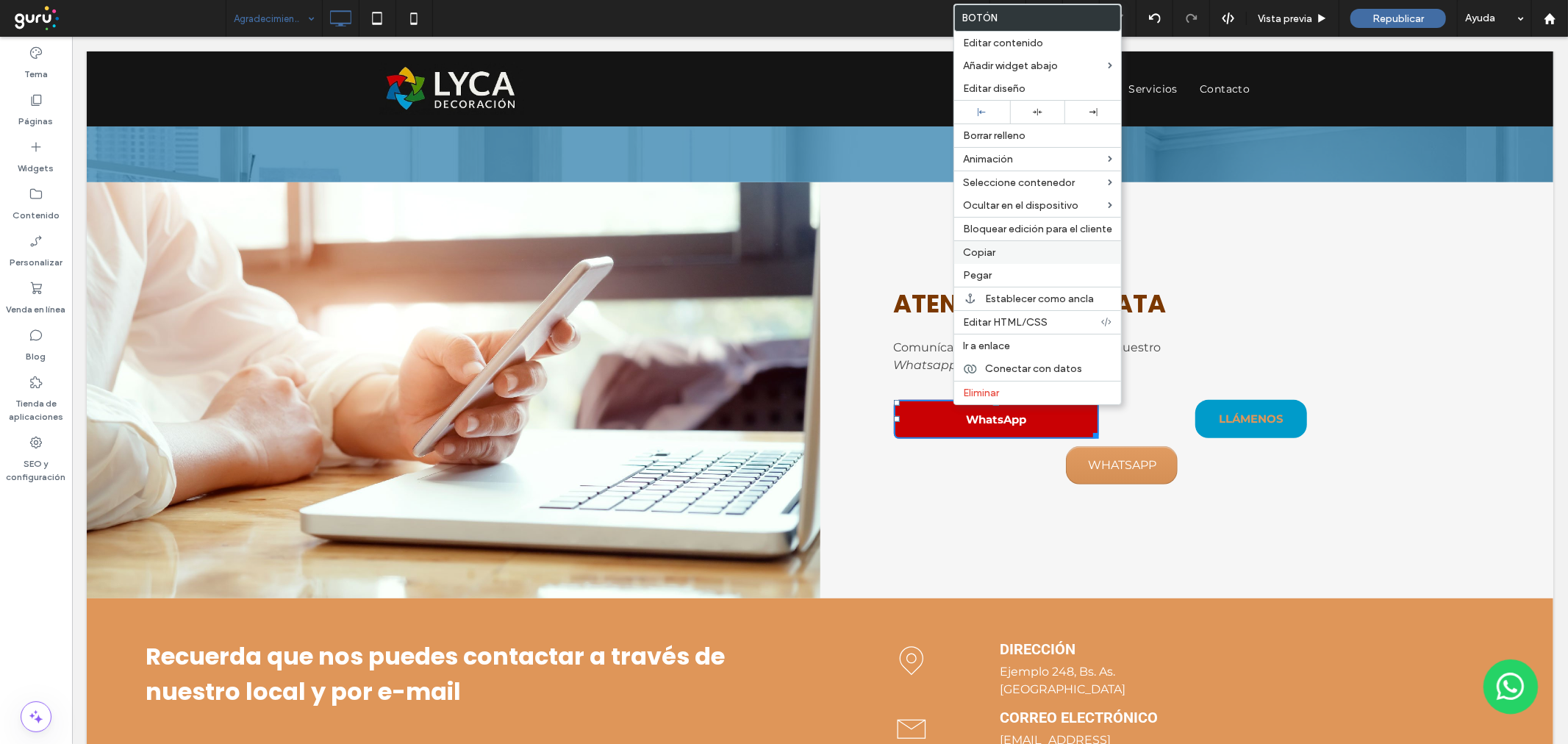
click at [1003, 258] on div "Copiar" at bounding box center [1038, 252] width 166 height 23
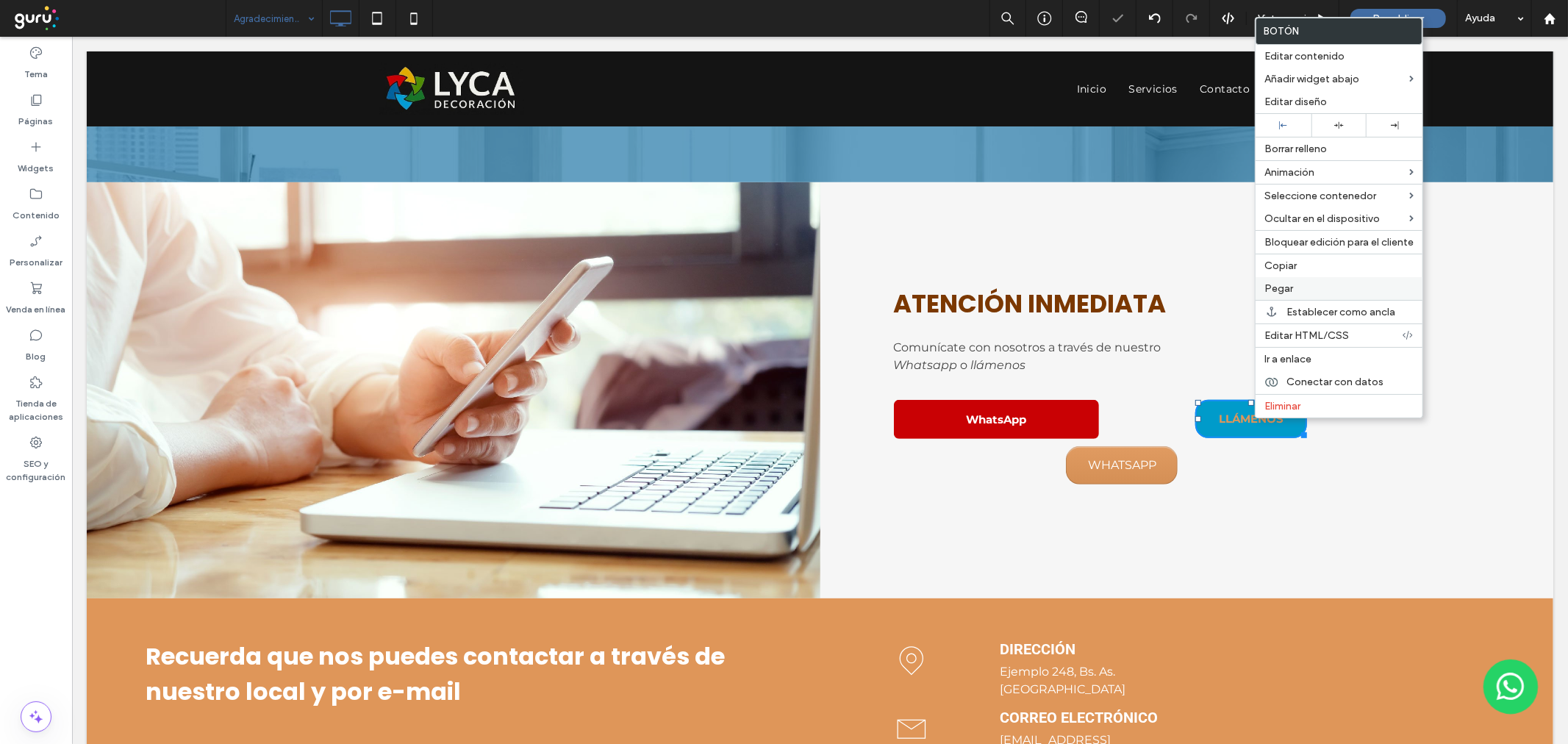
click at [1282, 288] on span "Pegar" at bounding box center [1279, 288] width 29 height 13
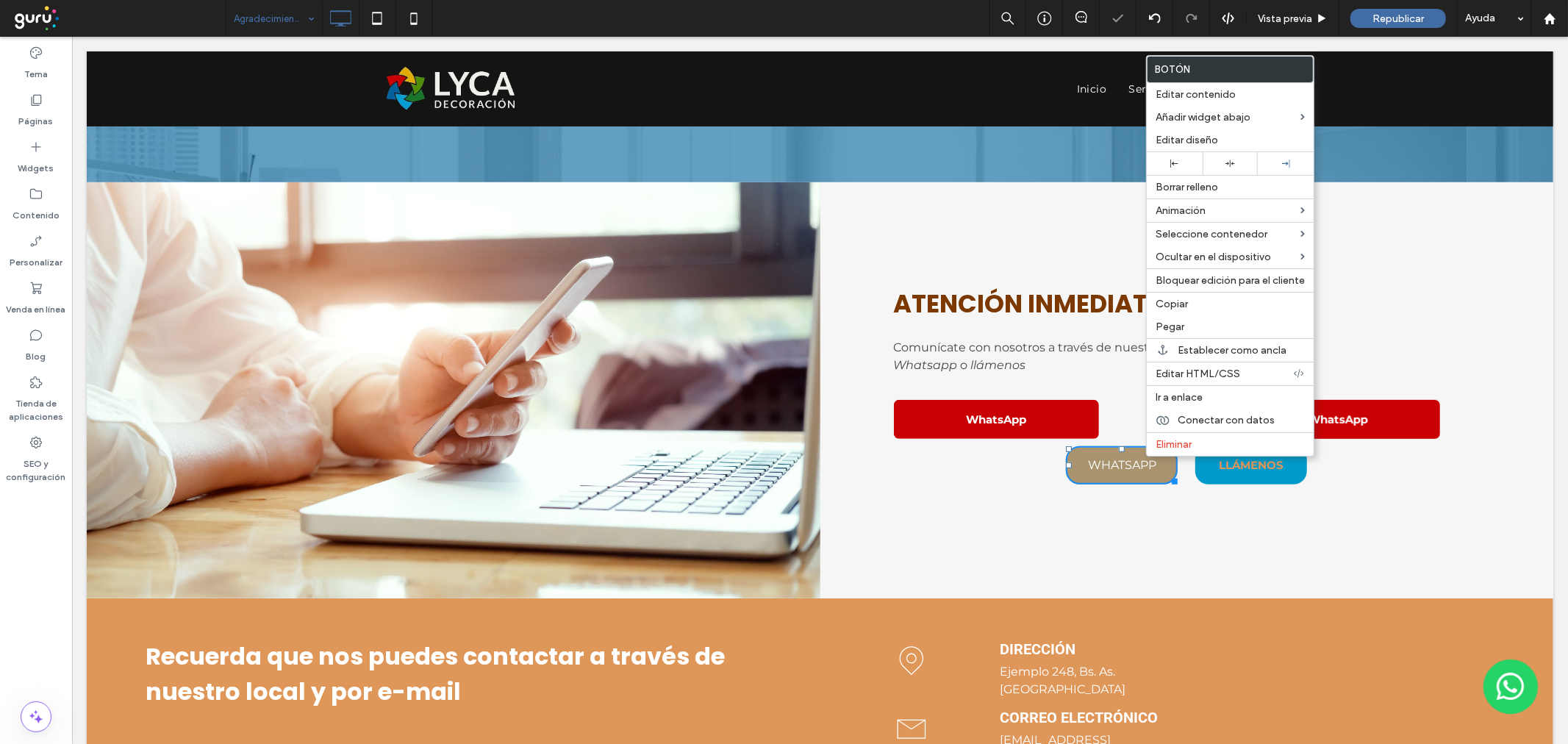
click at [1162, 447] on span "Eliminar" at bounding box center [1174, 444] width 36 height 13
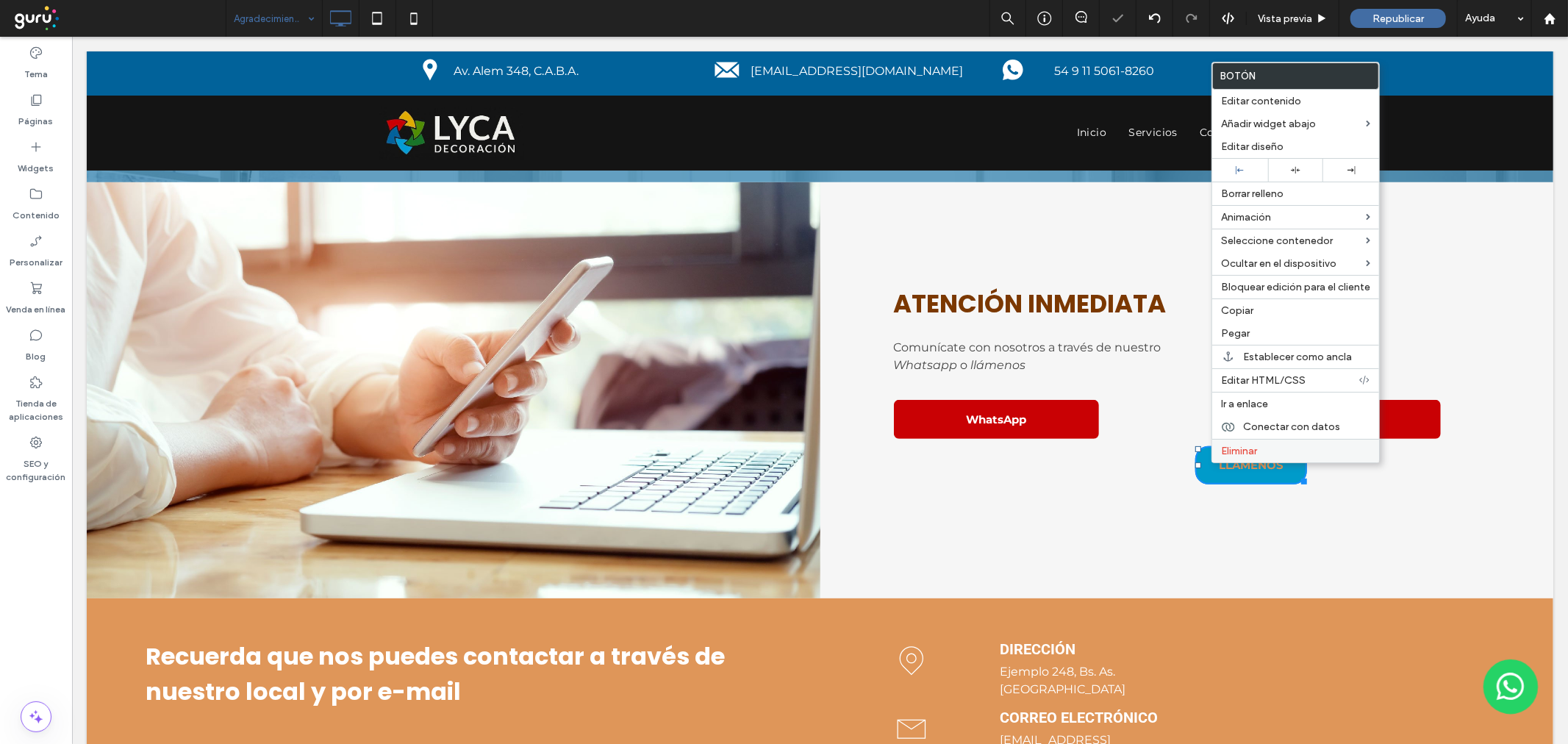
click at [1221, 449] on span "Eliminar" at bounding box center [1239, 451] width 36 height 13
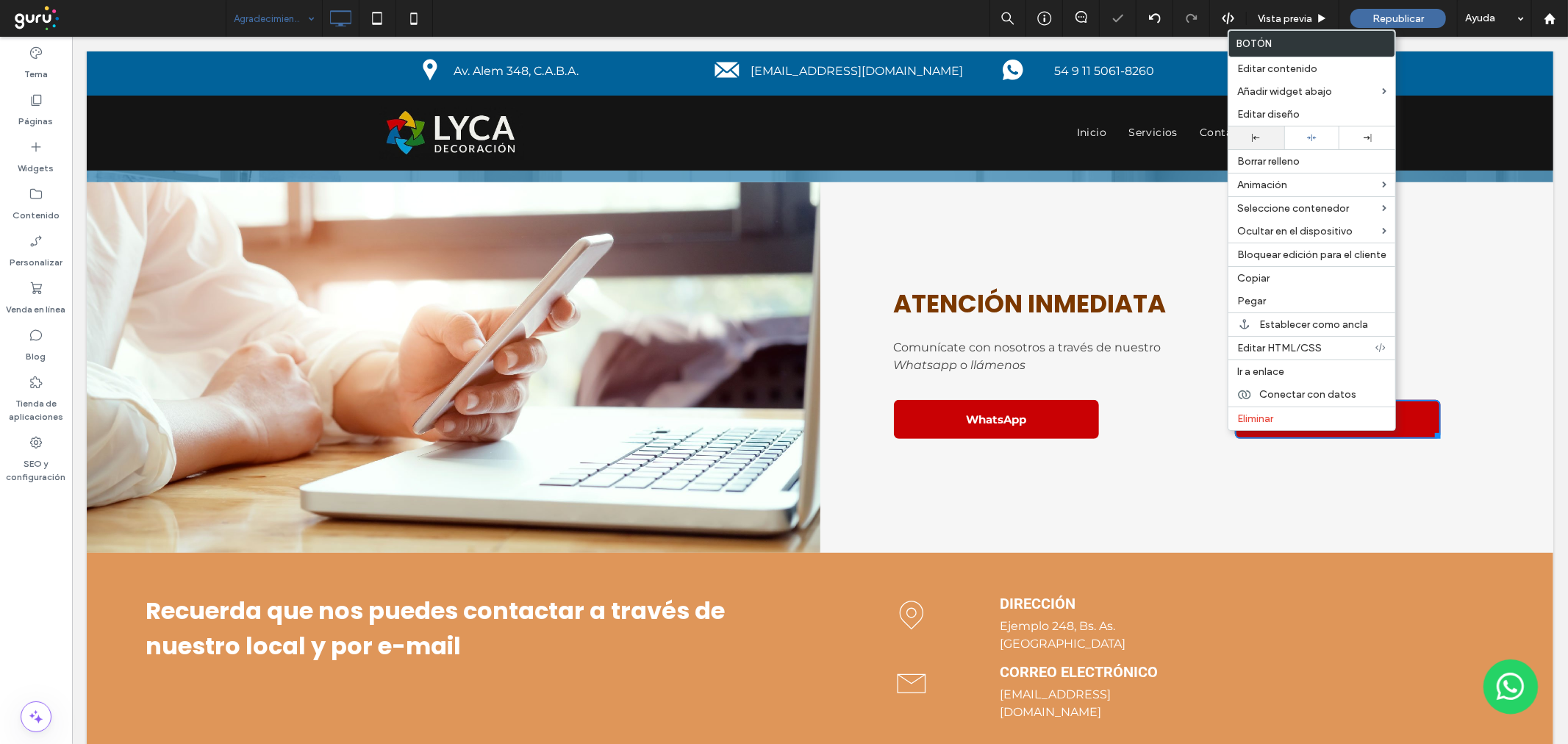
click at [1269, 142] on div at bounding box center [1256, 138] width 56 height 23
click at [1156, 406] on div "WhatsApp Click To Paste" at bounding box center [1040, 419] width 294 height 54
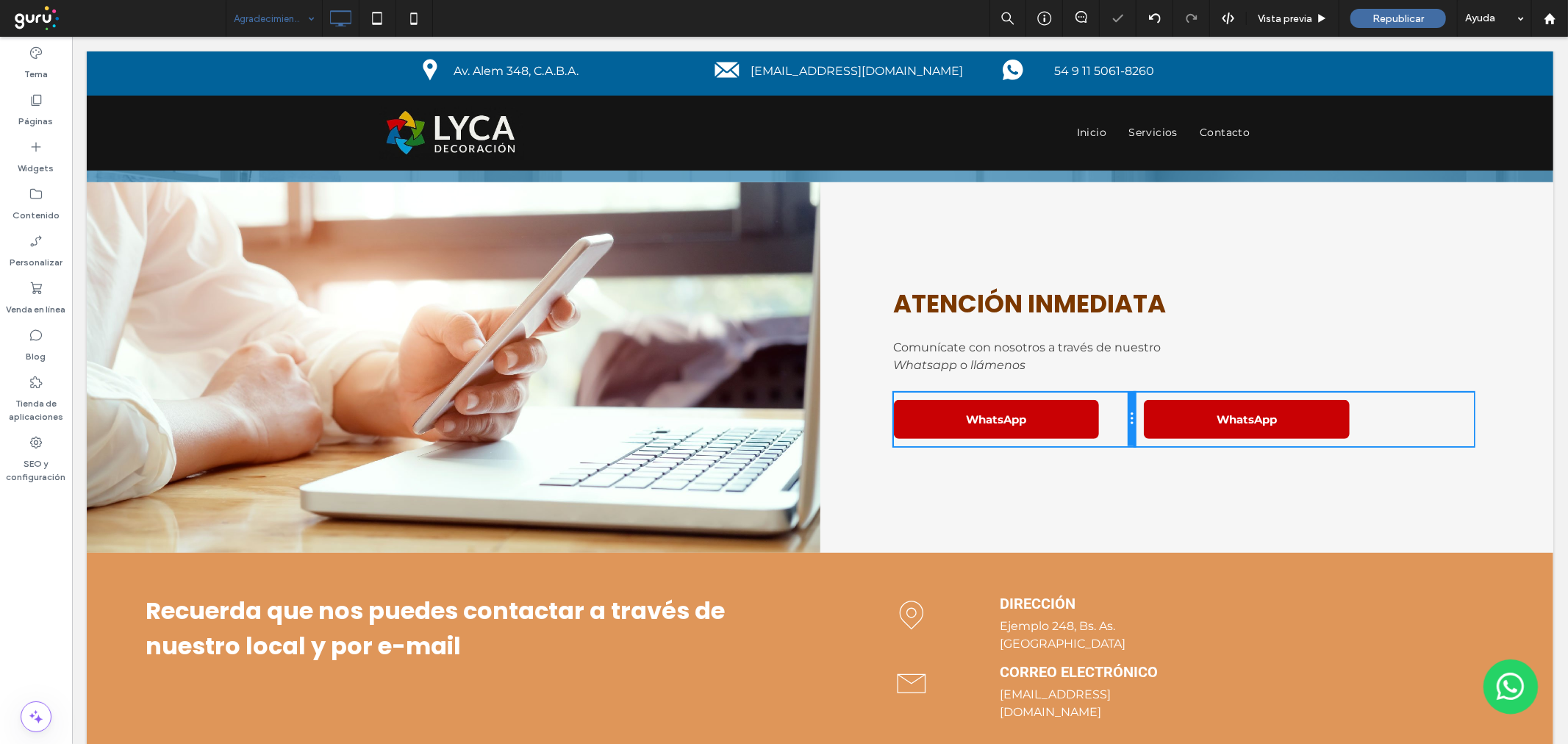
drag, startPoint x: 1177, startPoint y: 414, endPoint x: 1125, endPoint y: 414, distance: 52.0
click at [1127, 414] on div at bounding box center [1131, 419] width 8 height 54
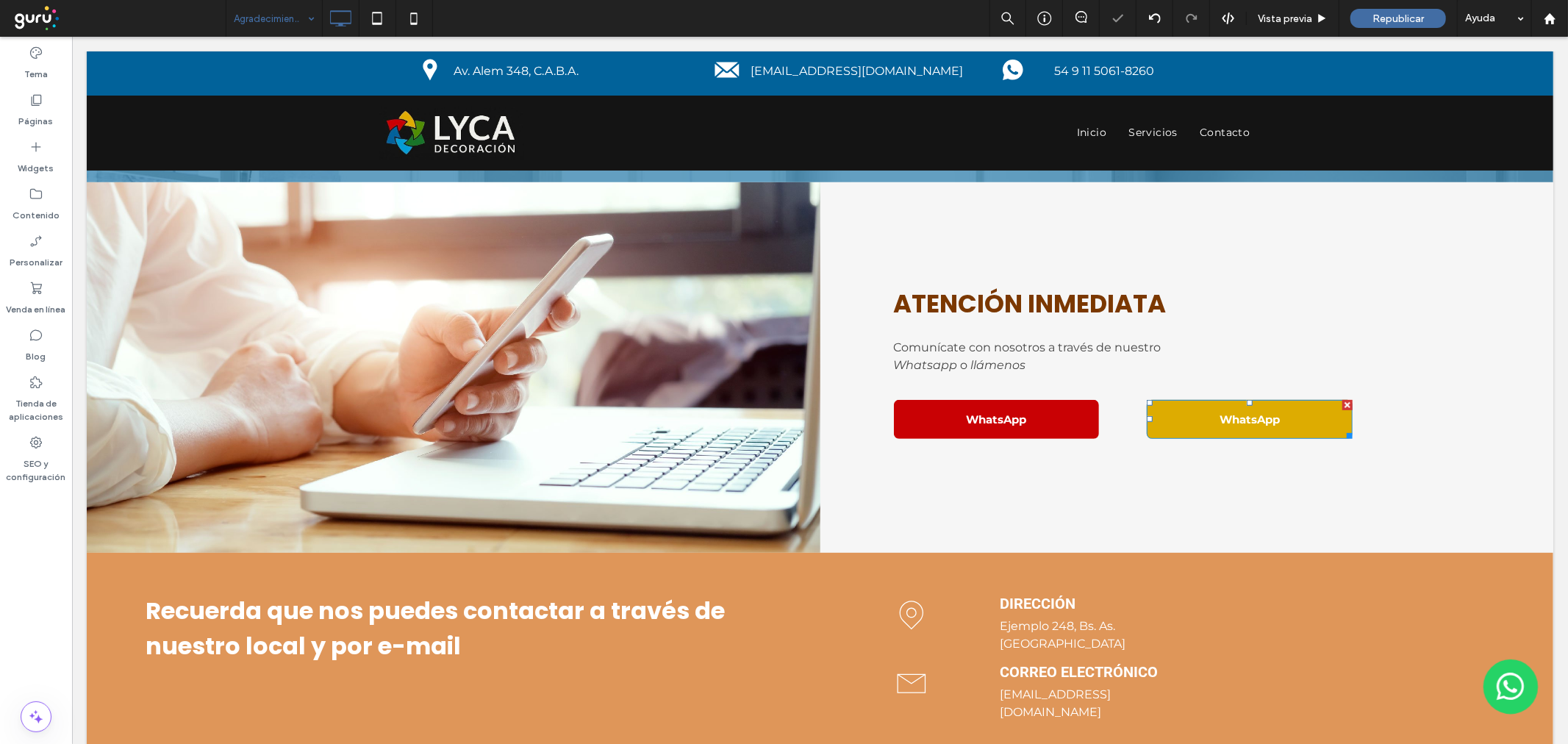
click at [1193, 414] on link "WhatsApp" at bounding box center [1249, 418] width 206 height 39
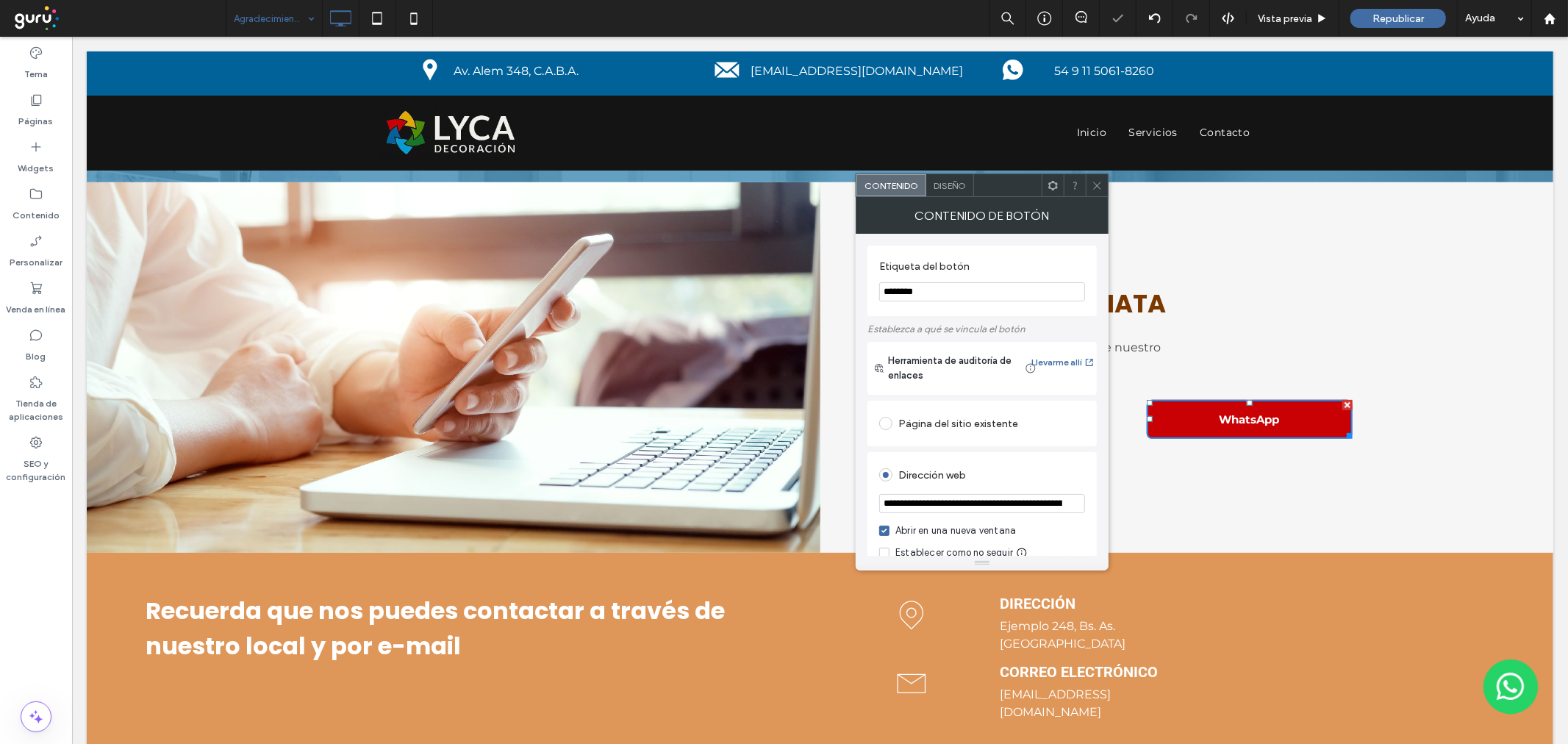
click at [947, 290] on input "********" at bounding box center [982, 291] width 206 height 19
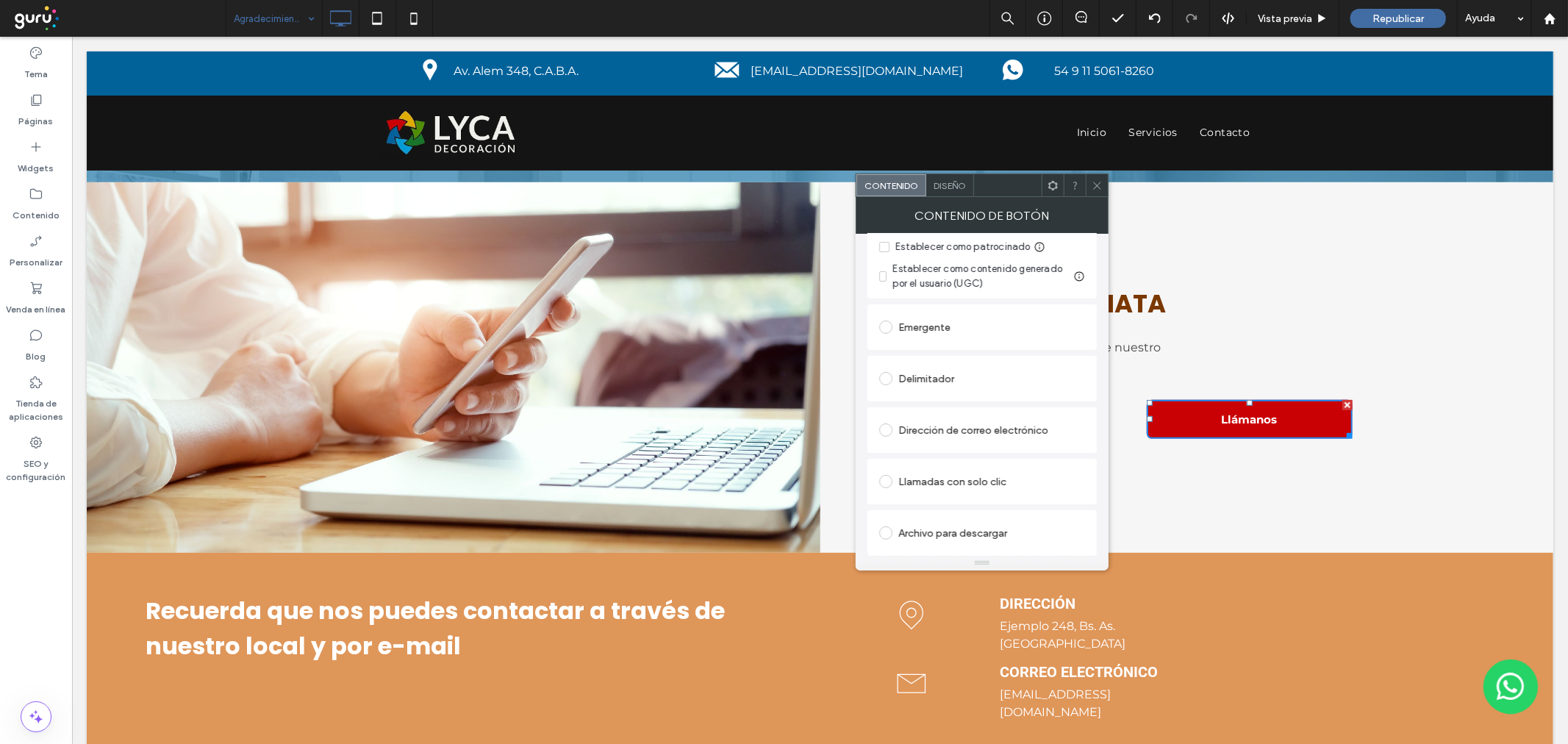
type input "********"
click at [924, 478] on div "Llamadas con solo clic" at bounding box center [982, 481] width 206 height 23
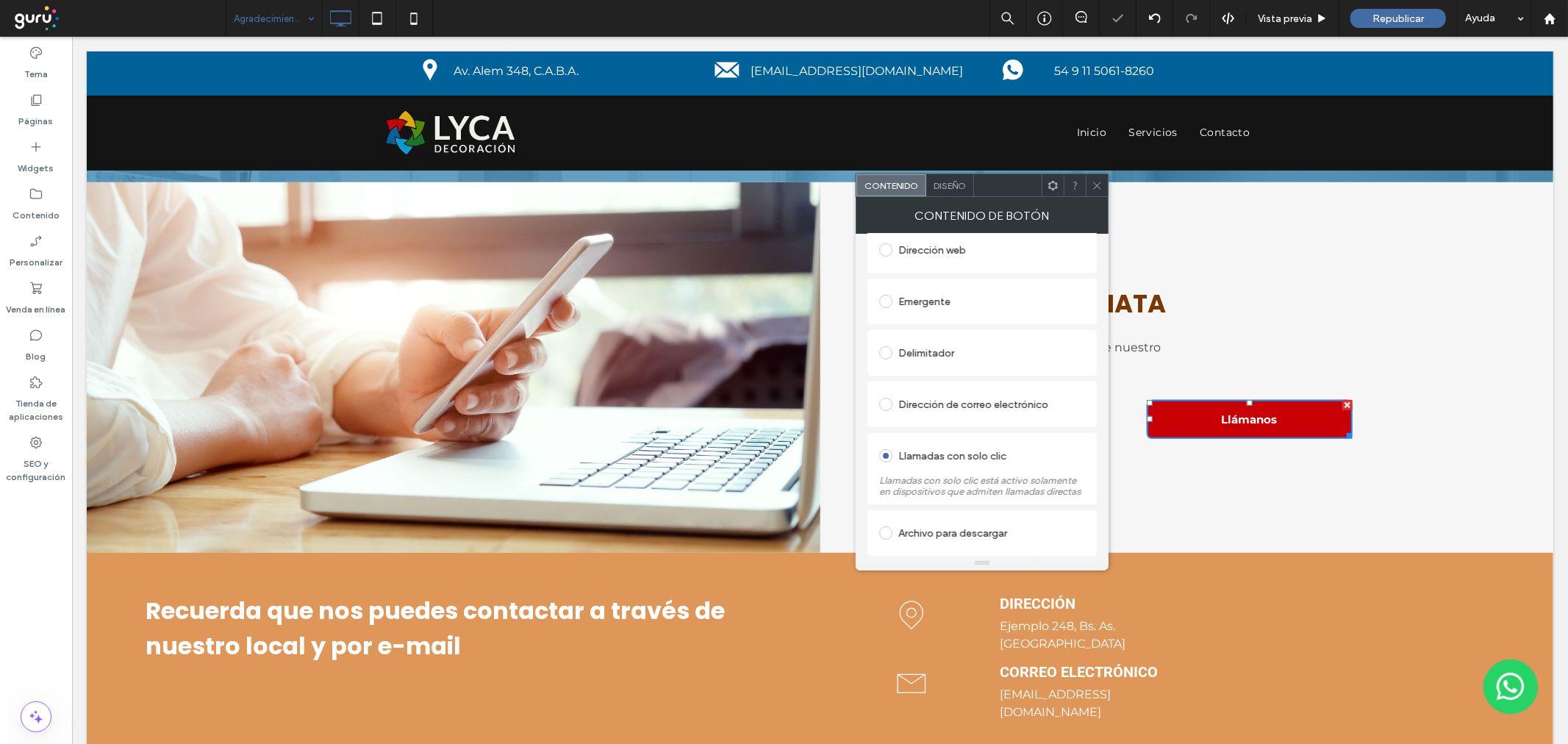
scroll to position [266, 0]
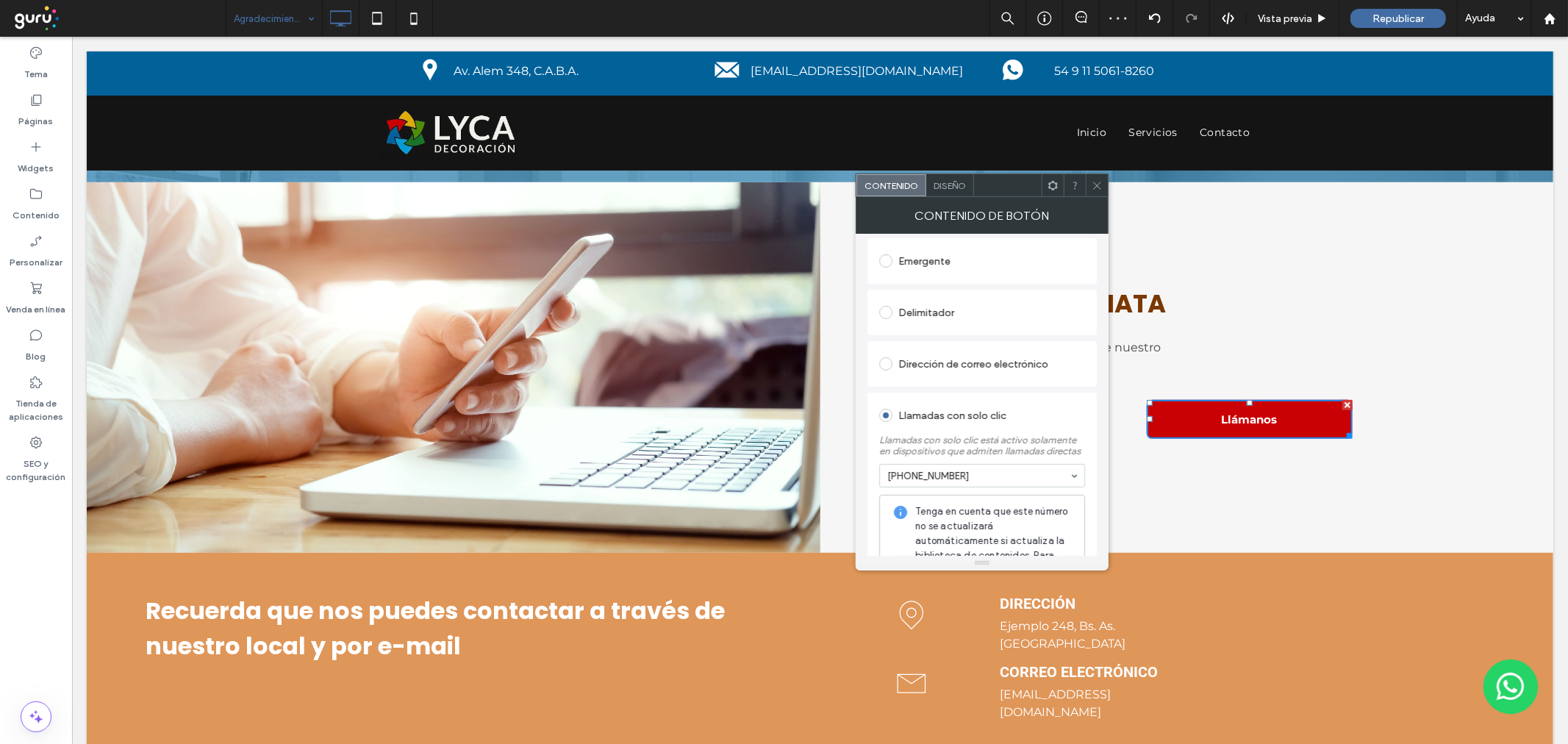
click at [1092, 179] on span at bounding box center [1097, 185] width 11 height 22
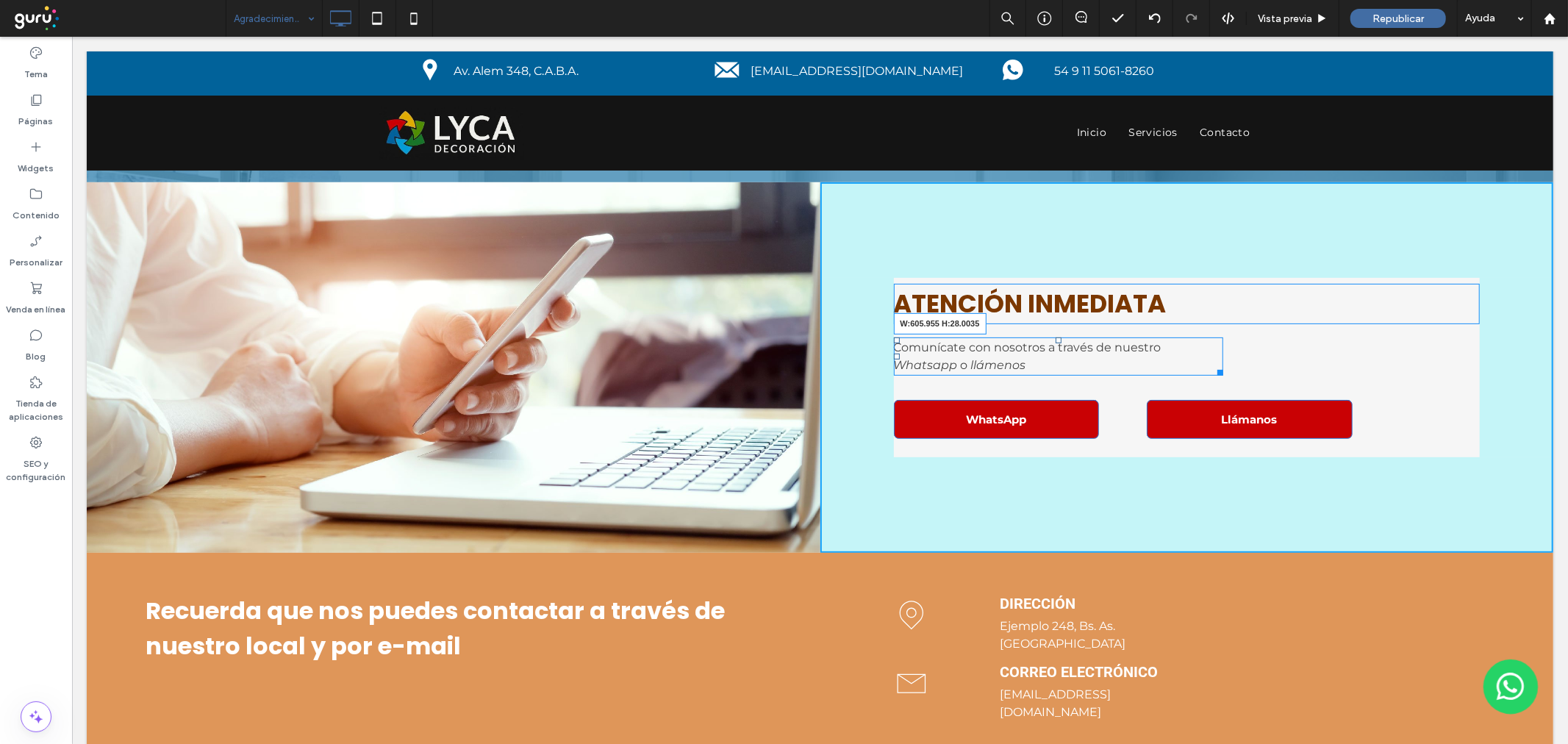
drag, startPoint x: 1215, startPoint y: 365, endPoint x: 1556, endPoint y: 369, distance: 341.0
click at [1556, 369] on html "Un alfiler de mapa negro con un agujero en el medio sobre un fondo blanco. Clic…" at bounding box center [819, 515] width 1496 height 1611
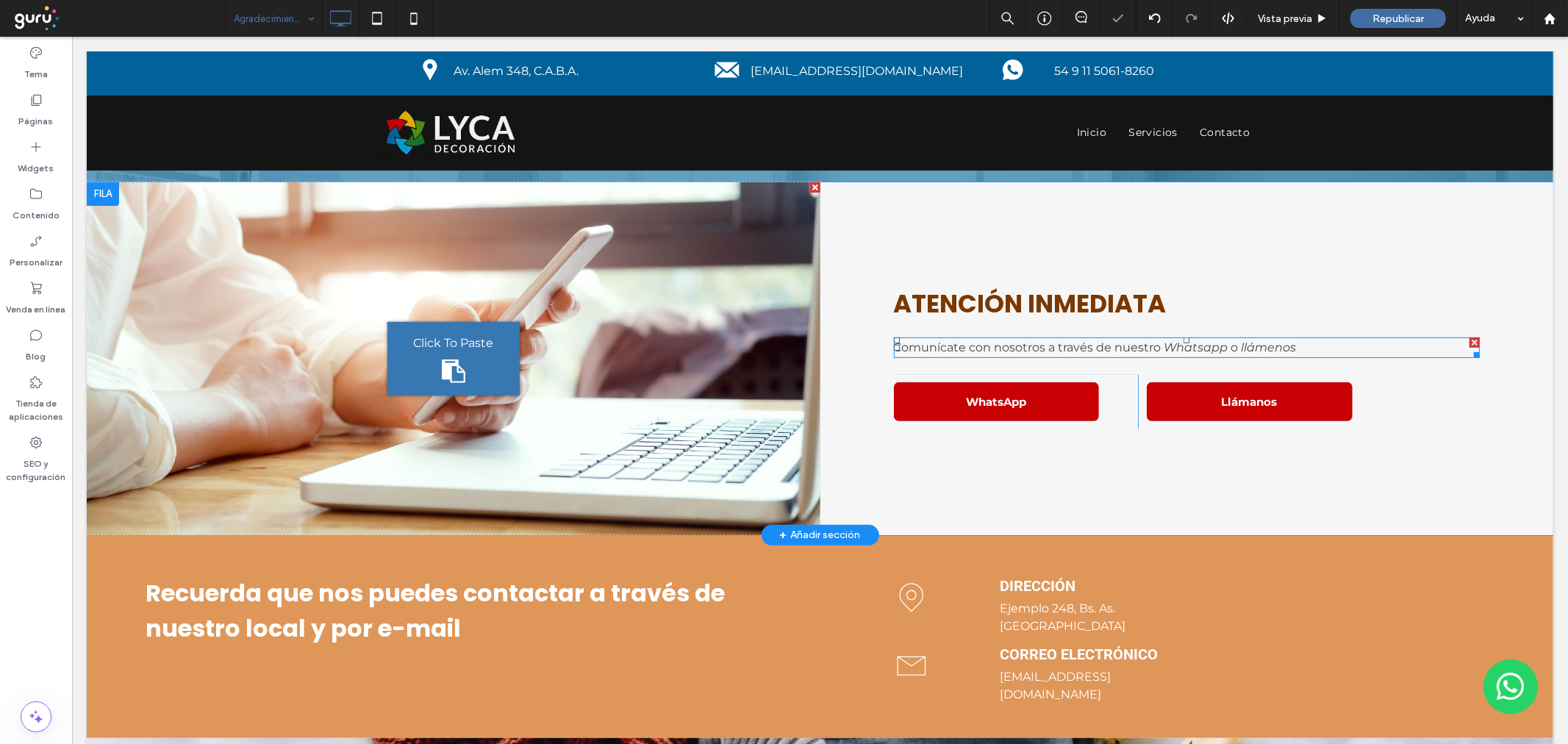
click at [1113, 357] on div "ATENCIÓN INMEDIATA Comunícate con nosotros a través de nuestro Whatsapp o lláme…" at bounding box center [1186, 358] width 733 height 353
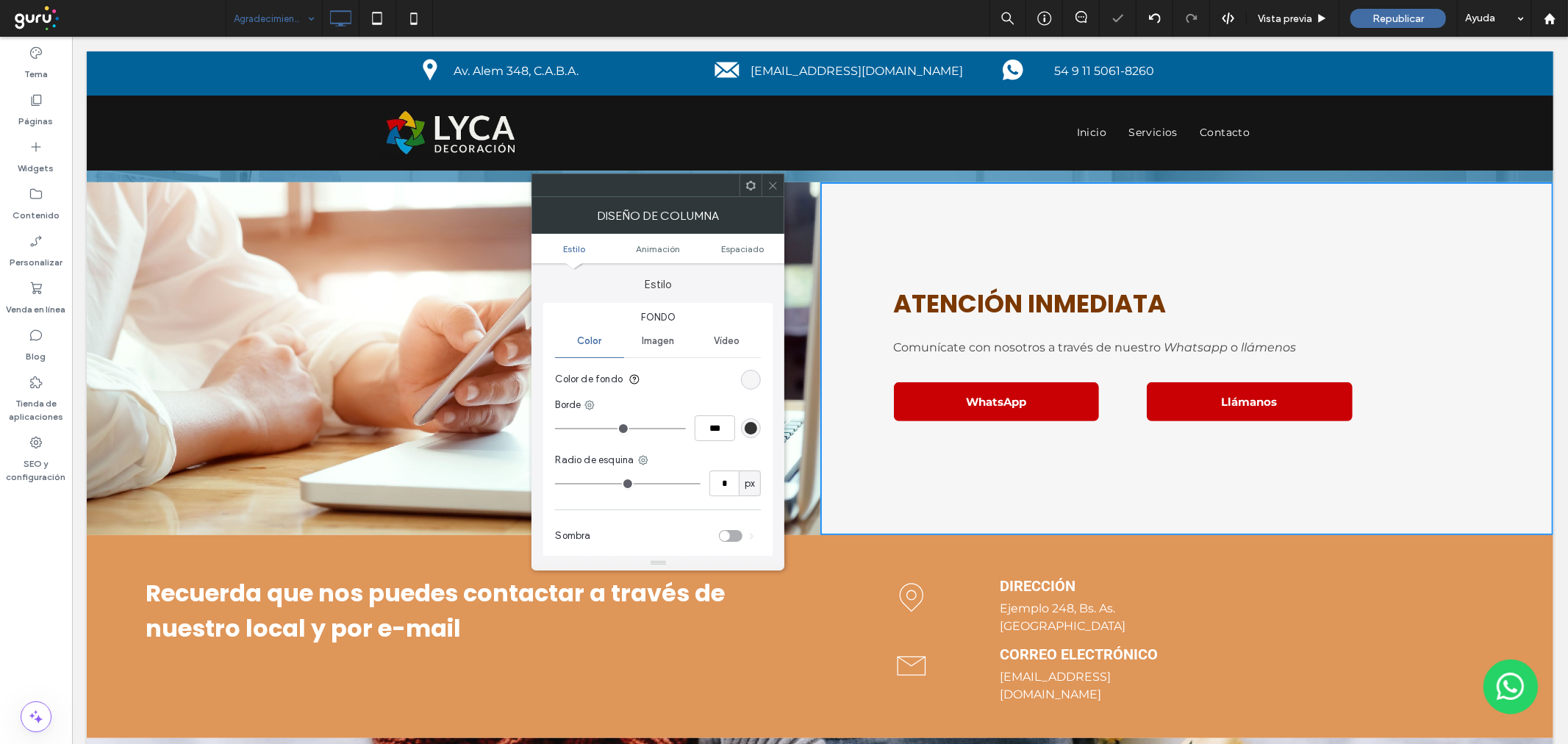
drag, startPoint x: 775, startPoint y: 187, endPoint x: 855, endPoint y: 268, distance: 113.8
click at [775, 187] on use at bounding box center [773, 185] width 8 height 8
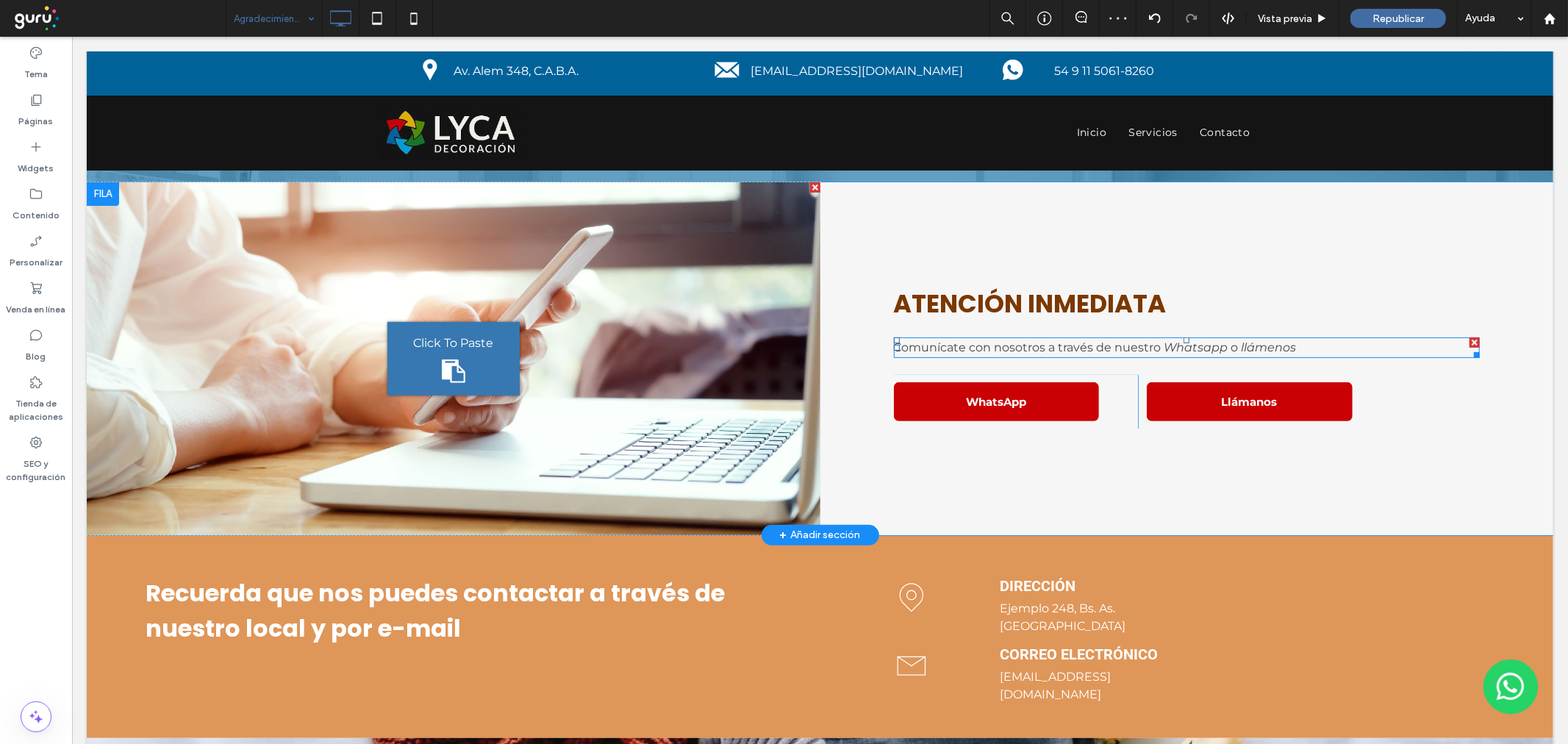
click at [956, 346] on span "Comunícate con nosotros a través de nuestro" at bounding box center [1027, 347] width 268 height 14
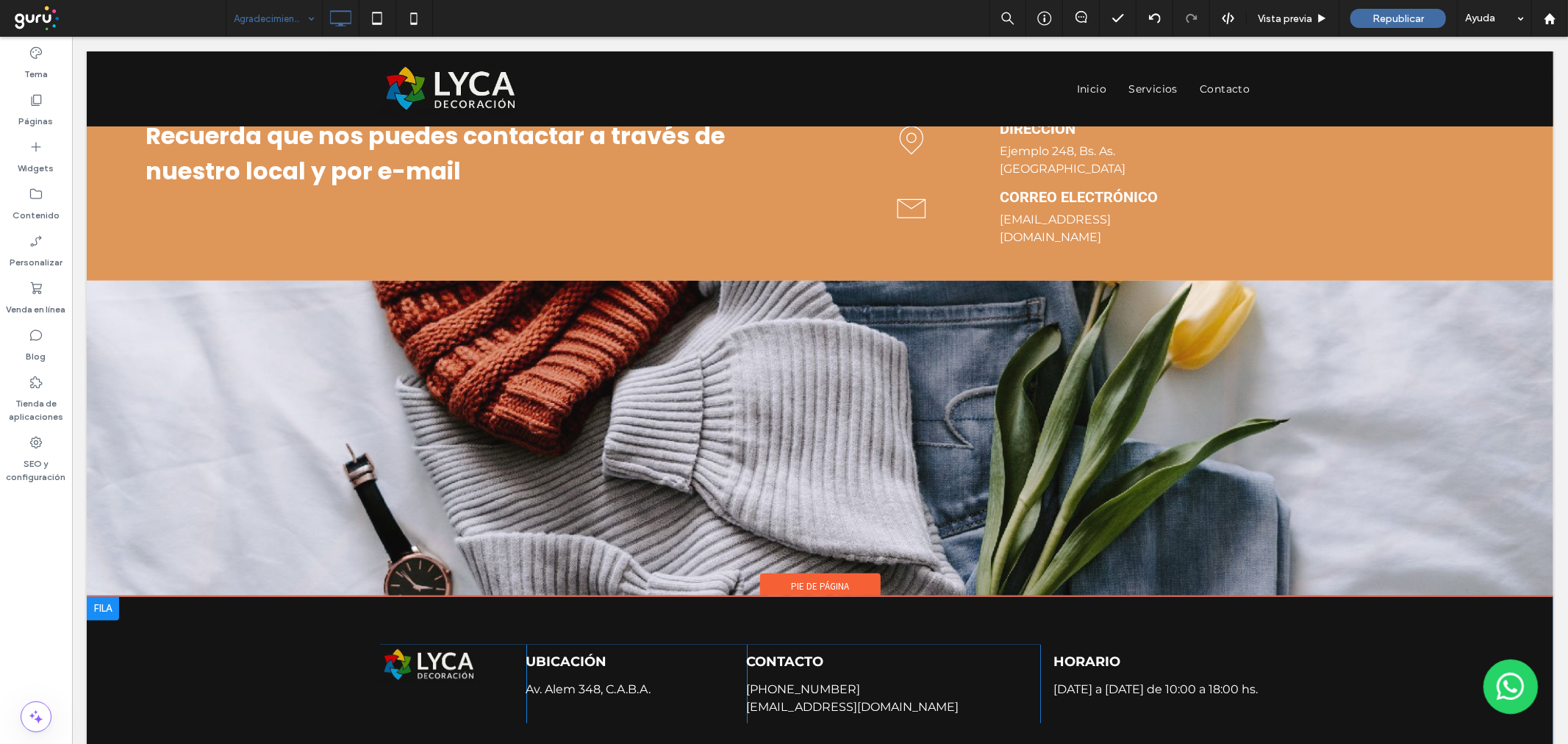
scroll to position [784, 0]
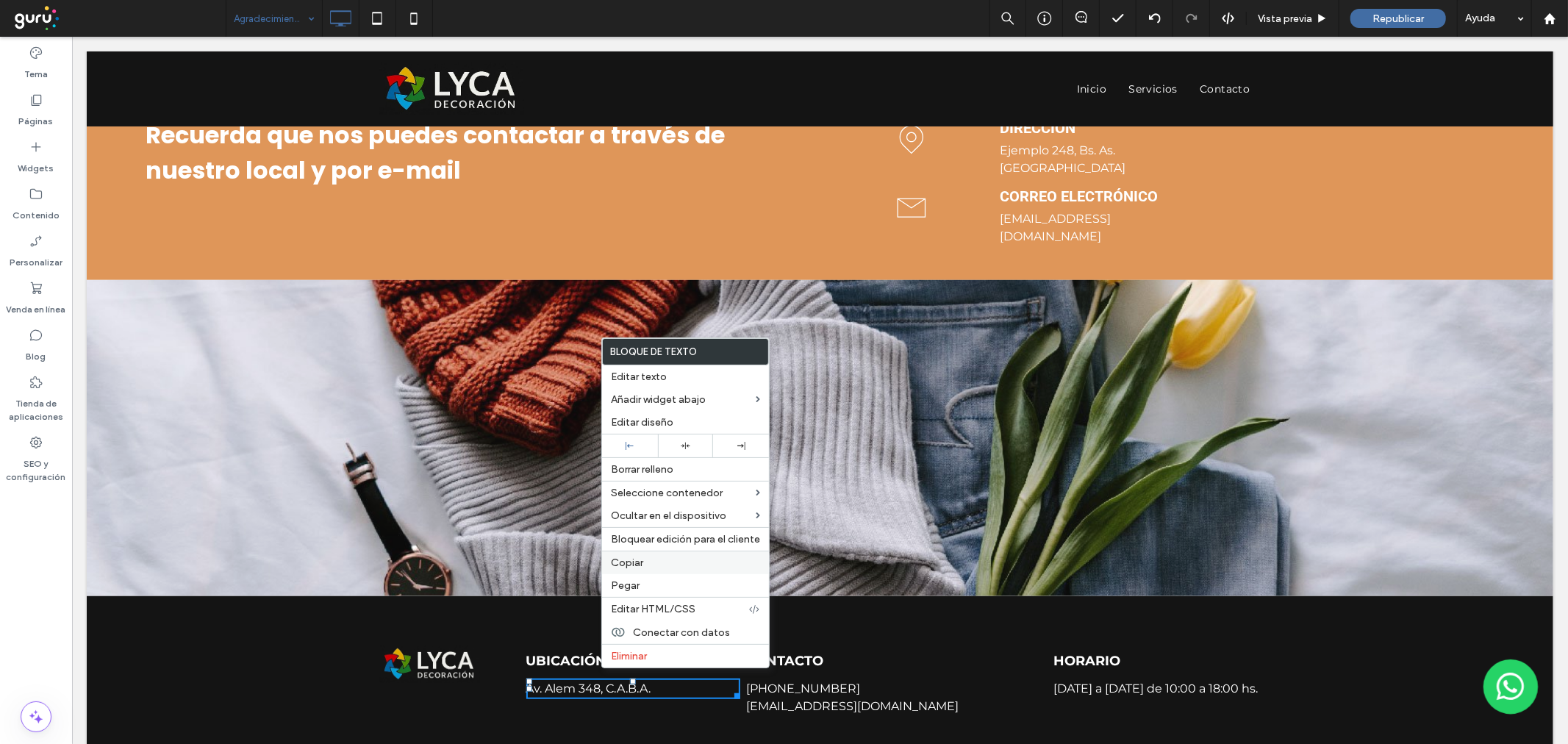
click at [644, 557] on label "Copiar" at bounding box center [685, 562] width 149 height 13
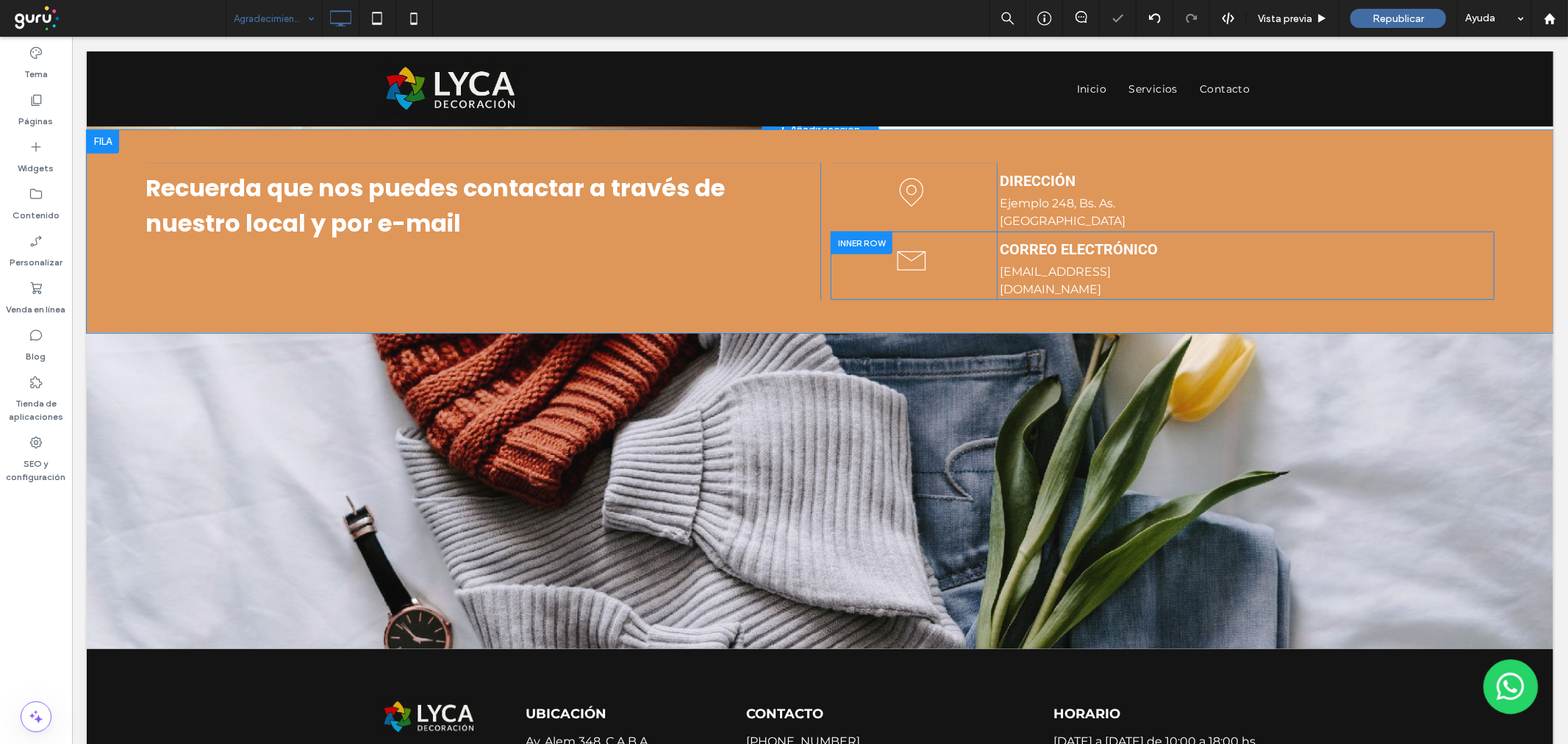
scroll to position [703, 0]
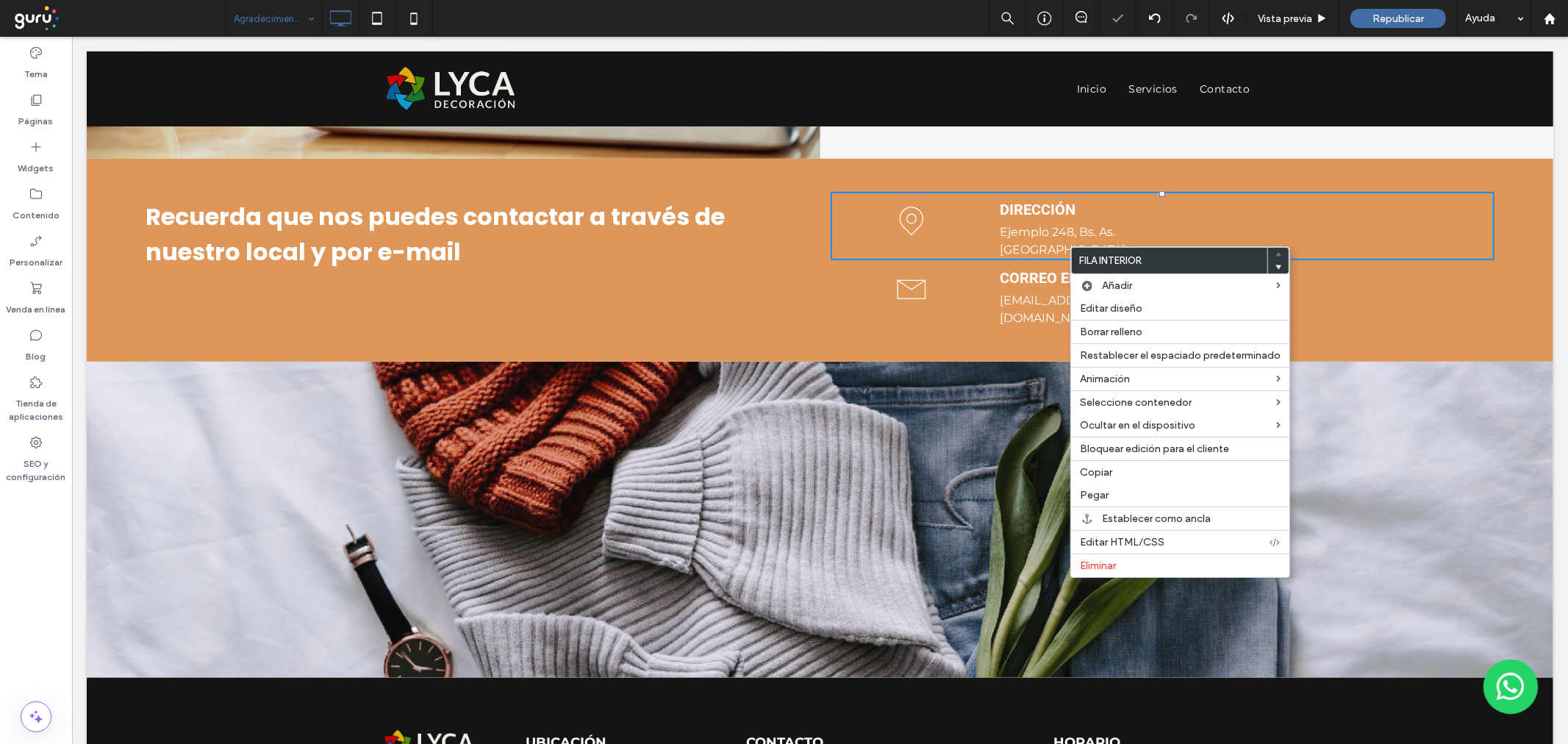
click at [1026, 232] on span "Ejemplo 248, Bs. As. Argentina" at bounding box center [1062, 240] width 126 height 32
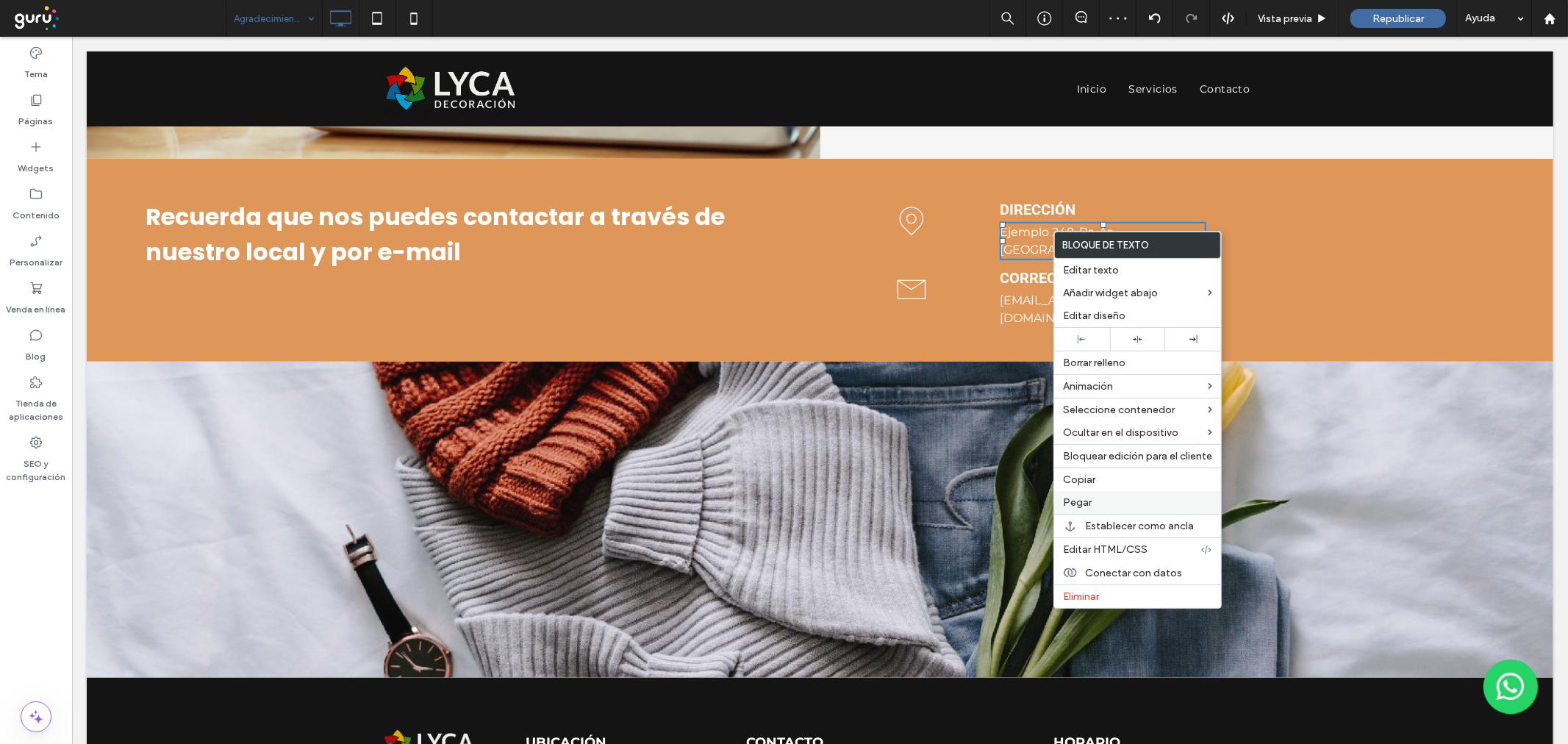
click at [1092, 499] on label "Pegar" at bounding box center [1137, 503] width 149 height 13
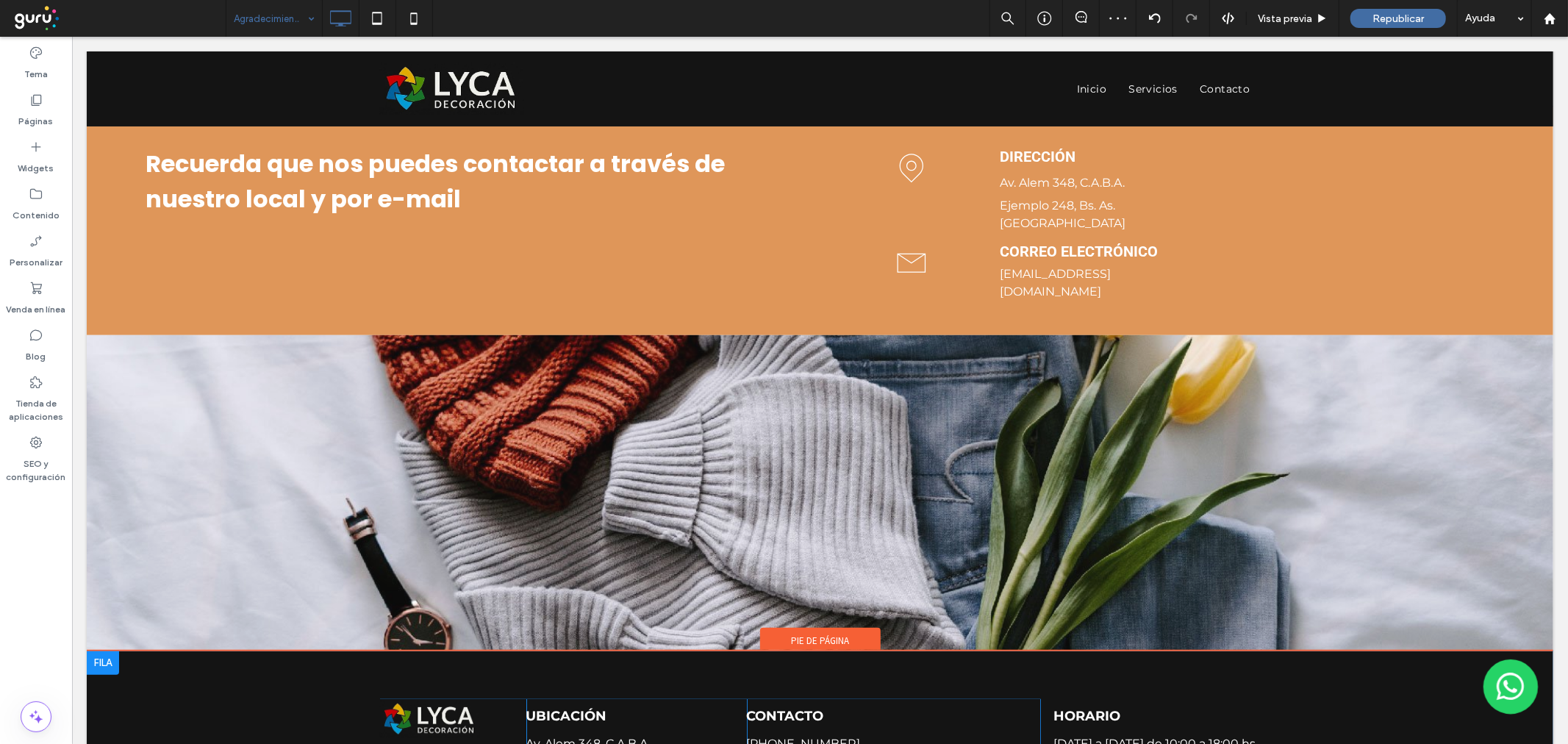
scroll to position [784, 0]
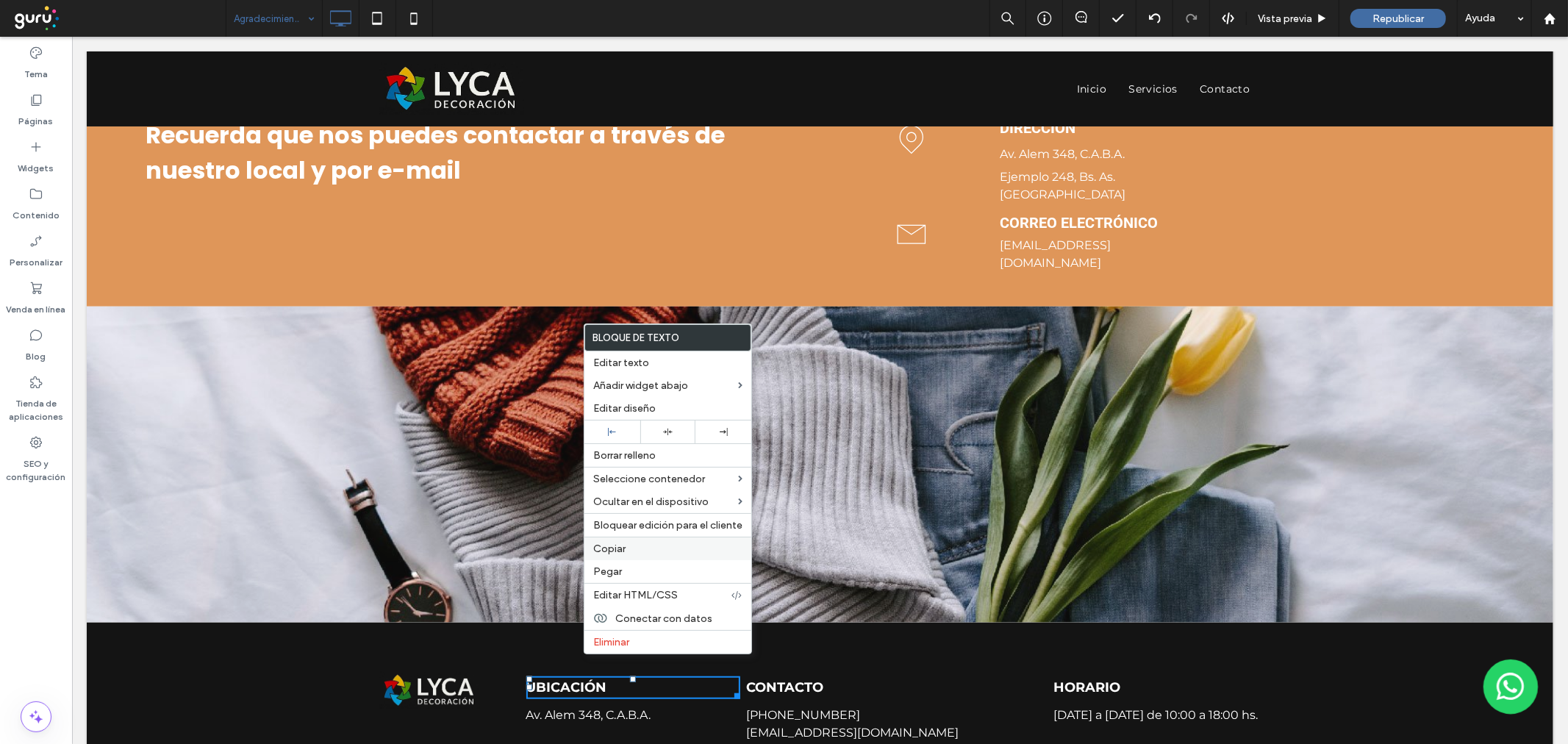
click at [627, 540] on div "Copiar" at bounding box center [667, 548] width 166 height 23
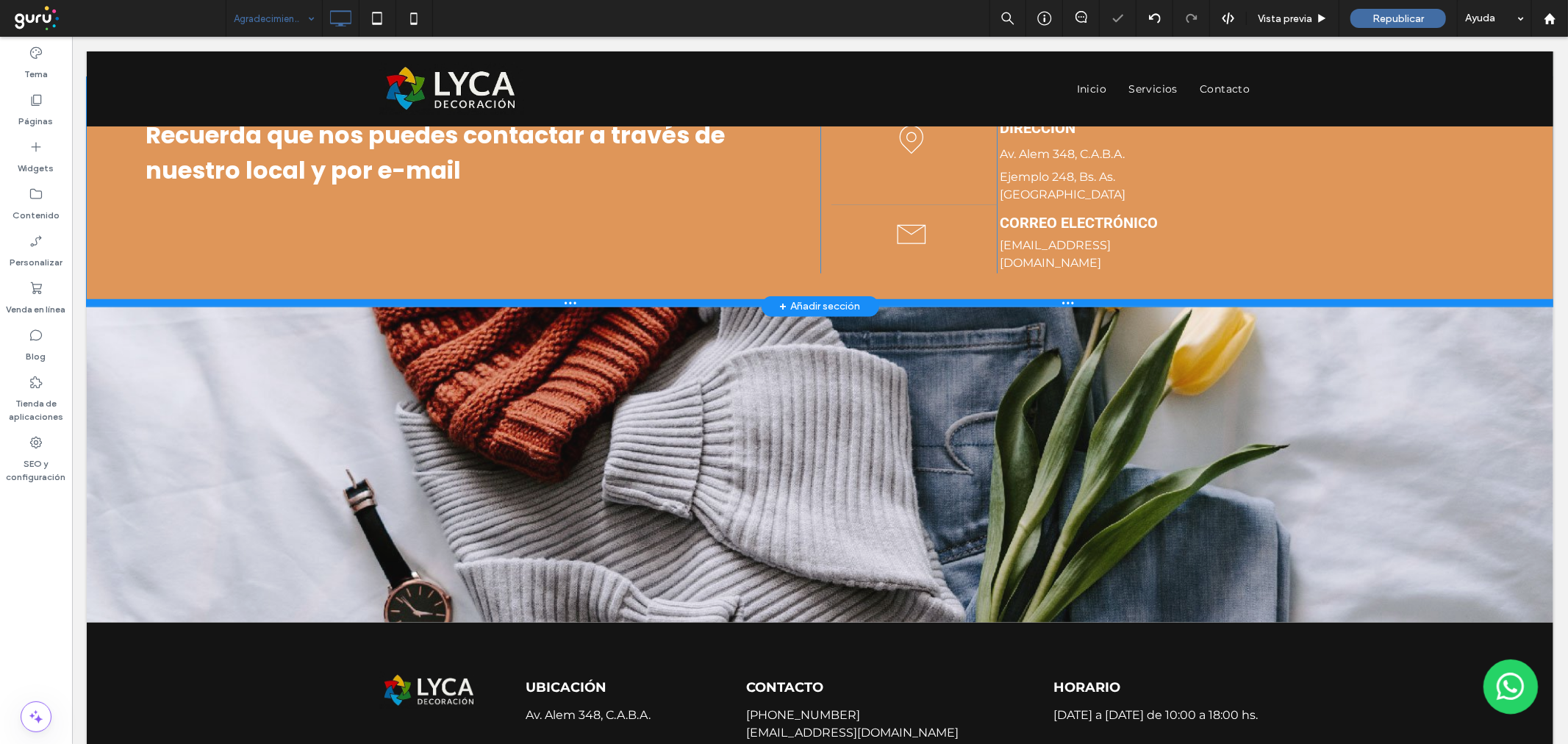
scroll to position [703, 0]
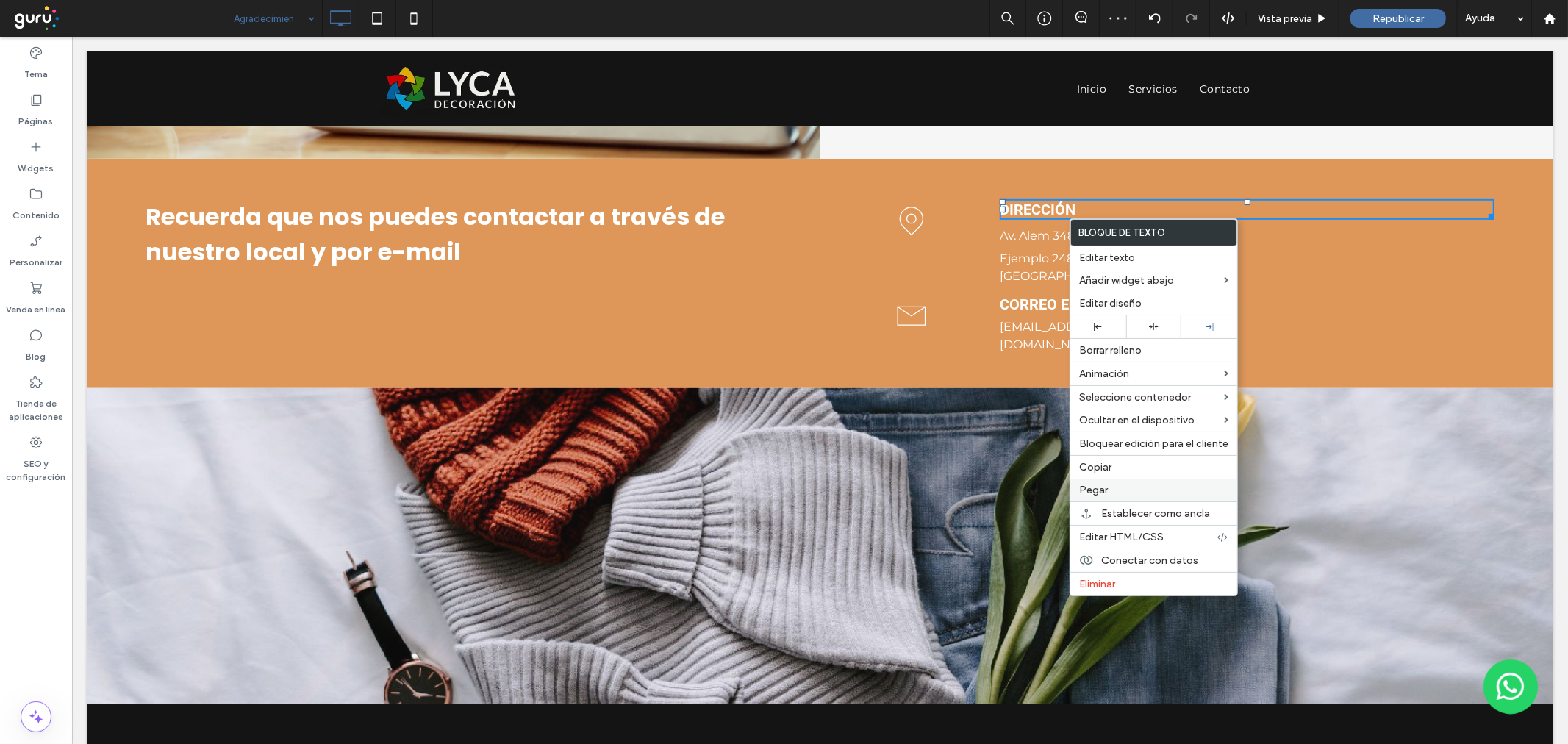
click at [1108, 484] on label "Pegar" at bounding box center [1153, 490] width 149 height 13
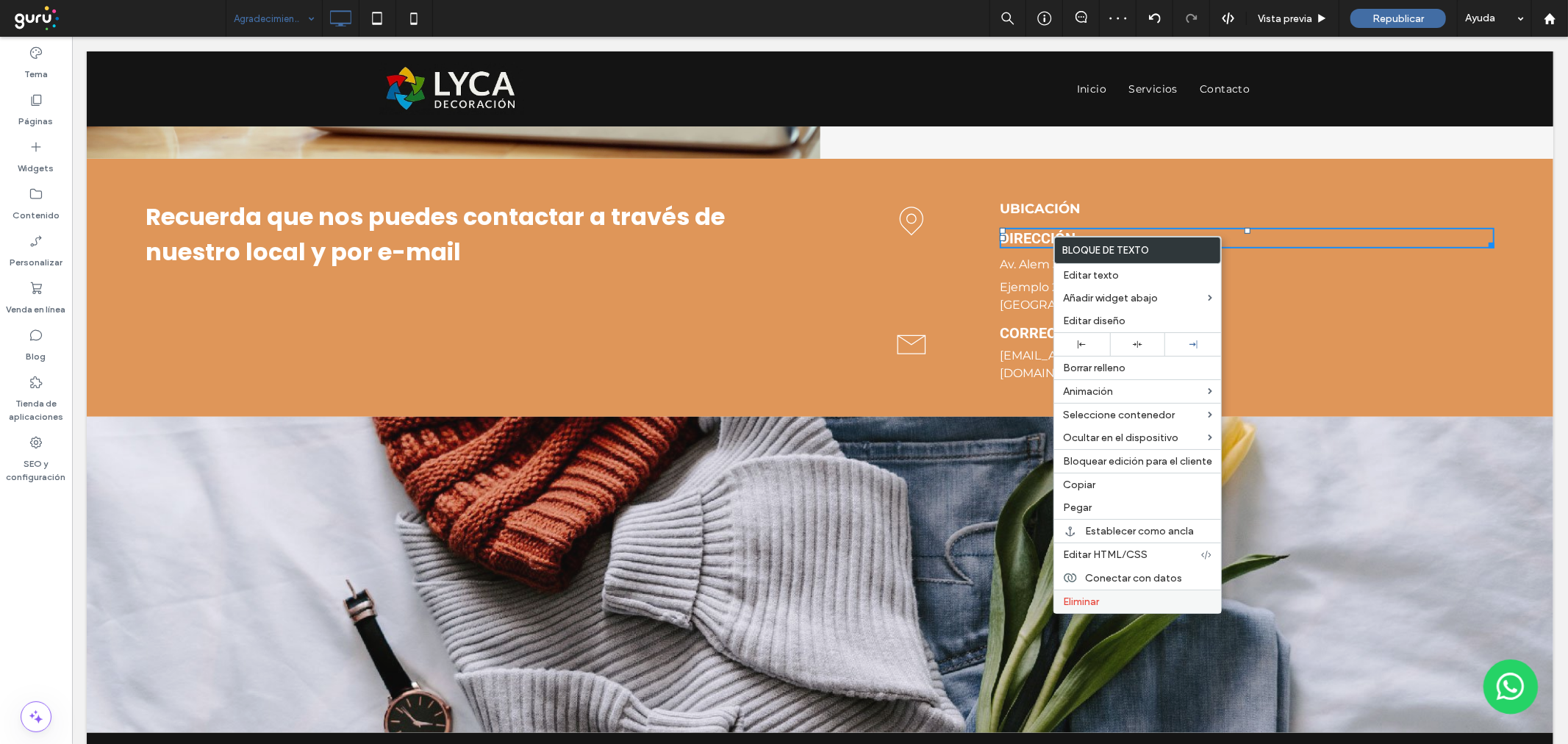
click at [1103, 596] on label "Eliminar" at bounding box center [1137, 602] width 149 height 13
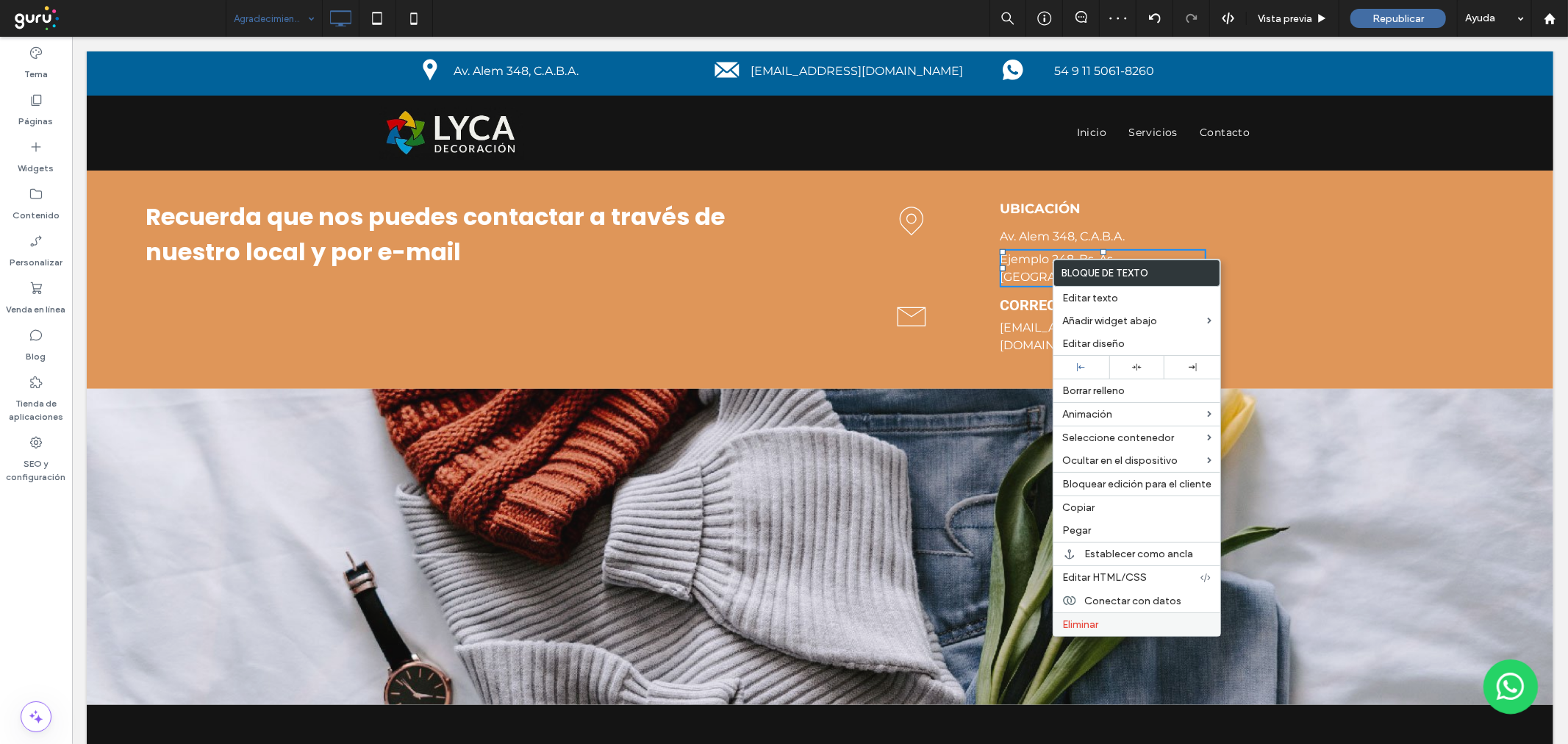
click at [1096, 627] on span "Eliminar" at bounding box center [1081, 624] width 36 height 13
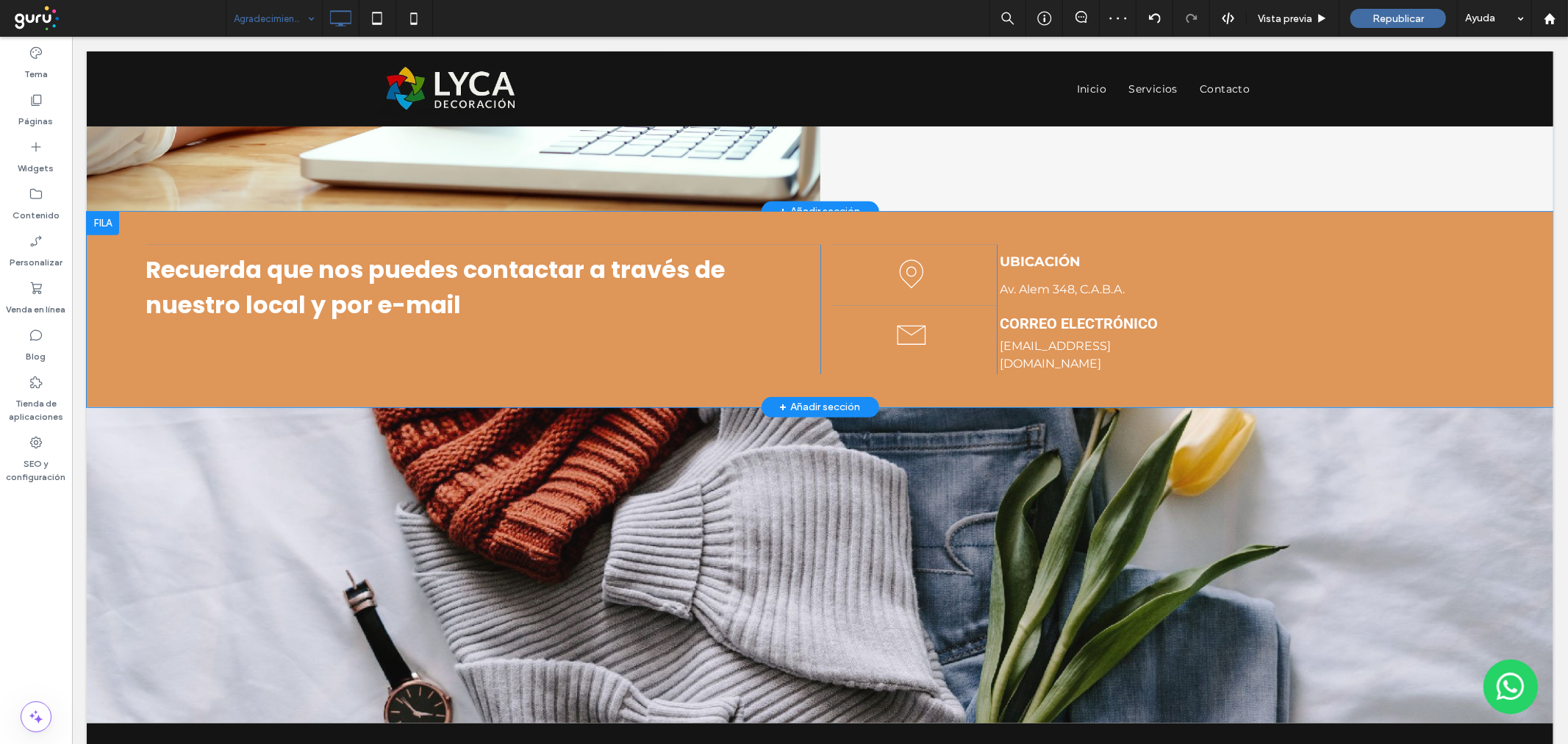
scroll to position [621, 0]
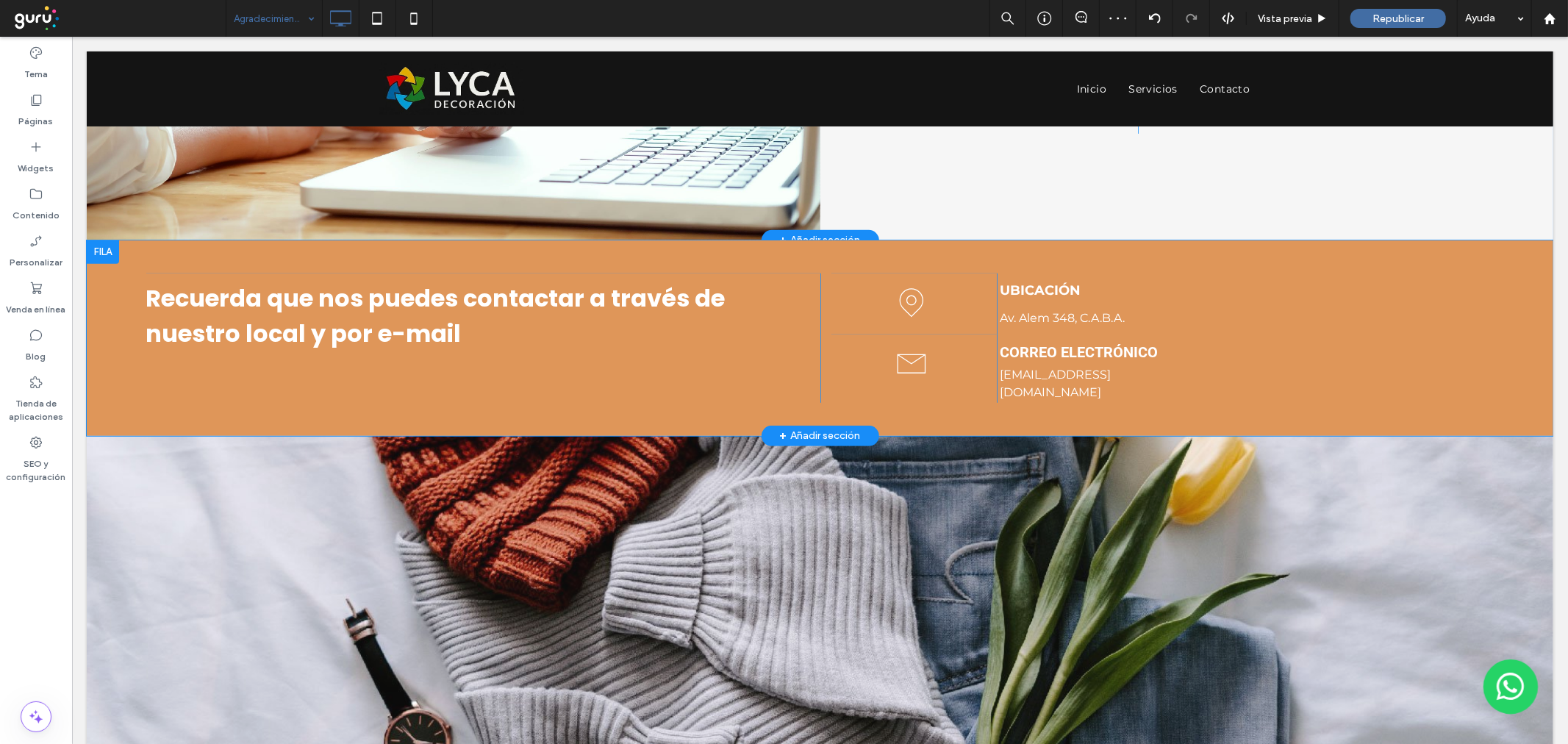
click at [565, 247] on div "Recuerda que nos puedes contactar a través de nuestro local y por e-mail Click …" at bounding box center [820, 338] width 1467 height 195
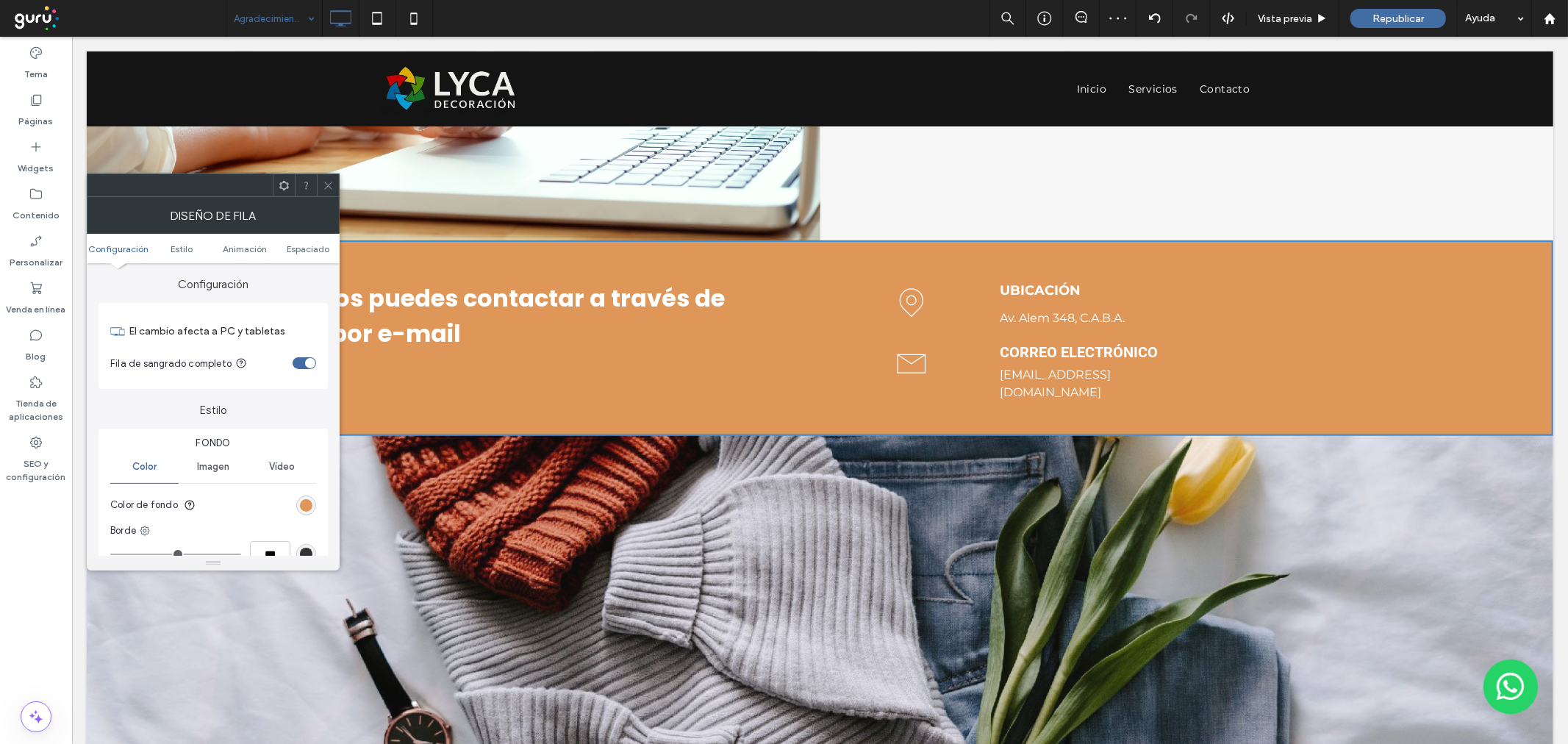
click at [312, 502] on div "rgb(223, 150, 89)" at bounding box center [306, 506] width 13 height 13
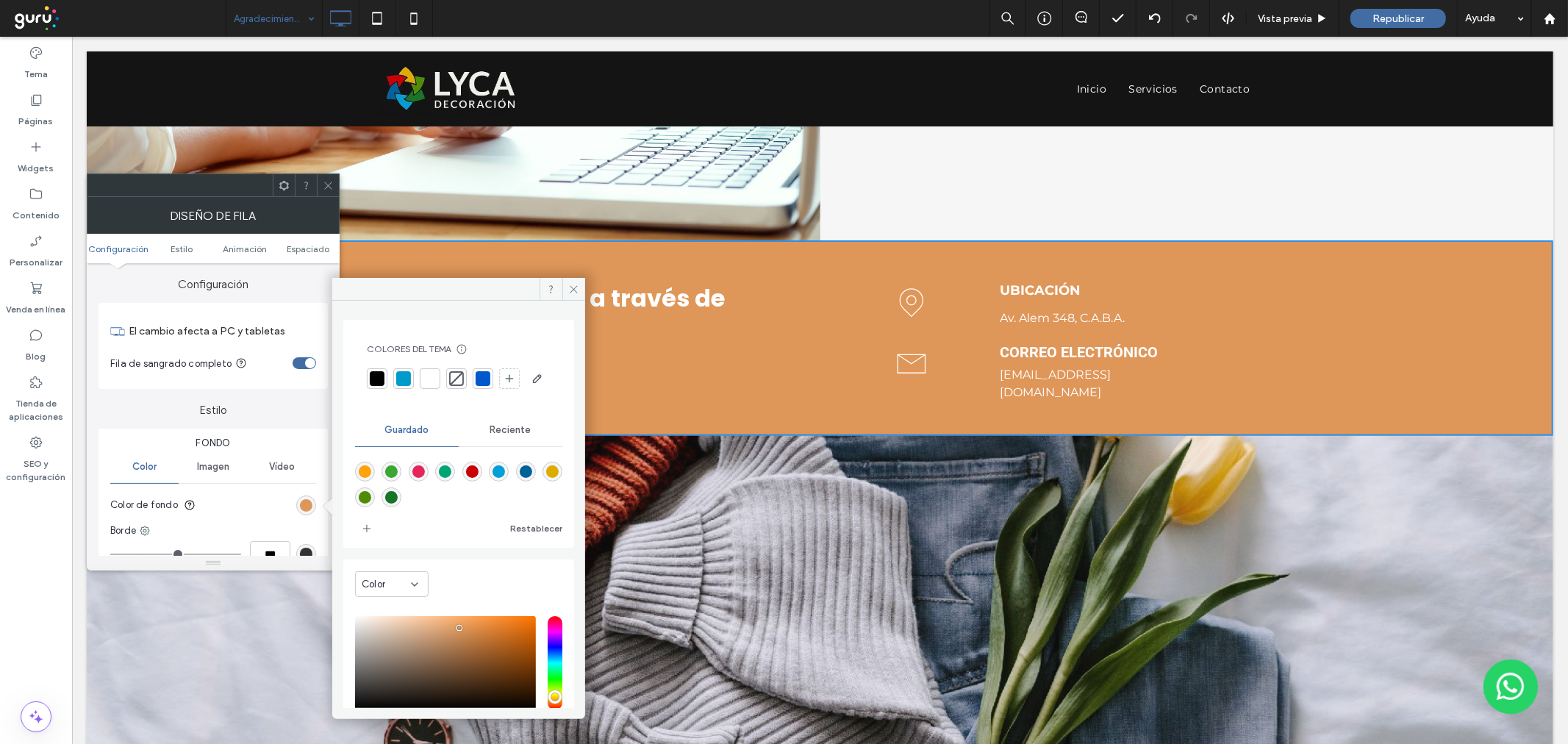
click at [375, 375] on div at bounding box center [377, 378] width 14 height 14
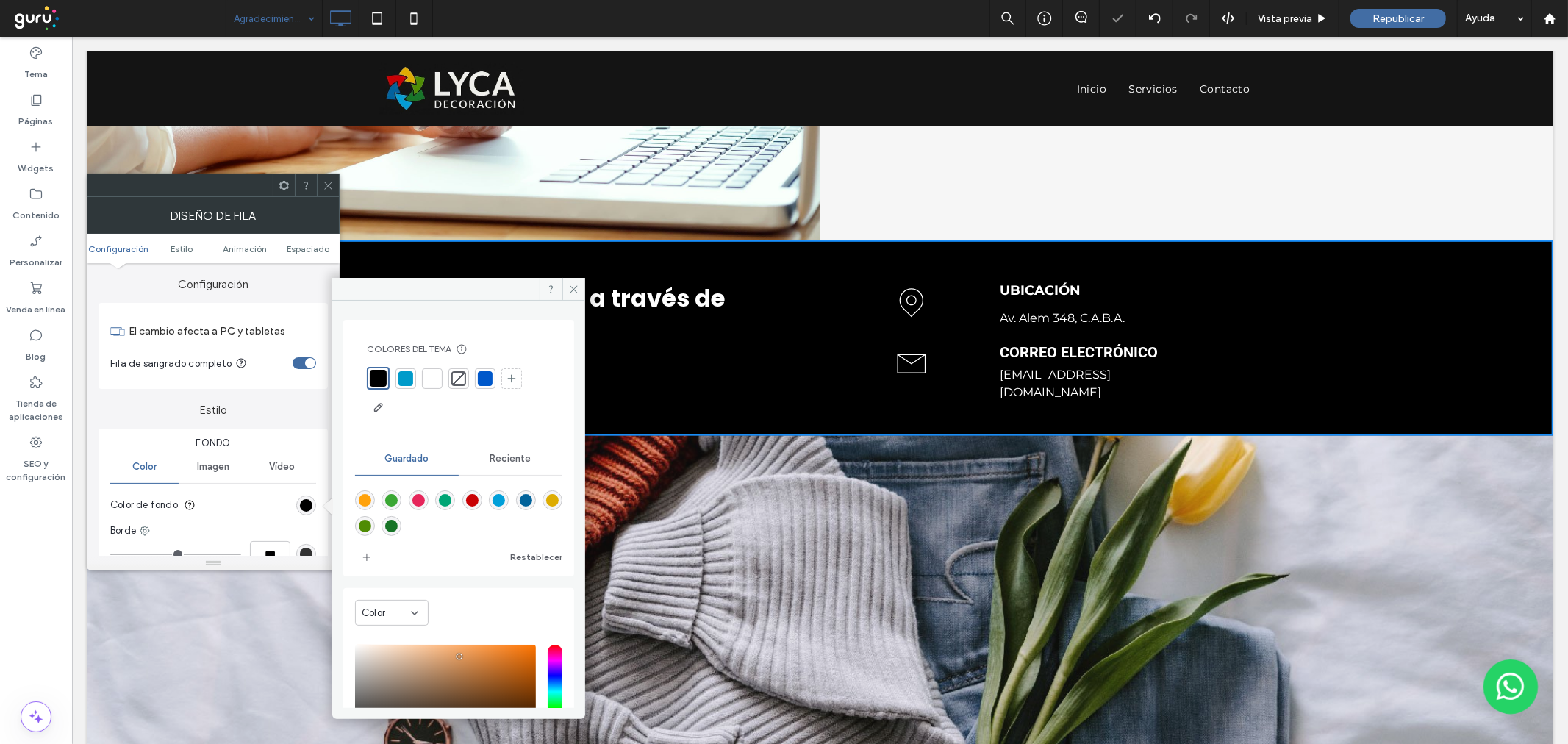
click at [321, 177] on div at bounding box center [328, 185] width 22 height 22
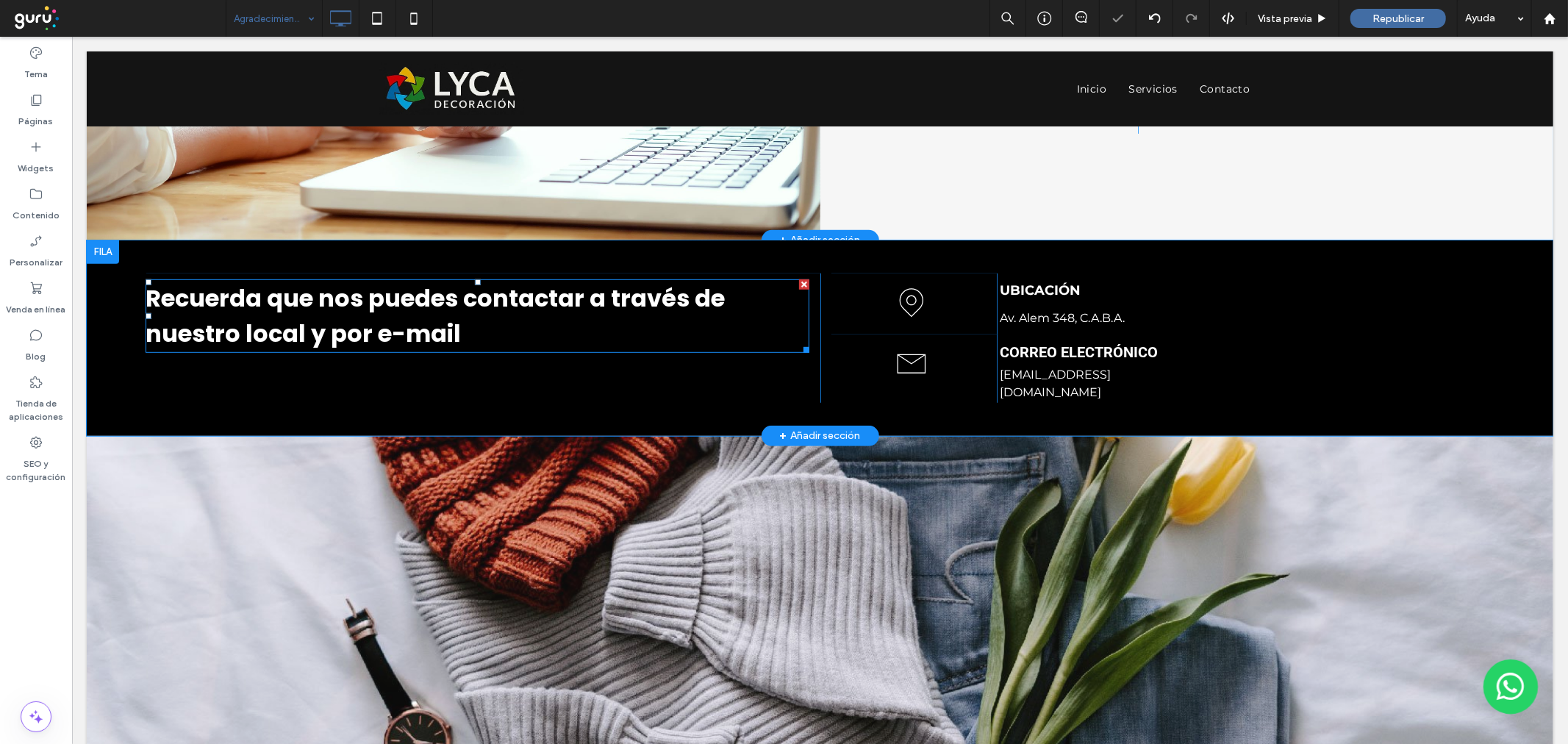
click at [374, 330] on span "Recuerda que nos puedes contactar a través de nuestro local y por e-mail" at bounding box center [434, 315] width 579 height 68
type input "*******"
type input "**"
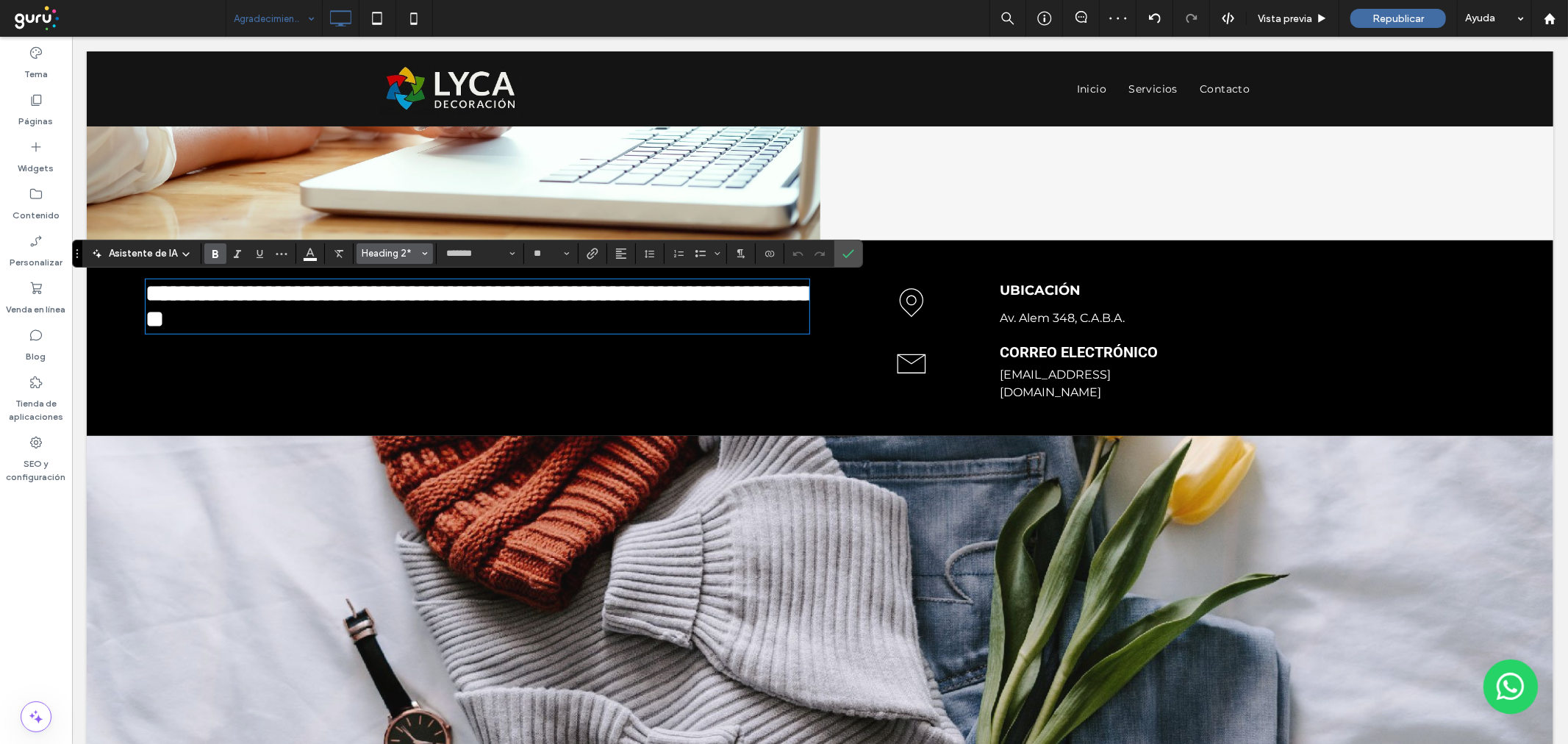
click at [397, 247] on span "Heading 2*" at bounding box center [390, 253] width 58 height 11
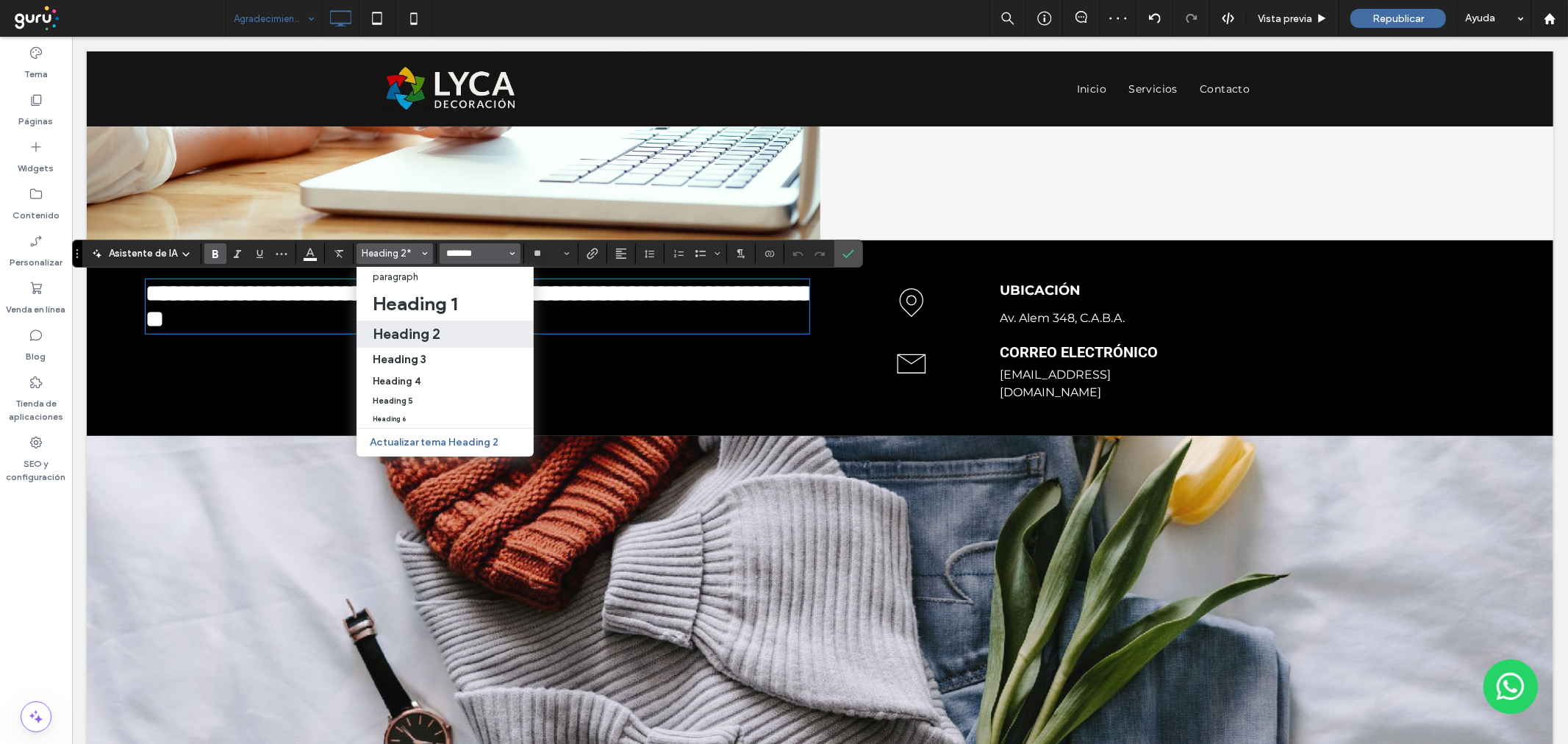
click at [465, 251] on input "*******" at bounding box center [476, 254] width 63 height 12
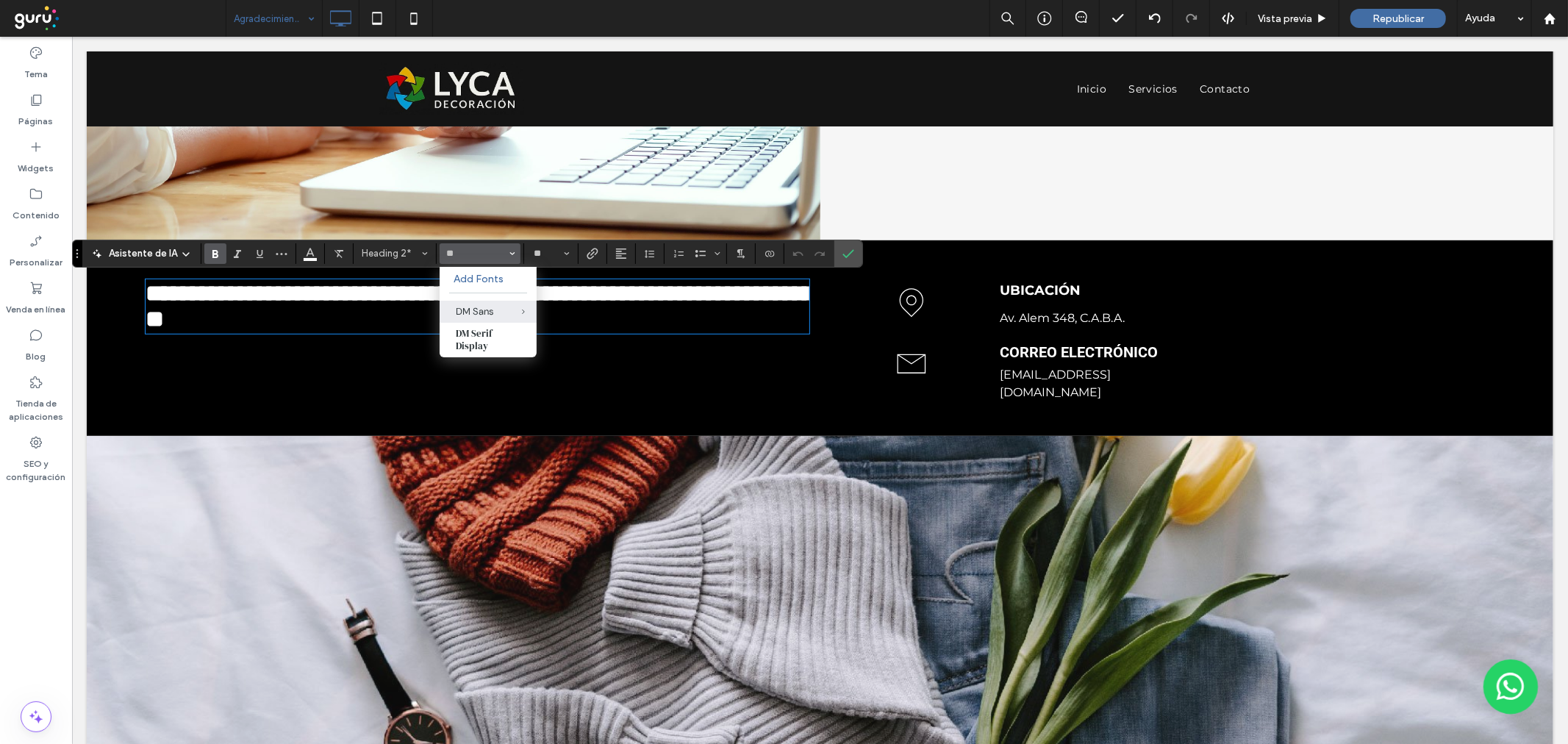
click at [480, 307] on div "DM Sans" at bounding box center [487, 311] width 64 height 13
type input "*******"
click at [479, 305] on strong "**********" at bounding box center [478, 305] width 668 height 49
click at [539, 295] on strong "**********" at bounding box center [478, 305] width 668 height 49
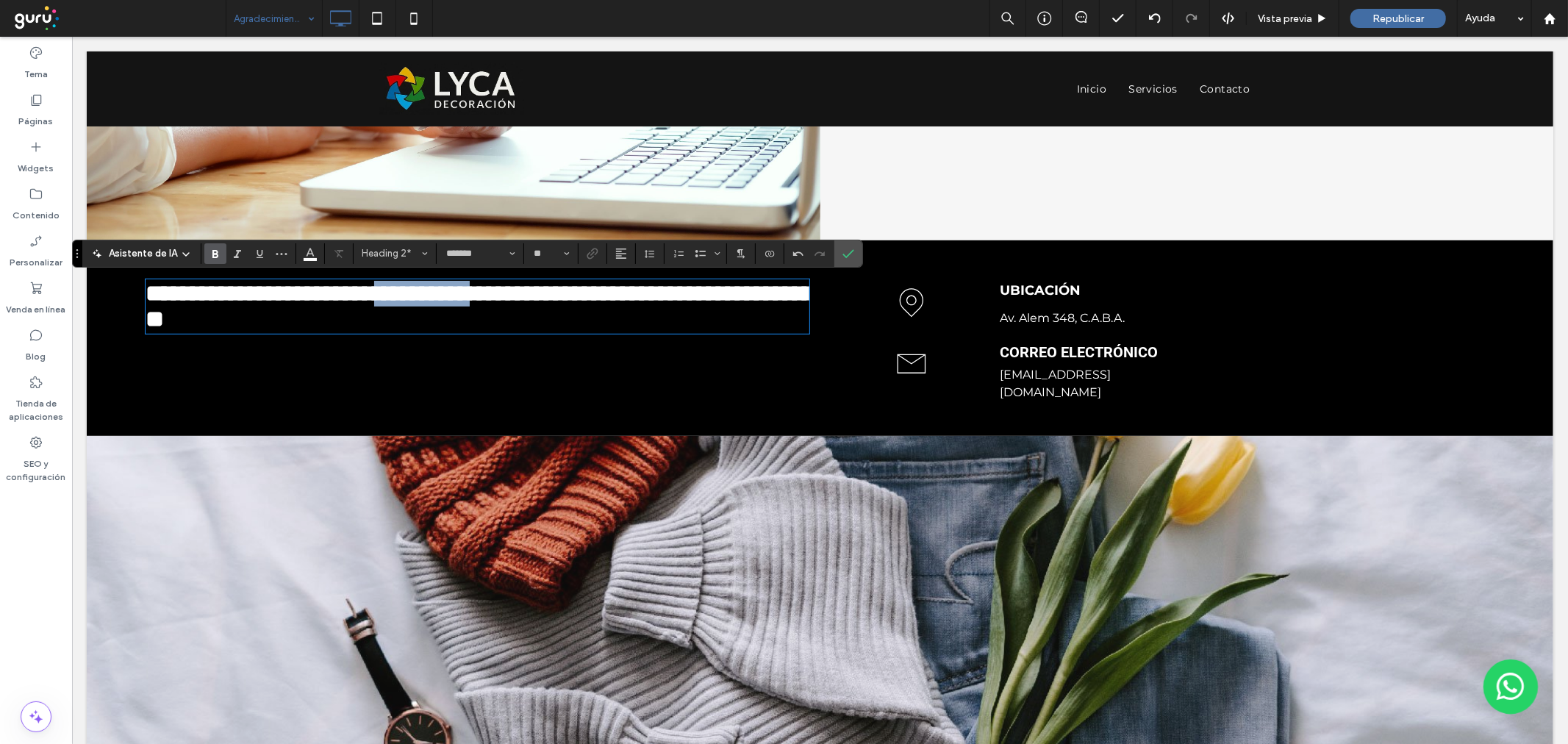
click at [539, 295] on strong "**********" at bounding box center [478, 305] width 668 height 49
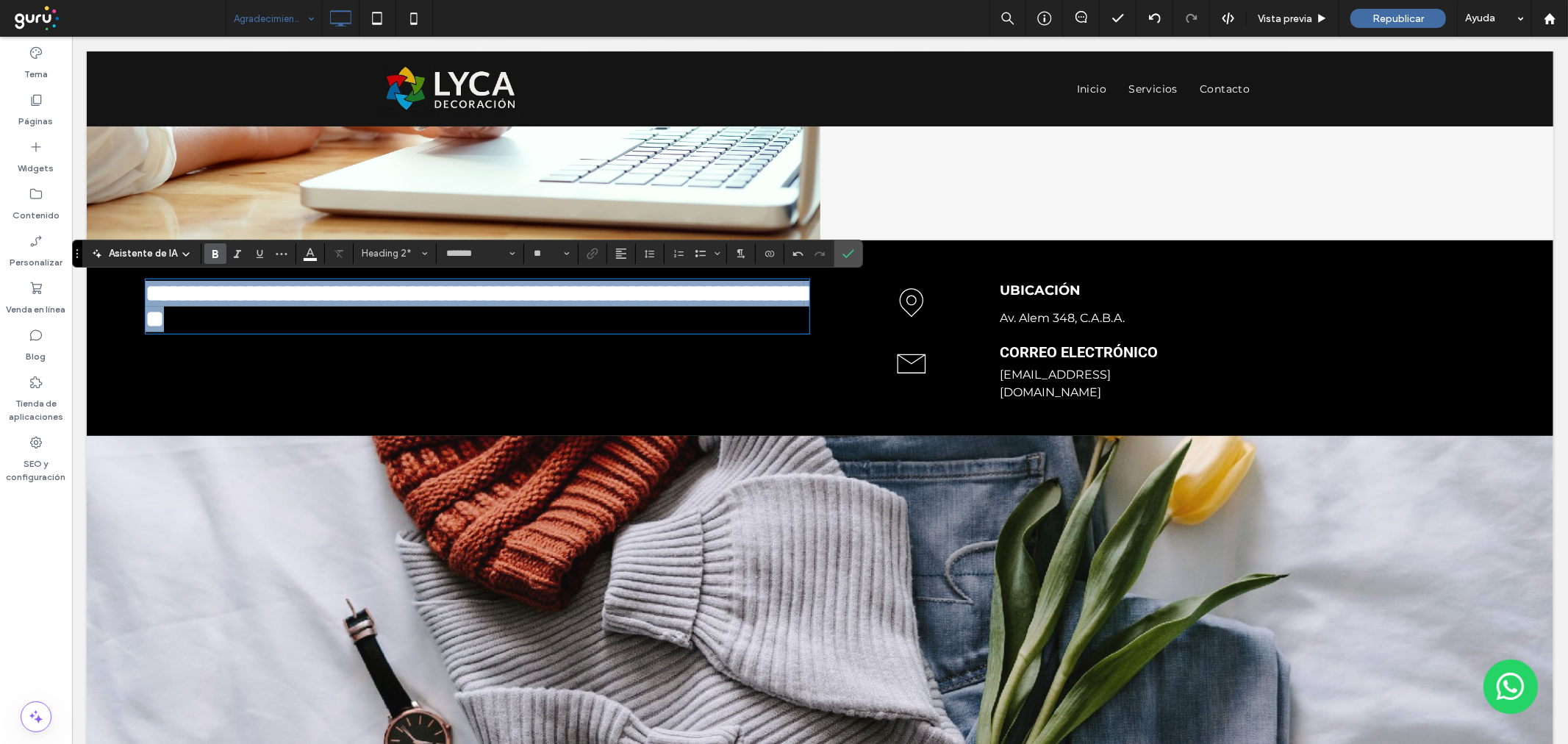
click at [539, 295] on strong "**********" at bounding box center [478, 305] width 668 height 49
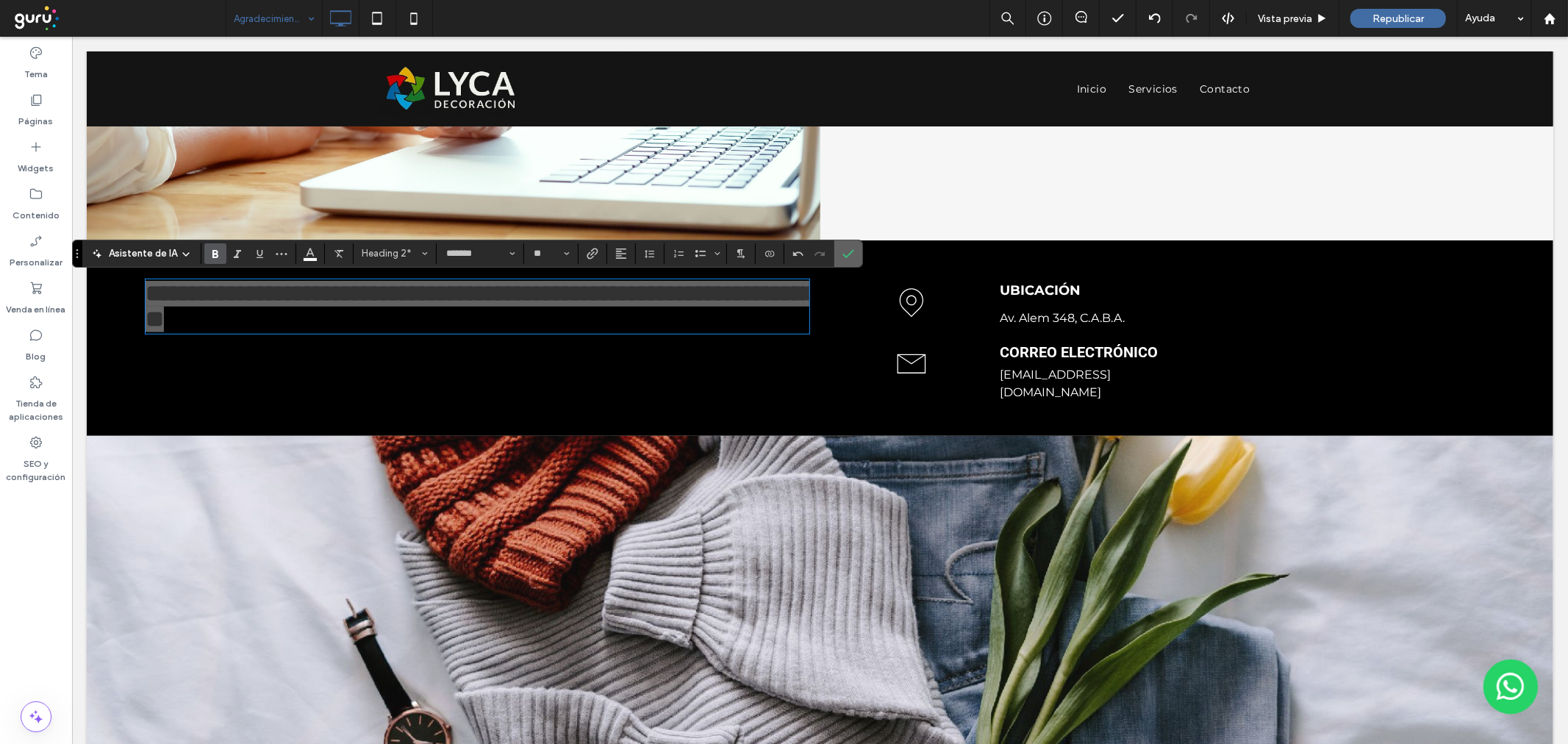
drag, startPoint x: 842, startPoint y: 251, endPoint x: 770, endPoint y: 214, distance: 81.0
click at [842, 251] on icon "Confirmar" at bounding box center [848, 254] width 12 height 12
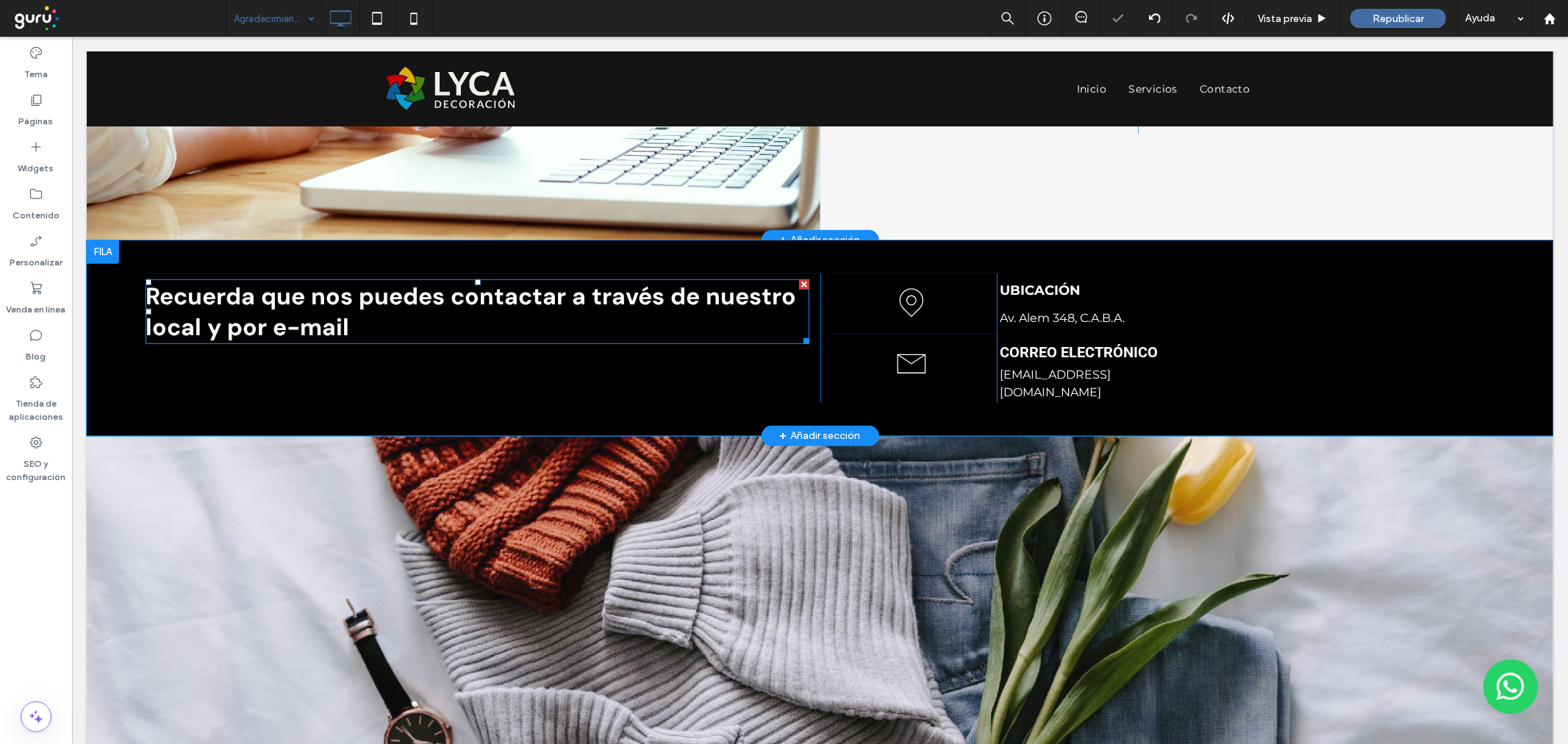
click at [215, 317] on strong "Recuerda que nos puedes contactar a través de nuestro local y por e-mail" at bounding box center [470, 311] width 651 height 62
type input "*******"
type input "**"
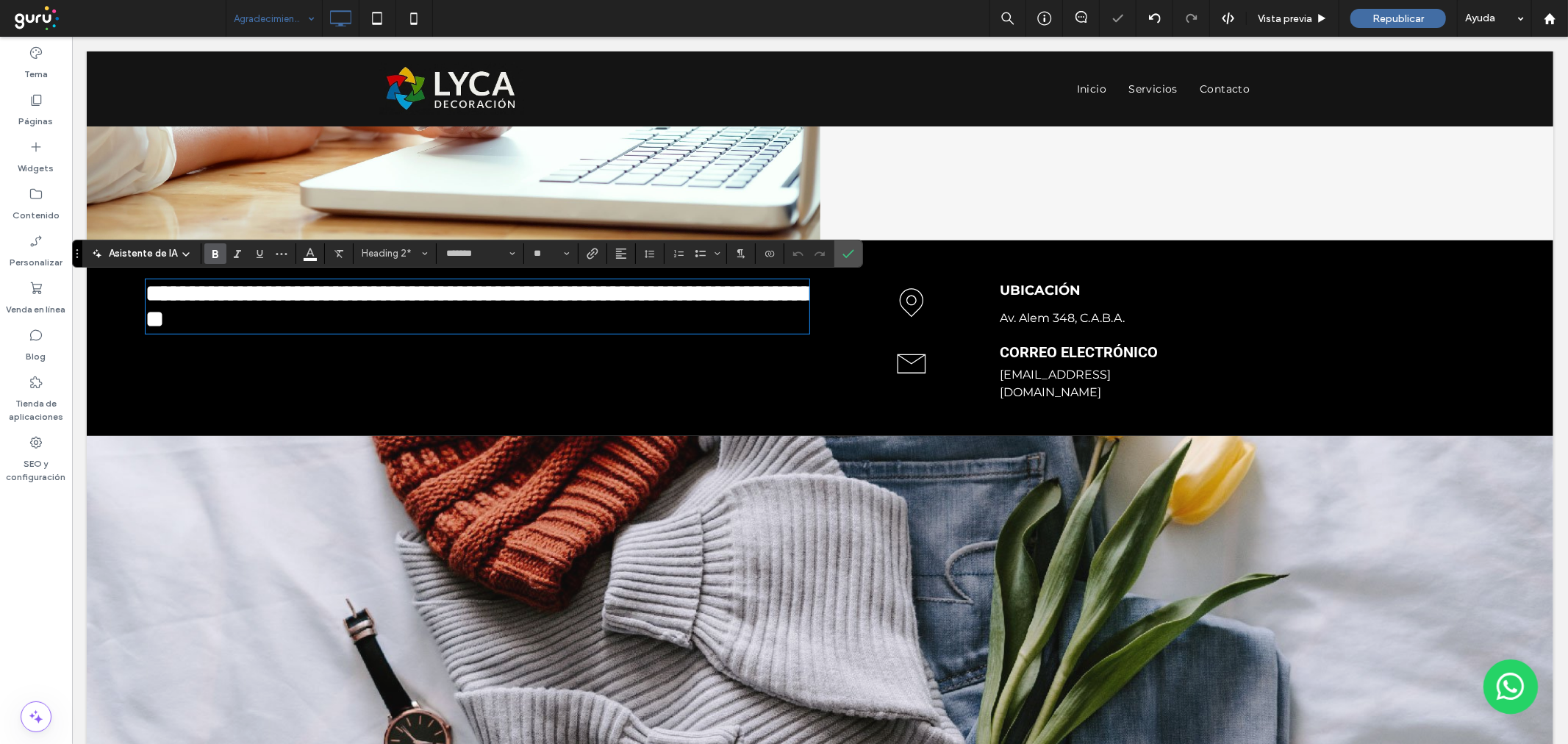
click at [187, 324] on strong "**********" at bounding box center [478, 305] width 668 height 49
click at [853, 252] on icon "Confirmar" at bounding box center [848, 254] width 12 height 12
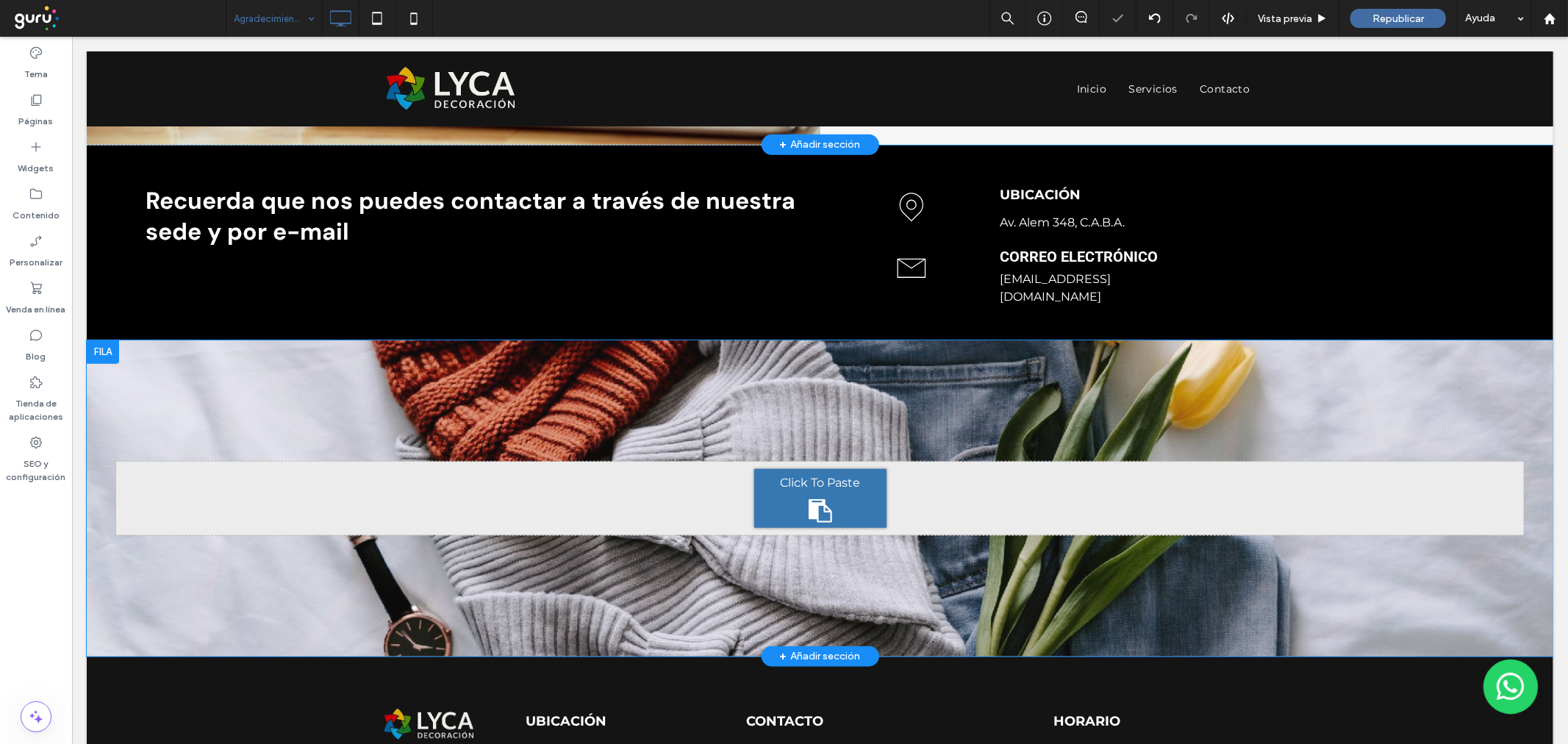
scroll to position [869, 0]
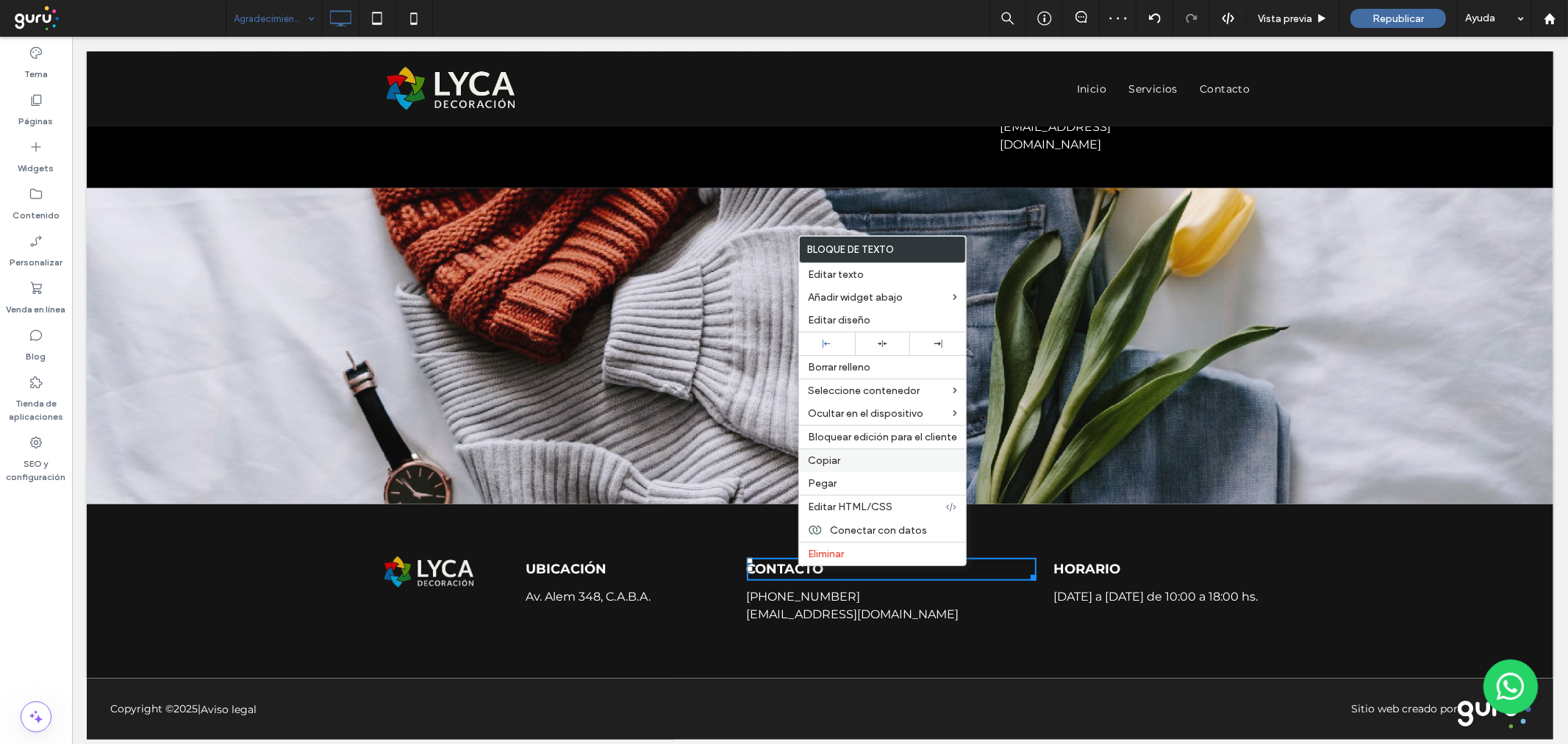
click at [828, 457] on span "Copiar" at bounding box center [824, 460] width 33 height 13
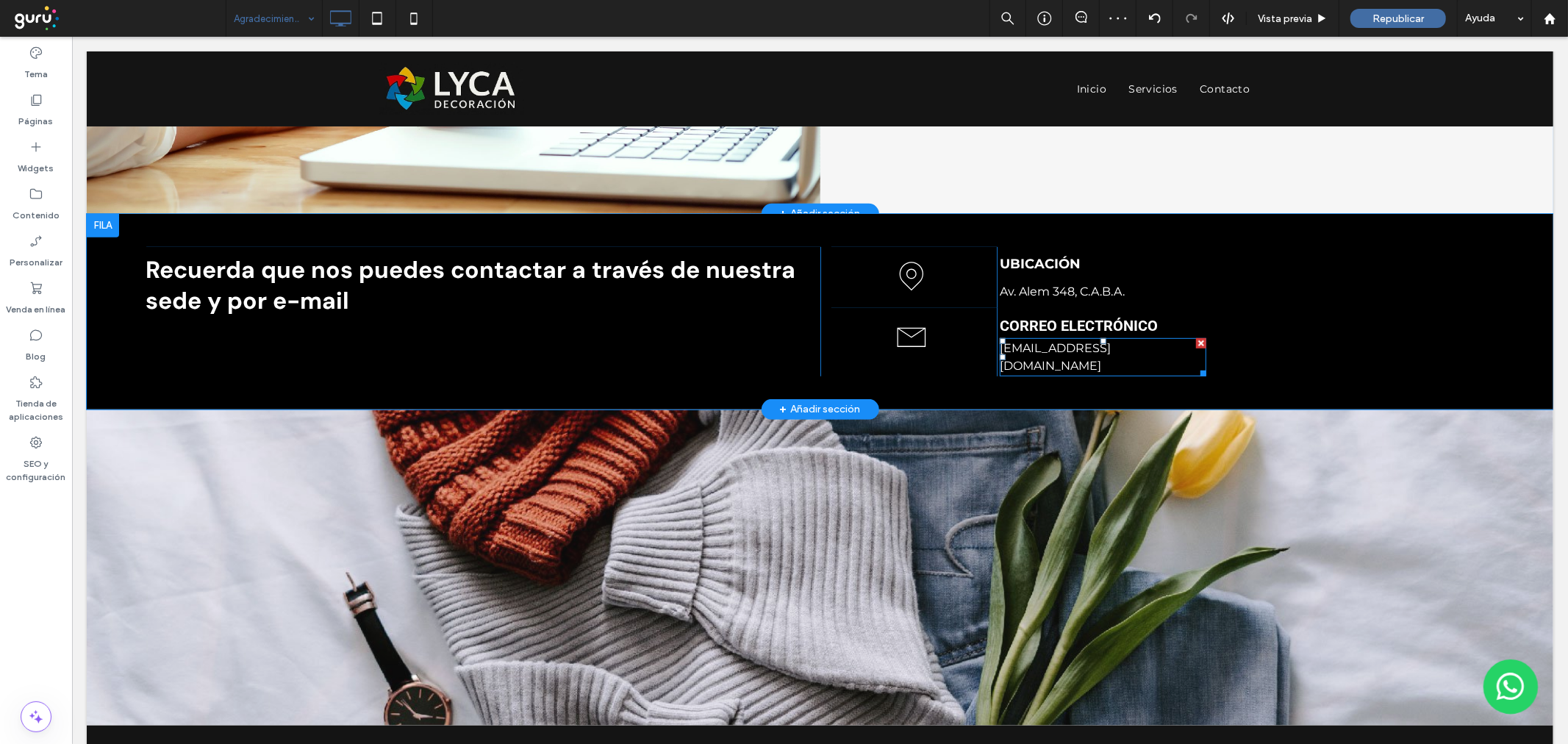
scroll to position [624, 0]
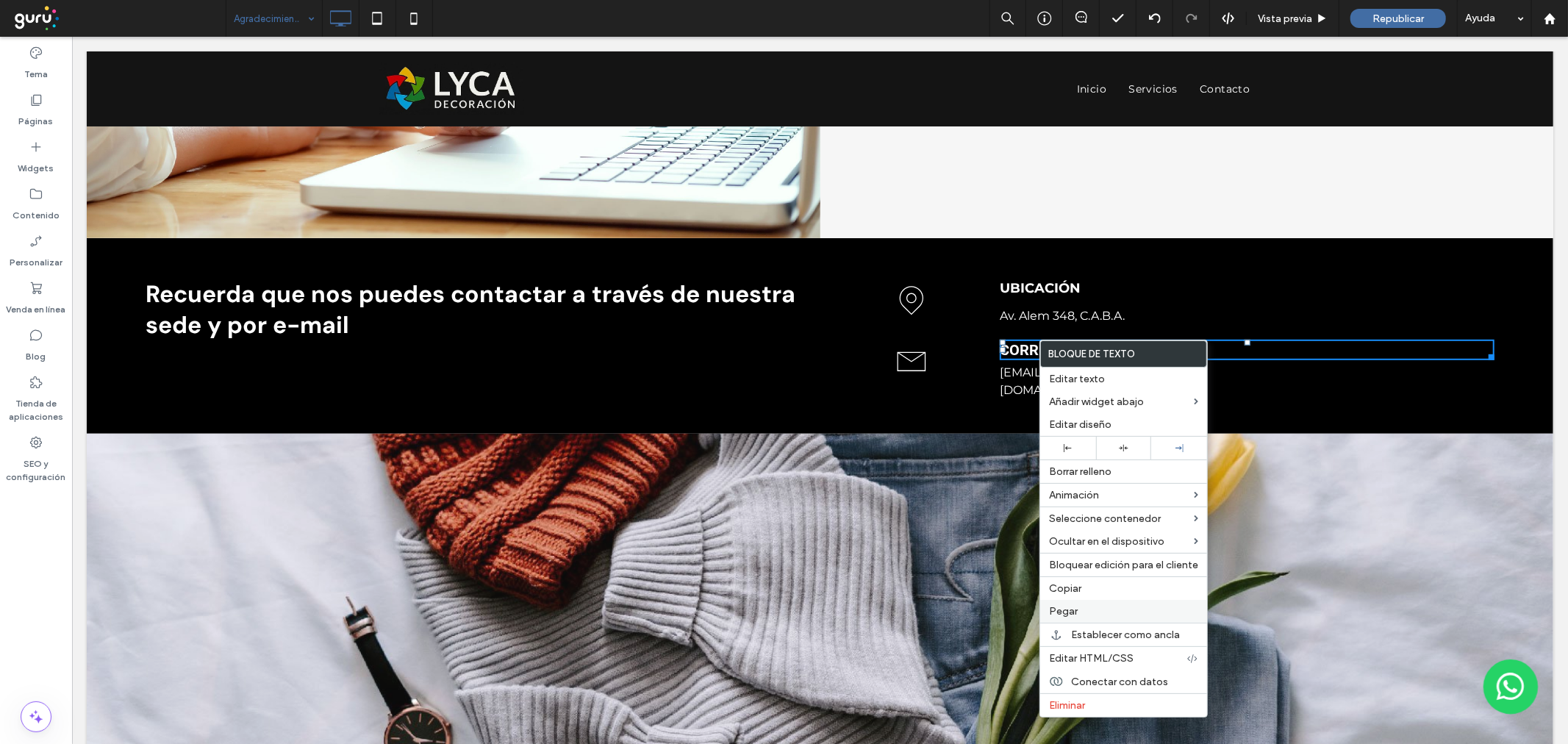
click at [1059, 600] on div "Pegar" at bounding box center [1123, 612] width 166 height 23
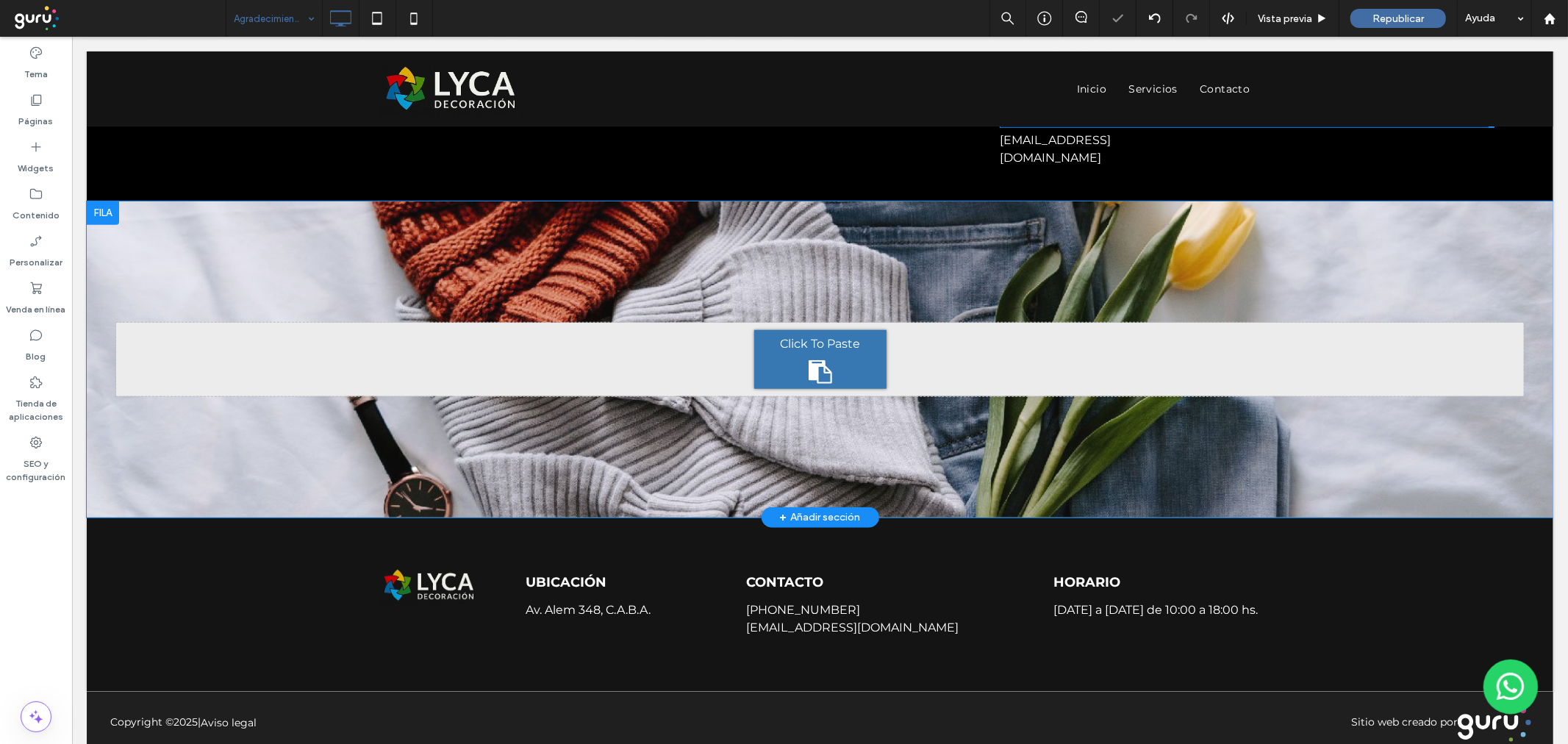
scroll to position [892, 0]
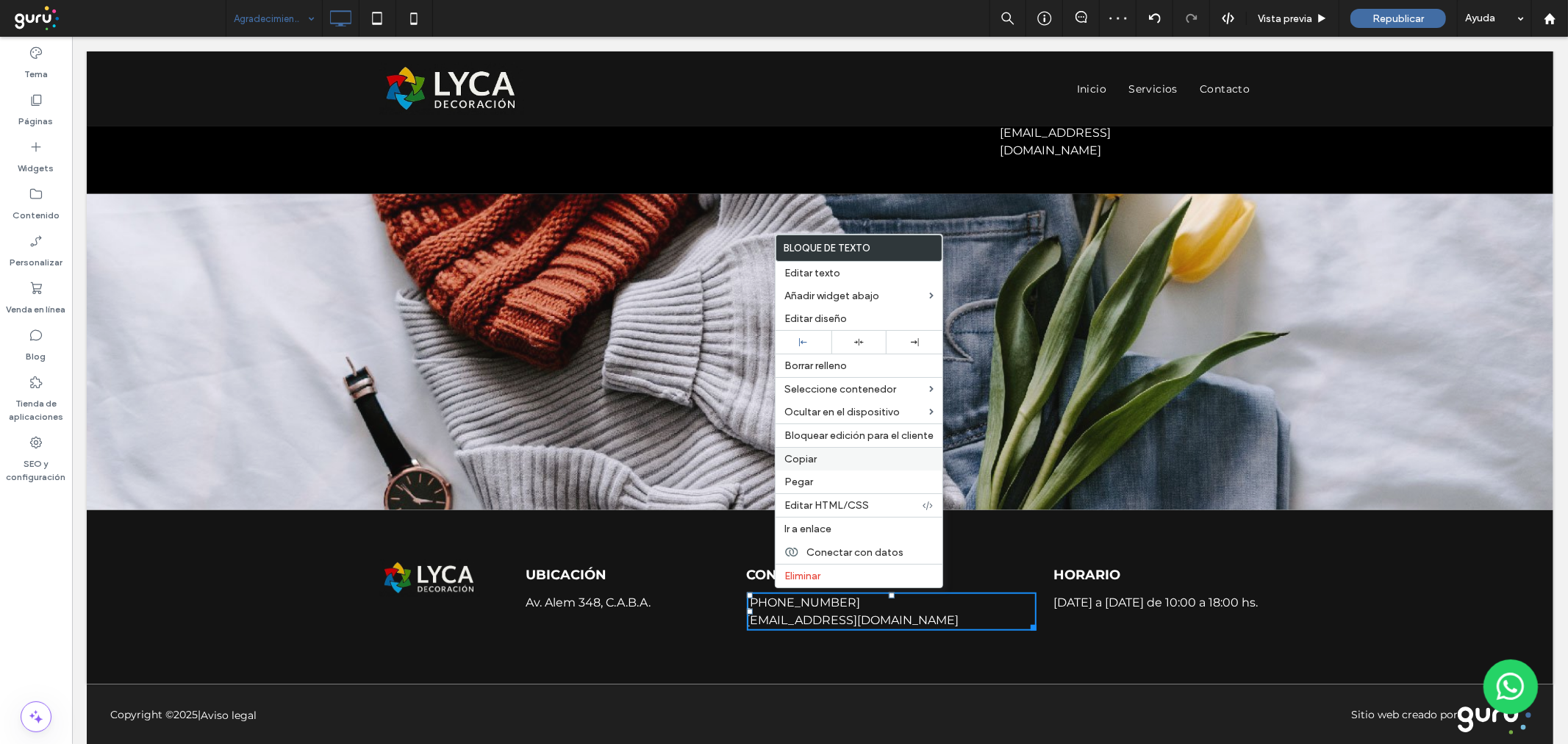
click at [805, 453] on span "Copiar" at bounding box center [800, 459] width 33 height 13
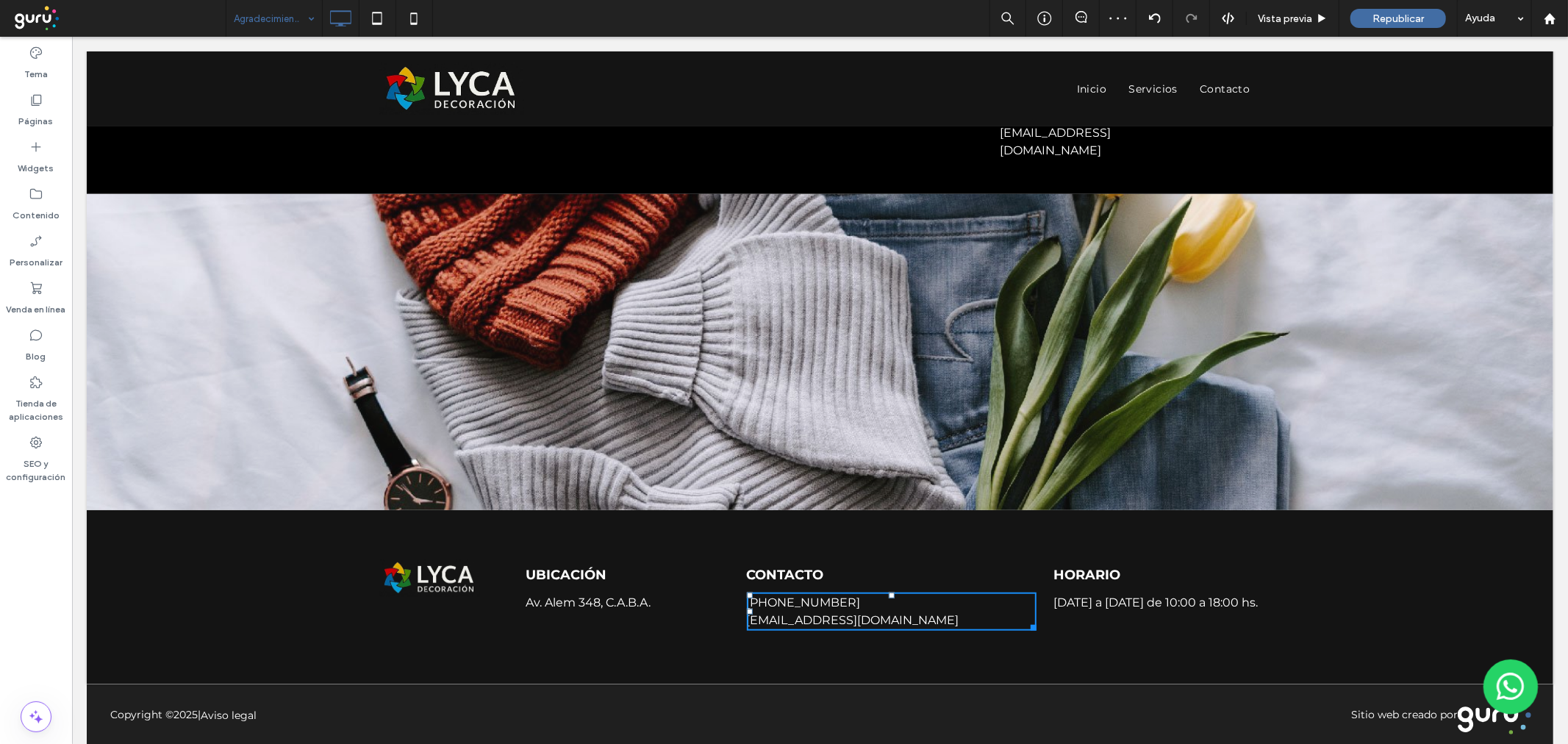
scroll to position [729, 0]
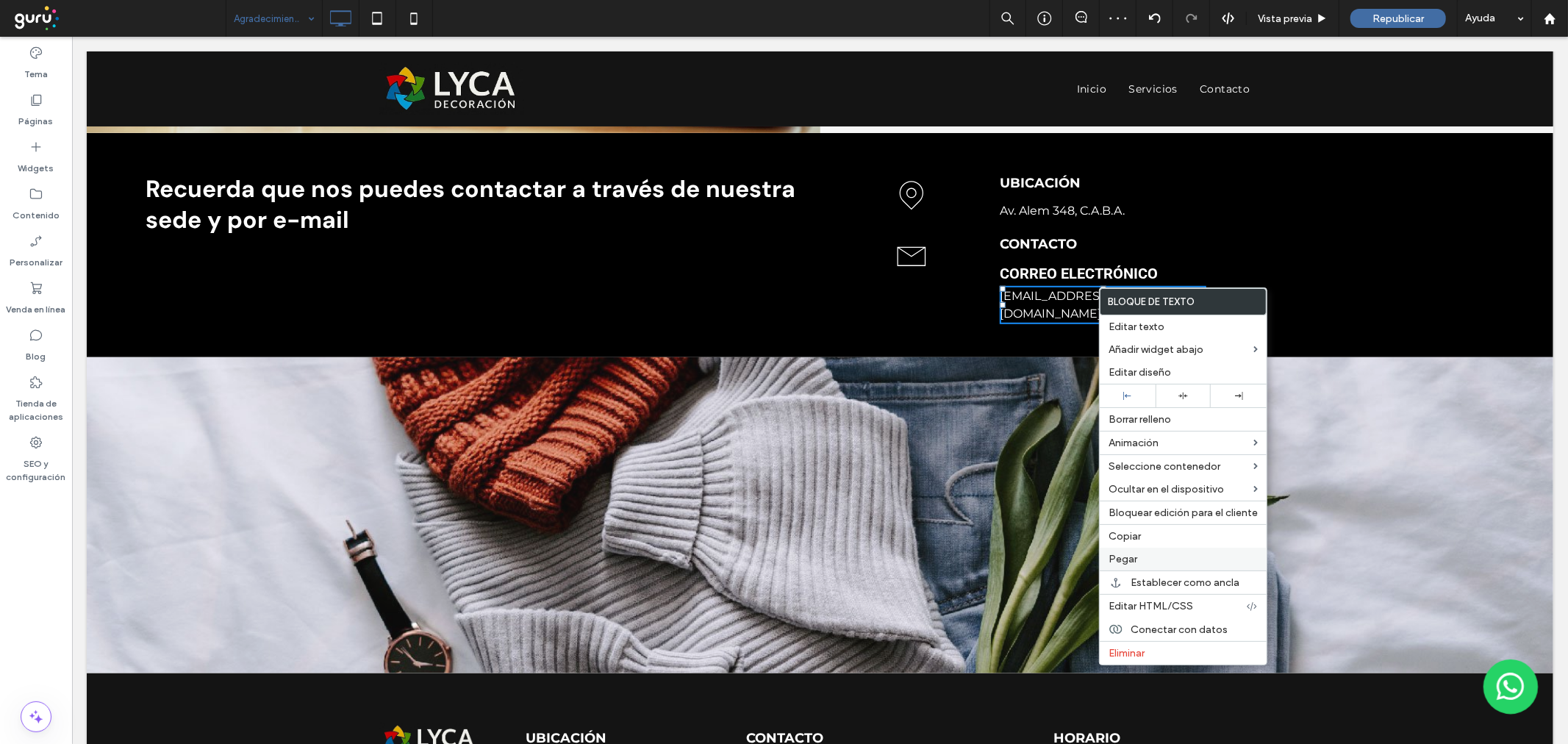
click at [1131, 559] on span "Pegar" at bounding box center [1123, 559] width 29 height 13
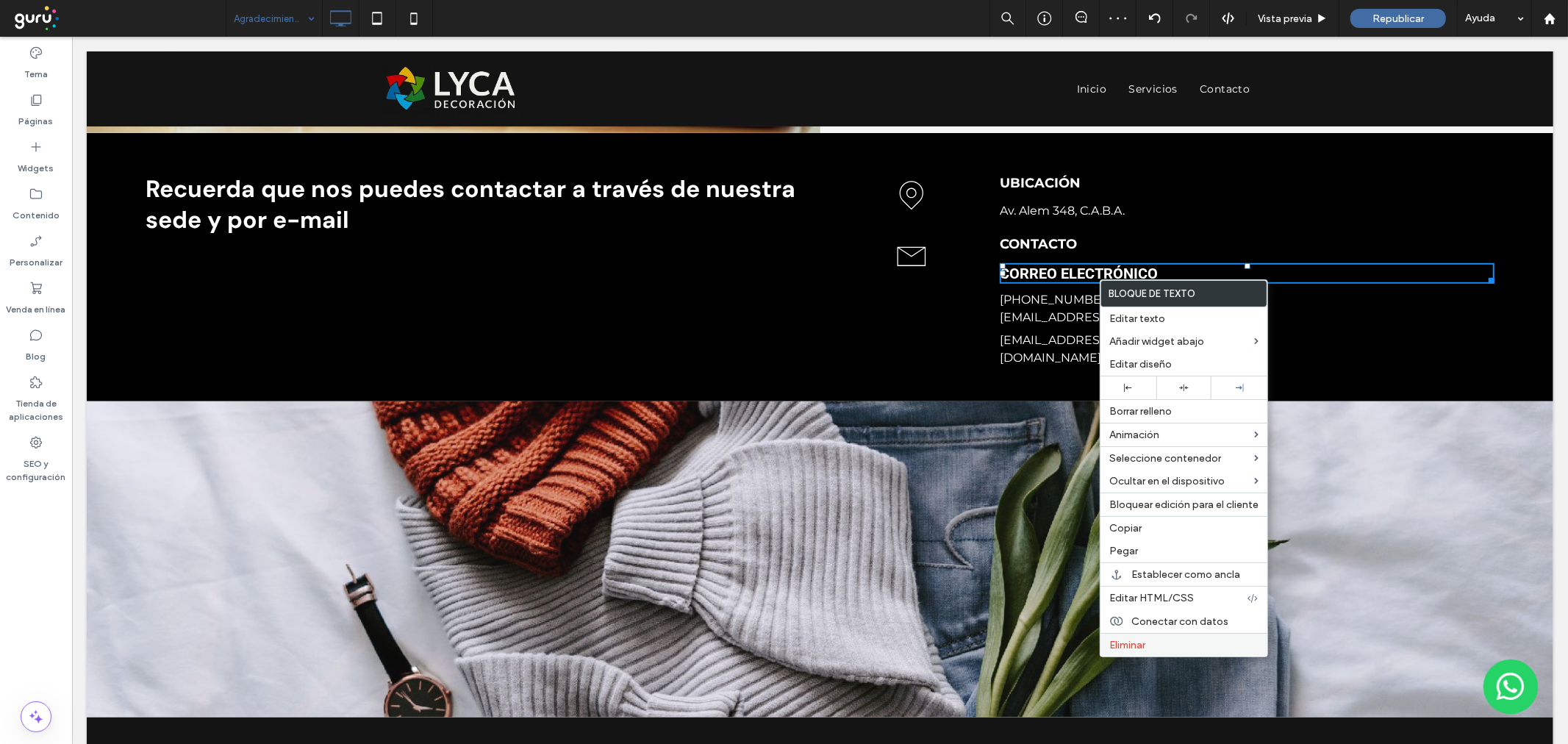
click at [1131, 633] on div "Eliminar" at bounding box center [1184, 644] width 166 height 23
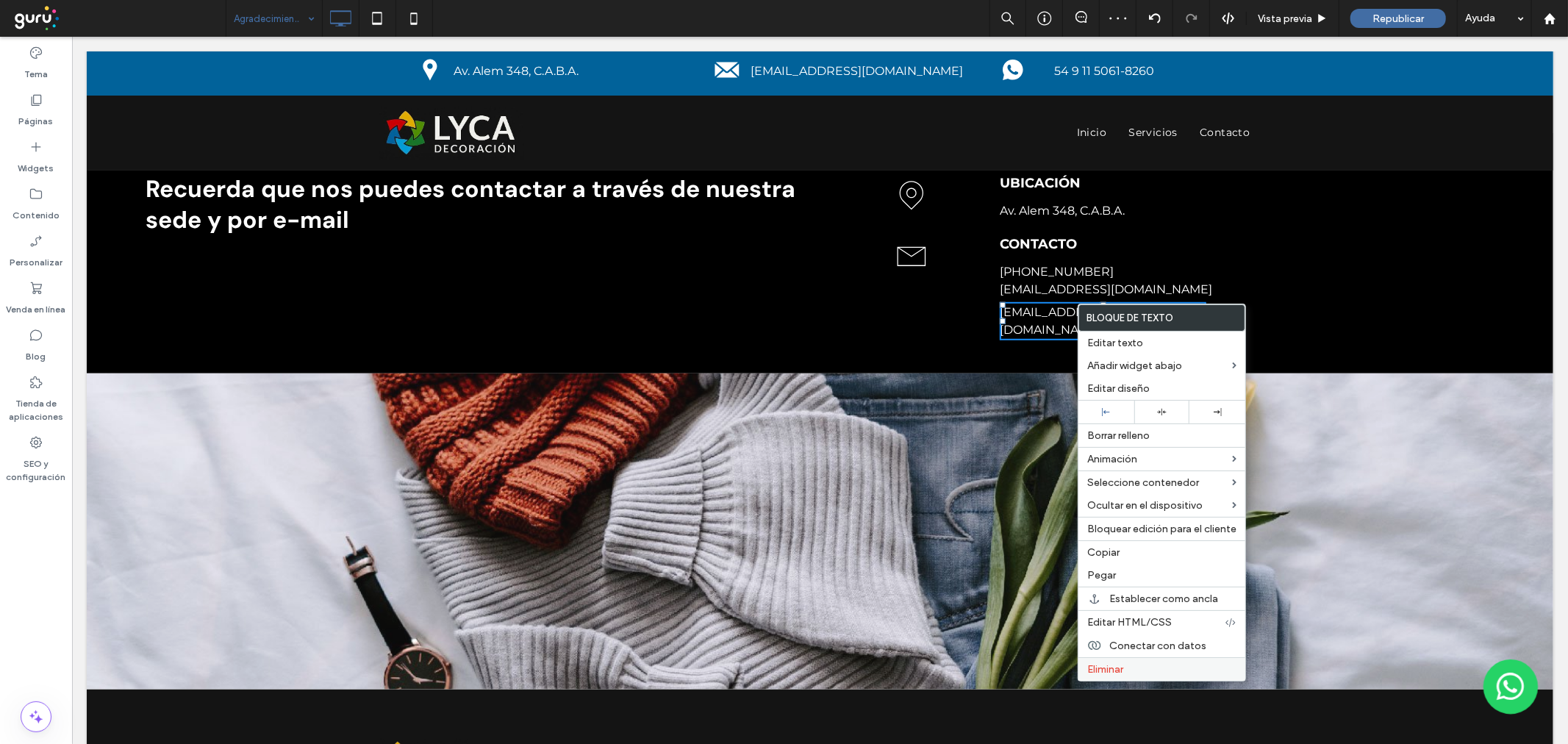
drag, startPoint x: 1098, startPoint y: 665, endPoint x: 1099, endPoint y: 634, distance: 31.0
click at [1098, 664] on span "Eliminar" at bounding box center [1106, 669] width 36 height 13
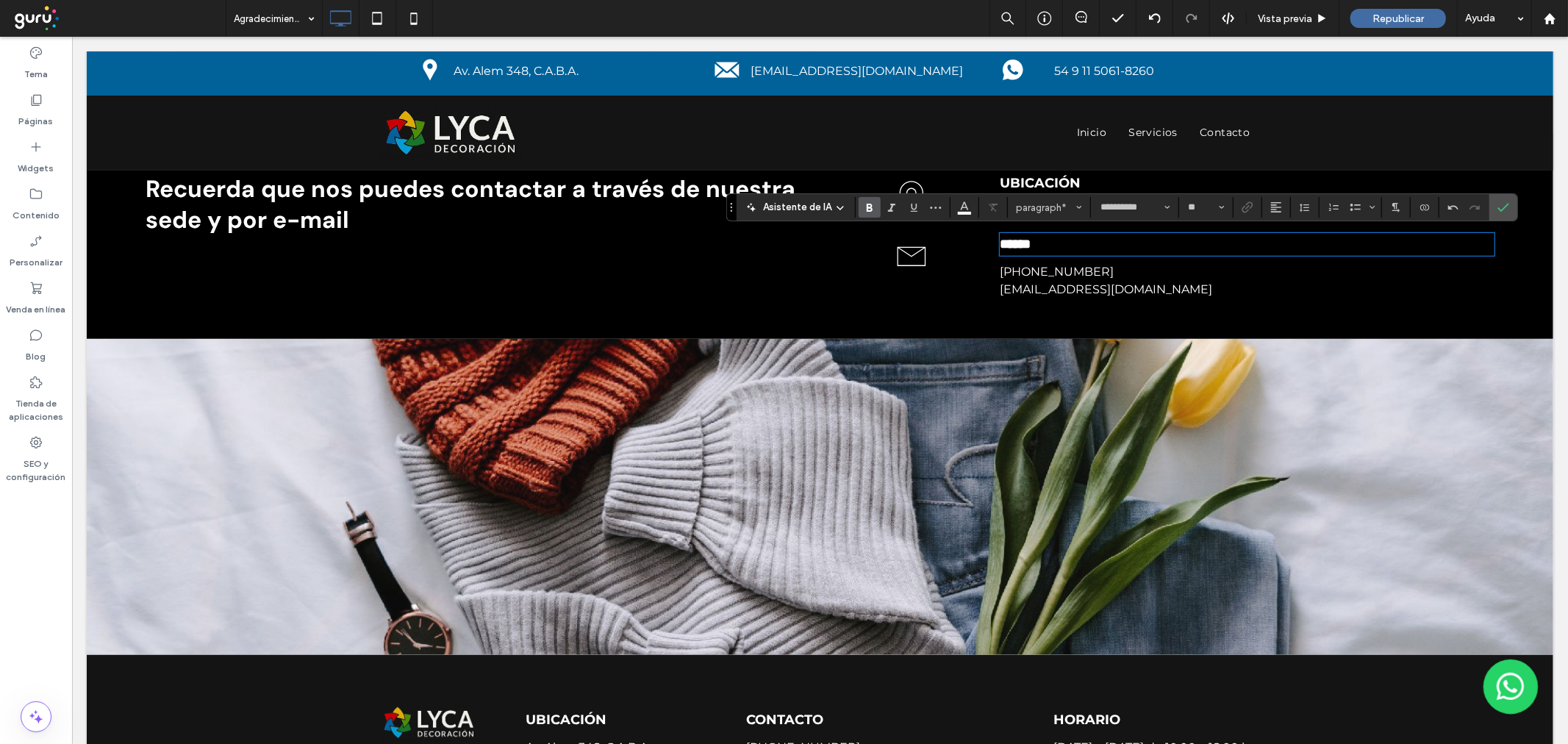
click at [1080, 267] on p "[PHONE_NUMBER]" at bounding box center [1246, 271] width 495 height 17
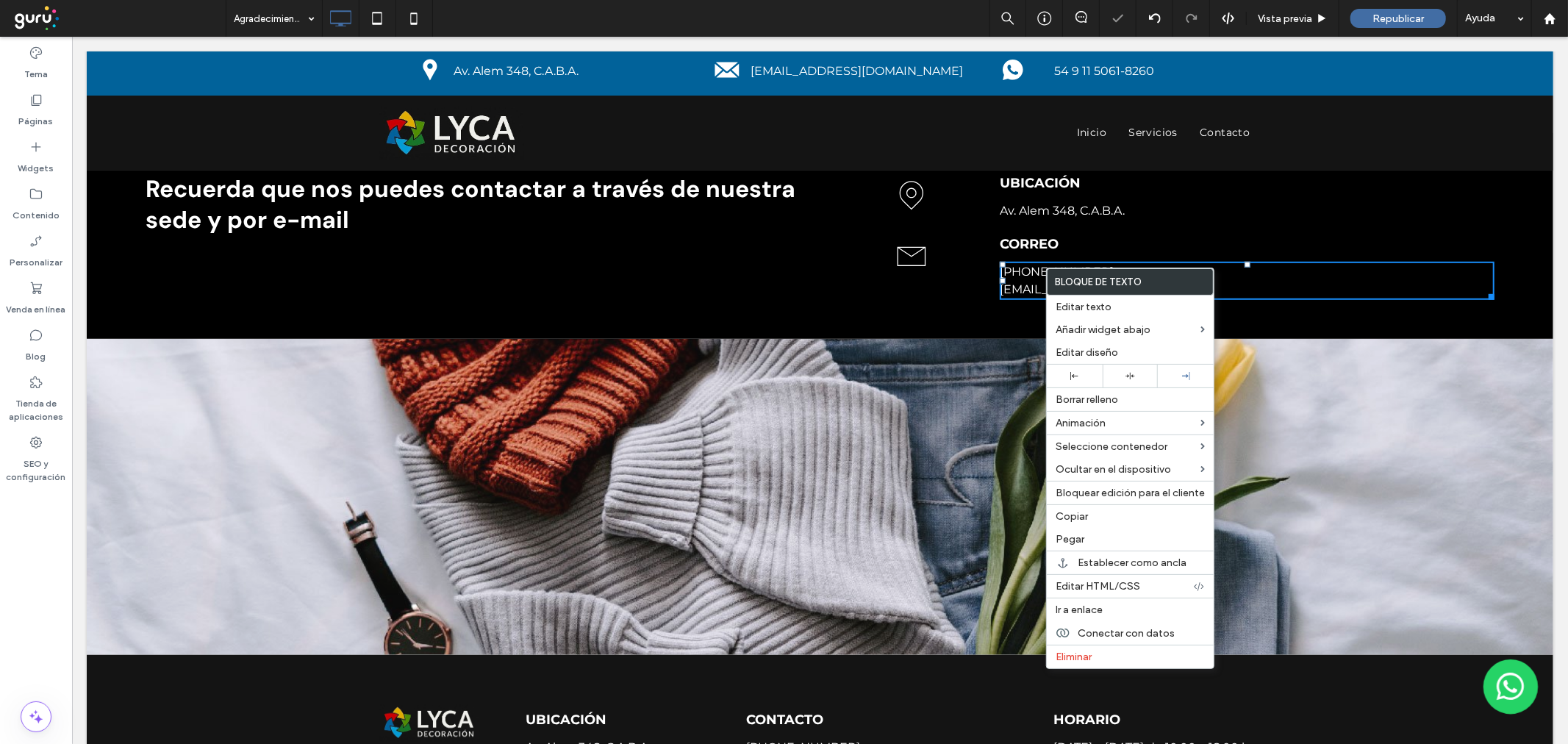
click at [1039, 268] on link "[PHONE_NUMBER]" at bounding box center [1056, 271] width 114 height 14
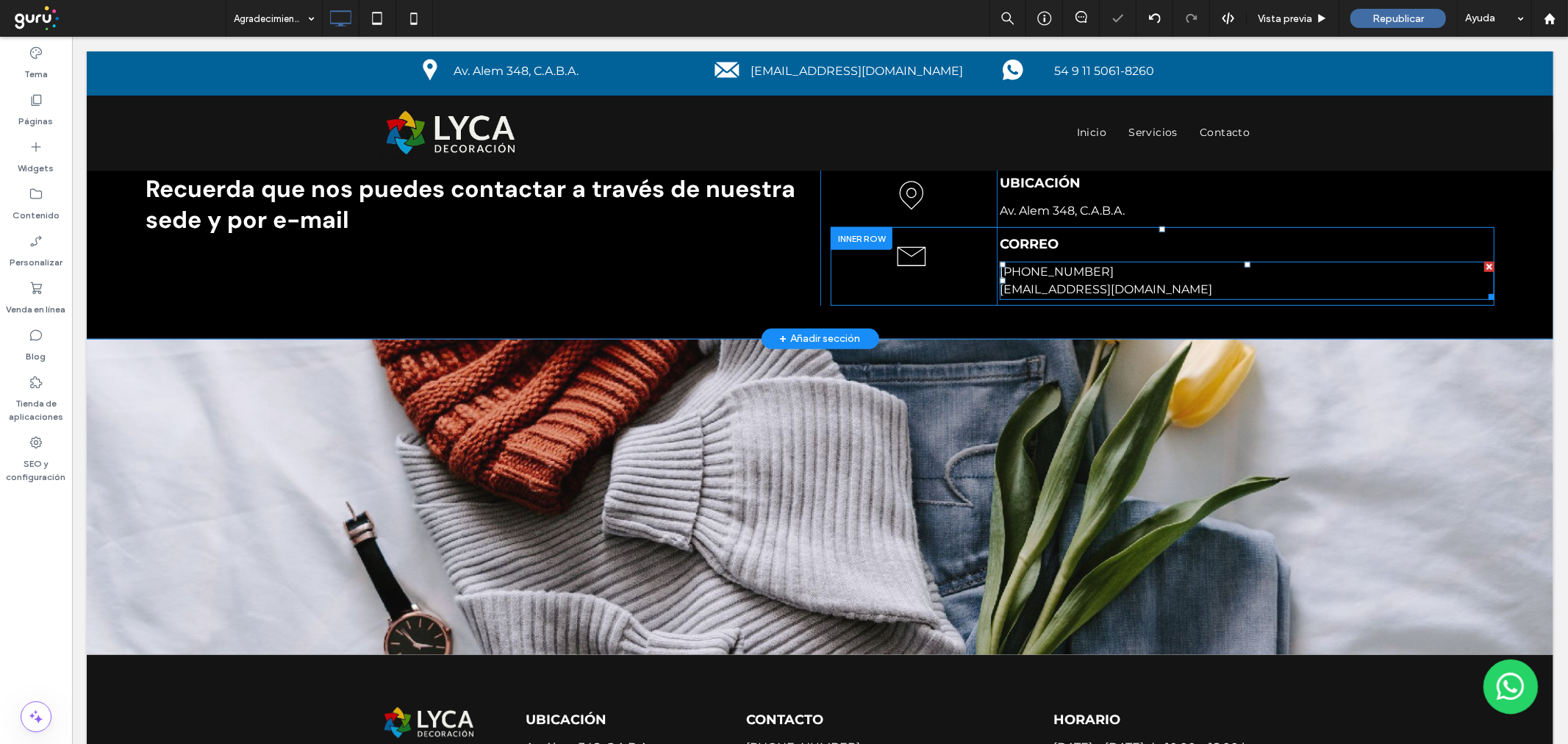
click at [1033, 269] on link "[PHONE_NUMBER]" at bounding box center [1056, 271] width 114 height 14
type input "**********"
type input "**"
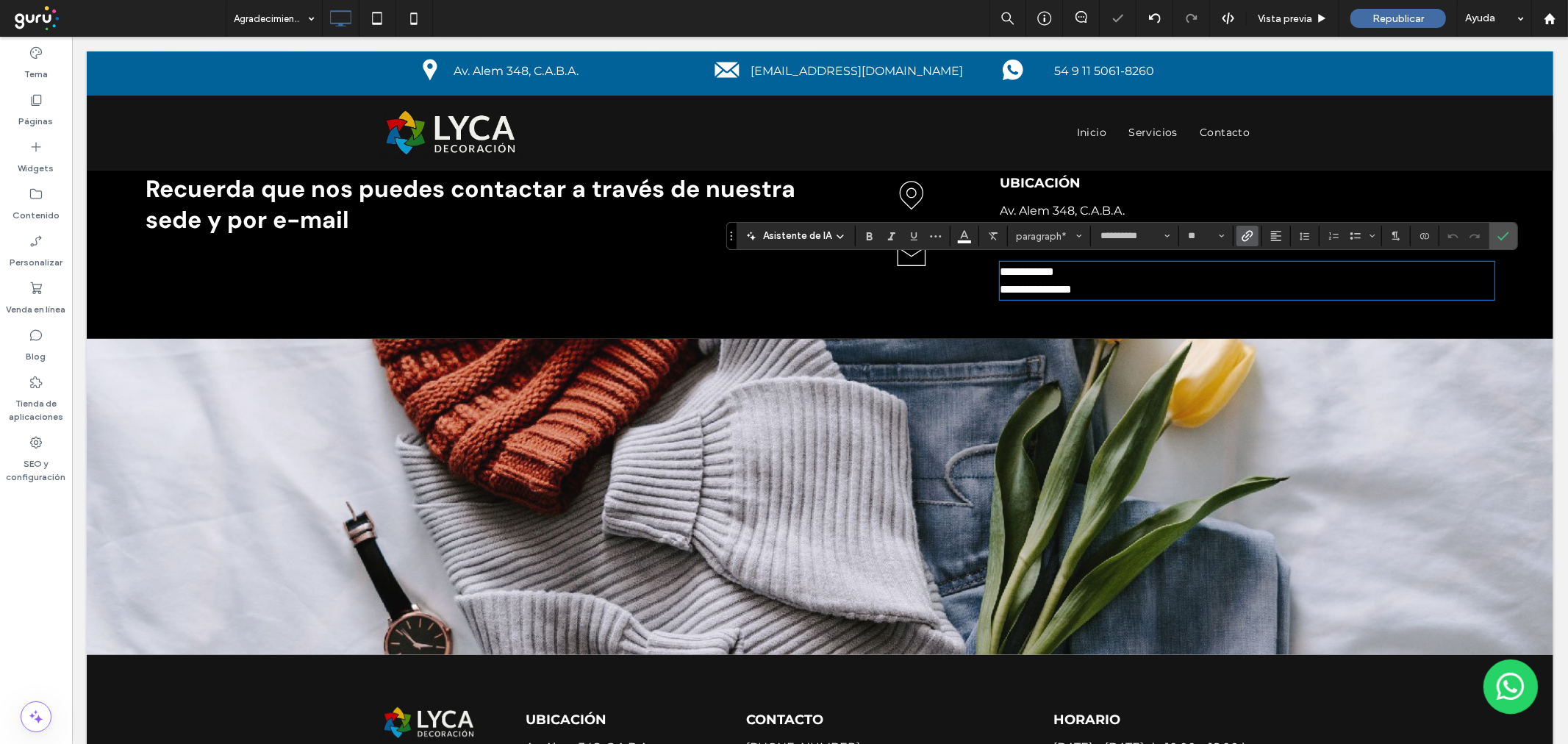
click at [1075, 269] on p "**********" at bounding box center [1246, 271] width 495 height 17
drag, startPoint x: 1107, startPoint y: 266, endPoint x: 897, endPoint y: 266, distance: 210.0
click at [897, 266] on div "**********" at bounding box center [1162, 266] width 664 height 79
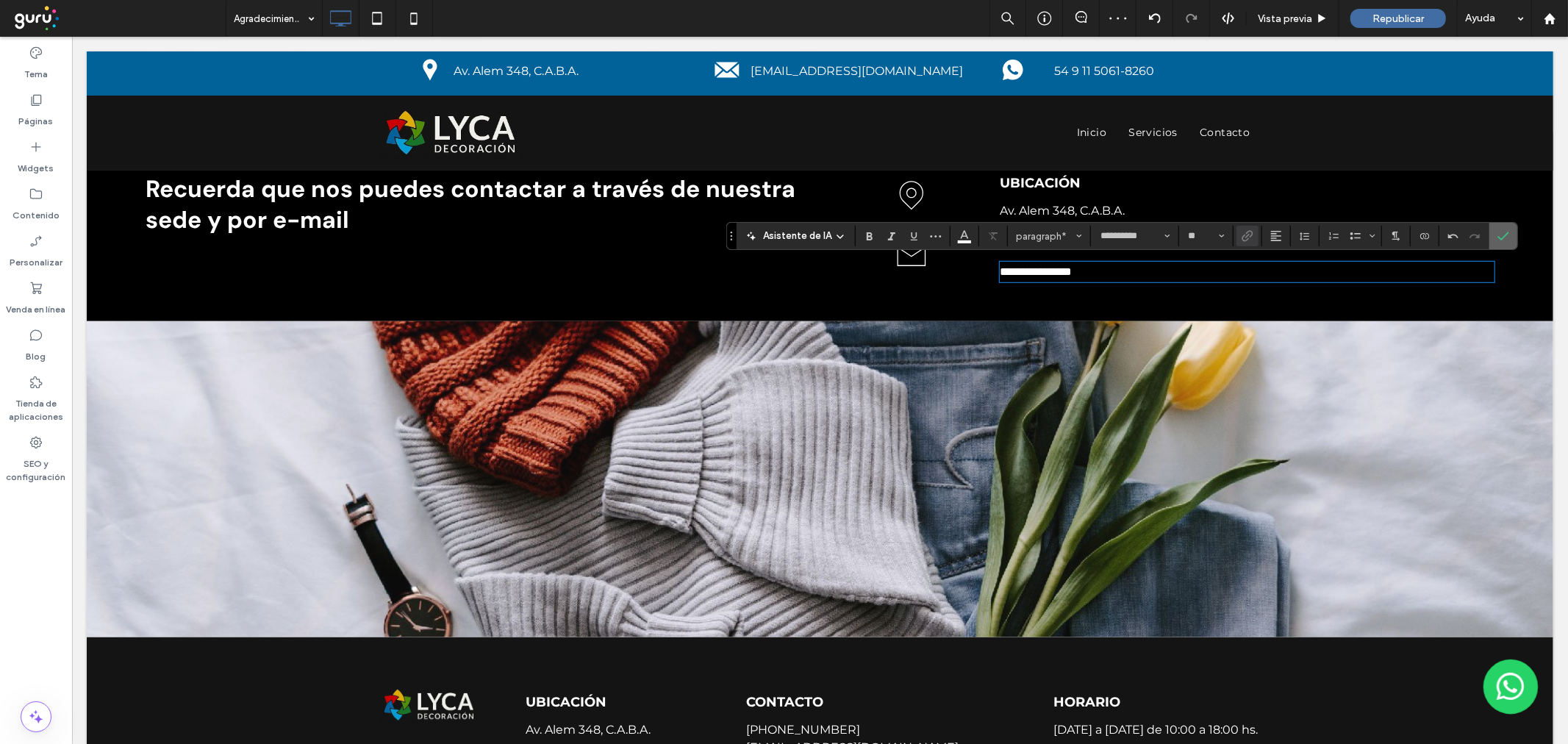
click at [1490, 238] on section at bounding box center [1503, 235] width 28 height 26
drag, startPoint x: 1501, startPoint y: 226, endPoint x: 1305, endPoint y: 198, distance: 198.0
click at [1501, 226] on span "Confirmar" at bounding box center [1501, 235] width 7 height 26
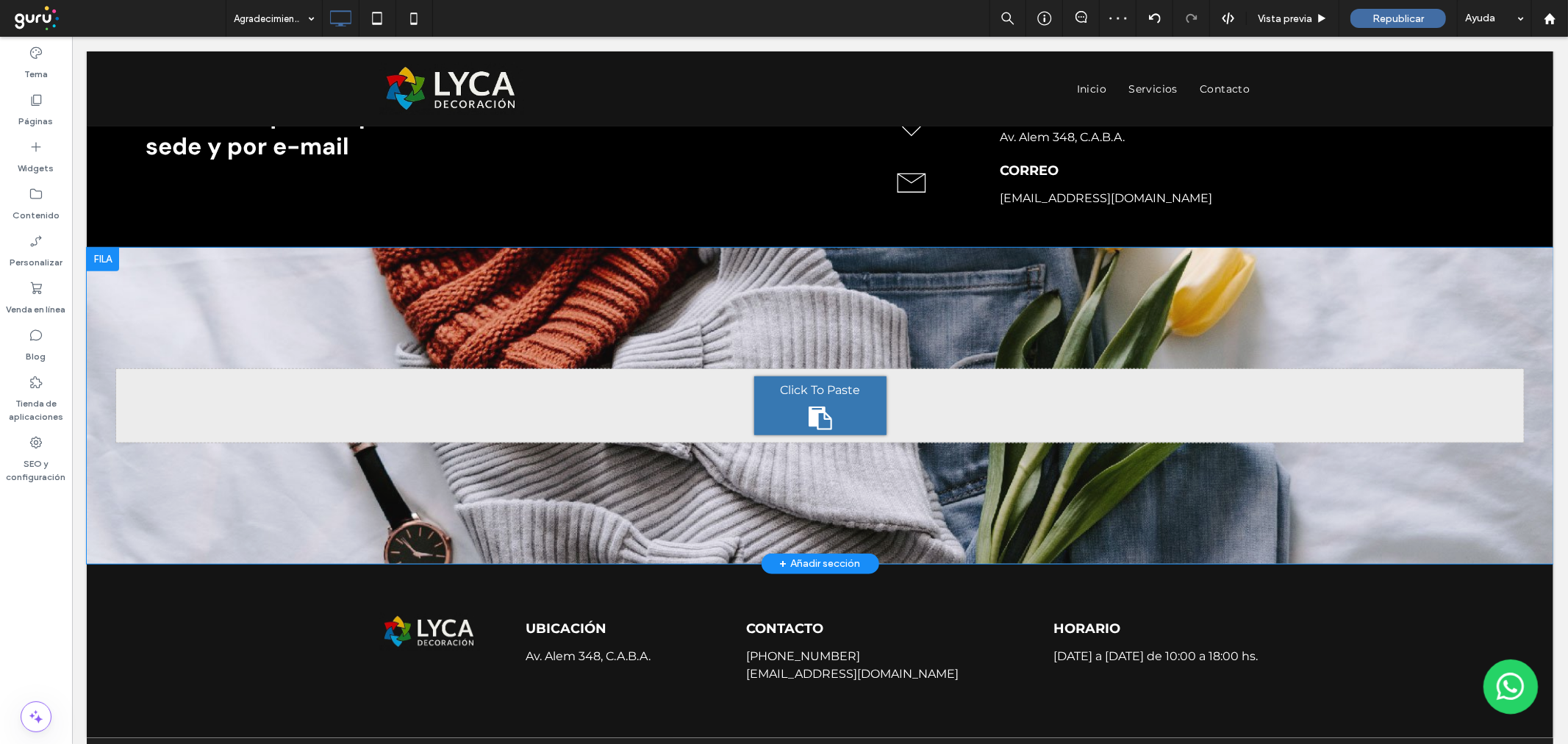
scroll to position [707, 0]
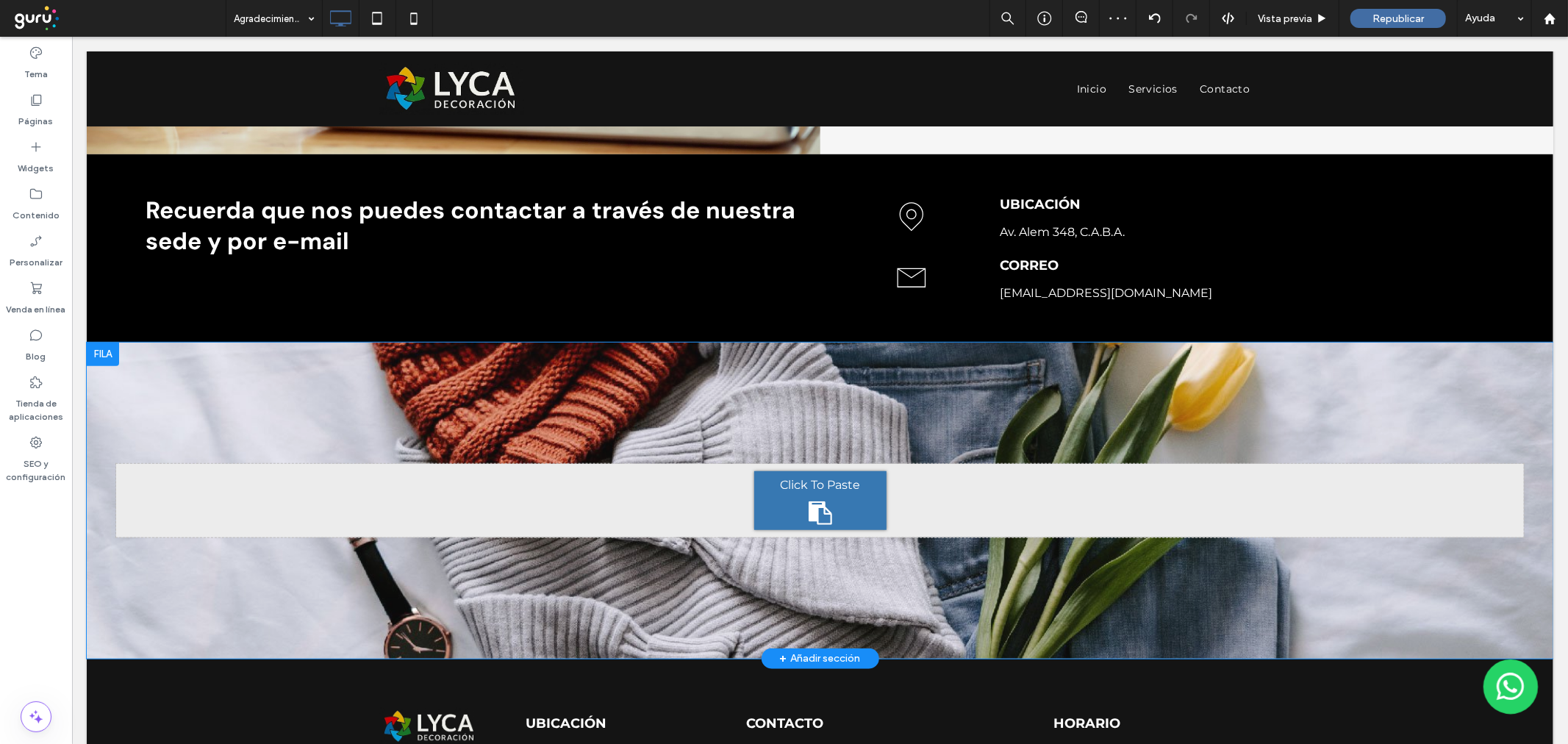
click at [264, 450] on div "Click To Paste Fila + Añadir sección" at bounding box center [820, 500] width 1467 height 316
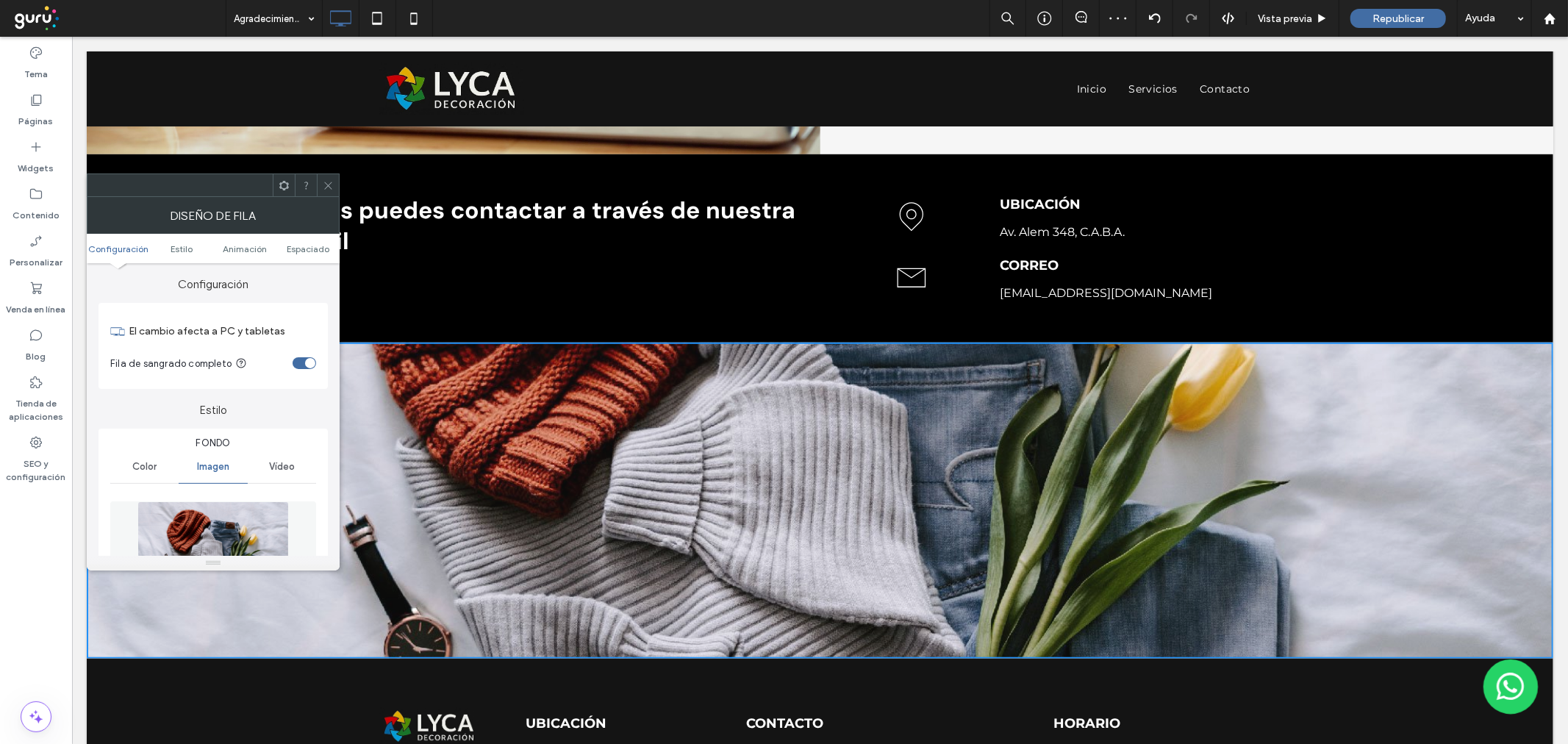
drag, startPoint x: 232, startPoint y: 503, endPoint x: 311, endPoint y: 501, distance: 79.0
click at [231, 503] on img at bounding box center [213, 552] width 151 height 101
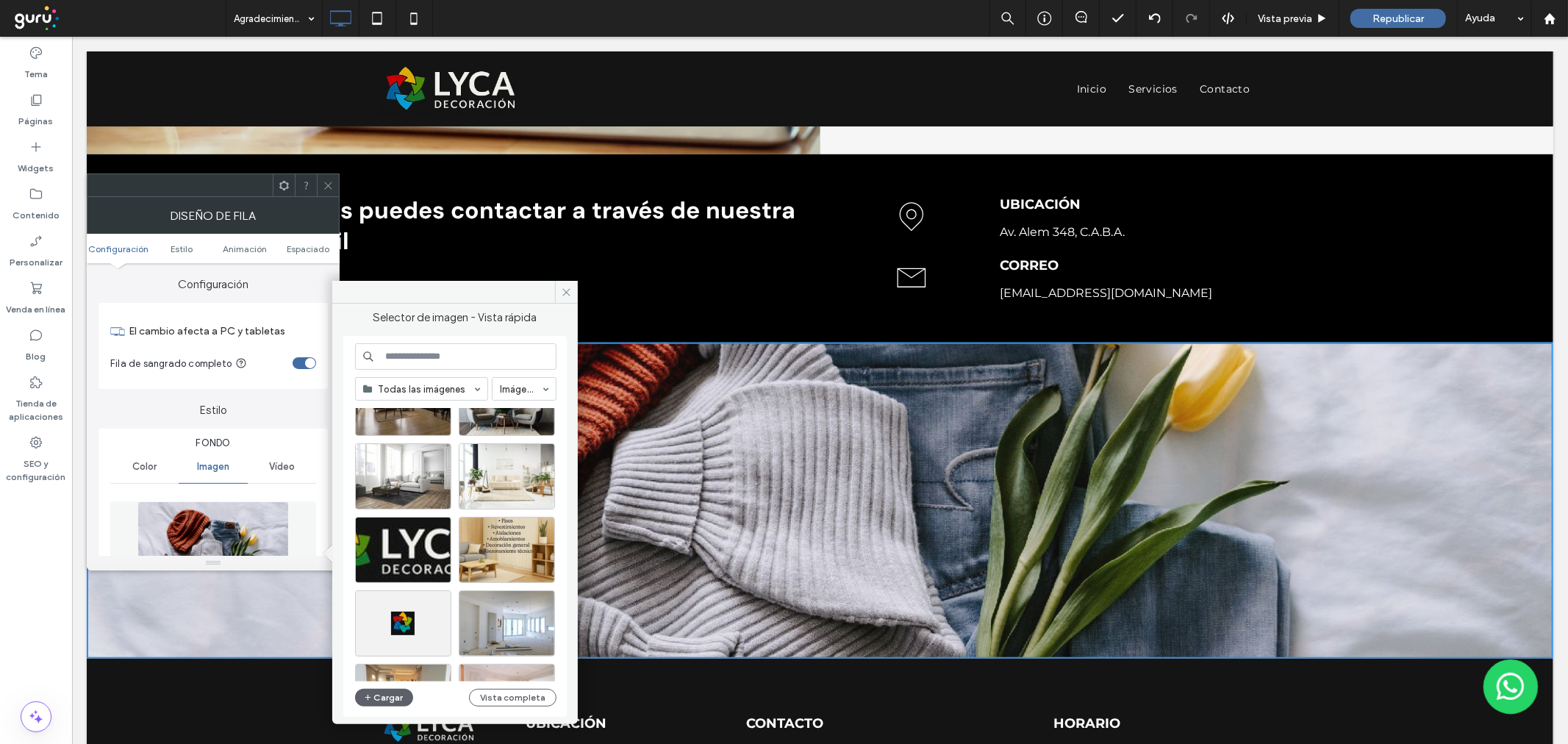
scroll to position [549, 0]
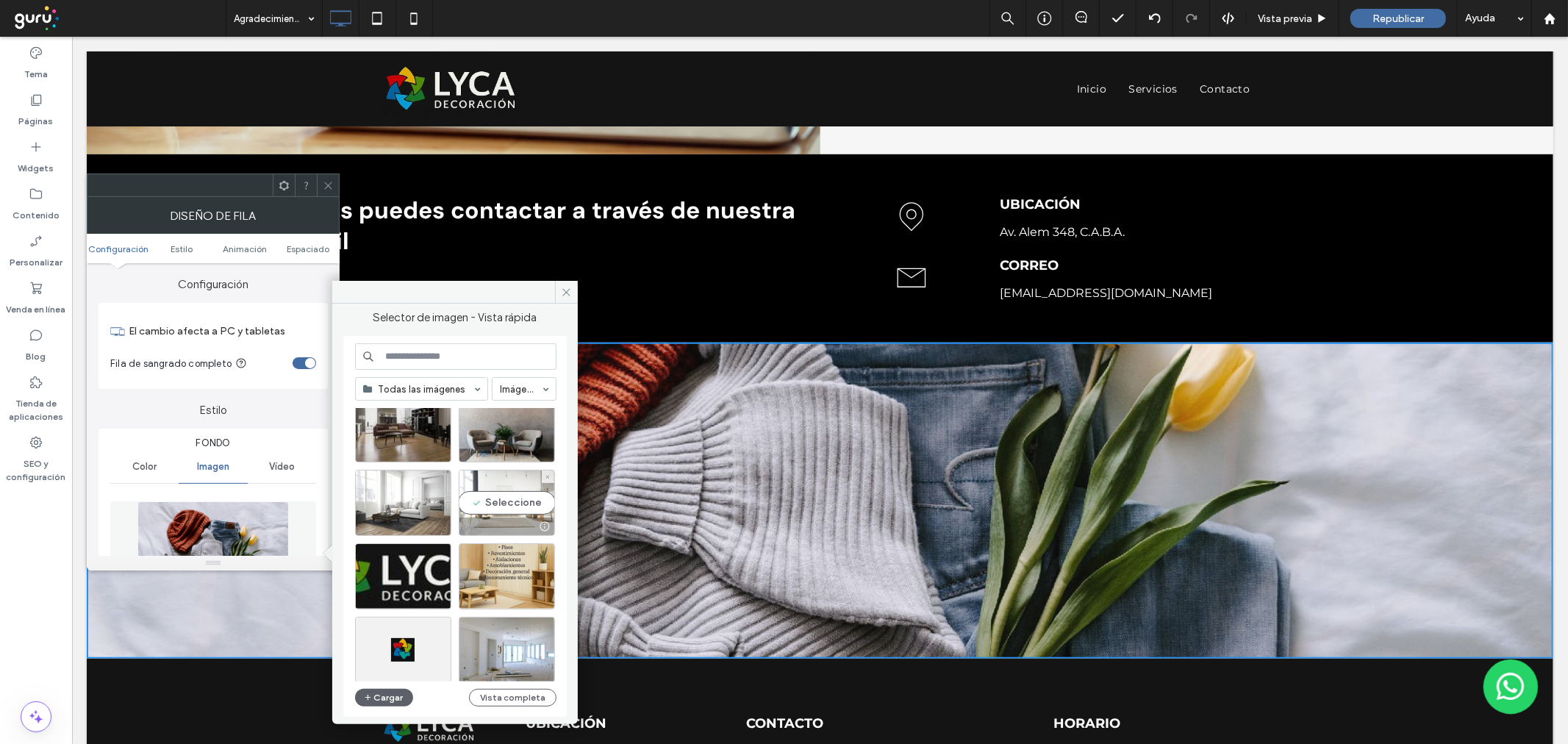
drag, startPoint x: 523, startPoint y: 490, endPoint x: 401, endPoint y: 394, distance: 155.2
click at [523, 490] on div "Seleccione" at bounding box center [506, 503] width 96 height 66
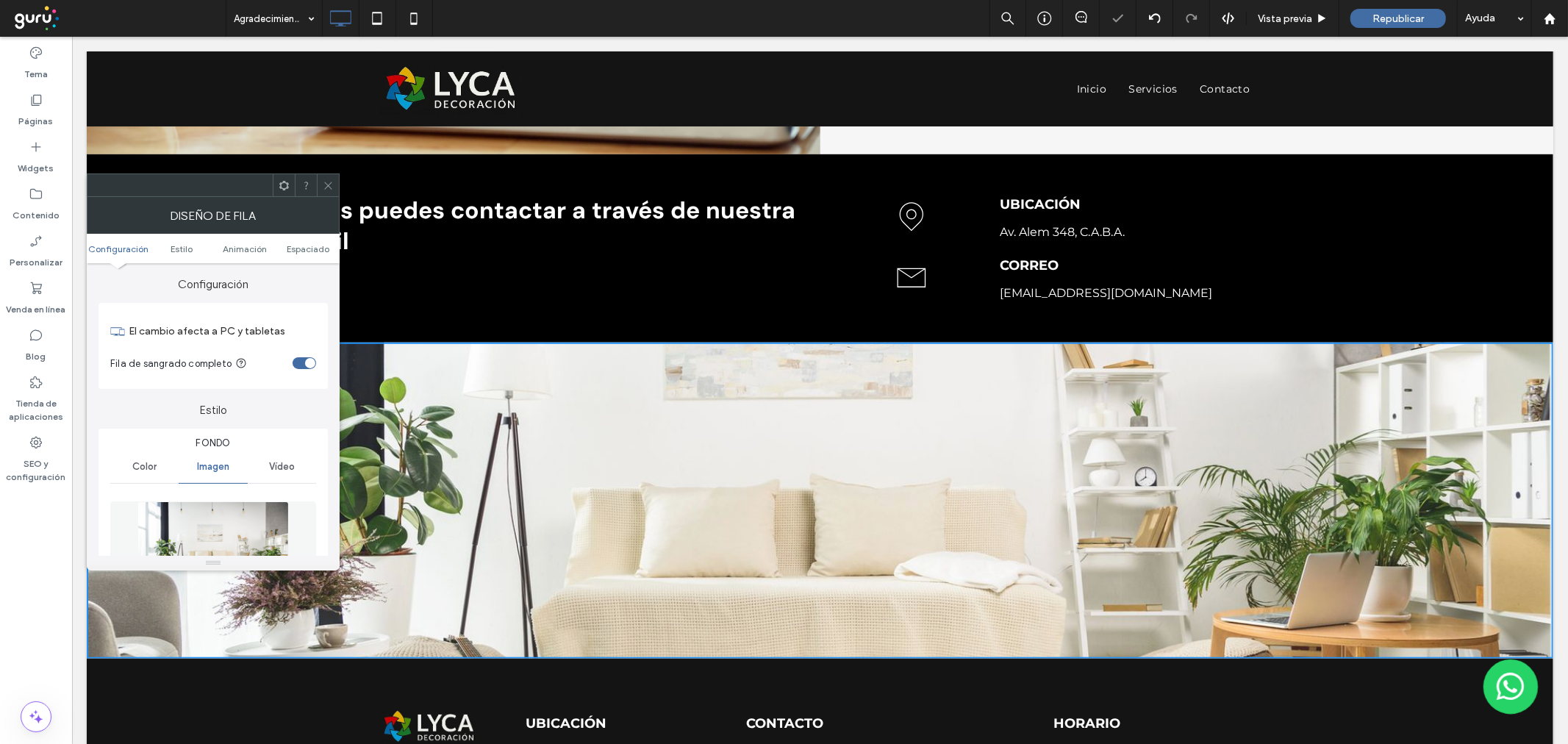
click at [328, 173] on div at bounding box center [213, 185] width 253 height 23
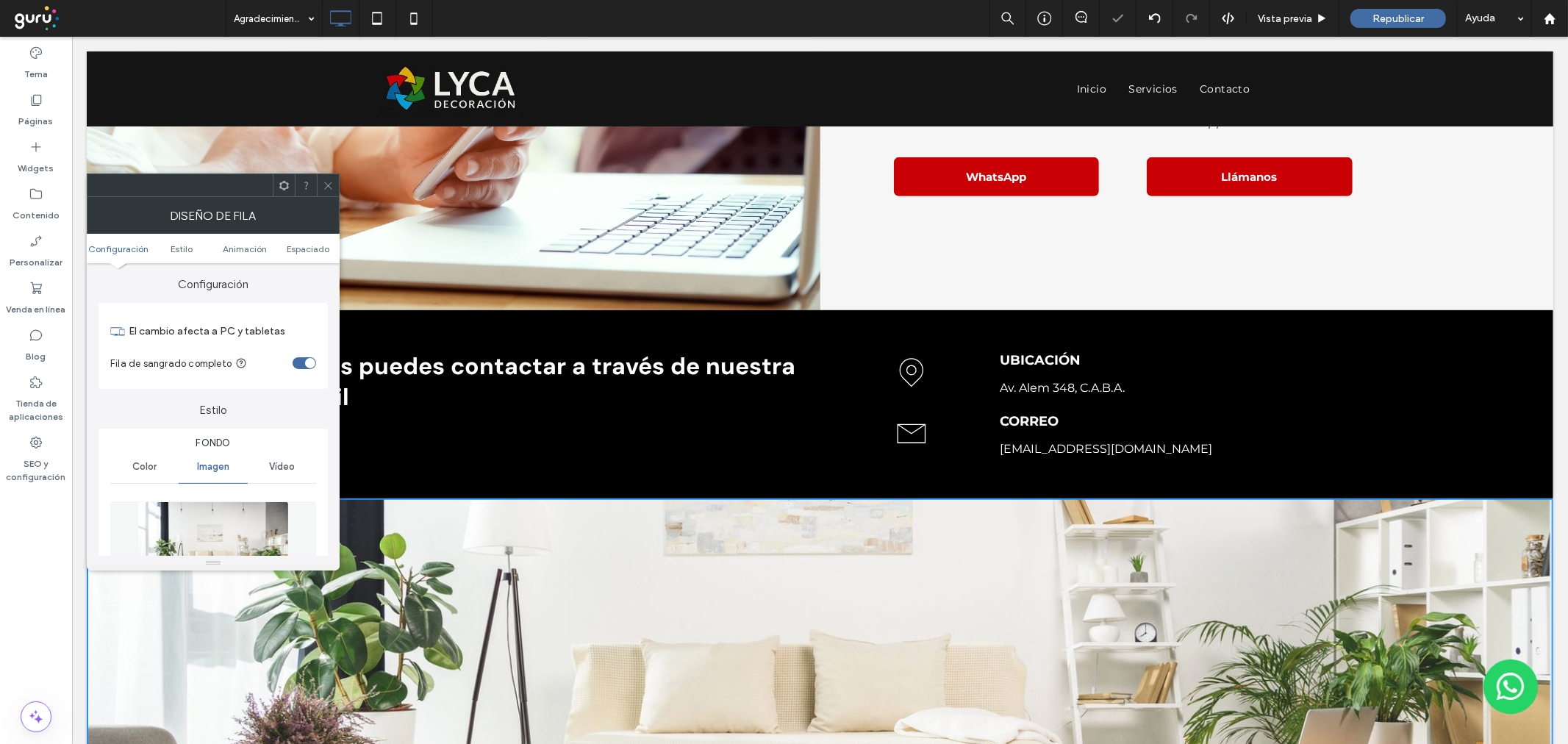
scroll to position [544, 0]
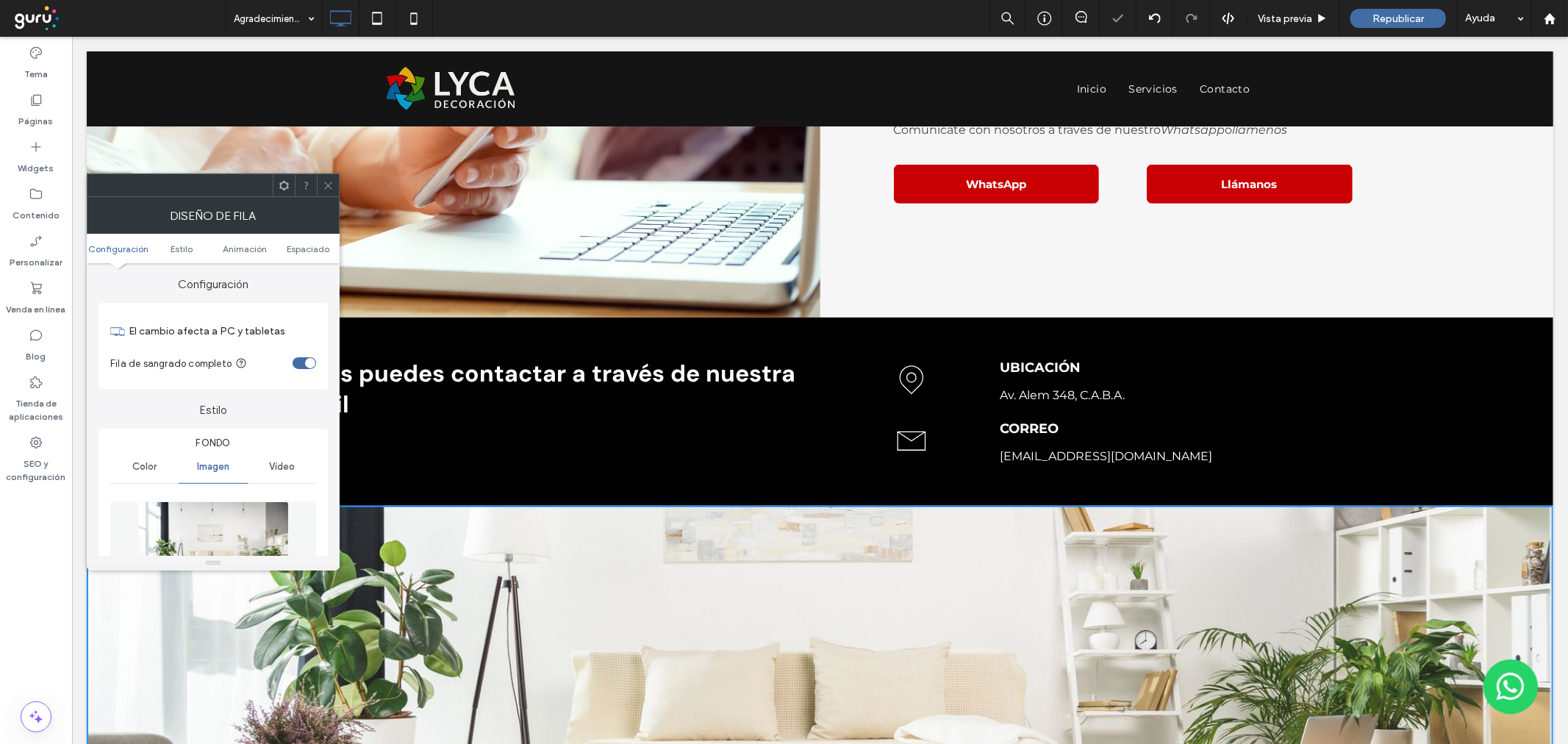
click at [325, 178] on span at bounding box center [328, 185] width 11 height 22
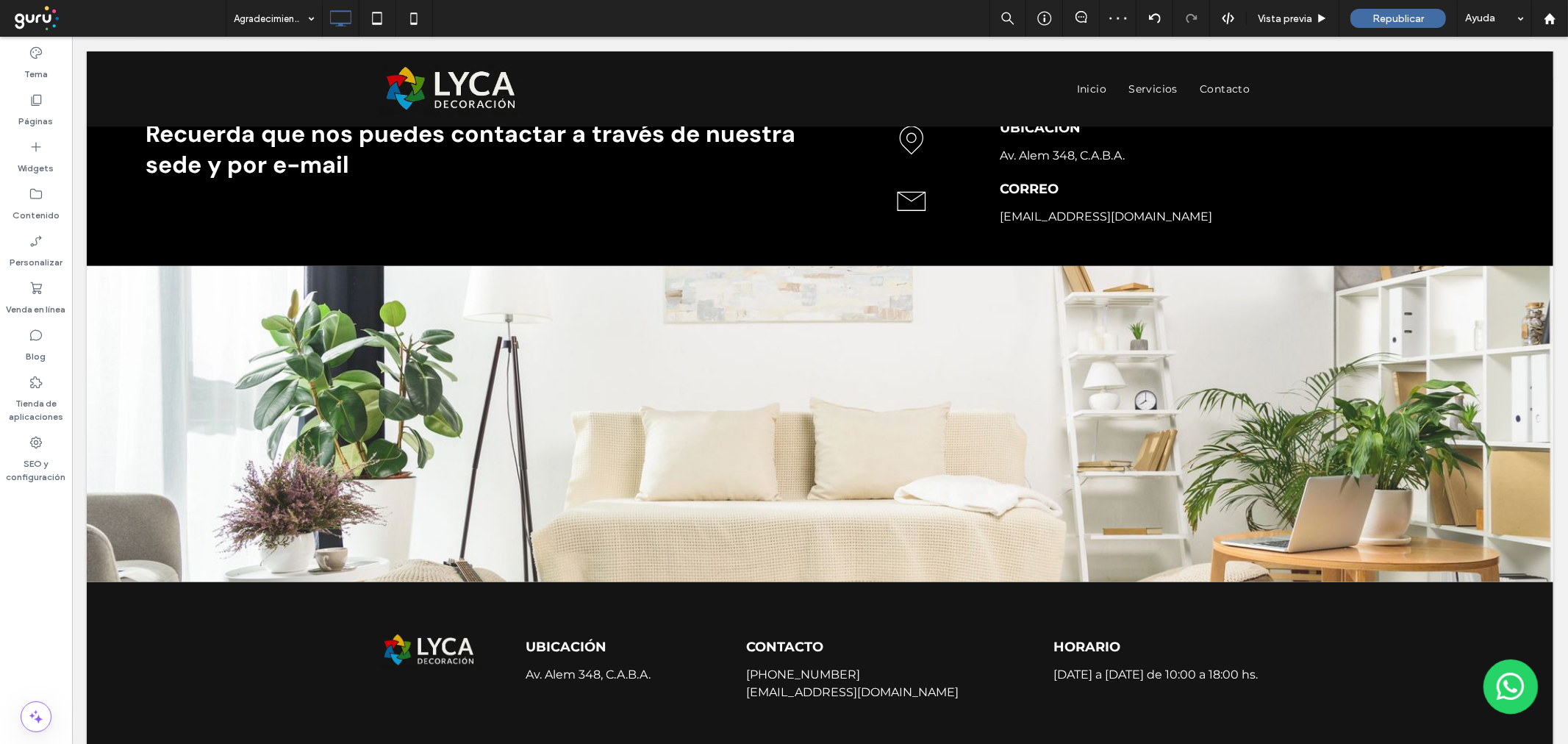
scroll to position [789, 0]
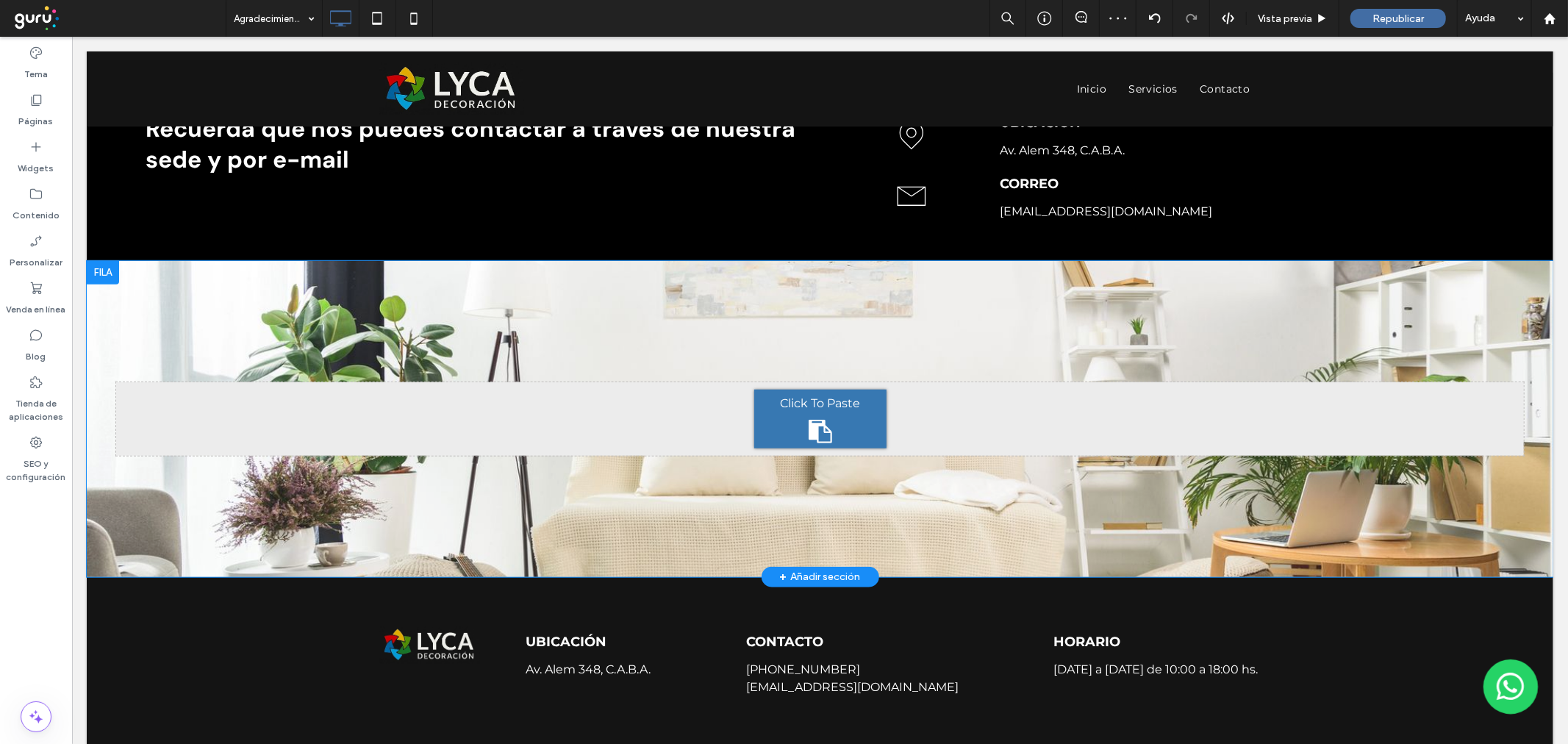
click at [241, 292] on div "Click To Paste Fila + Añadir sección" at bounding box center [820, 419] width 1467 height 316
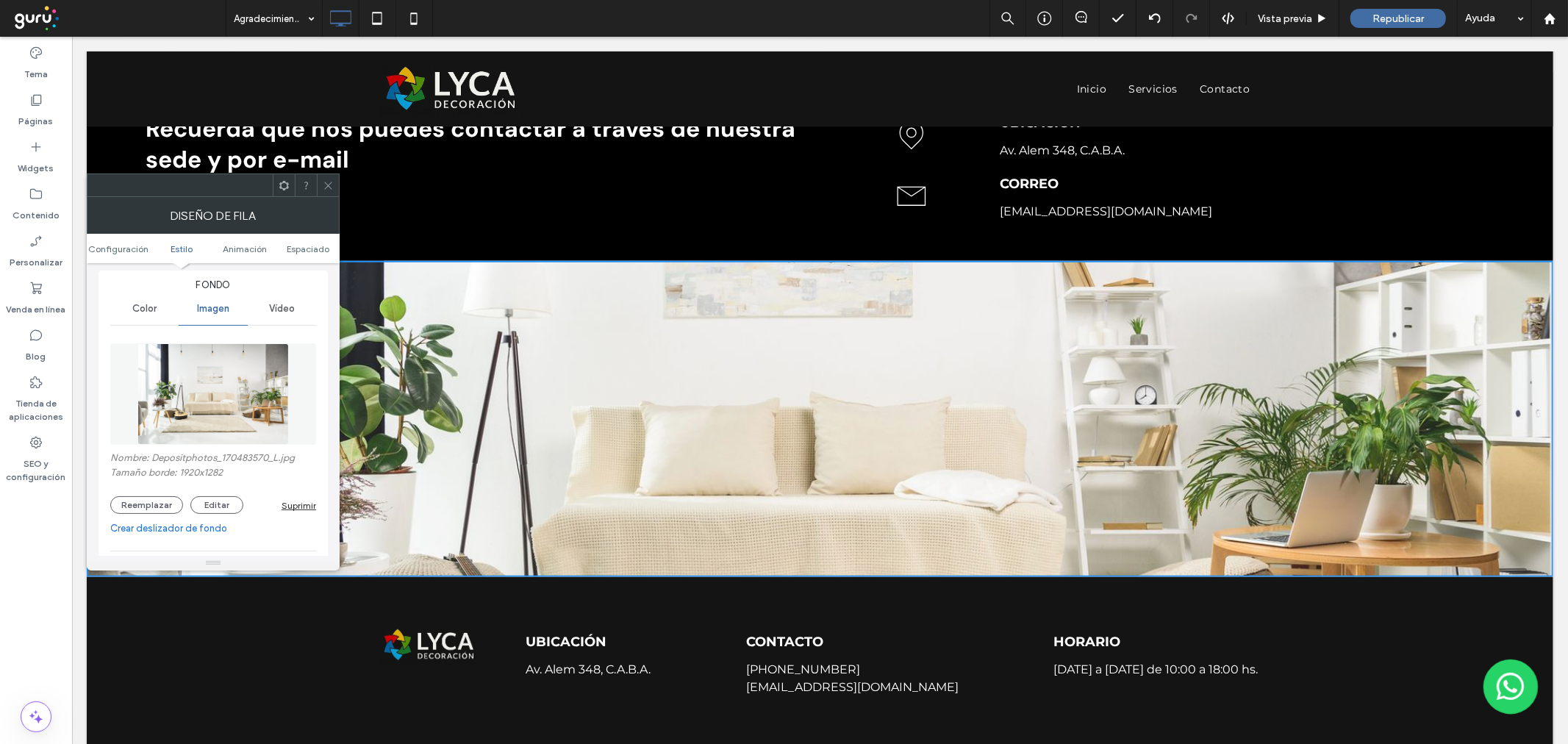
scroll to position [490, 0]
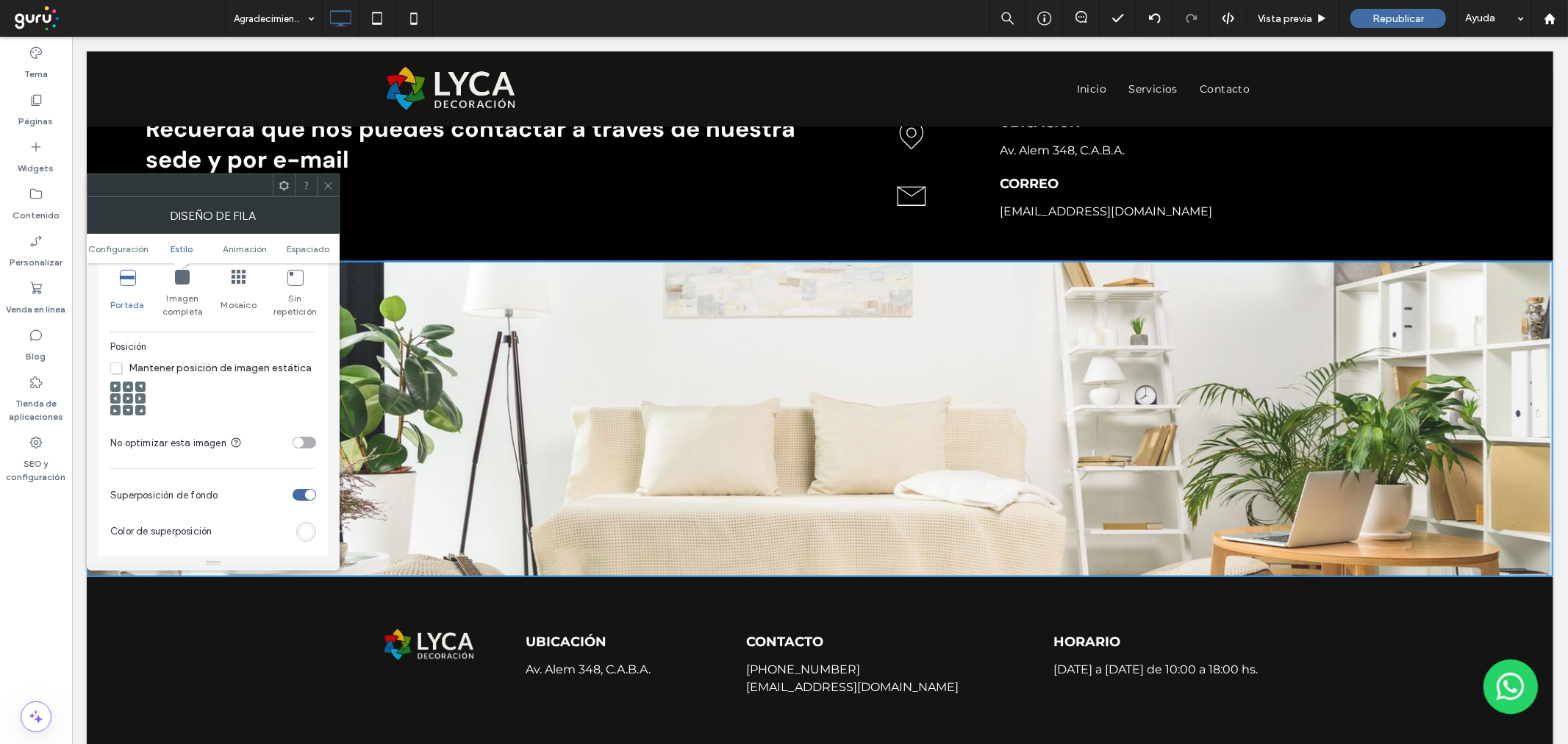
click at [126, 396] on span at bounding box center [128, 399] width 5 height 11
click at [120, 369] on span "Mantener posición de imagen estática" at bounding box center [211, 368] width 201 height 13
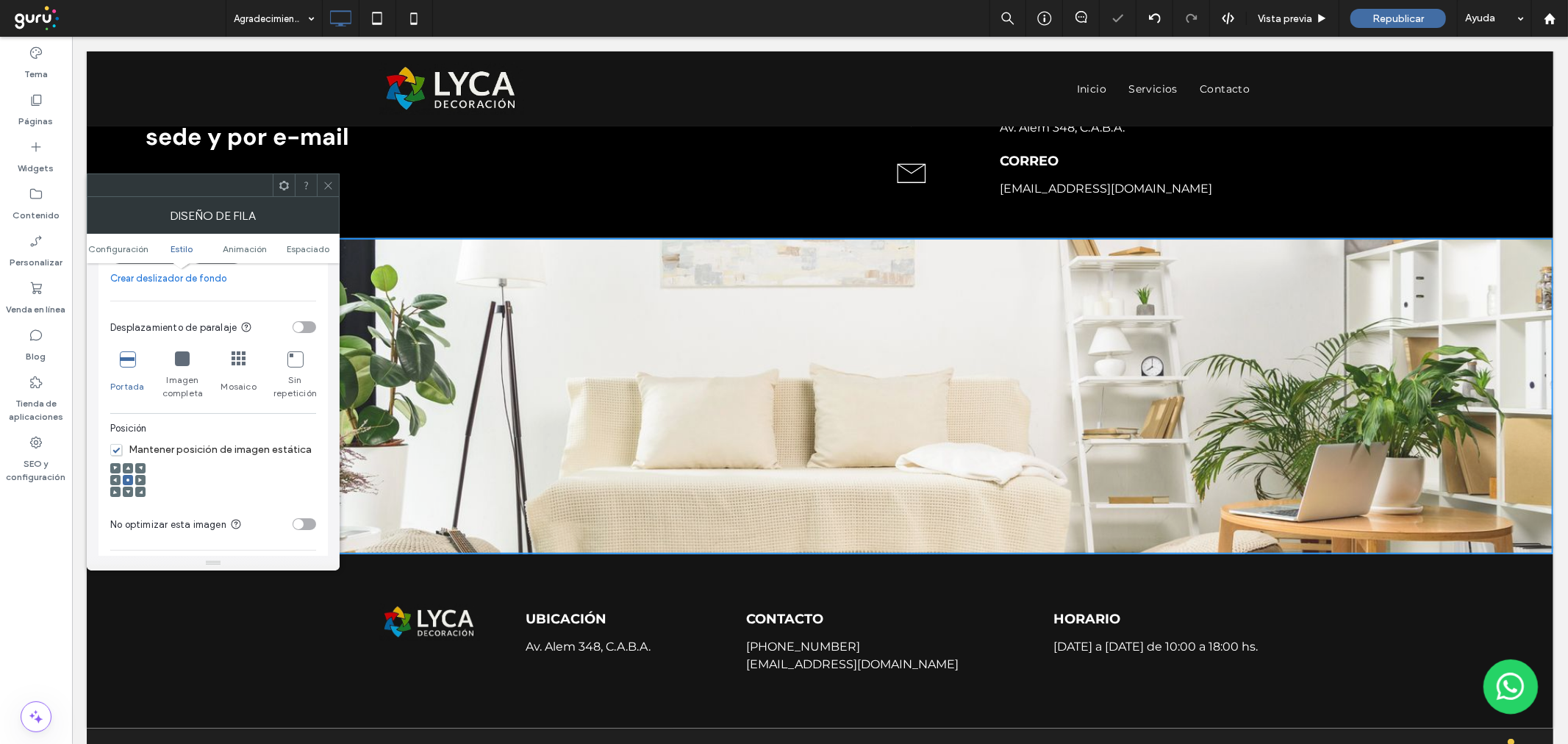
scroll to position [870, 0]
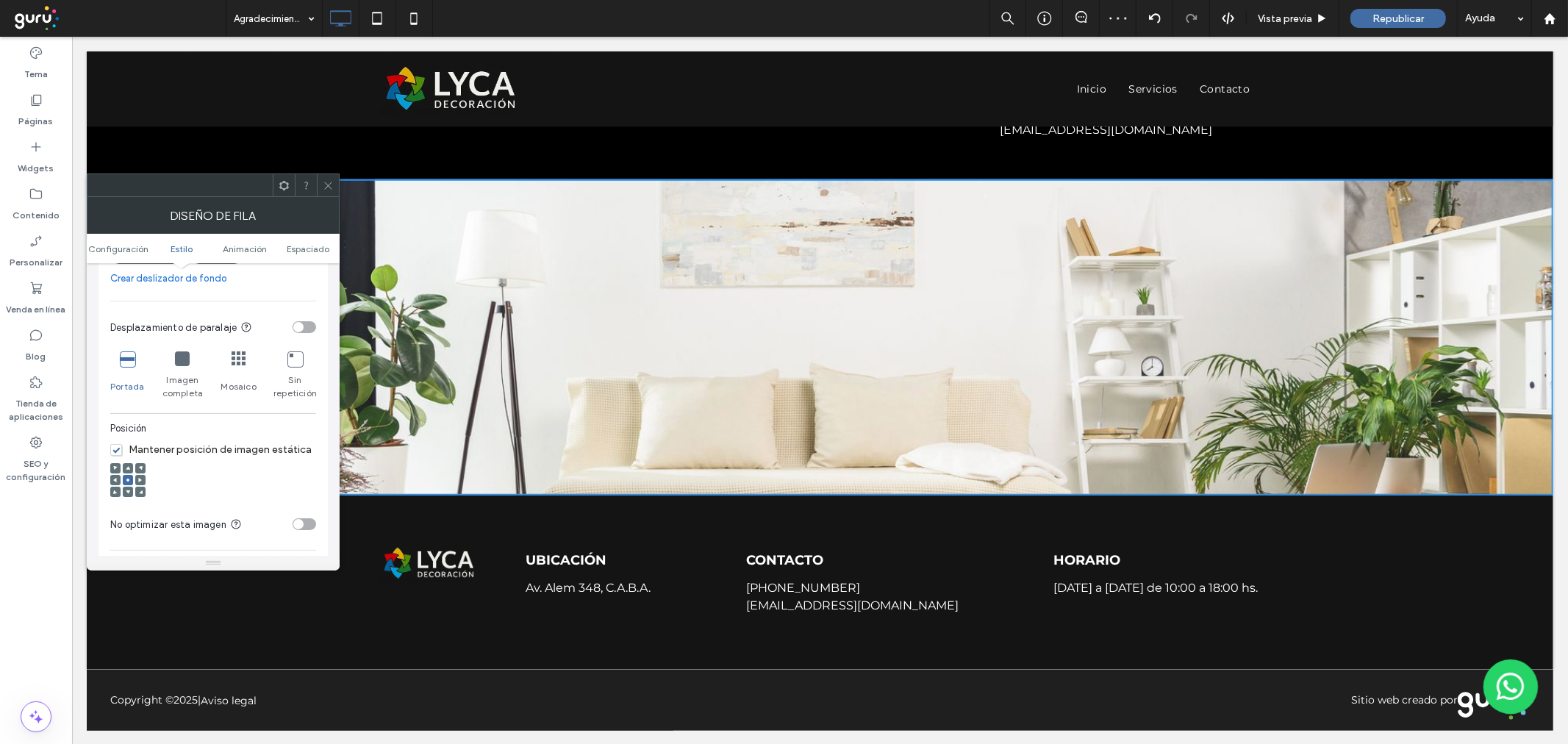
click at [325, 169] on div "Recuerda que nos puedes contactar a través de nuestra sede y por e-mail Click T…" at bounding box center [820, 84] width 1467 height 188
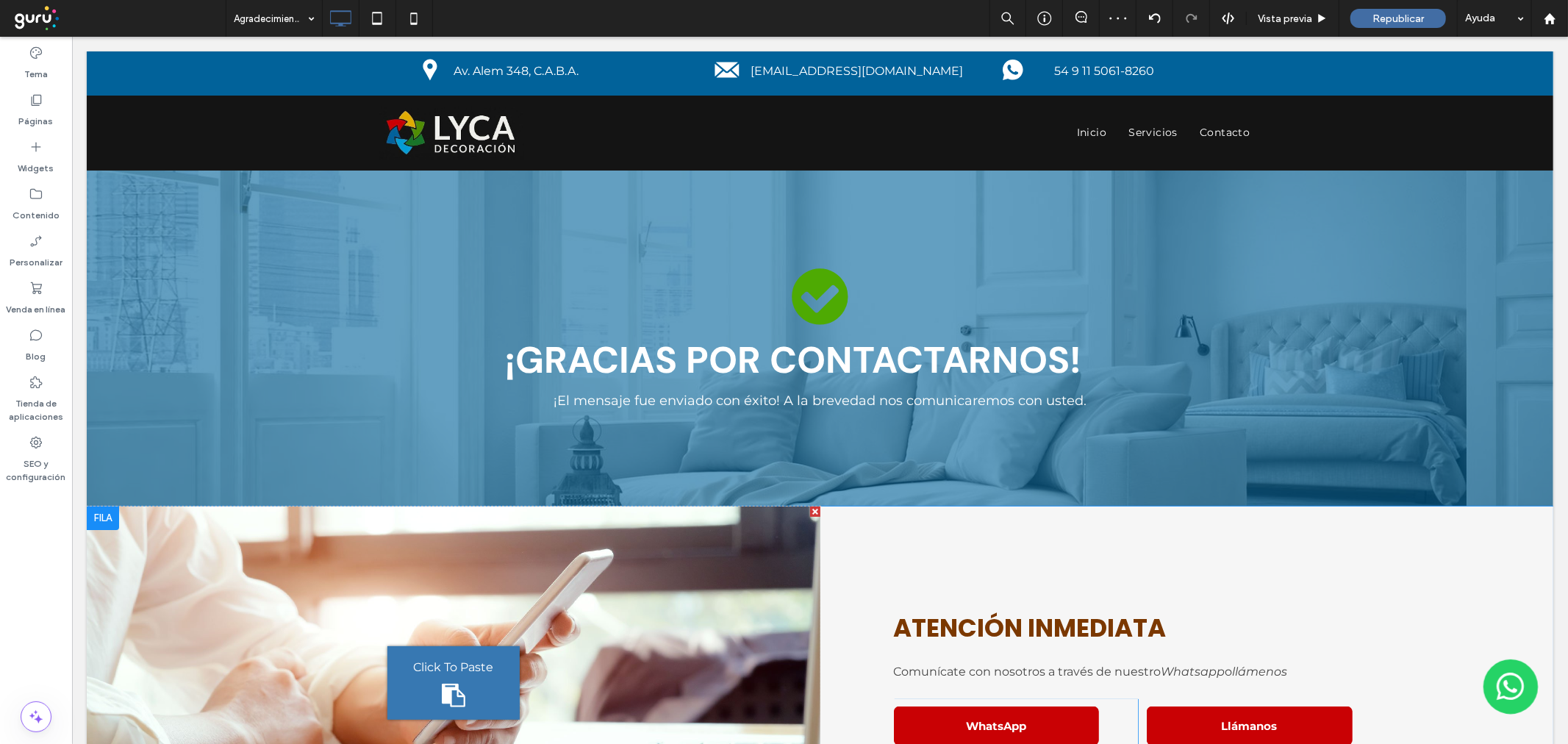
scroll to position [0, 0]
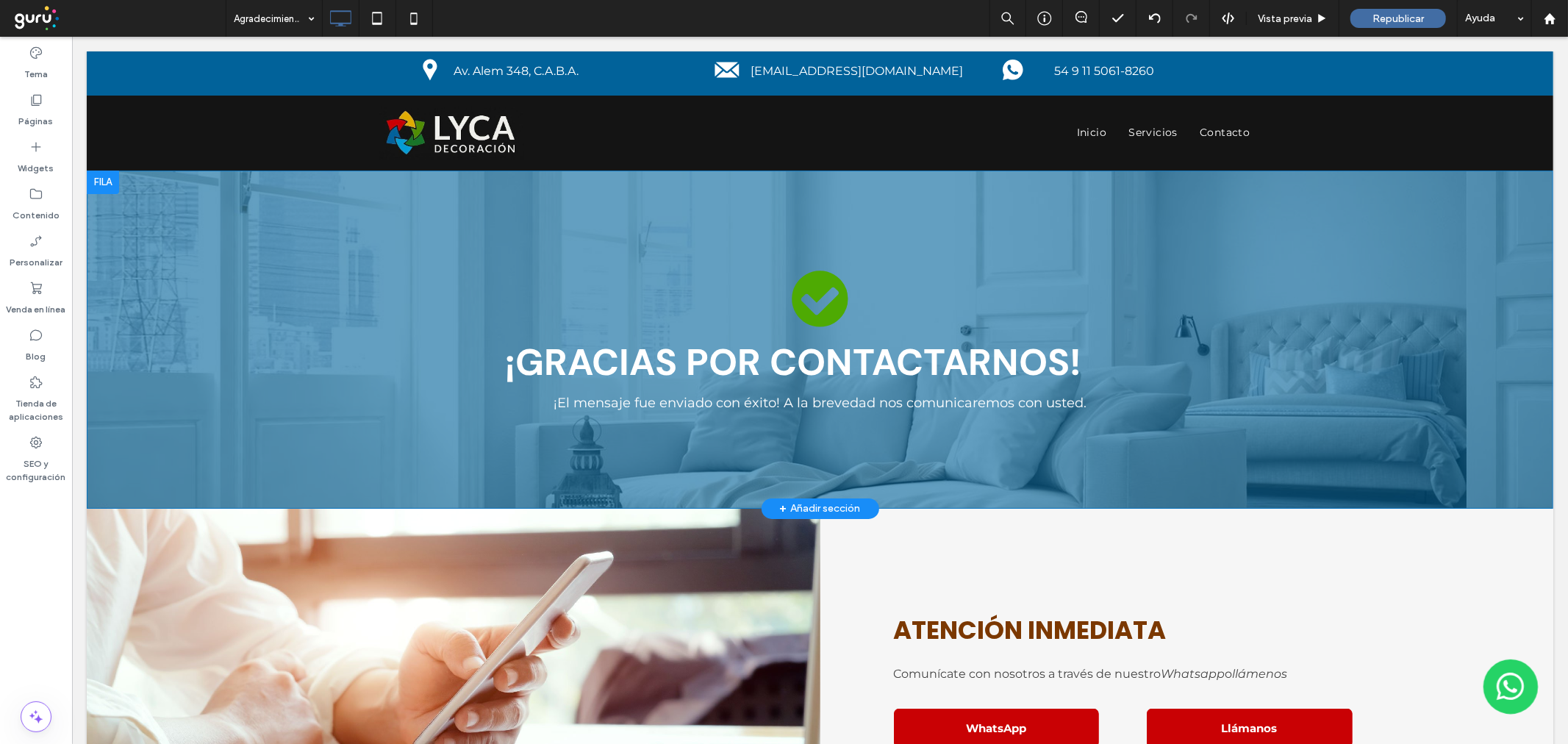
click at [362, 176] on div "¡GRACIAS POR CONTACTARNOS! ¡El mensaje fue enviado con éxito! A la brevedad nos…" at bounding box center [820, 338] width 1467 height 338
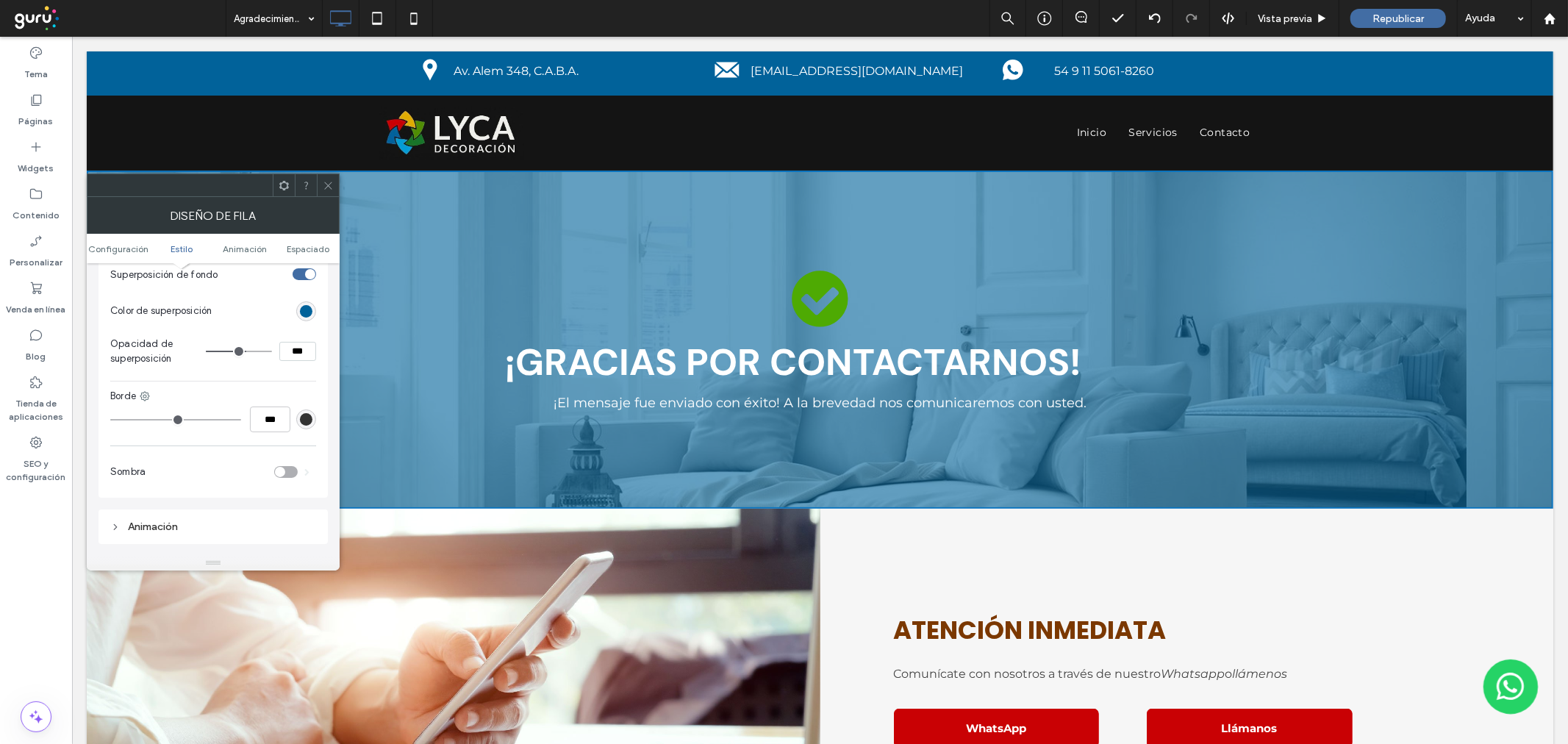
scroll to position [571, 0]
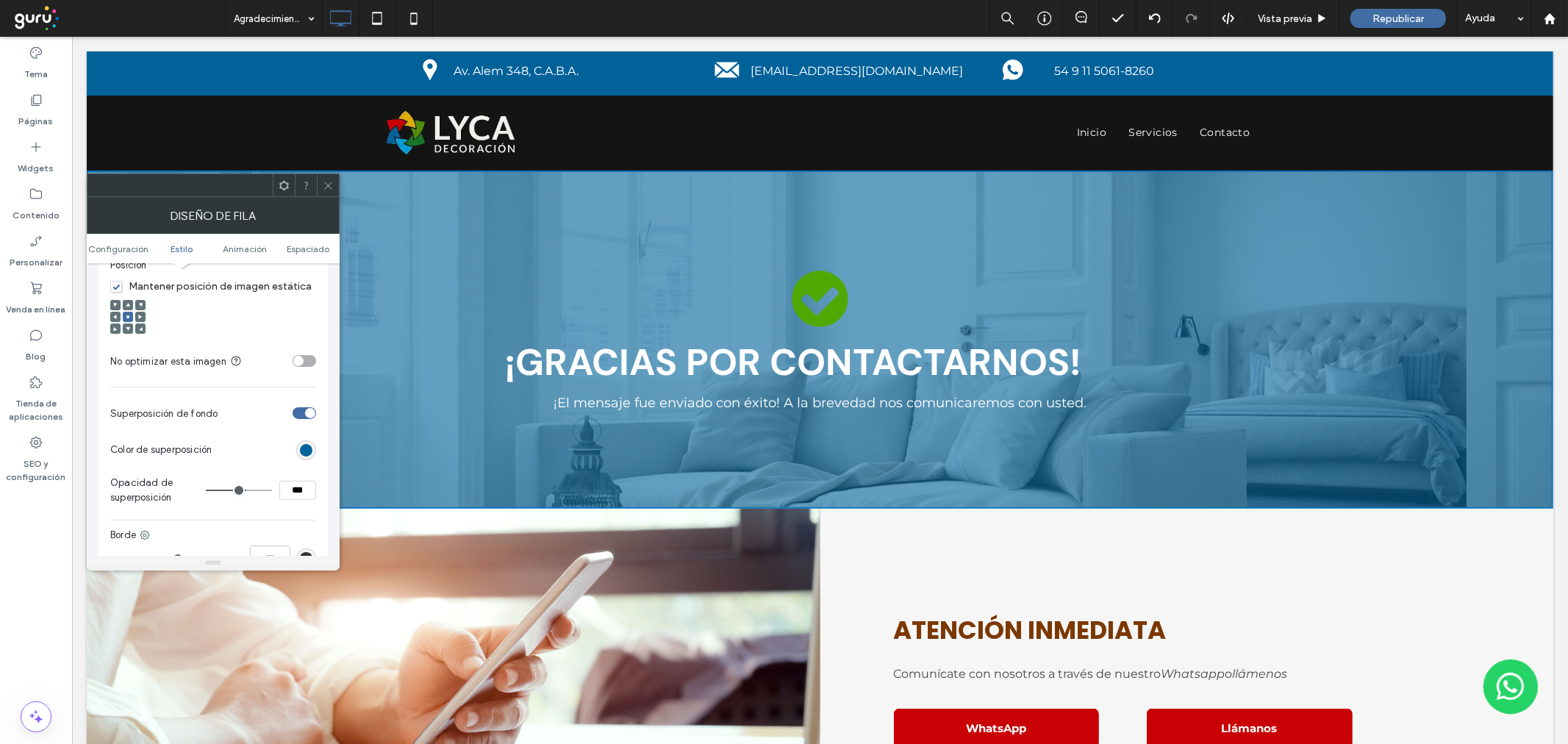
click at [131, 325] on div at bounding box center [128, 328] width 11 height 11
click at [130, 325] on div at bounding box center [128, 328] width 11 height 11
click at [129, 328] on icon at bounding box center [128, 328] width 5 height 5
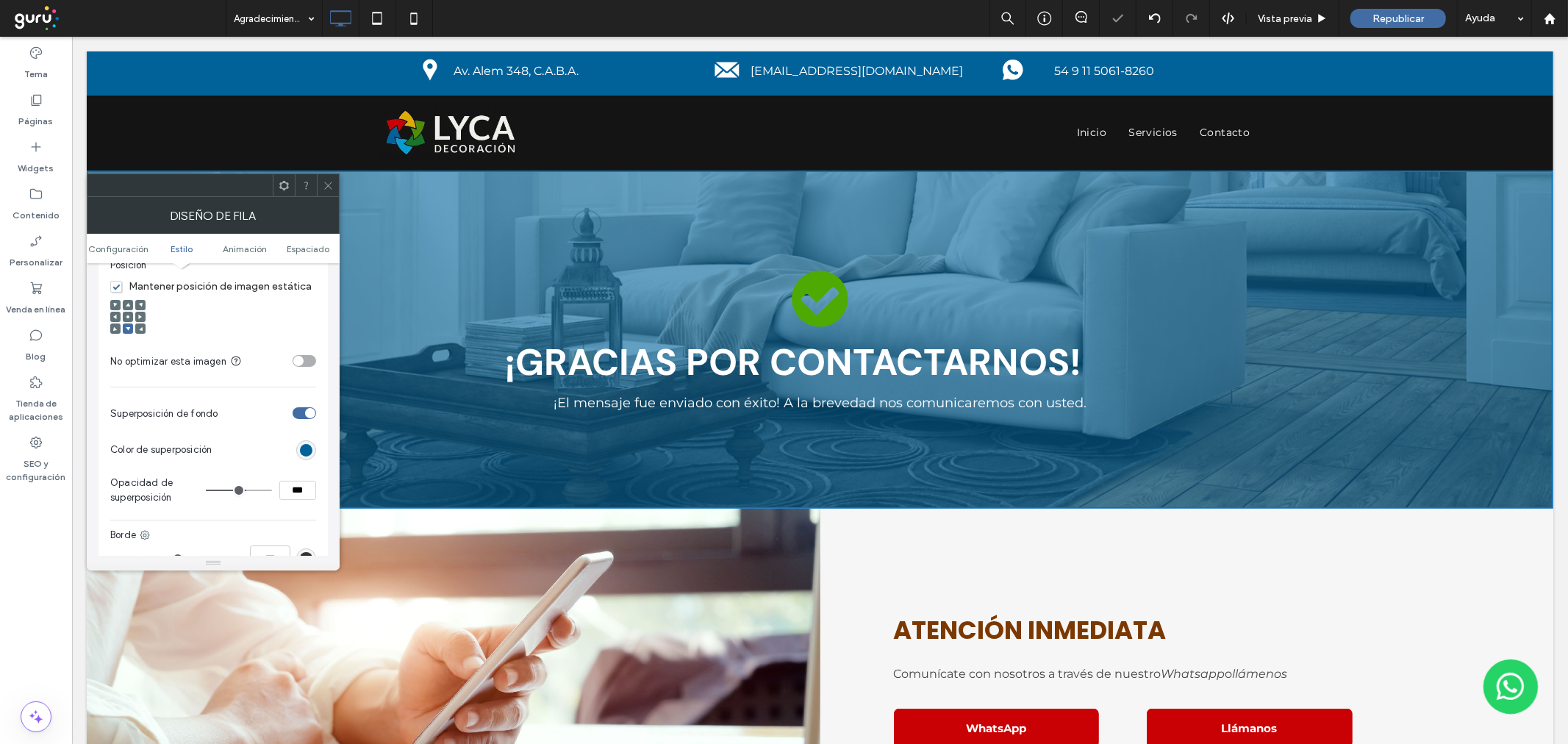
click at [132, 317] on div at bounding box center [128, 317] width 11 height 11
click at [130, 317] on div at bounding box center [128, 317] width 11 height 11
click at [123, 315] on div at bounding box center [128, 317] width 11 height 11
click at [126, 316] on icon at bounding box center [128, 317] width 5 height 5
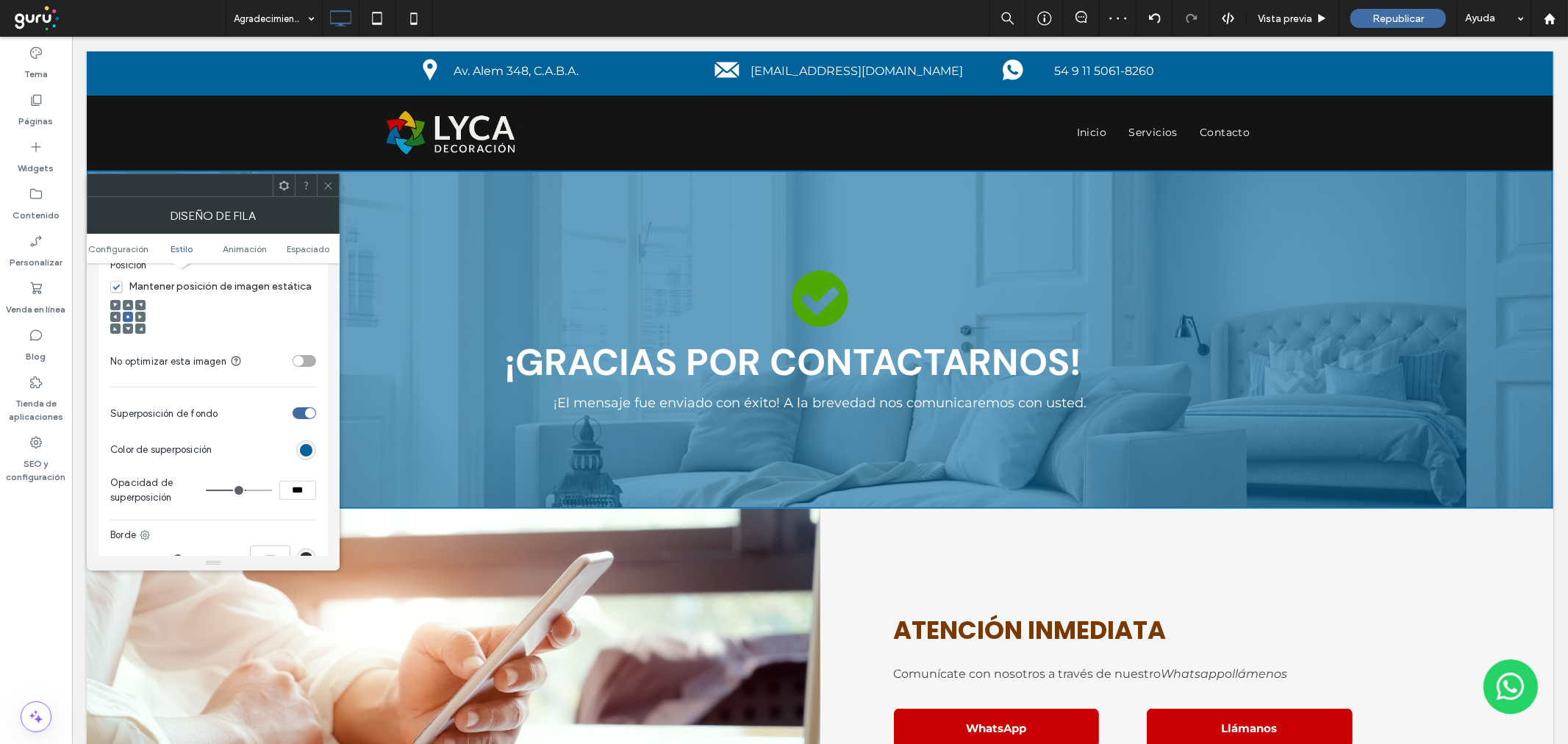
drag, startPoint x: 319, startPoint y: 182, endPoint x: 669, endPoint y: 351, distance: 388.7
click at [319, 182] on div at bounding box center [328, 185] width 22 height 22
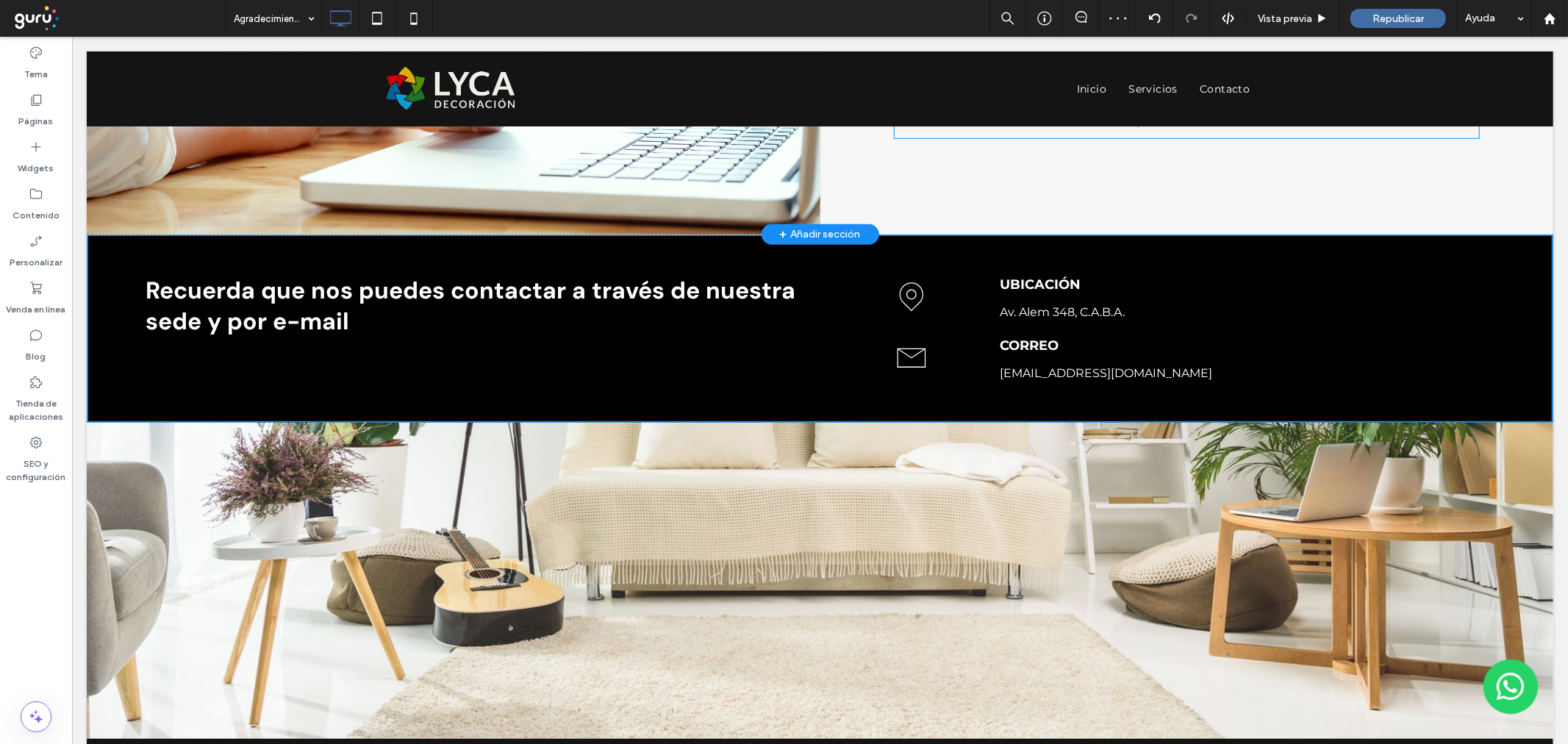
scroll to position [408, 0]
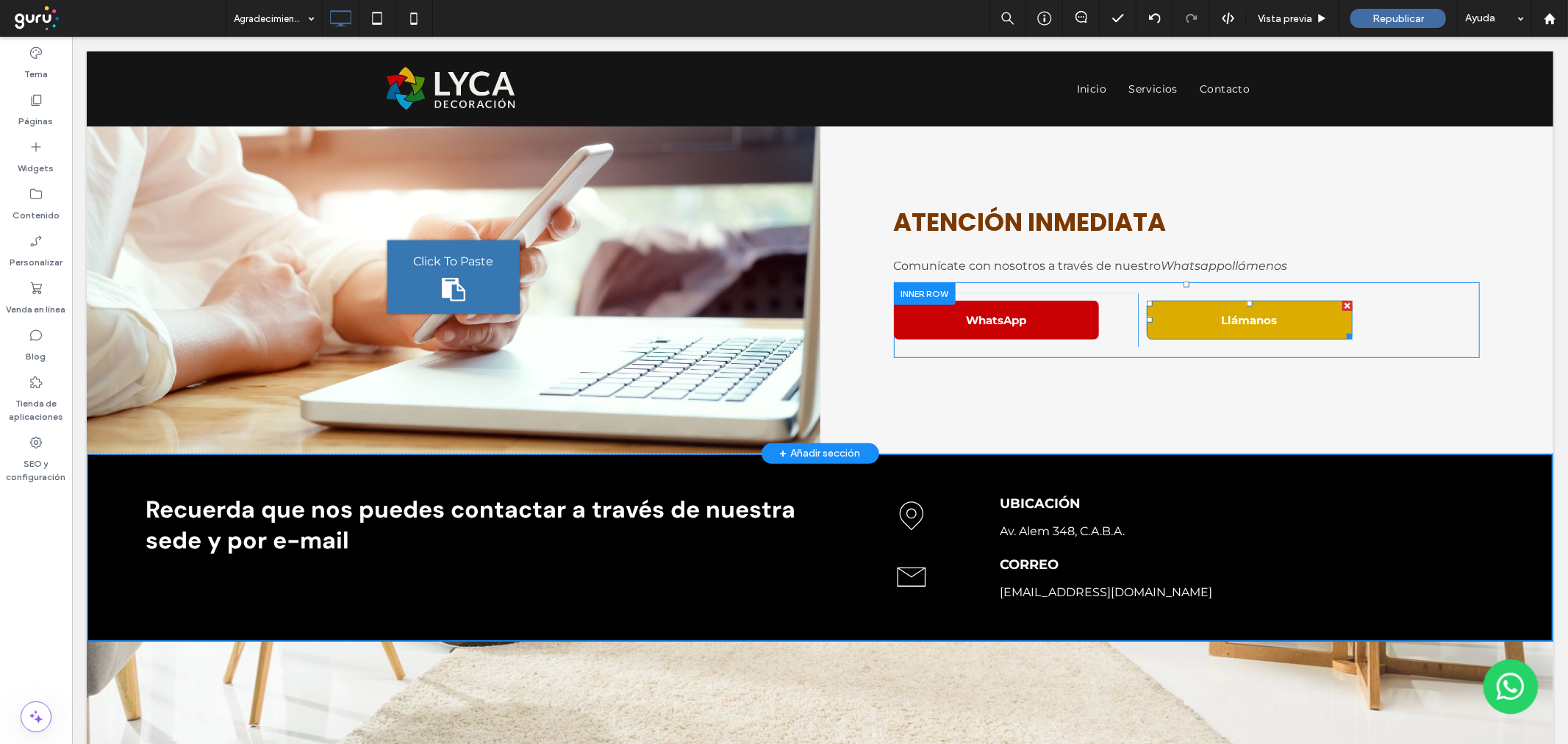
click at [1233, 313] on span "Llámanos" at bounding box center [1249, 319] width 56 height 14
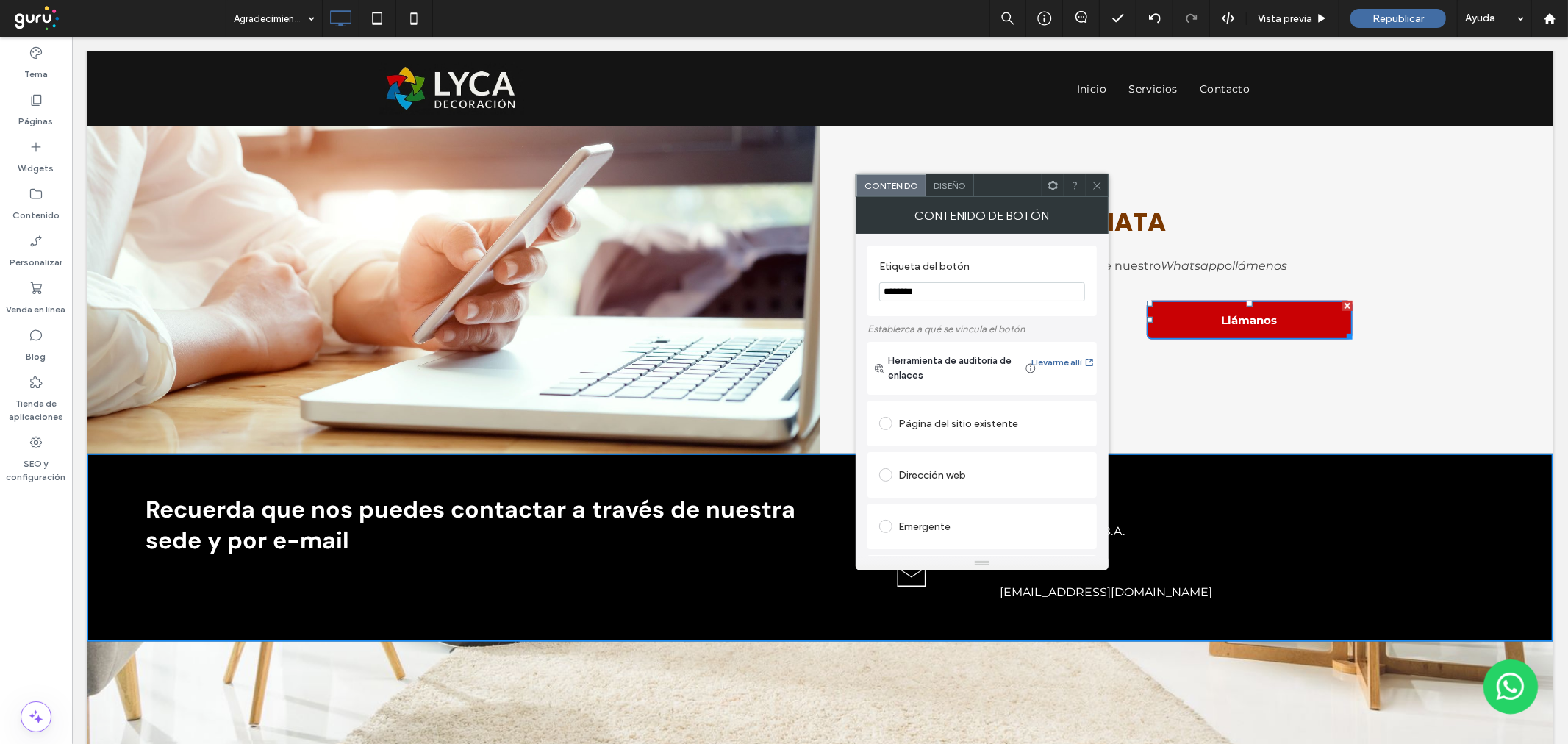
click at [898, 297] on input "********" at bounding box center [982, 291] width 206 height 19
type input "********"
click at [960, 173] on div "Contenido Diseño" at bounding box center [982, 185] width 253 height 23
click at [950, 171] on div "ATENCIÓN INMEDIATA Comunícate con nosotros a través de nuestro Whatsapp o lláme…" at bounding box center [1186, 276] width 733 height 353
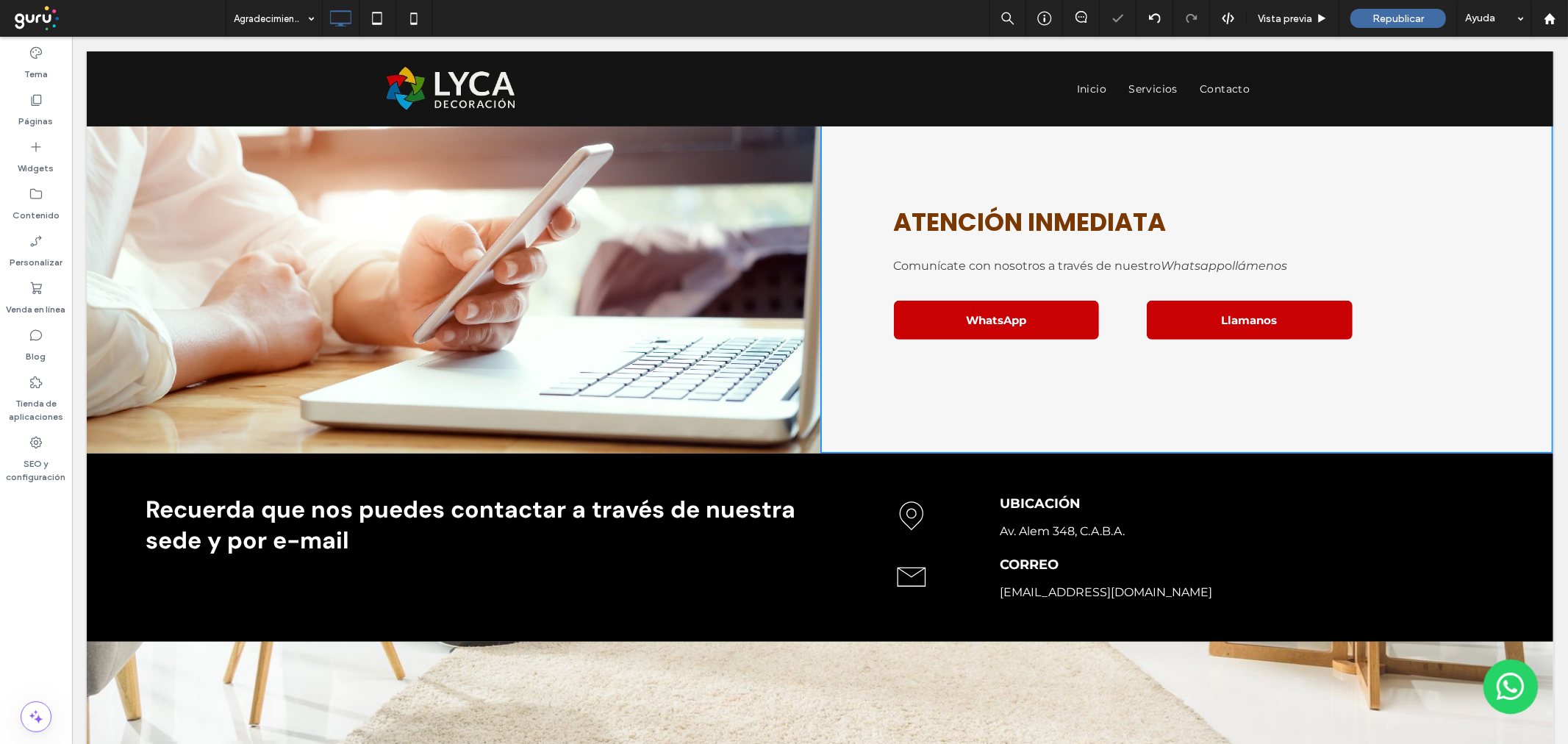
click at [950, 178] on div "ATENCIÓN INMEDIATA Comunícate con nosotros a través de nuestro Whatsapp o lláme…" at bounding box center [1186, 276] width 733 height 353
click at [1193, 318] on link "Llamanos" at bounding box center [1249, 319] width 206 height 39
click at [1296, 304] on link "Llamanos" at bounding box center [1249, 319] width 206 height 39
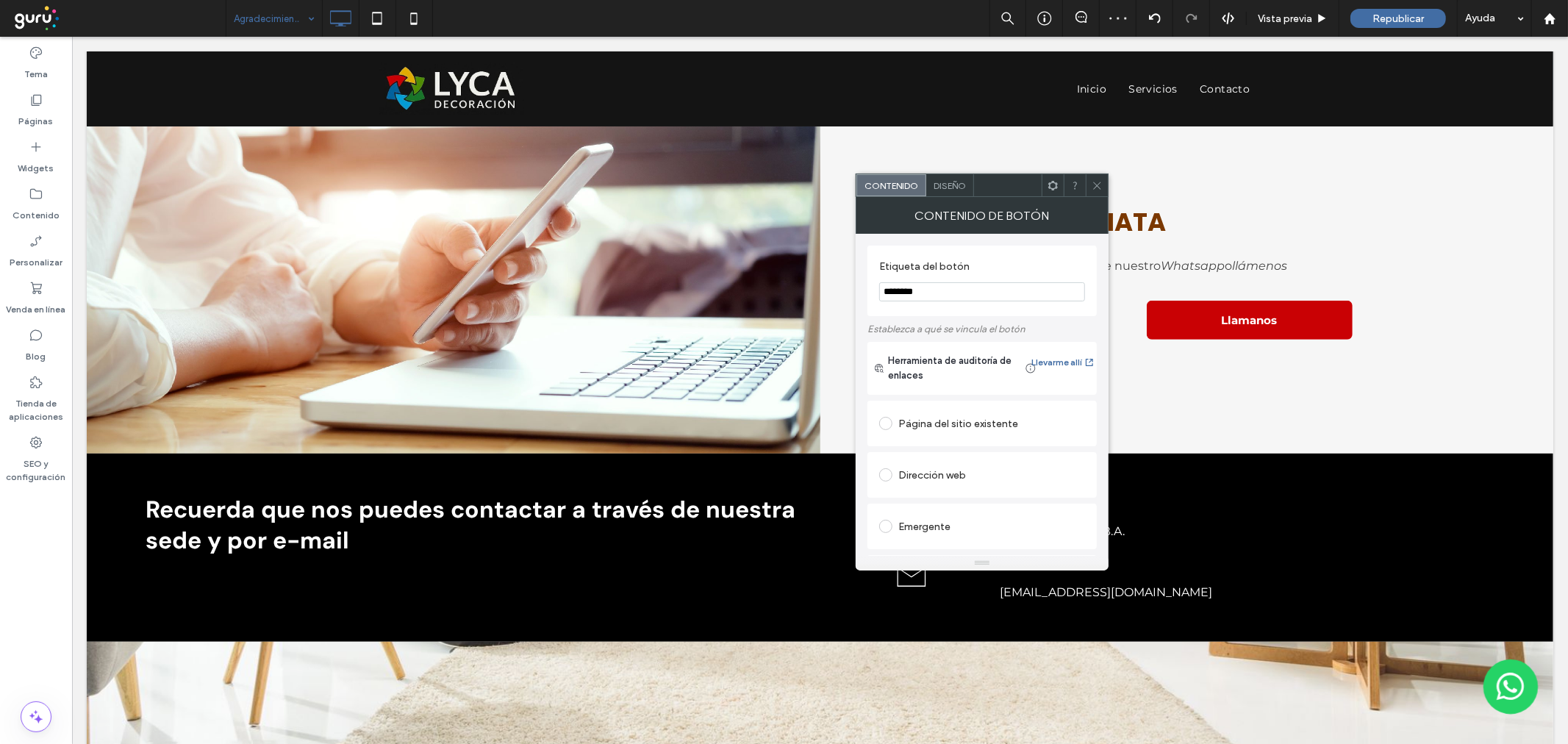
click at [965, 176] on div "Diseño" at bounding box center [950, 185] width 48 height 22
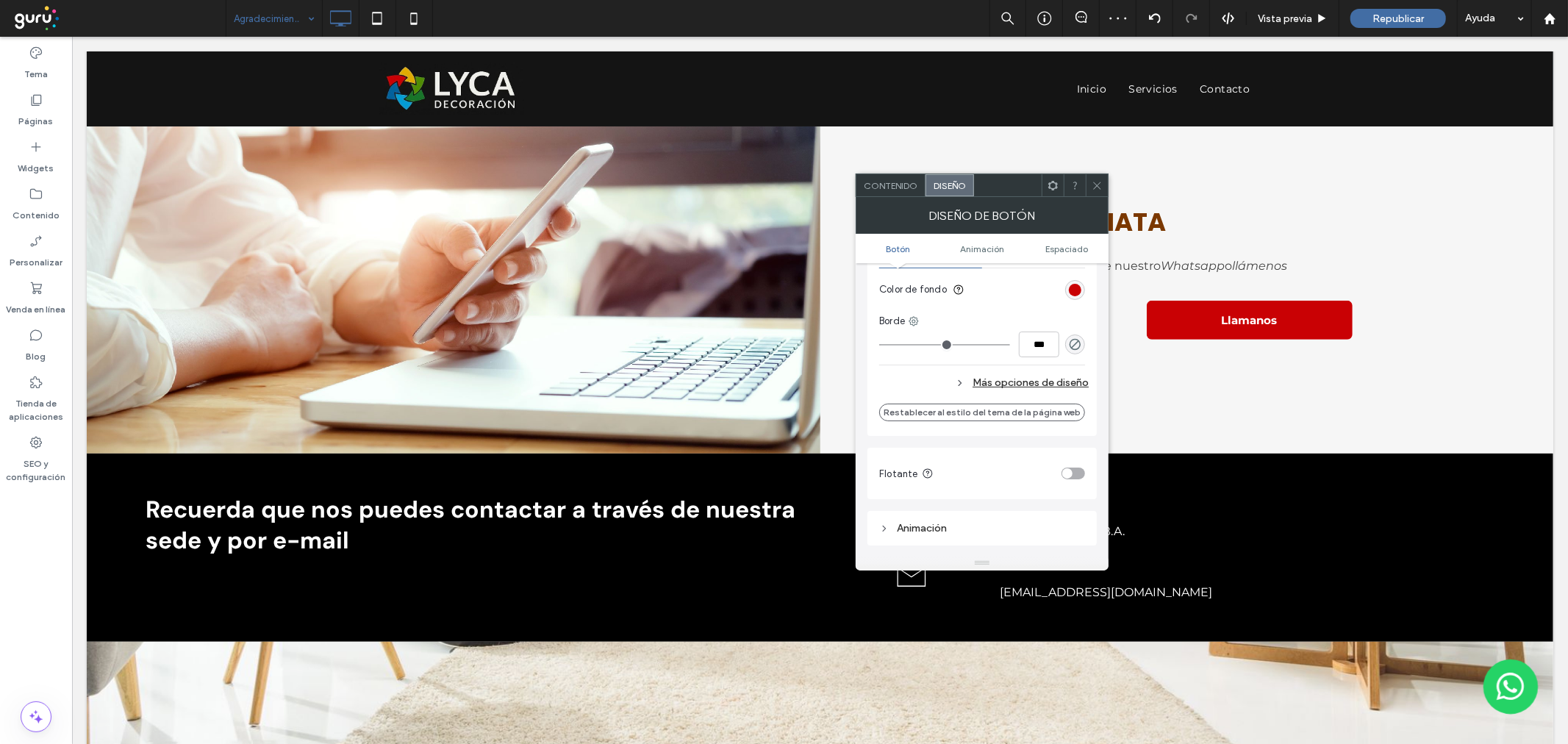
click at [1073, 337] on div "rgba(0, 0, 0, 0)" at bounding box center [1075, 344] width 20 height 20
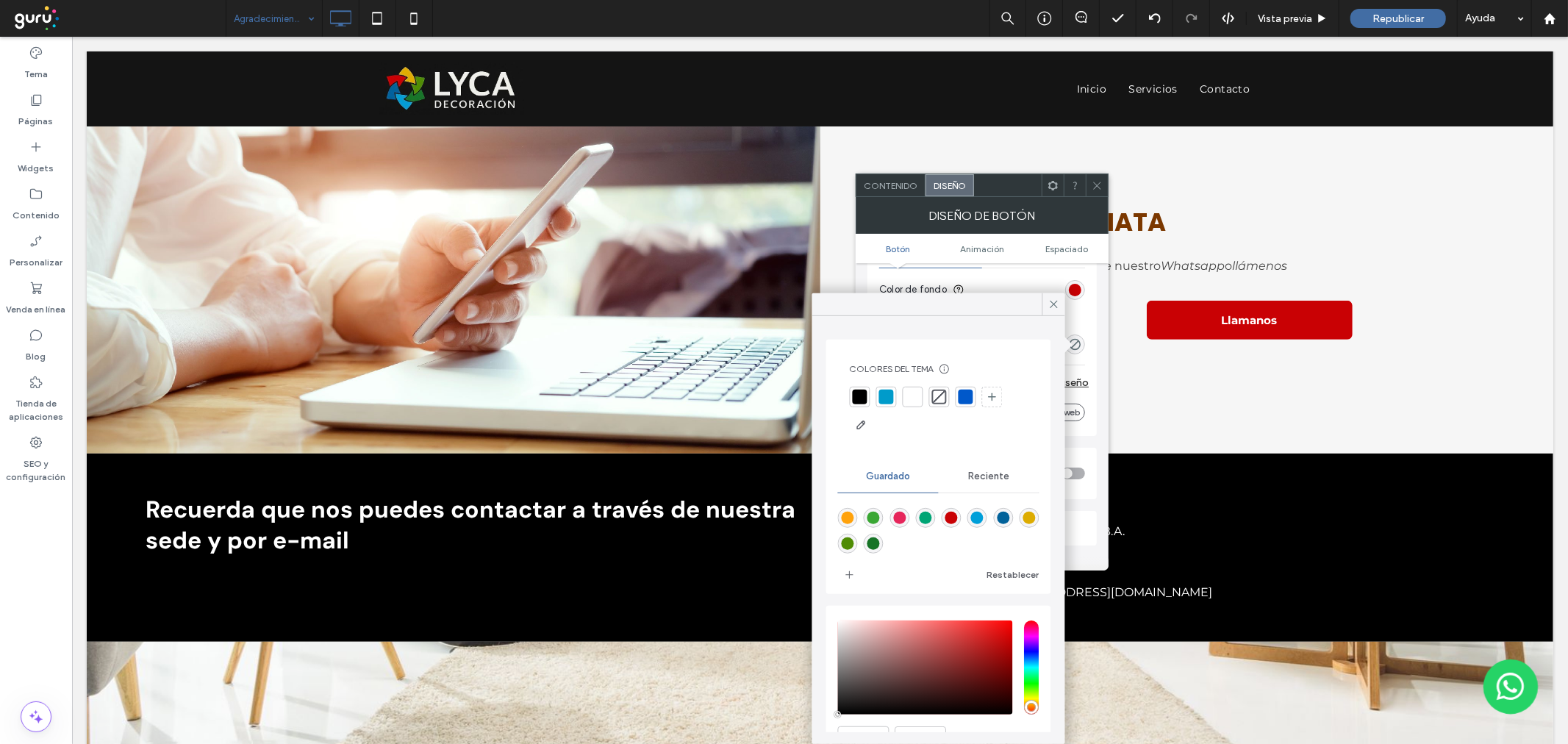
click at [962, 512] on div "rgba(201,1,4,1)" at bounding box center [951, 518] width 20 height 20
type input "*"
type input "***"
type input "*******"
type input "***"
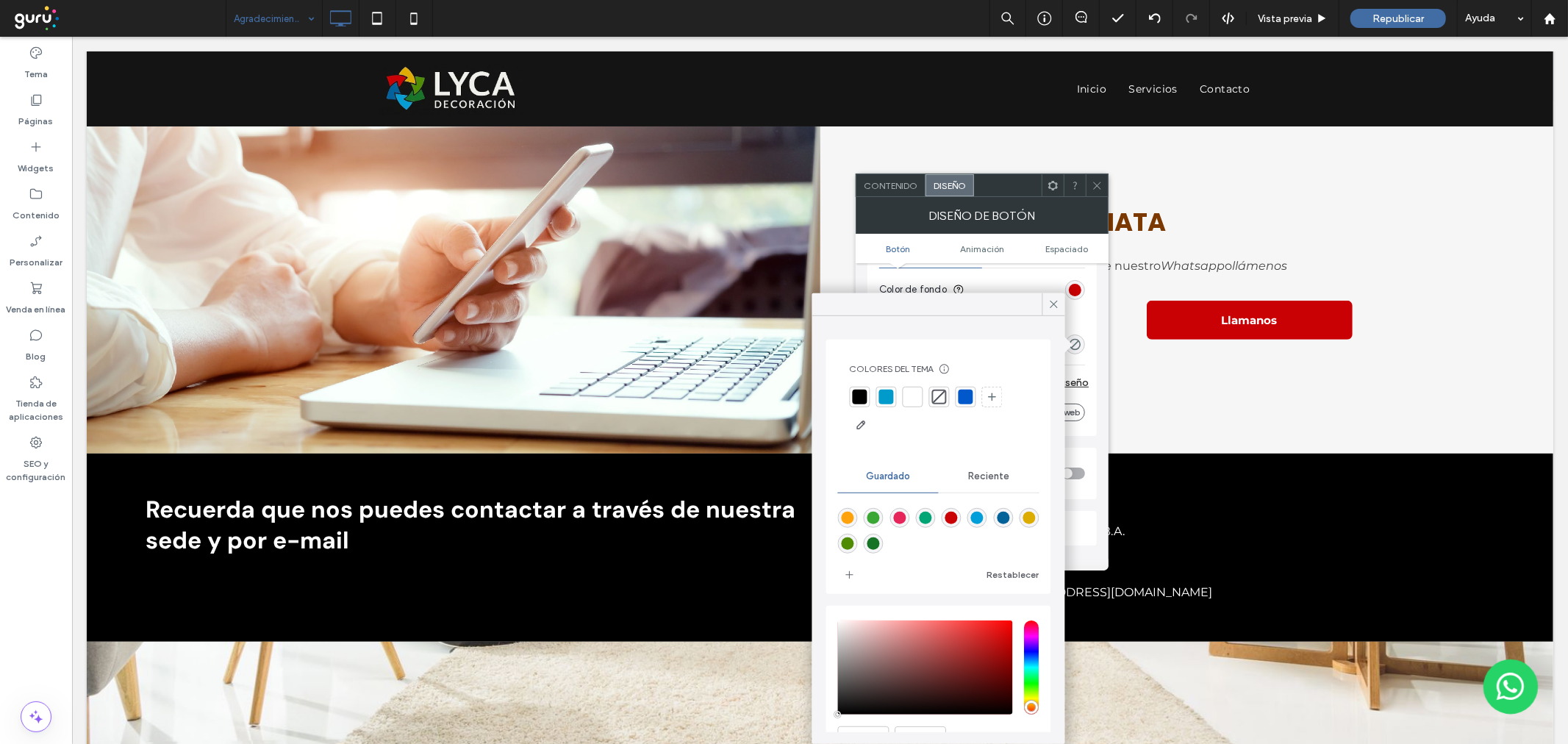
type input "****"
click at [1082, 283] on div "rgb(201, 1, 4)" at bounding box center [1075, 290] width 20 height 20
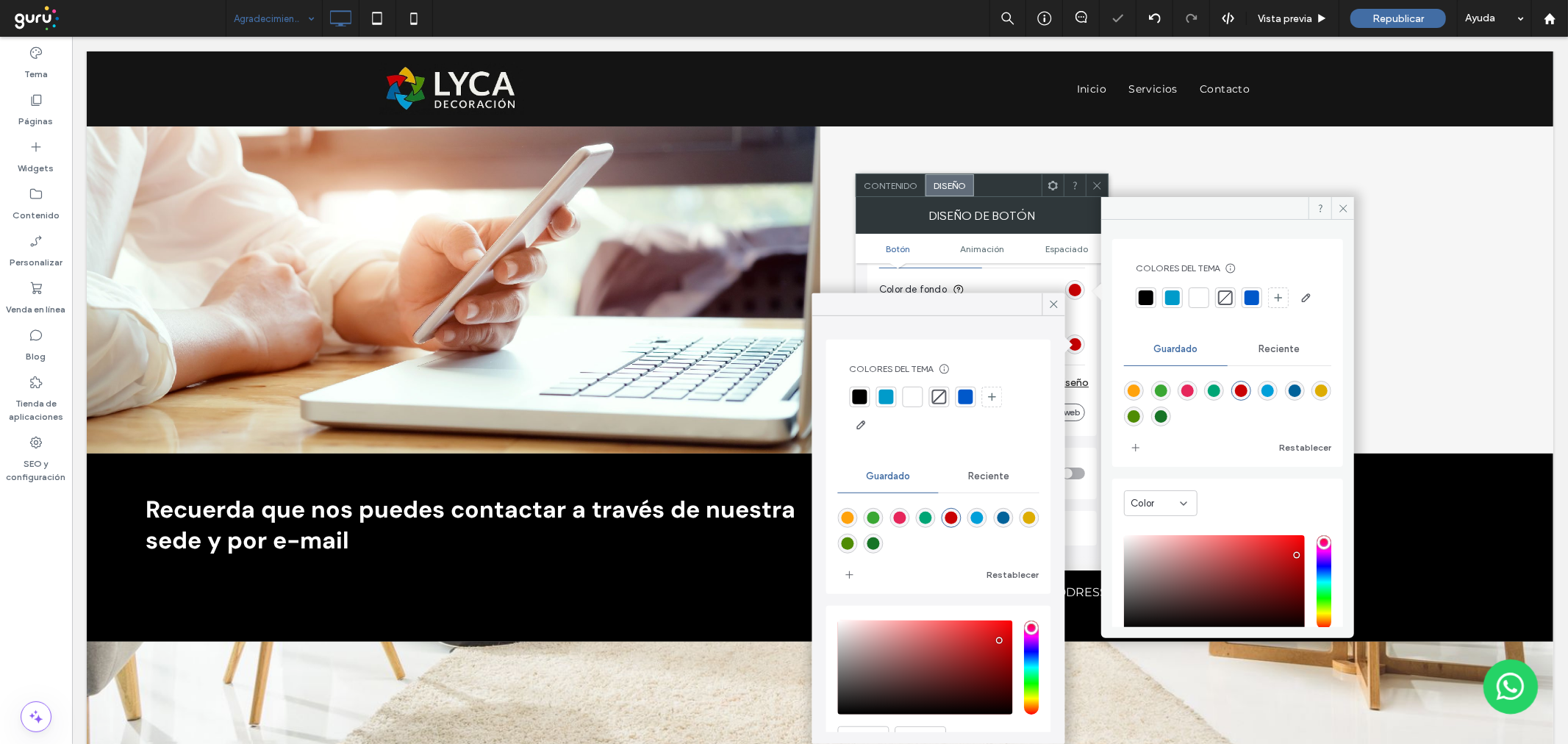
click at [1283, 355] on span "Reciente" at bounding box center [1280, 350] width 41 height 12
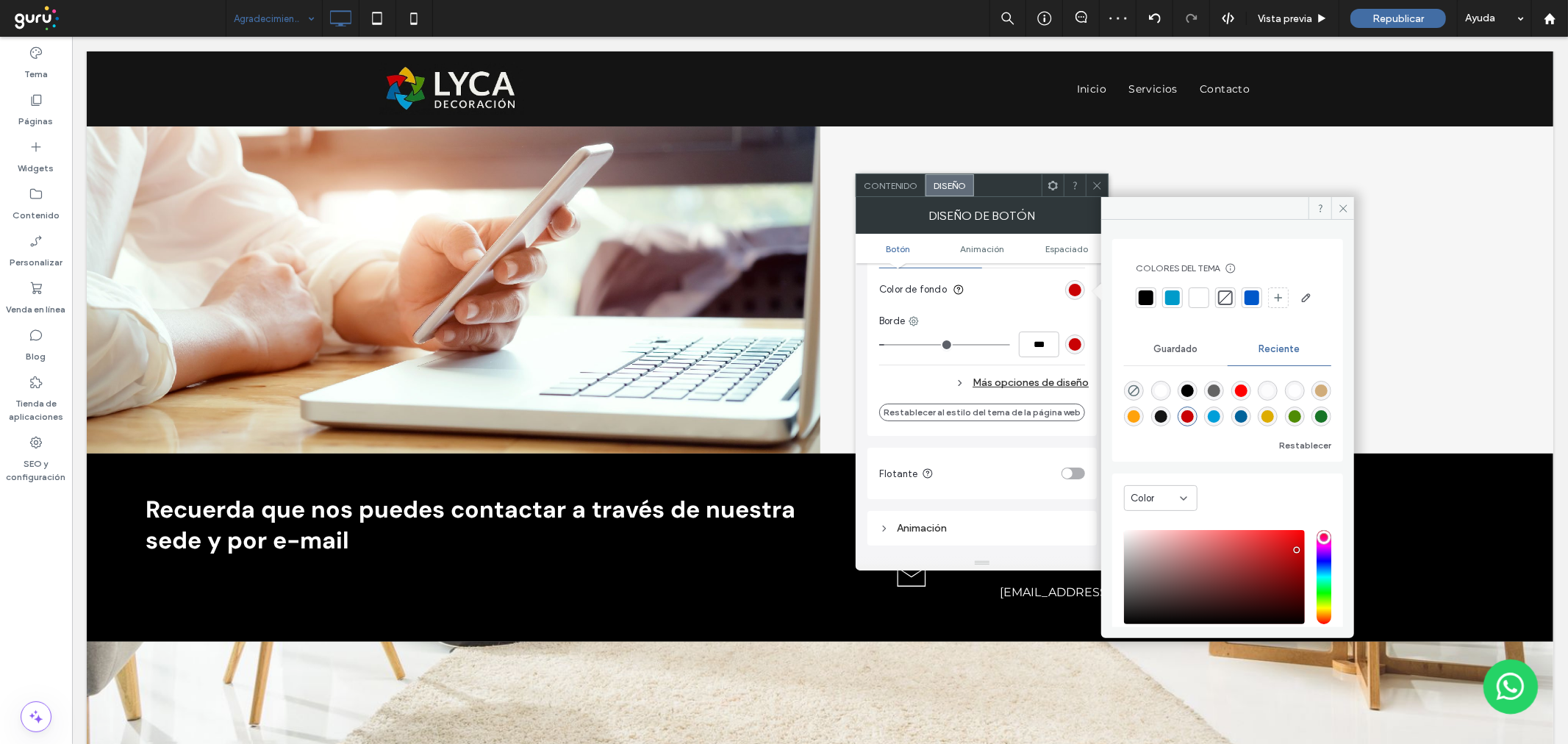
click at [1132, 397] on icon "rgba(0, 0, 0, 0)" at bounding box center [1134, 391] width 13 height 13
type input "*******"
type input "*"
type input "**"
click at [1030, 376] on div "Más opciones de diseño" at bounding box center [984, 382] width 210 height 20
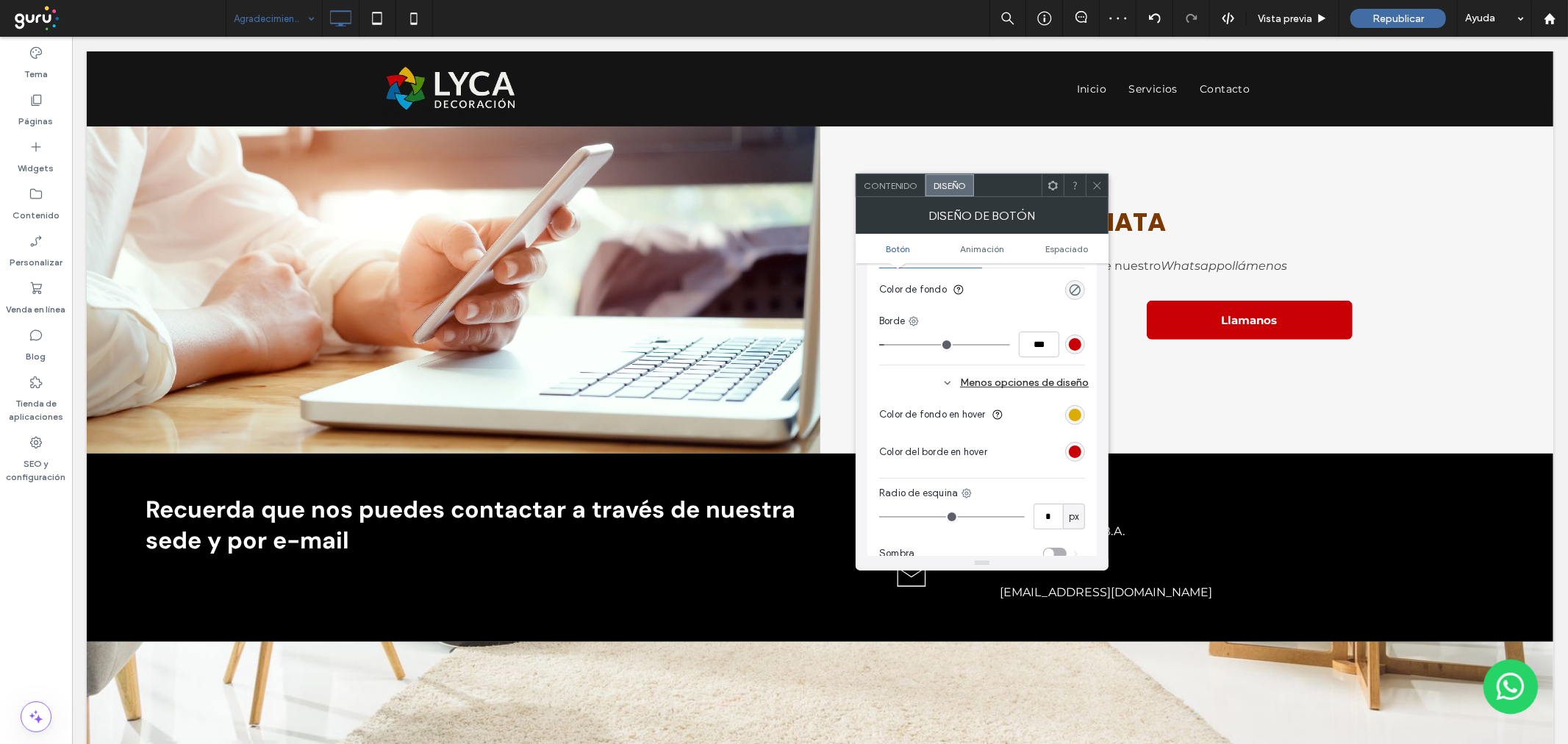
click at [1081, 419] on div "rgb(221, 172, 1)" at bounding box center [1075, 415] width 20 height 20
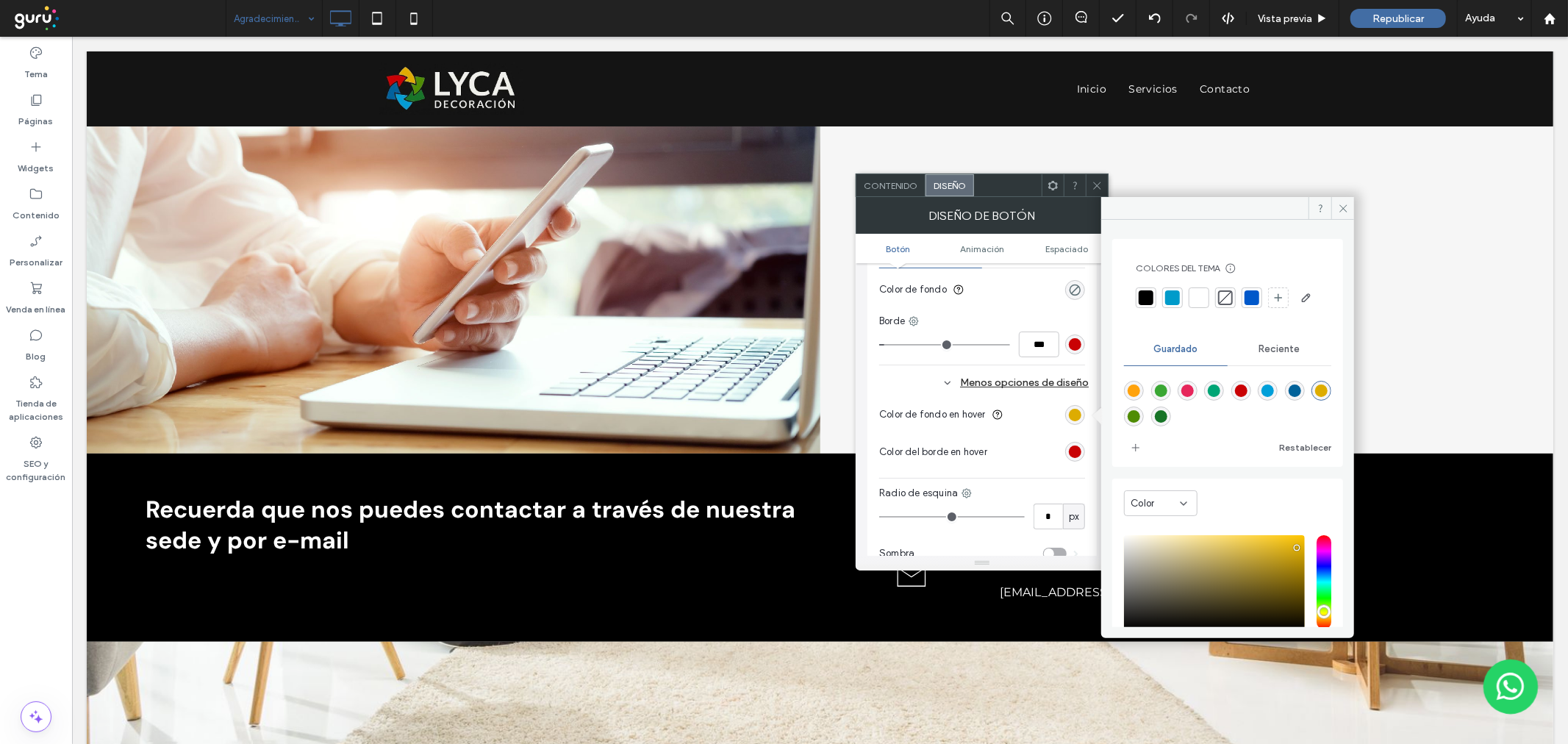
click at [1283, 355] on span "Reciente" at bounding box center [1280, 350] width 41 height 12
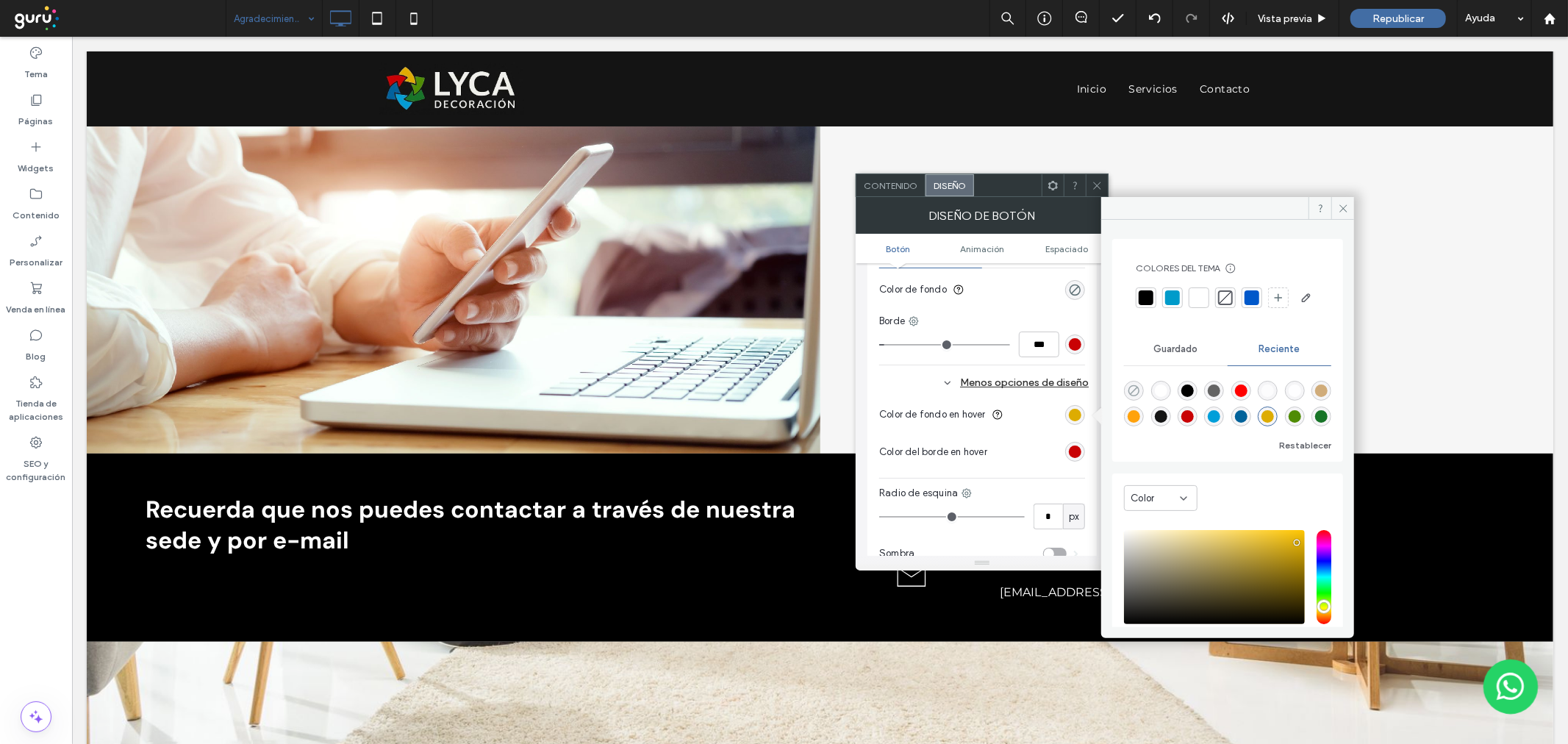
click at [1132, 397] on icon "rgba(0, 0, 0, 0)" at bounding box center [1134, 391] width 13 height 13
type input "*******"
type input "*"
type input "**"
click at [1069, 450] on div "rgb(201, 1, 4)" at bounding box center [1075, 452] width 13 height 13
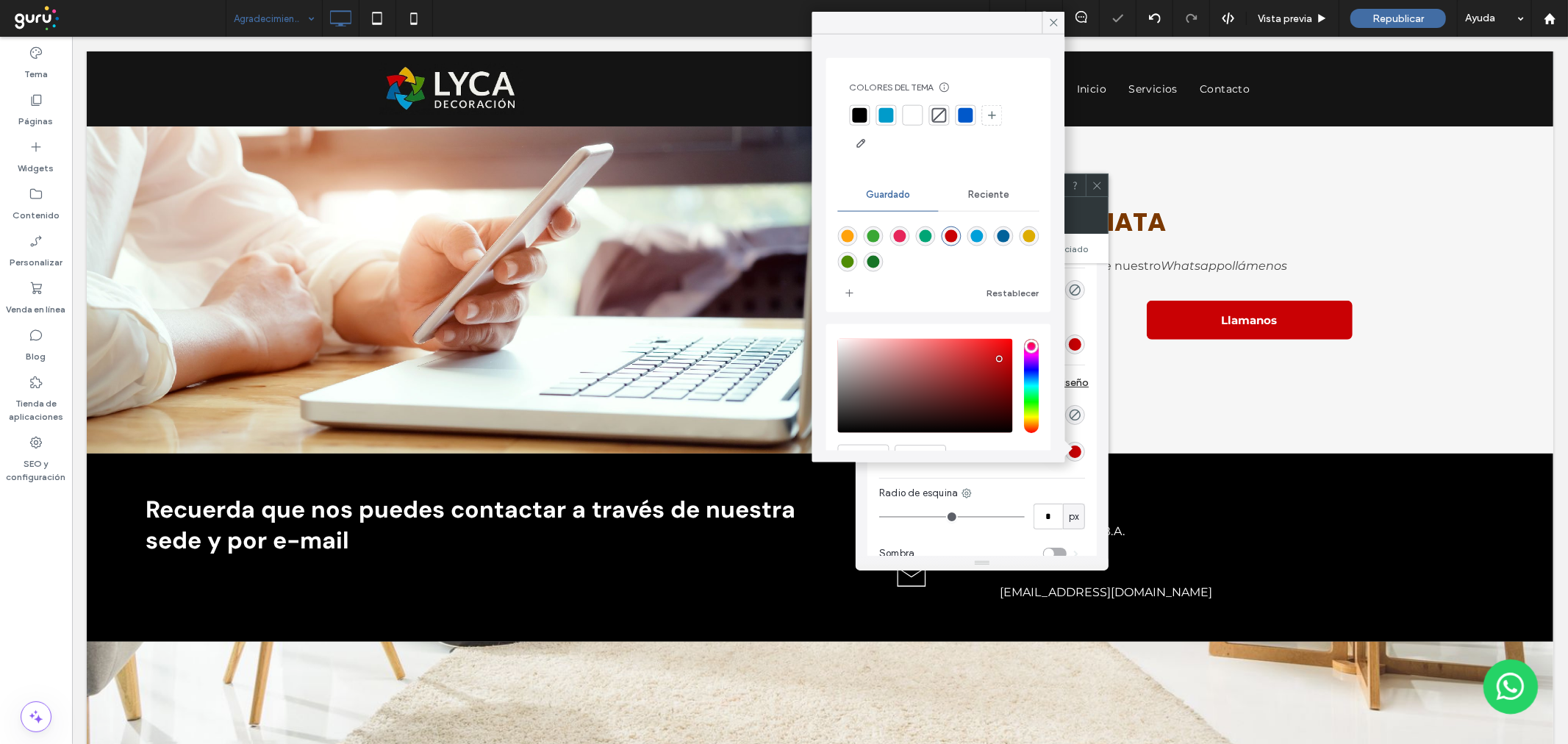
click at [957, 199] on div "Reciente" at bounding box center [988, 195] width 101 height 33
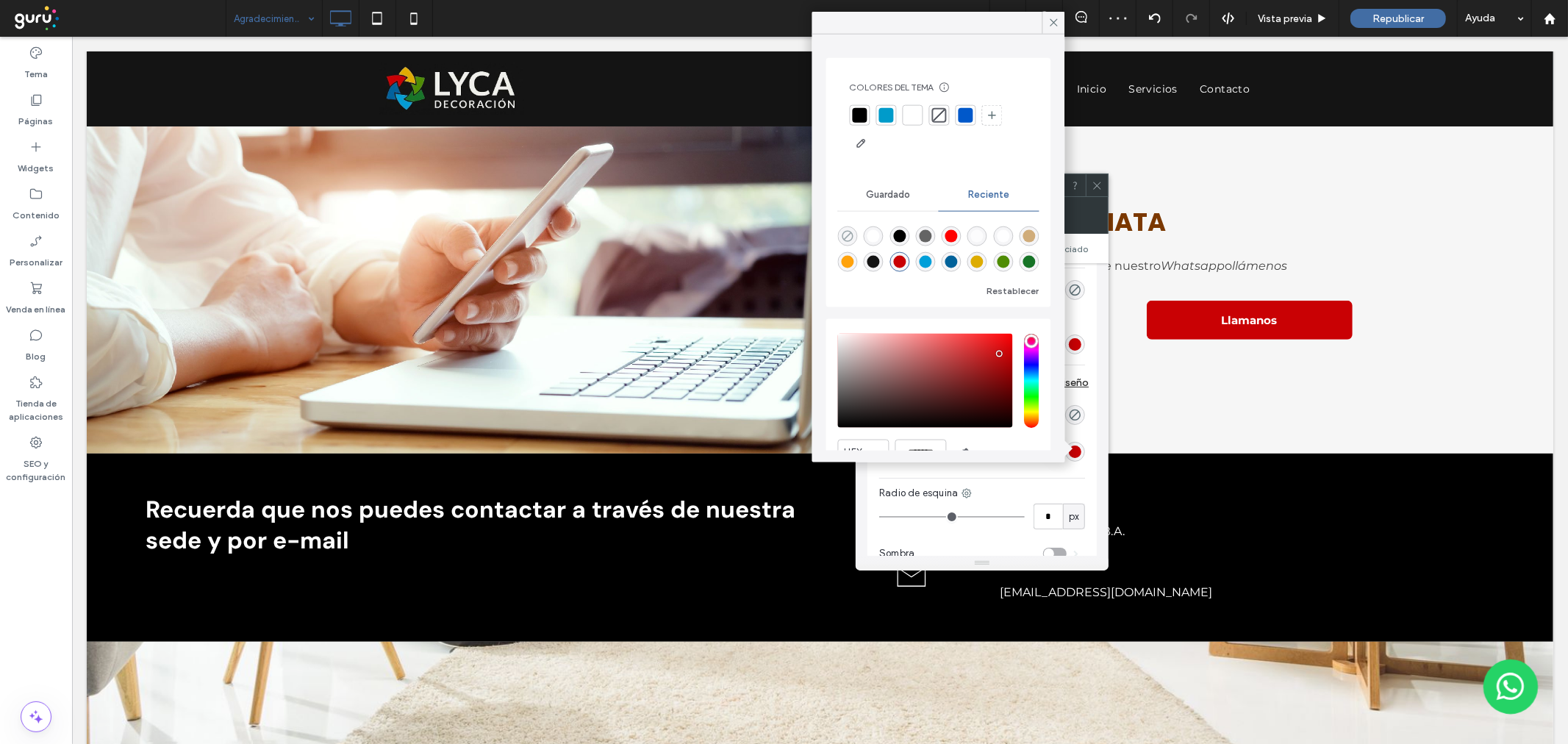
click at [847, 235] on icon "rgba(0, 0, 0, 0)" at bounding box center [848, 236] width 13 height 13
type input "*******"
type input "*"
type input "**"
click at [1078, 409] on div "rgba(0, 0, 0, 0)" at bounding box center [1075, 415] width 13 height 13
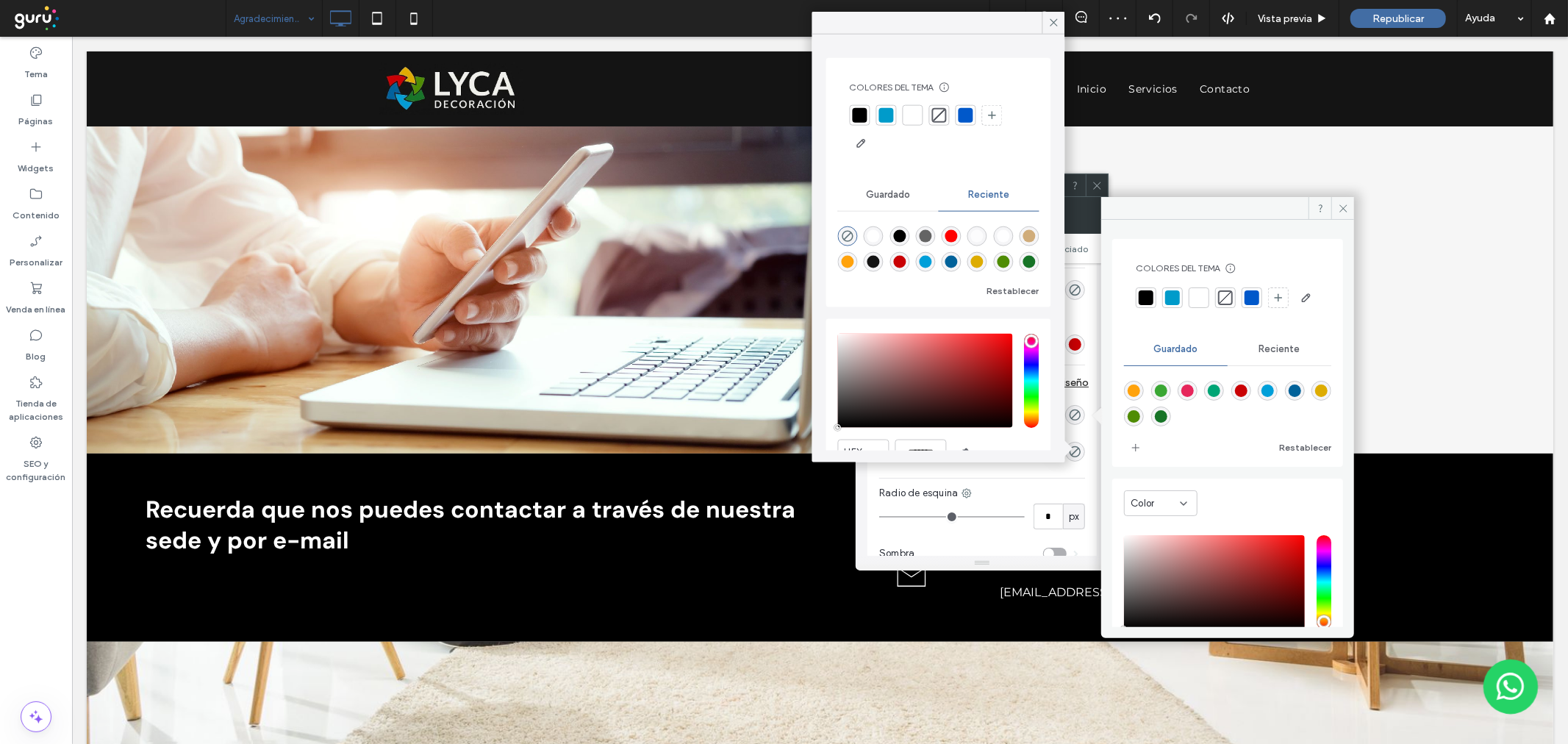
click at [1240, 397] on div "rgba(201,1,4,1)" at bounding box center [1241, 391] width 13 height 13
type input "*******"
type input "***"
type input "****"
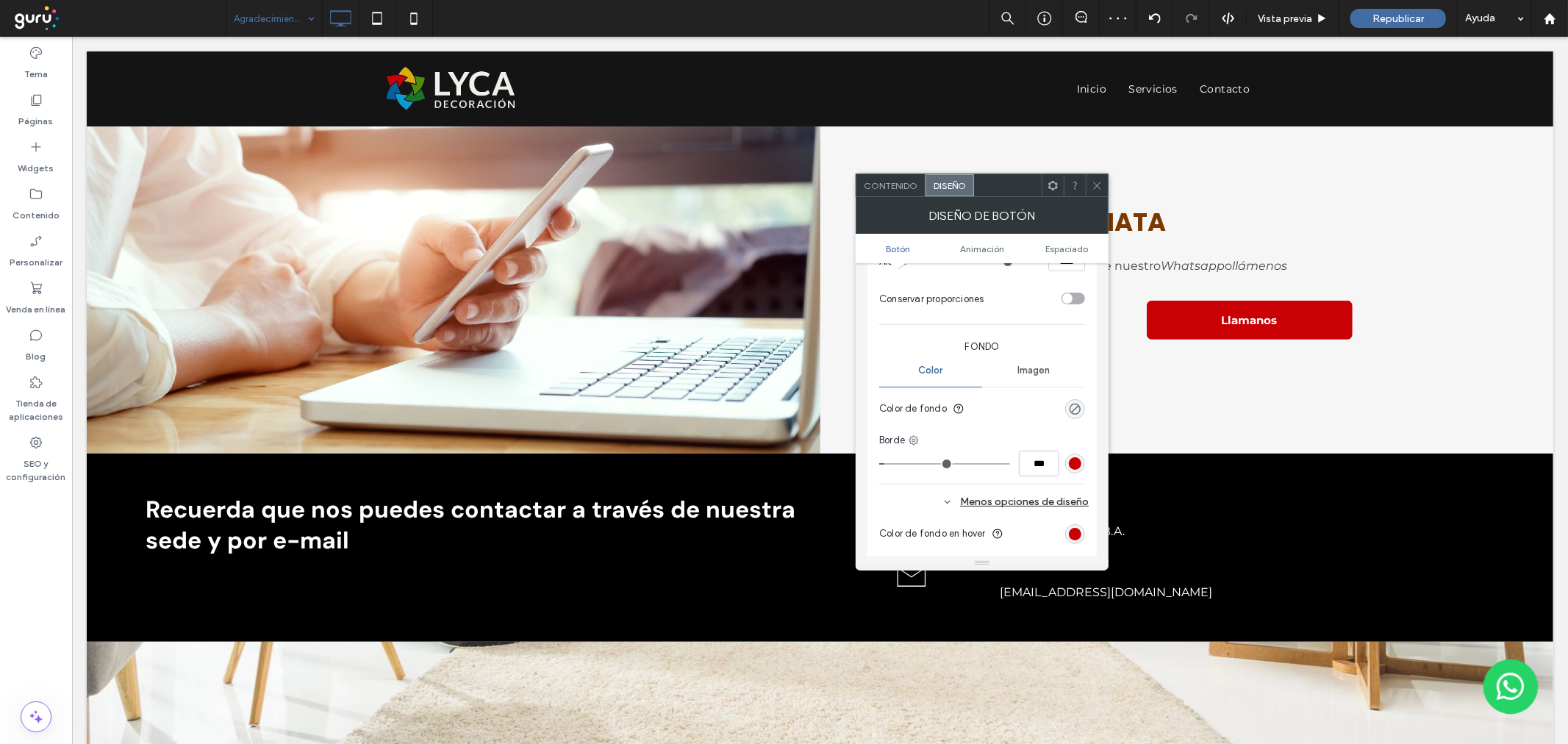
scroll to position [82, 0]
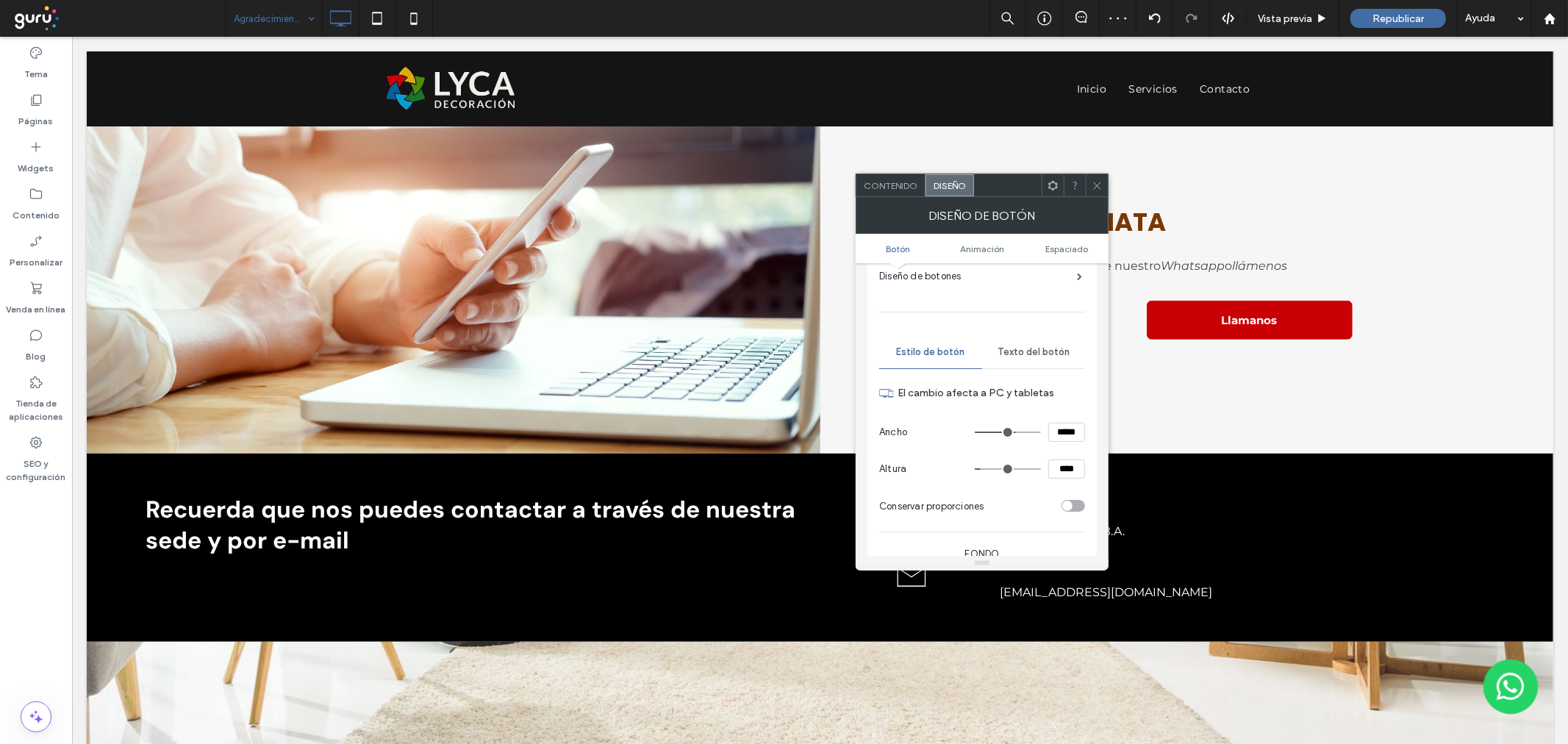
click at [1063, 361] on div "Texto del botón" at bounding box center [1034, 352] width 103 height 33
click at [1077, 506] on div "rgb(255, 255, 255)" at bounding box center [1075, 503] width 13 height 13
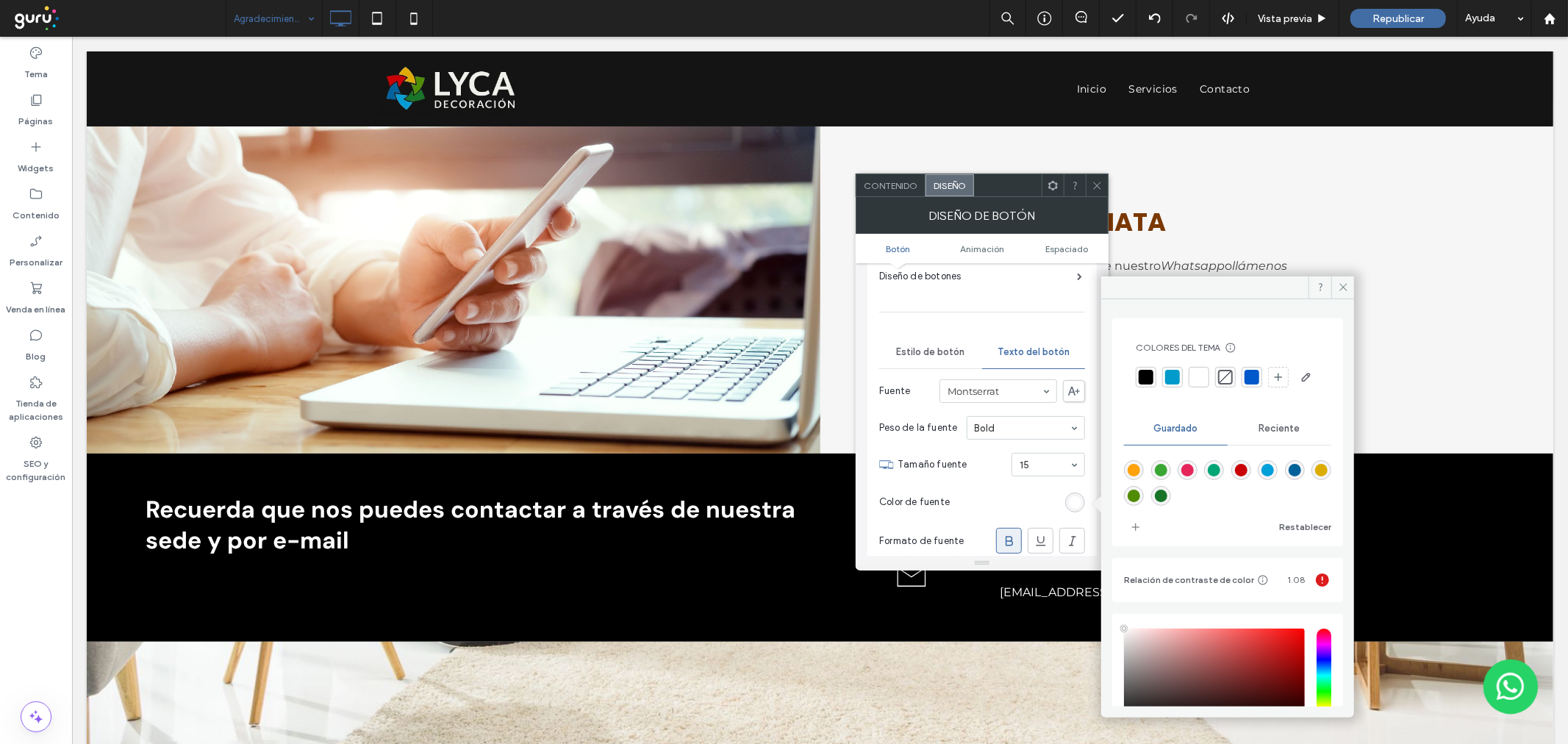
drag, startPoint x: 1234, startPoint y: 497, endPoint x: 1162, endPoint y: 475, distance: 75.3
click at [1235, 476] on div "rgba(201,1,4,1)" at bounding box center [1241, 470] width 13 height 13
type input "*******"
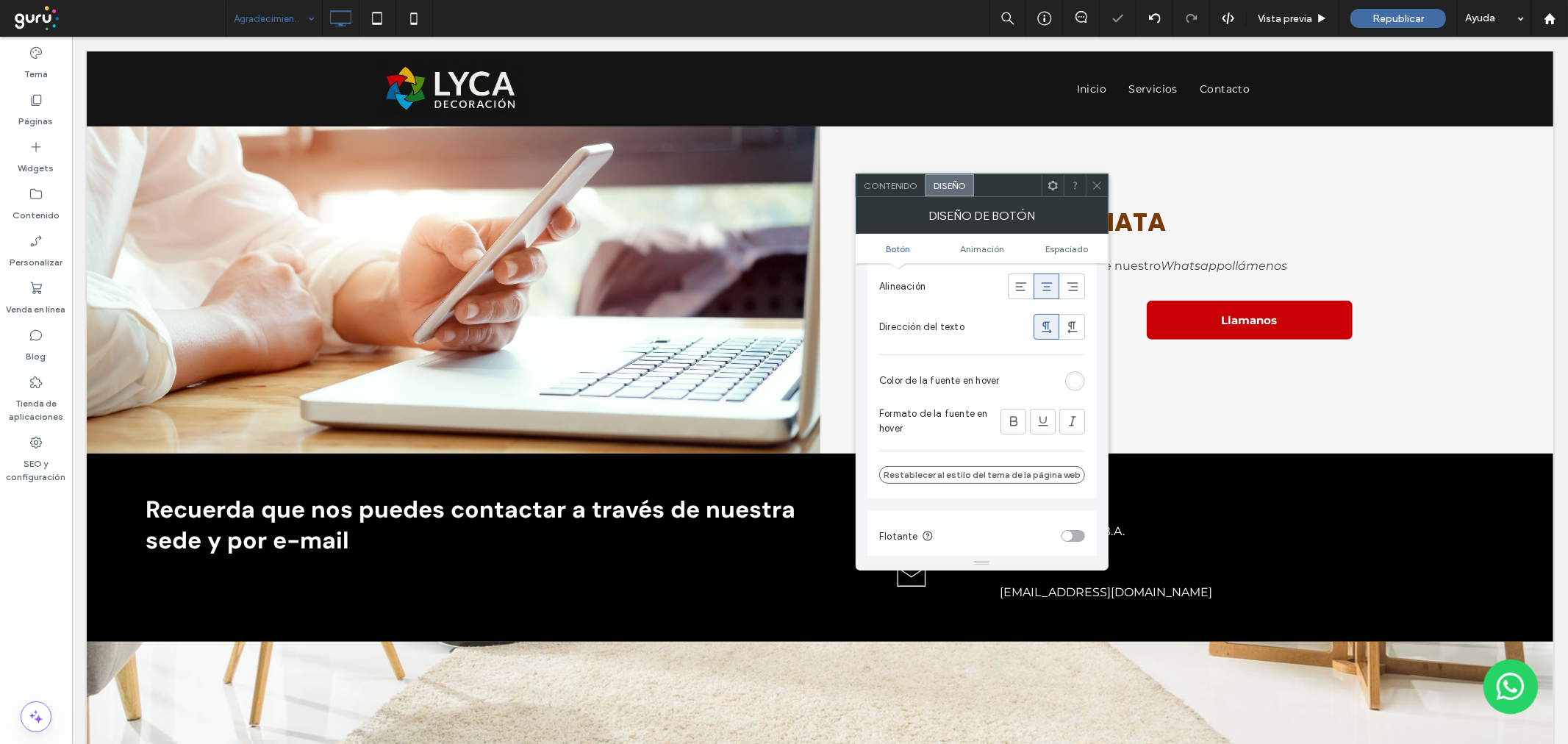
scroll to position [408, 0]
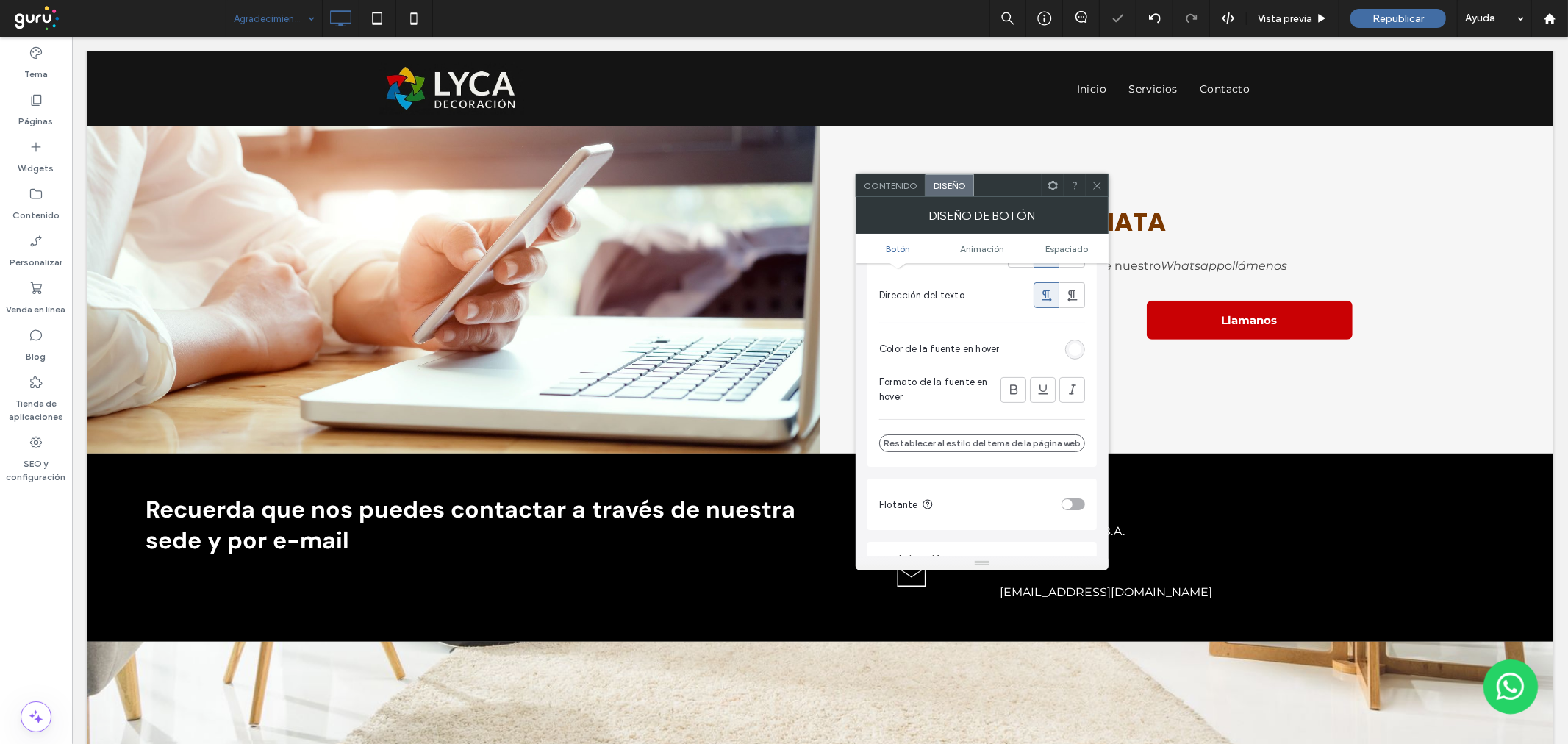
click at [1074, 350] on div "rgb(255, 255, 255)" at bounding box center [1075, 350] width 13 height 13
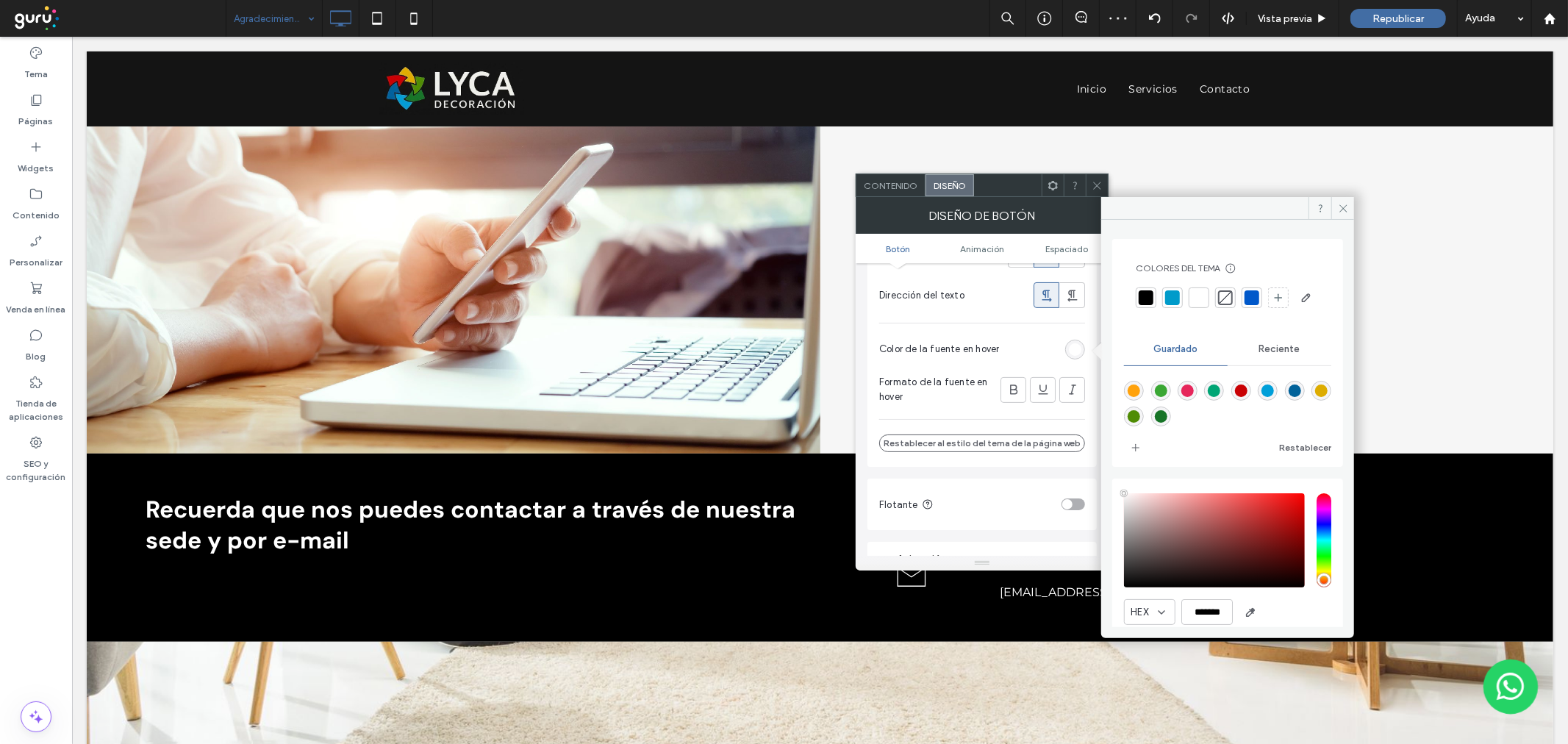
click at [1262, 355] on span "Reciente" at bounding box center [1280, 350] width 41 height 12
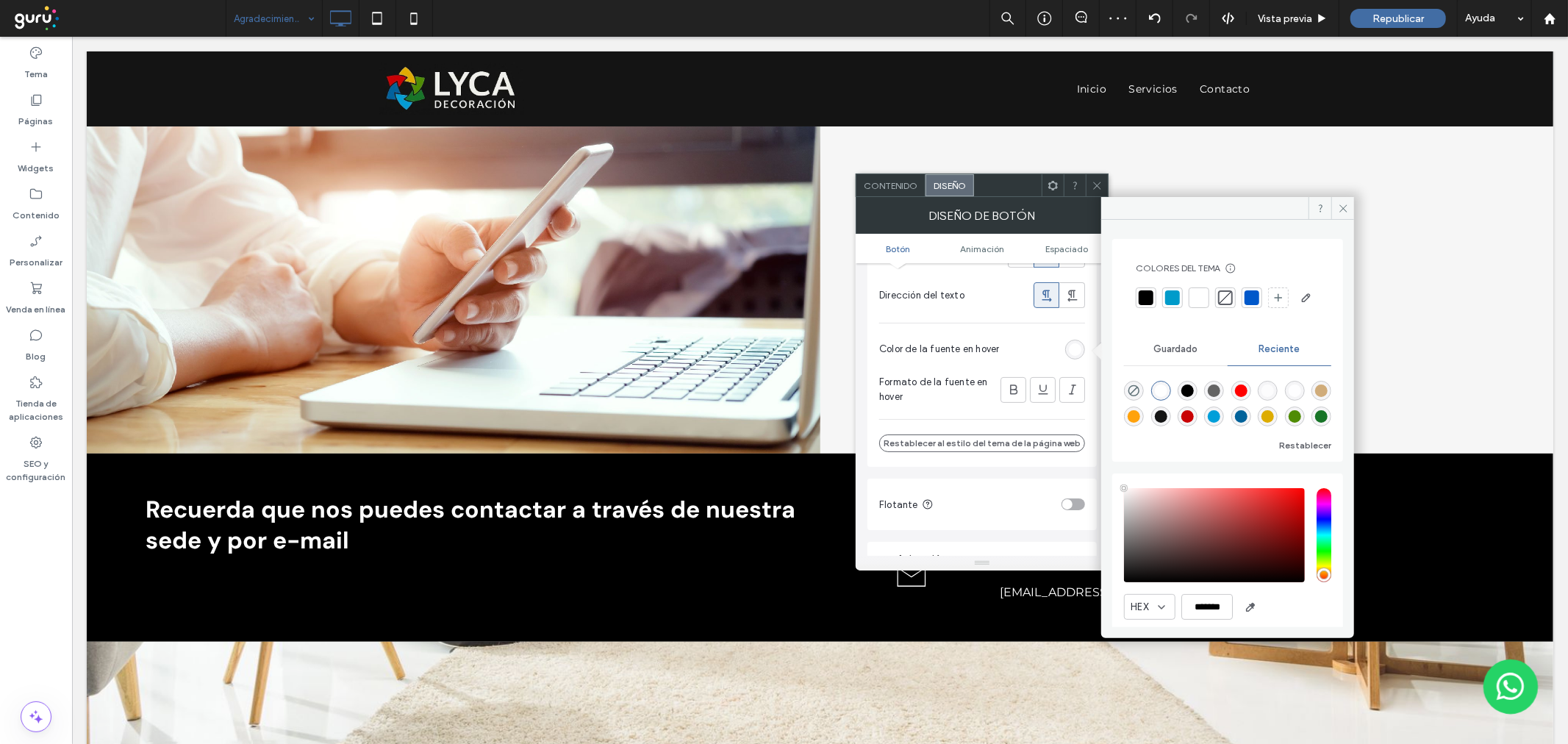
click at [1165, 397] on div "rgba(255, 255, 255, 1)" at bounding box center [1161, 391] width 13 height 13
click at [1089, 186] on div at bounding box center [1097, 185] width 22 height 22
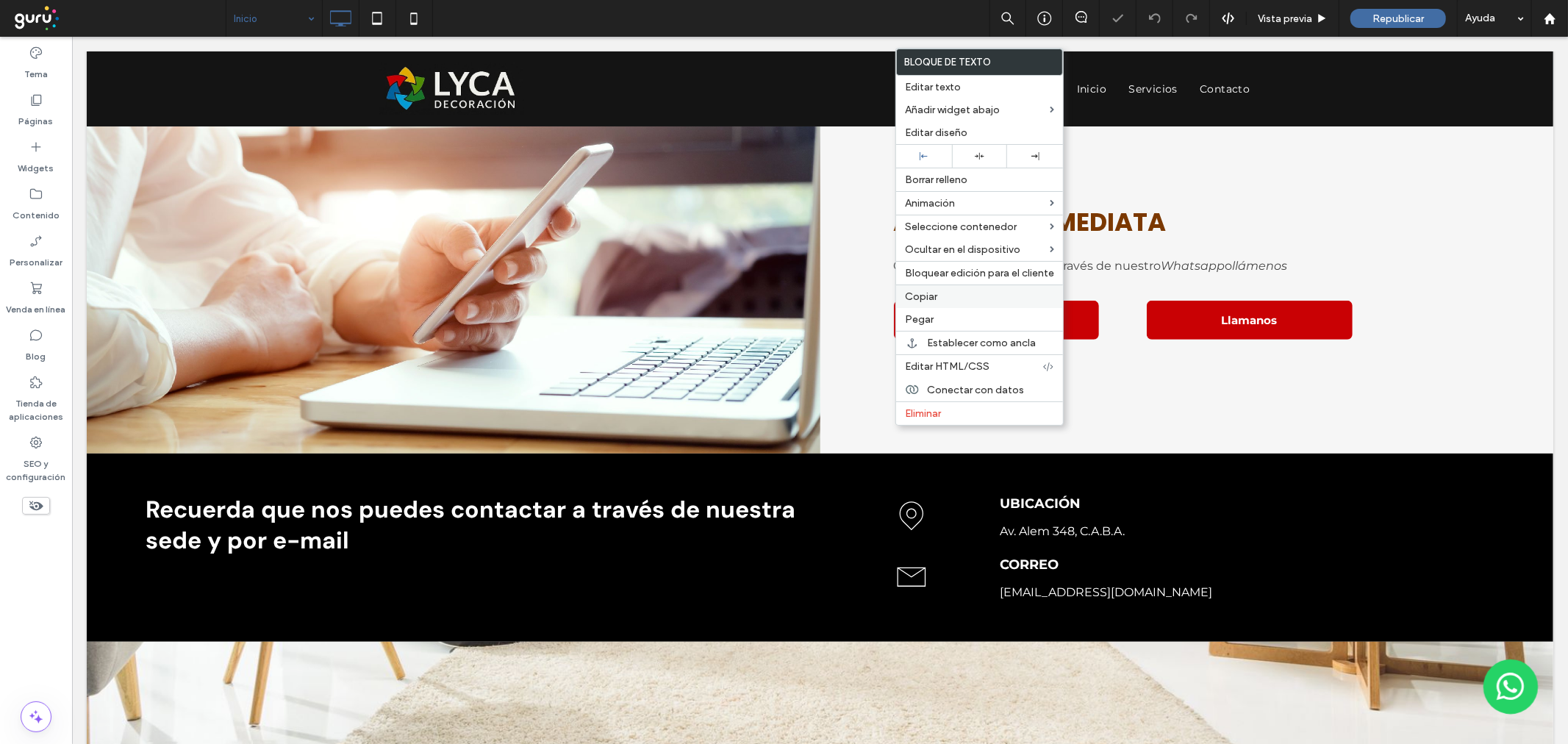
click at [932, 299] on span "Copiar" at bounding box center [921, 297] width 33 height 13
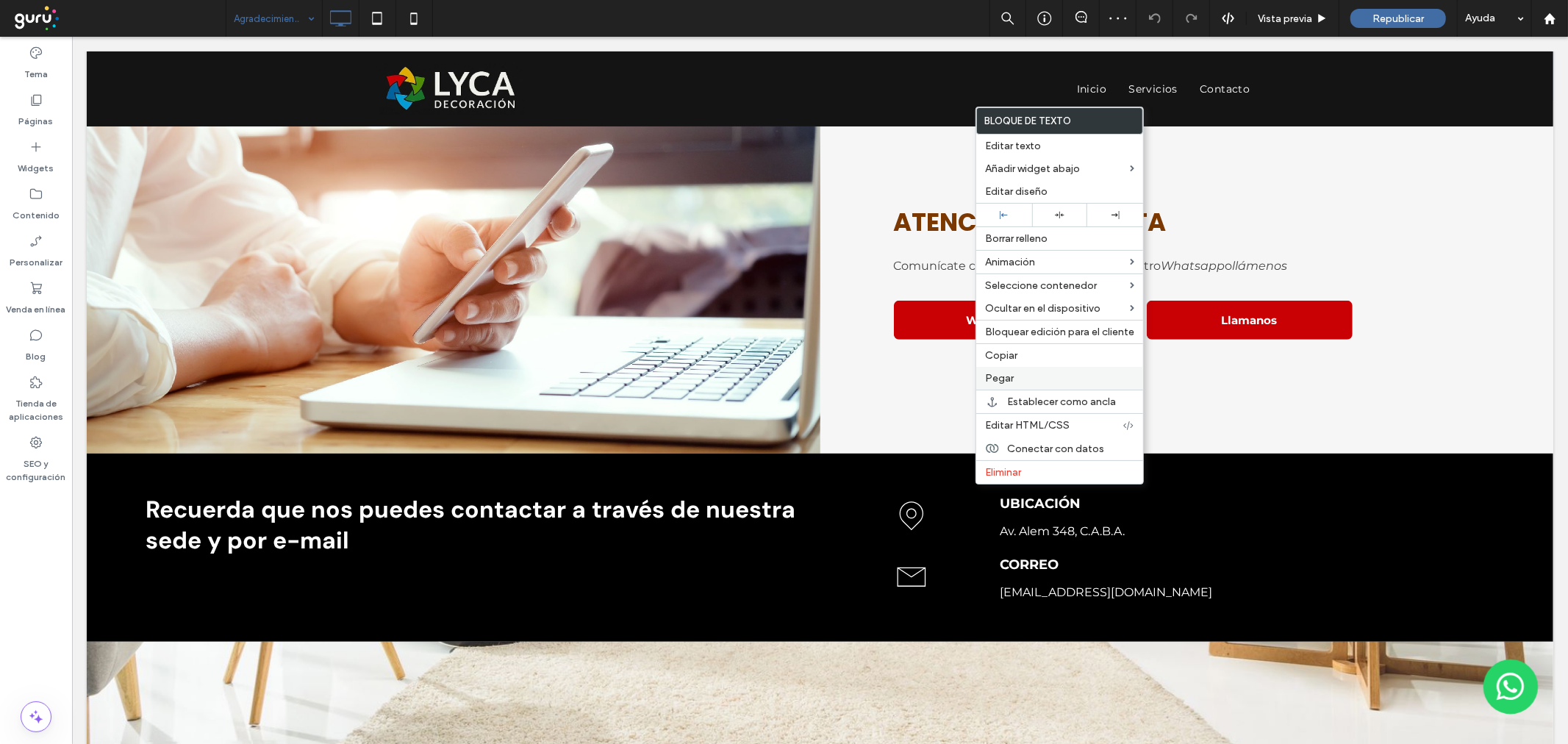
click at [1016, 381] on label "Pegar" at bounding box center [1059, 378] width 149 height 13
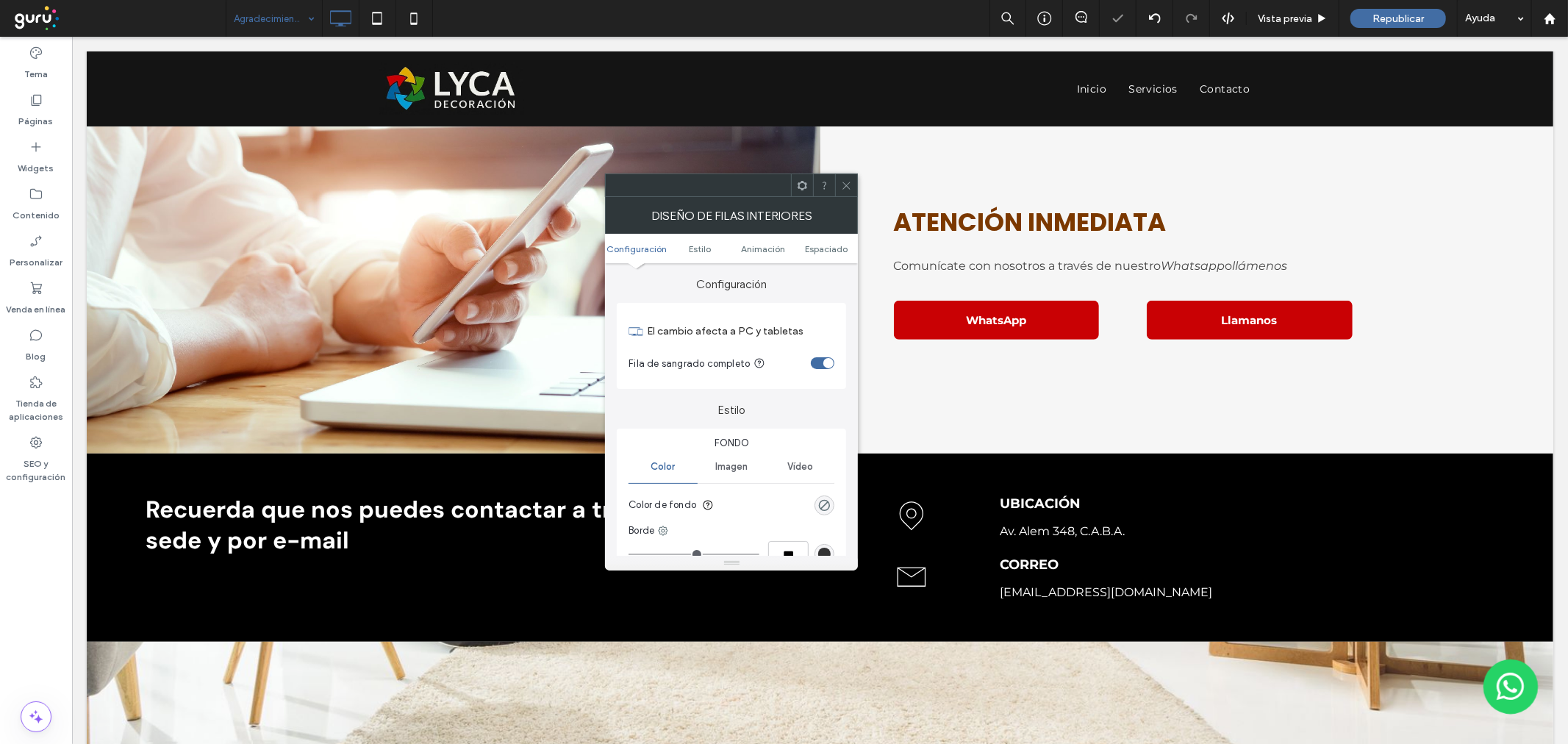
click at [847, 184] on icon at bounding box center [846, 185] width 11 height 11
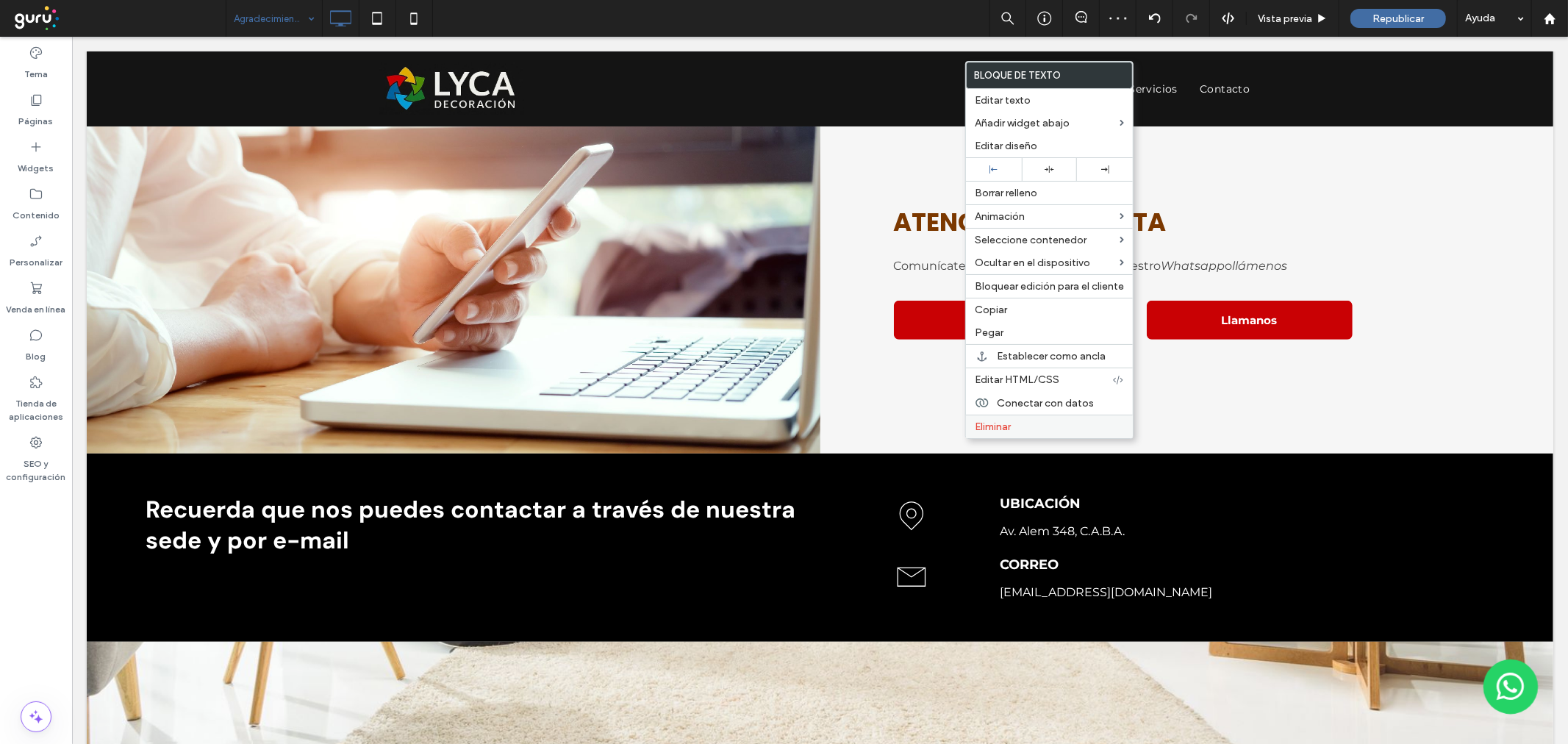
click at [1002, 422] on span "Eliminar" at bounding box center [993, 427] width 36 height 13
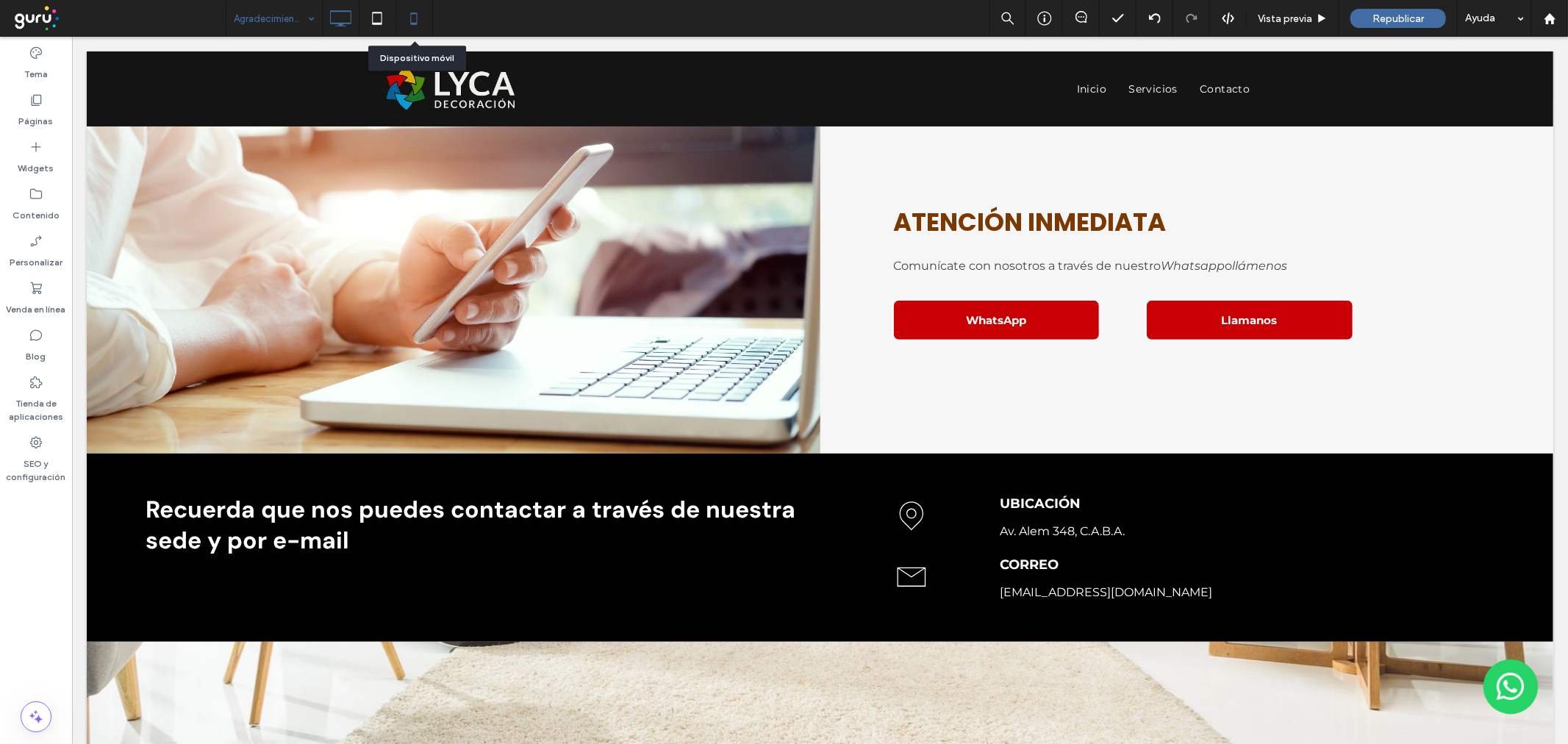
click at [413, 16] on icon at bounding box center [413, 18] width 30 height 30
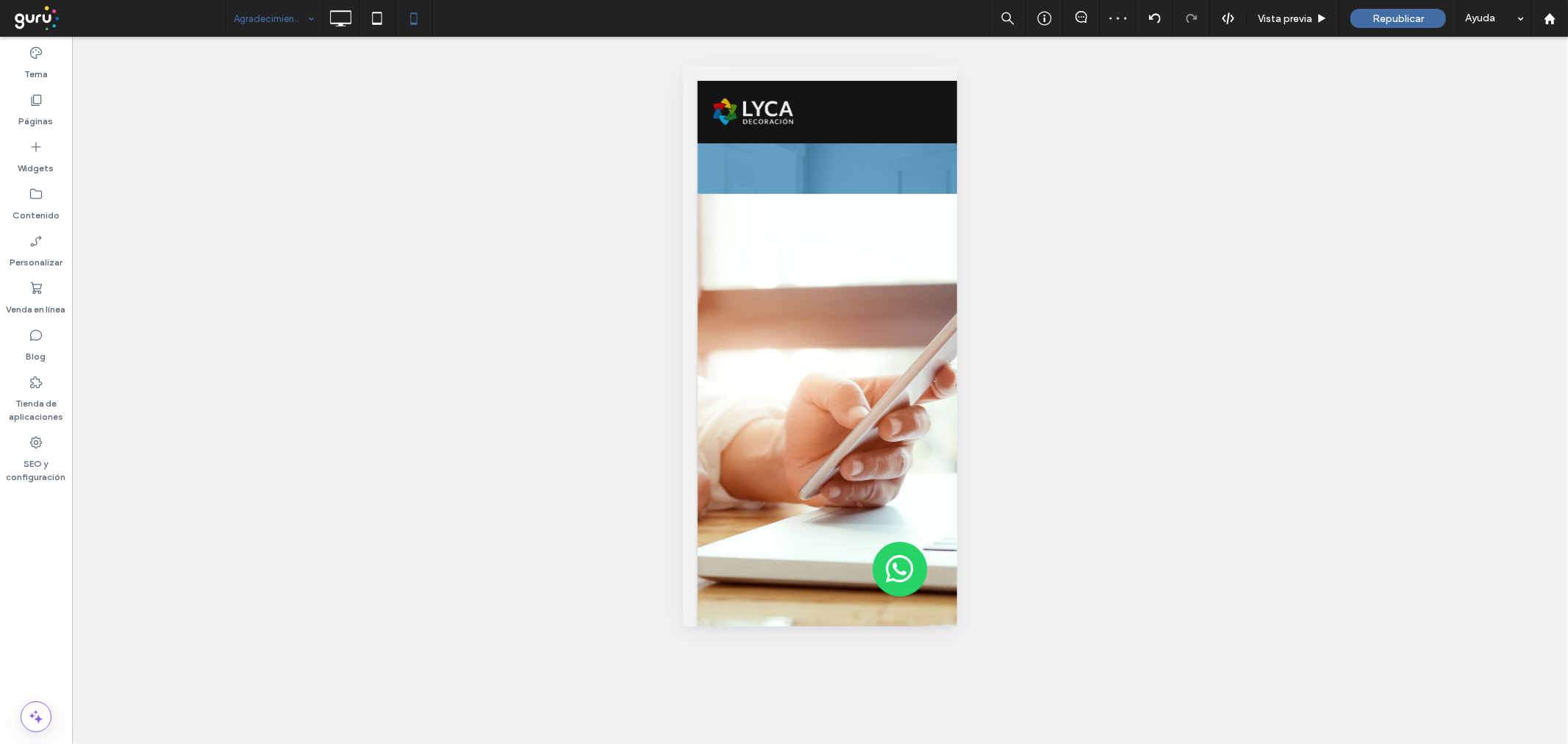
type input "*******"
type input "**"
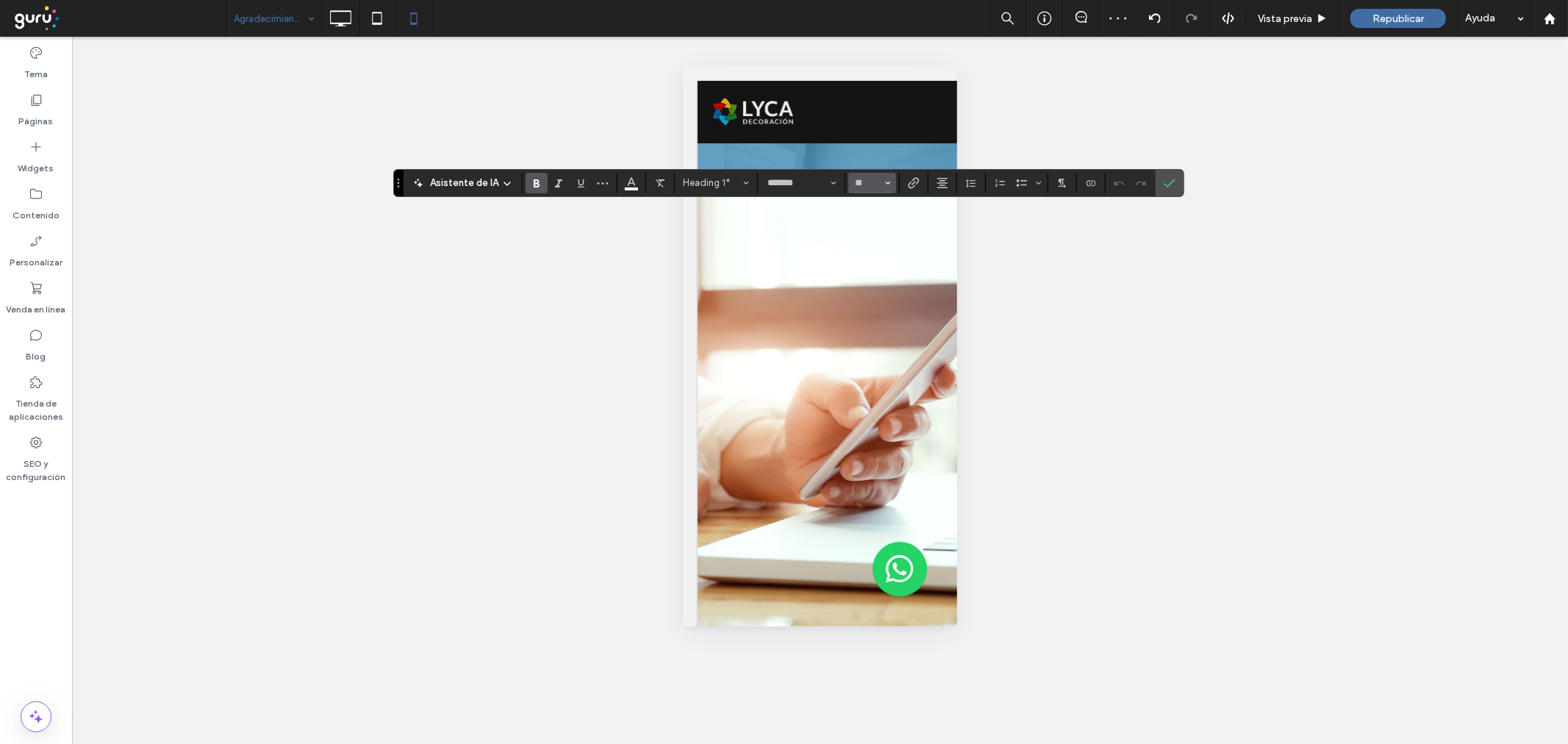
click at [863, 173] on button "**" at bounding box center [872, 182] width 48 height 20
click at [864, 181] on input "Tamaño borde-input" at bounding box center [868, 183] width 29 height 12
type input "**"
click at [1164, 188] on icon "Confirmar" at bounding box center [1170, 183] width 12 height 12
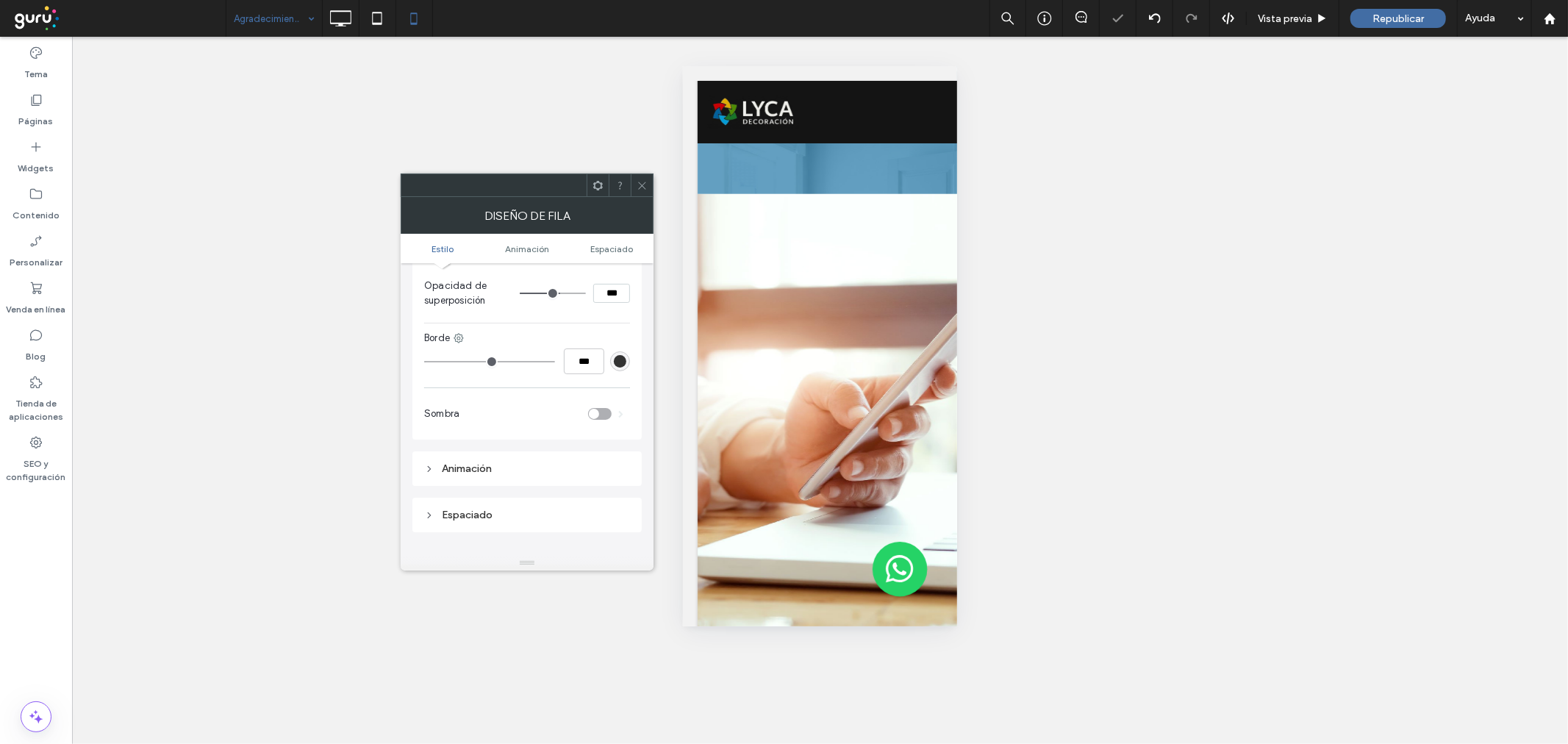
scroll to position [795, 0]
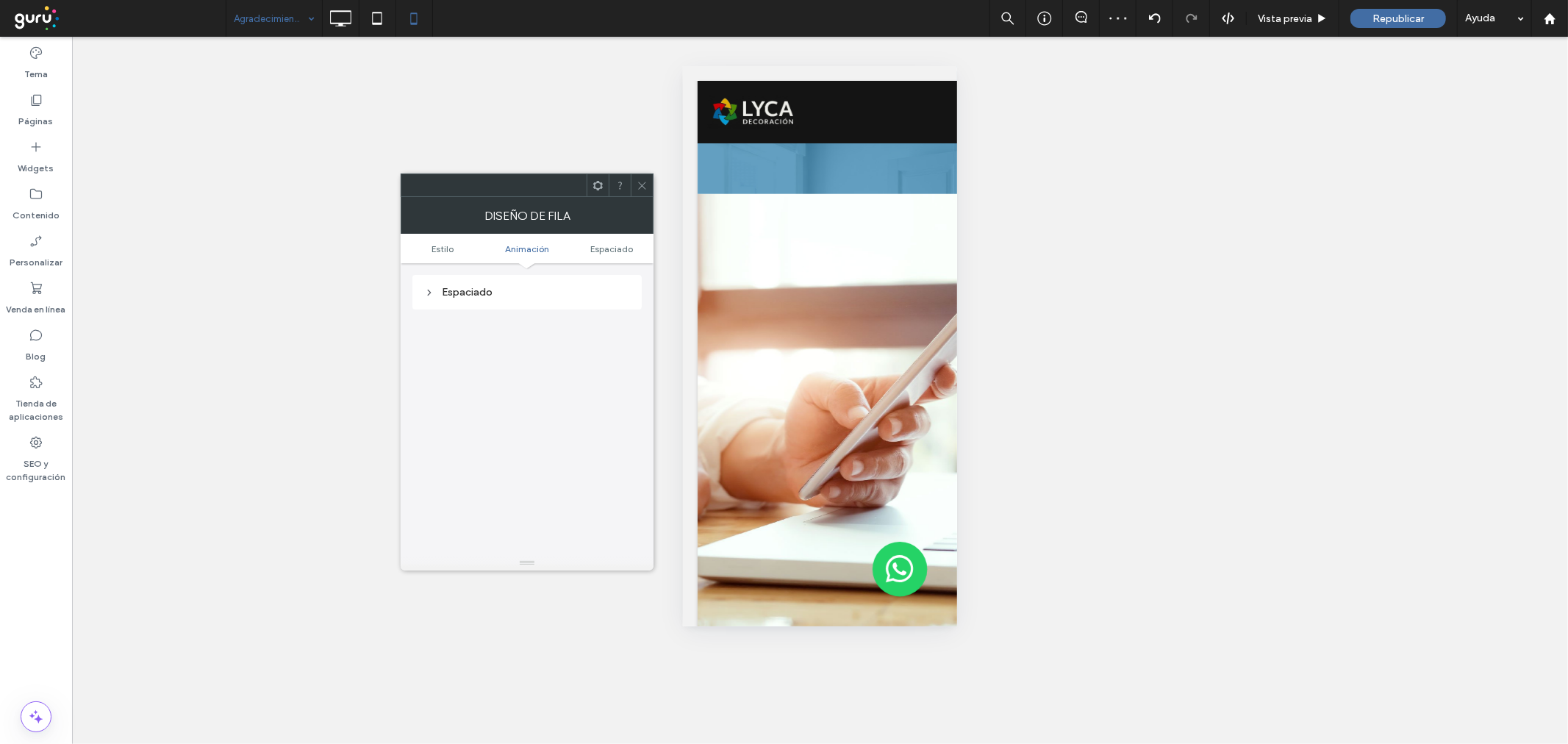
click at [490, 302] on div "Espaciado" at bounding box center [527, 292] width 206 height 20
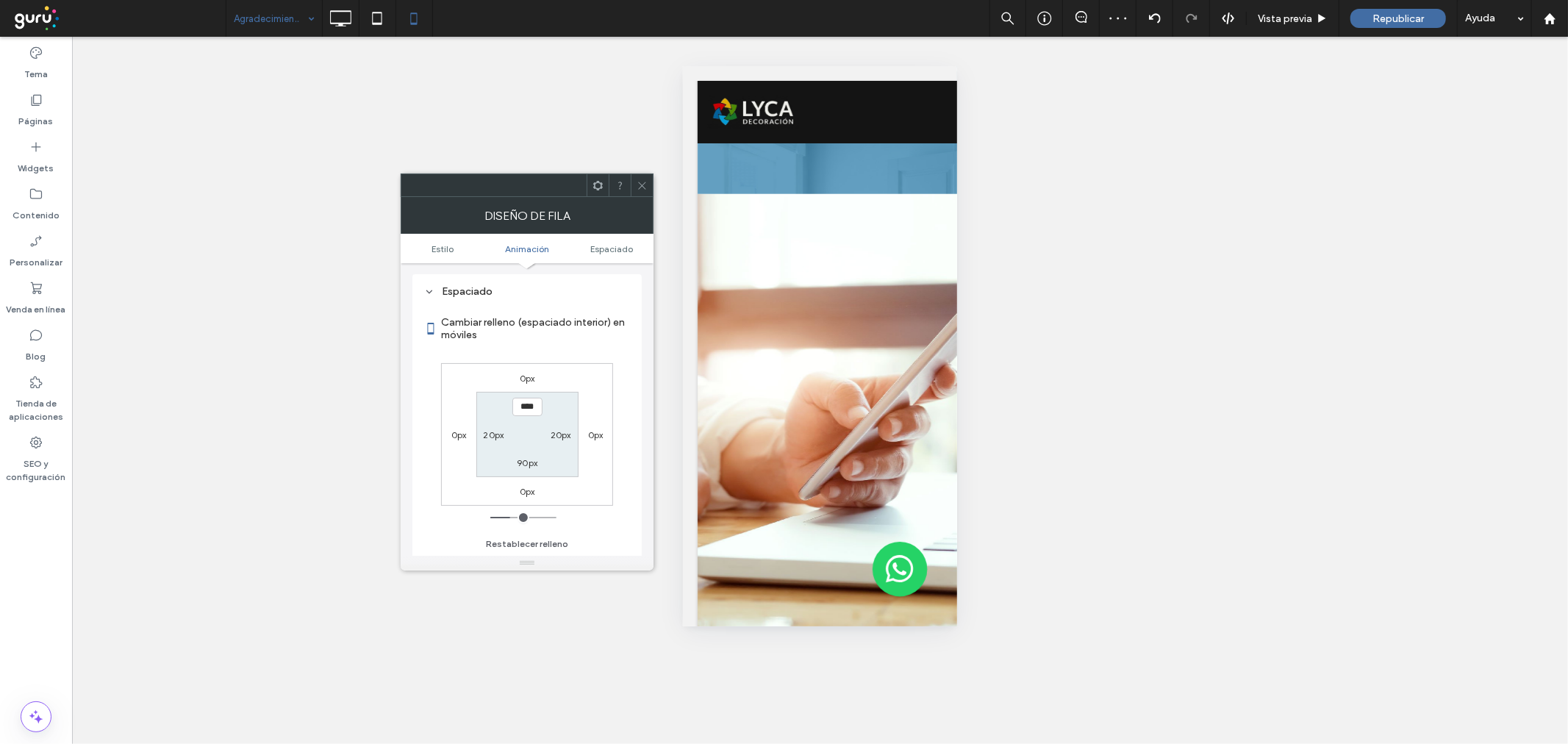
type input "**"
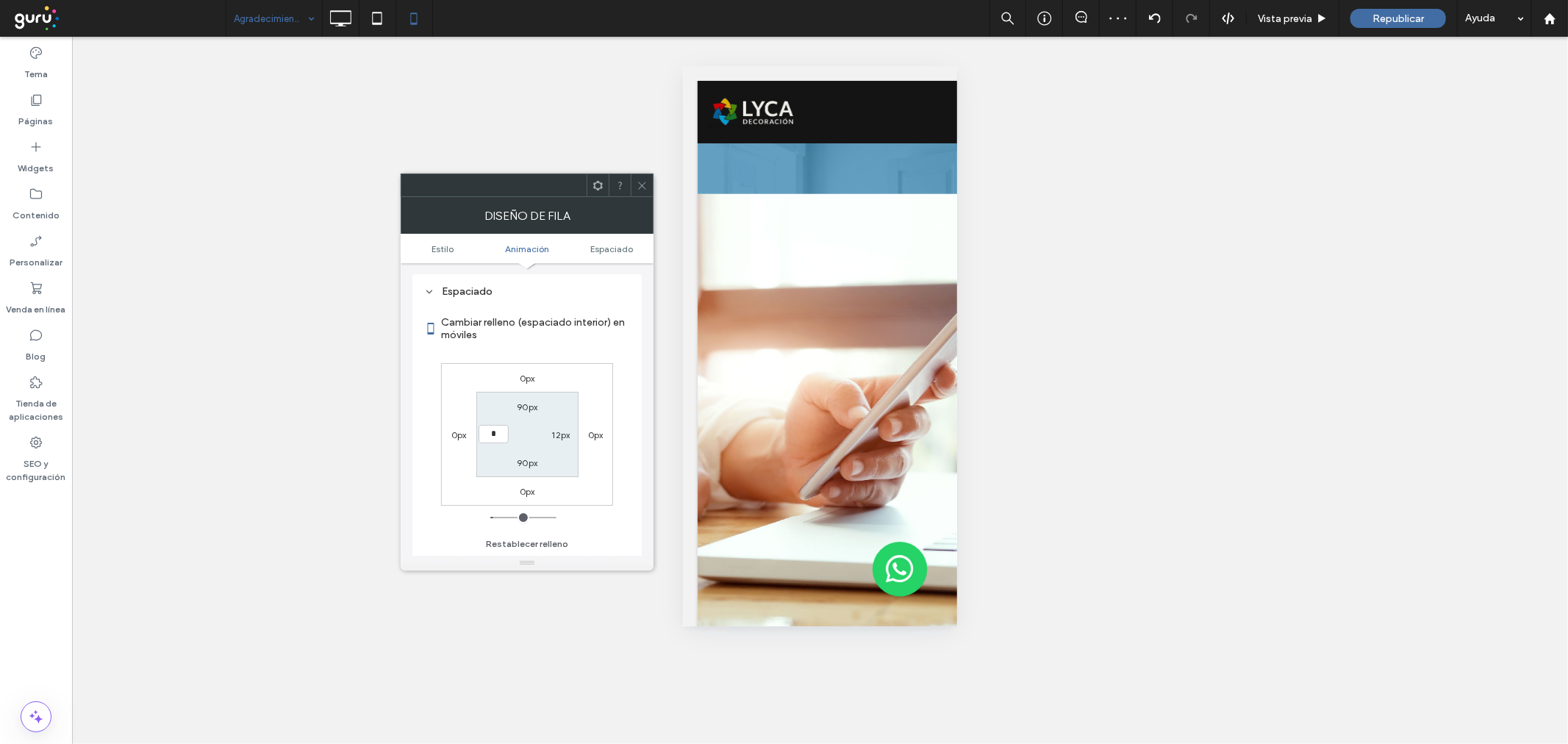
type input "**"
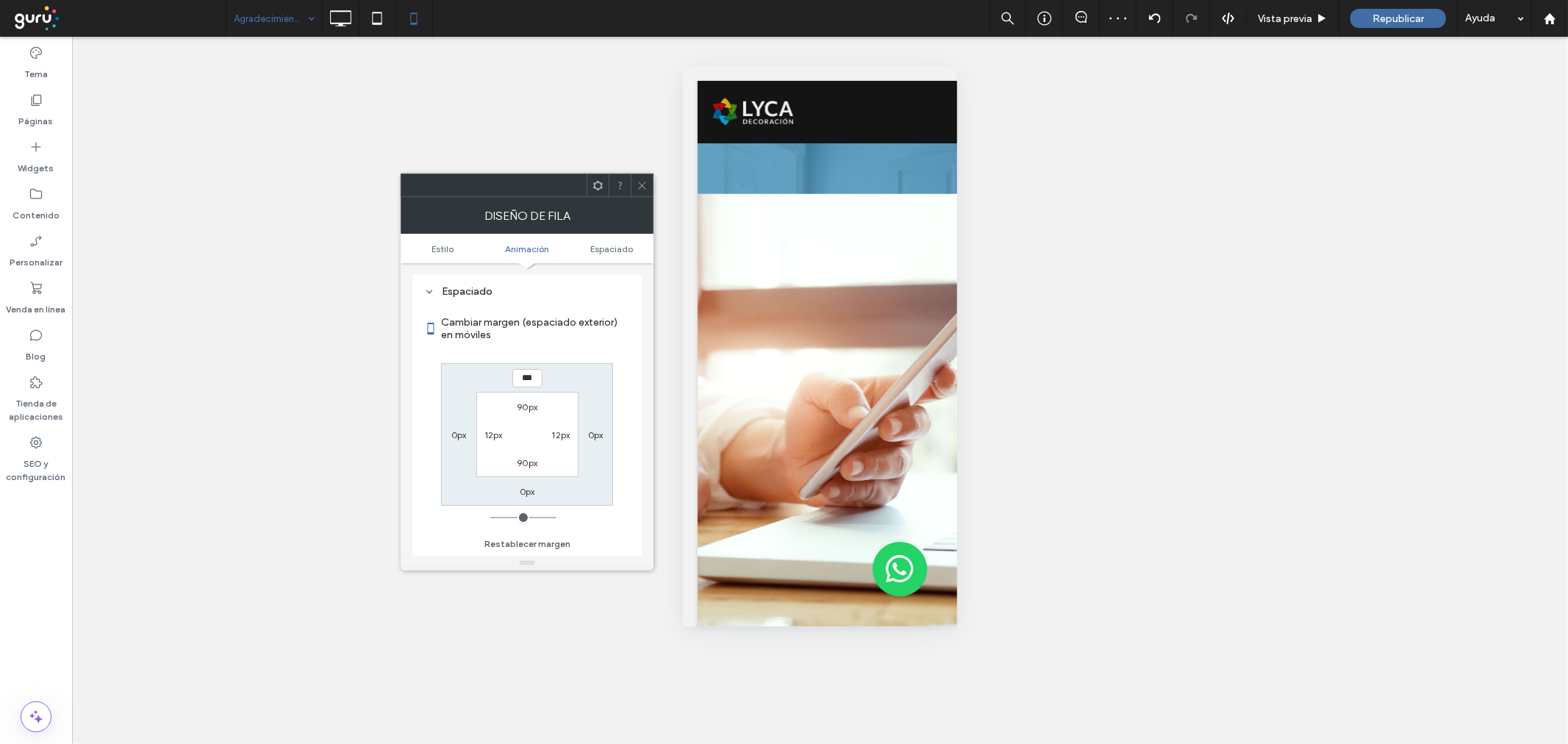
type input "*"
click at [649, 185] on div at bounding box center [641, 185] width 22 height 22
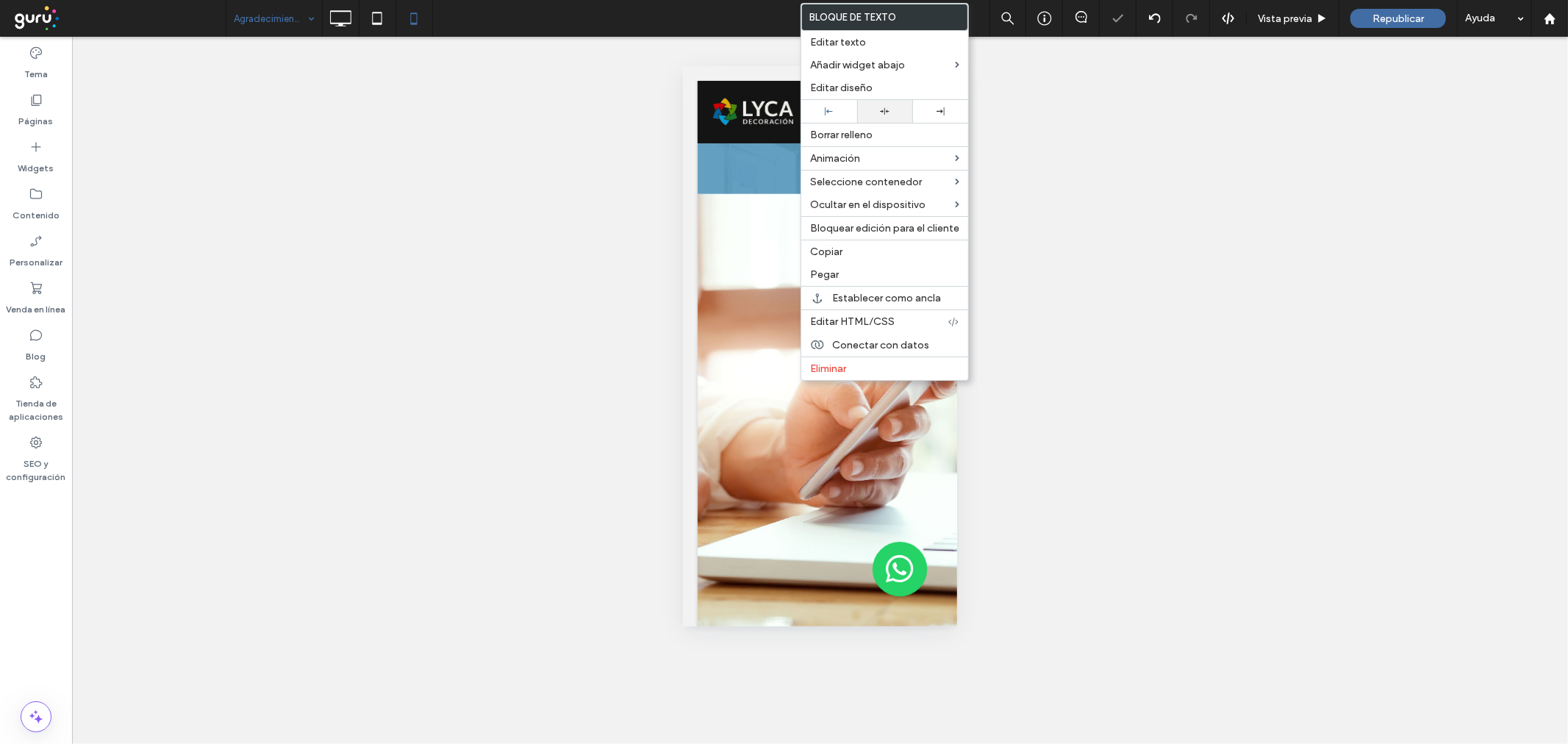
click at [880, 116] on div at bounding box center [885, 111] width 56 height 23
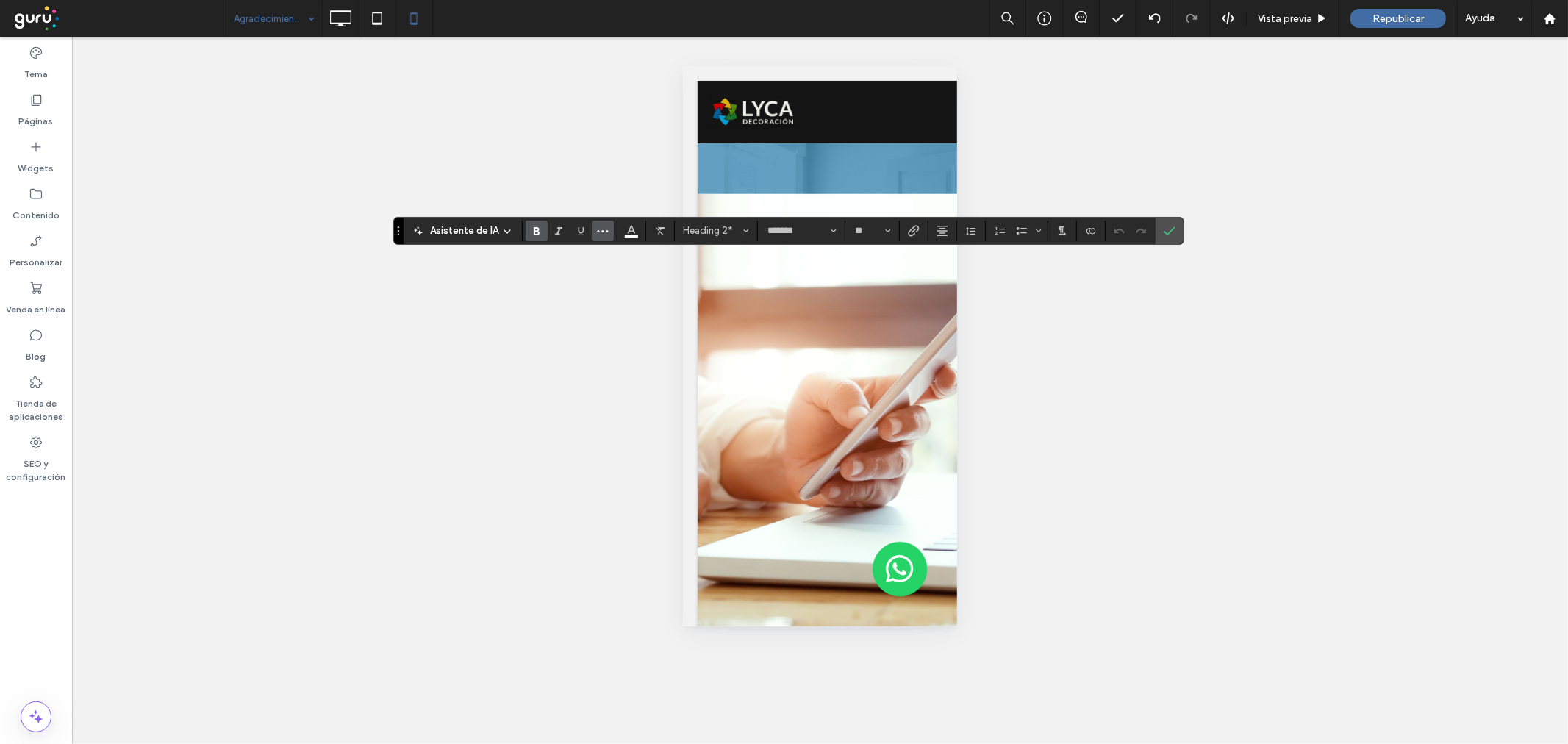
click at [607, 223] on button "Más" at bounding box center [602, 230] width 22 height 20
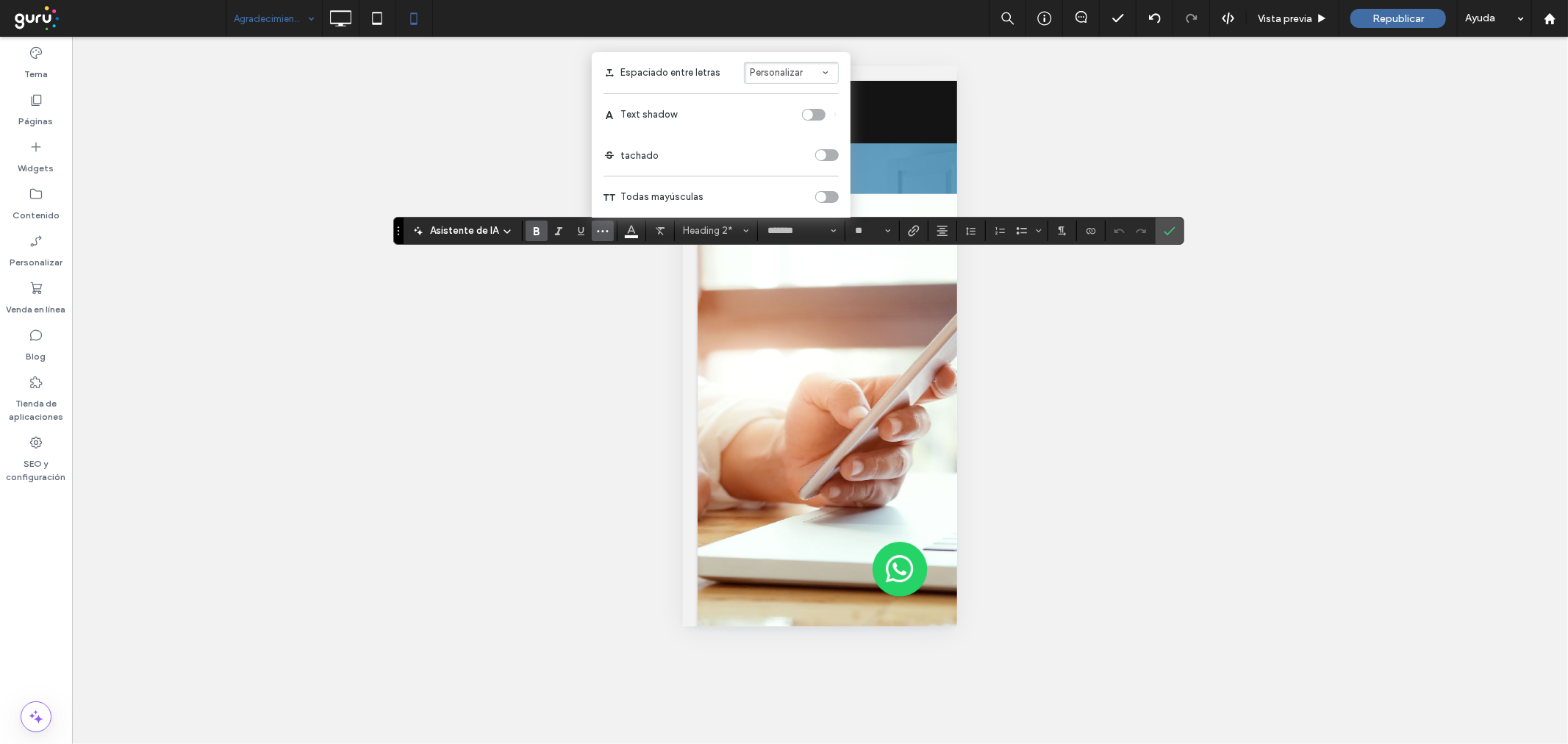
click at [819, 191] on div "toggle" at bounding box center [826, 198] width 23 height 12
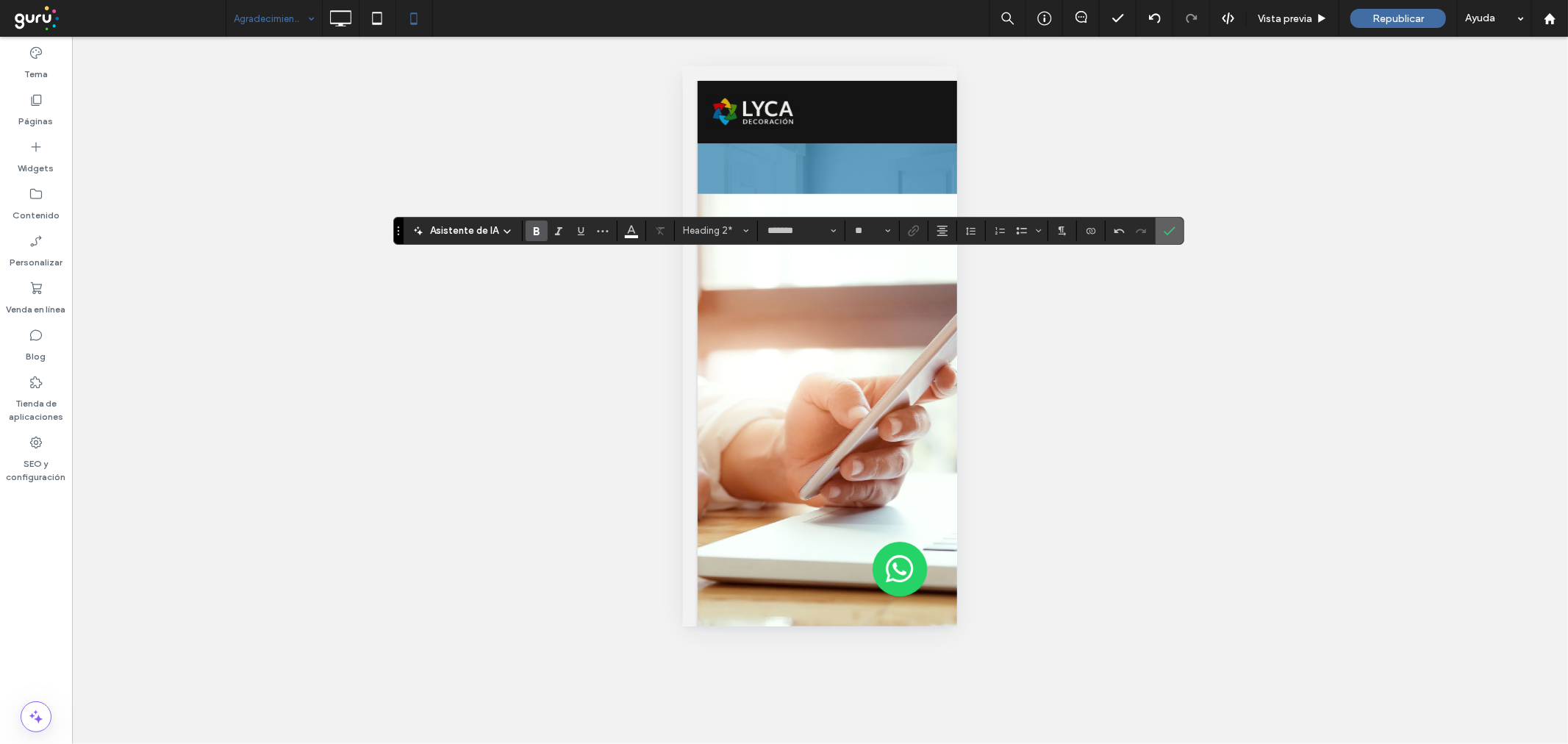
click at [1177, 231] on label "Confirmar" at bounding box center [1169, 231] width 22 height 26
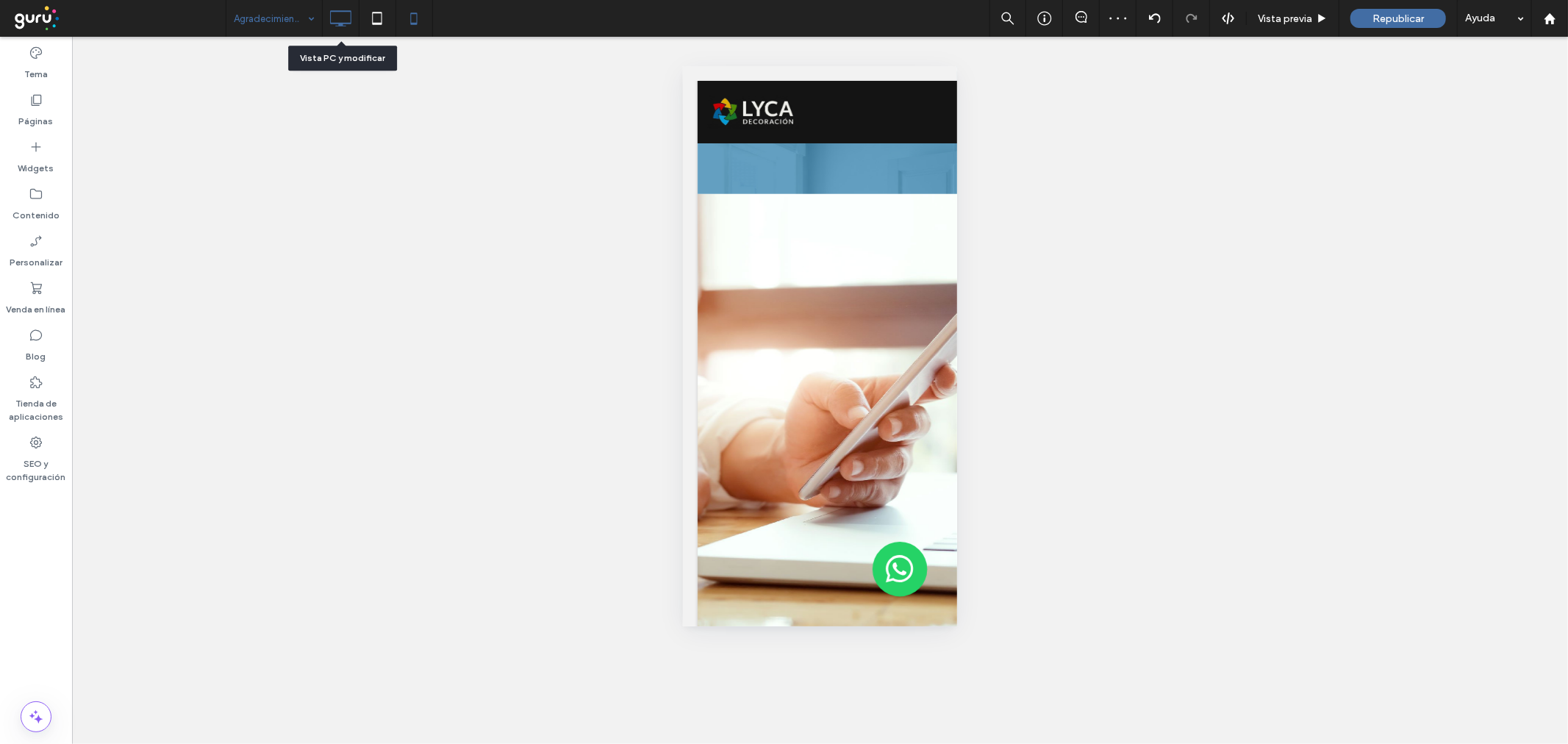
click at [353, 23] on icon at bounding box center [340, 18] width 30 height 30
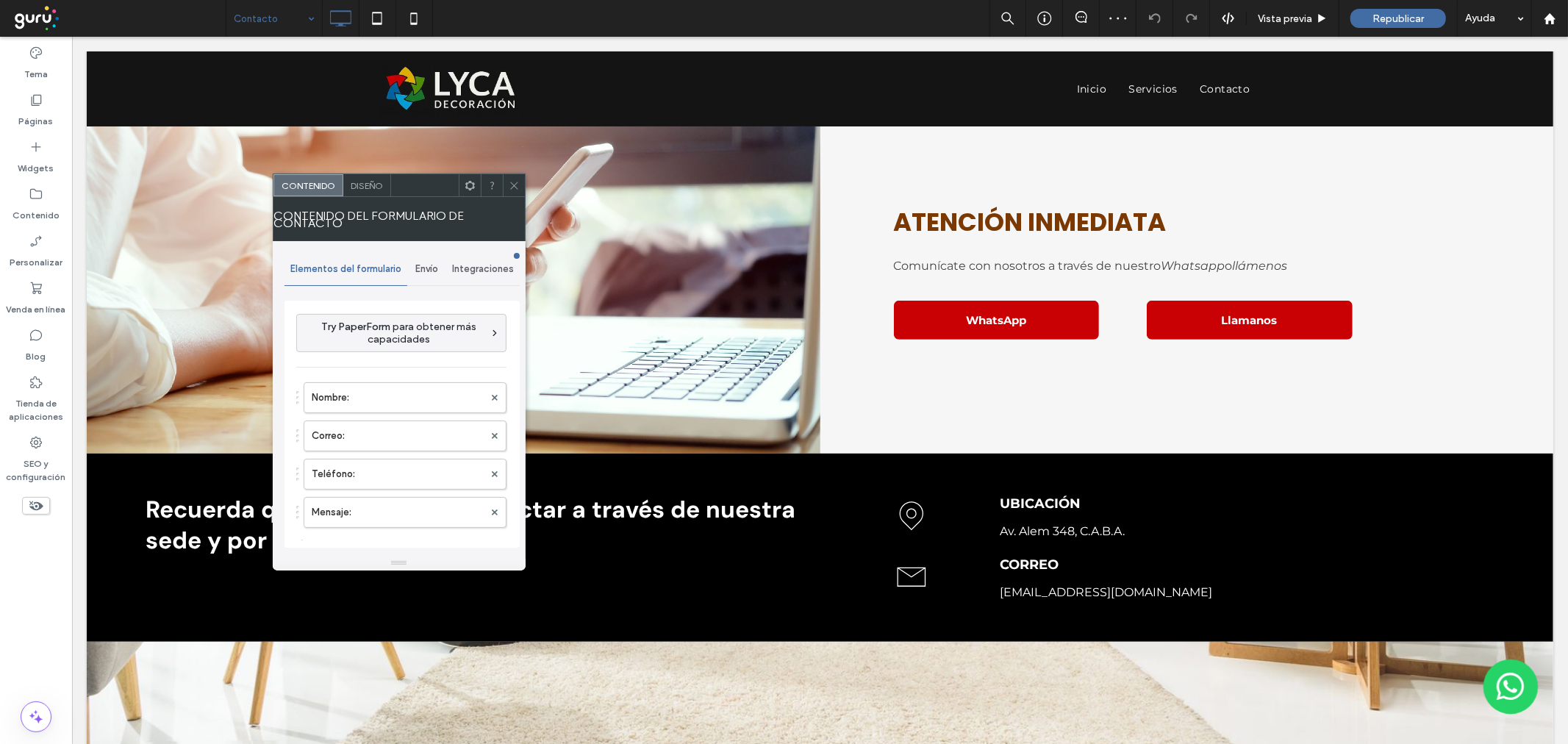
click at [430, 275] on div "Envío" at bounding box center [426, 269] width 39 height 33
click at [376, 337] on label "Notificación de nuevo envío" at bounding box center [402, 338] width 196 height 30
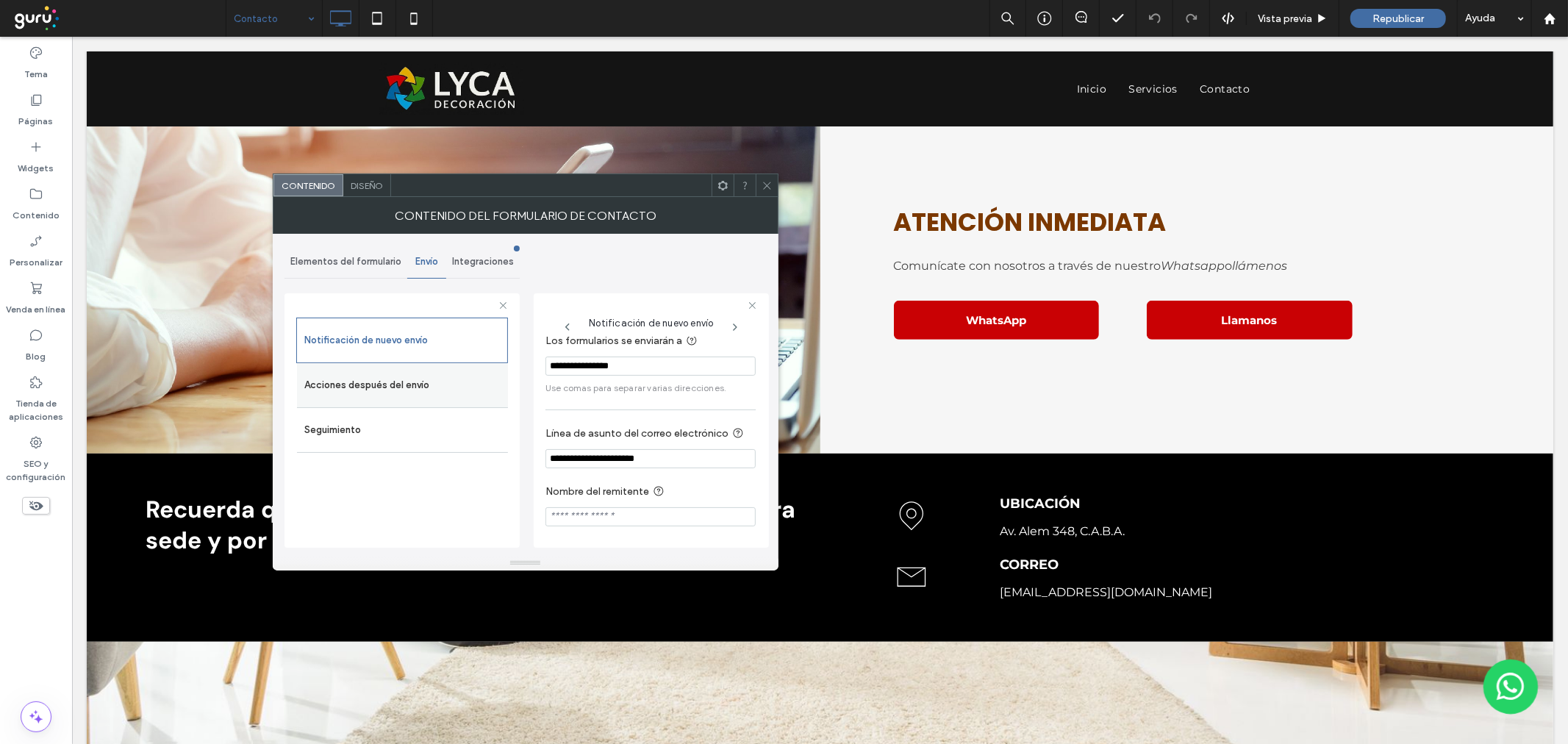
click at [434, 380] on label "Acciones después del envío" at bounding box center [402, 385] width 196 height 30
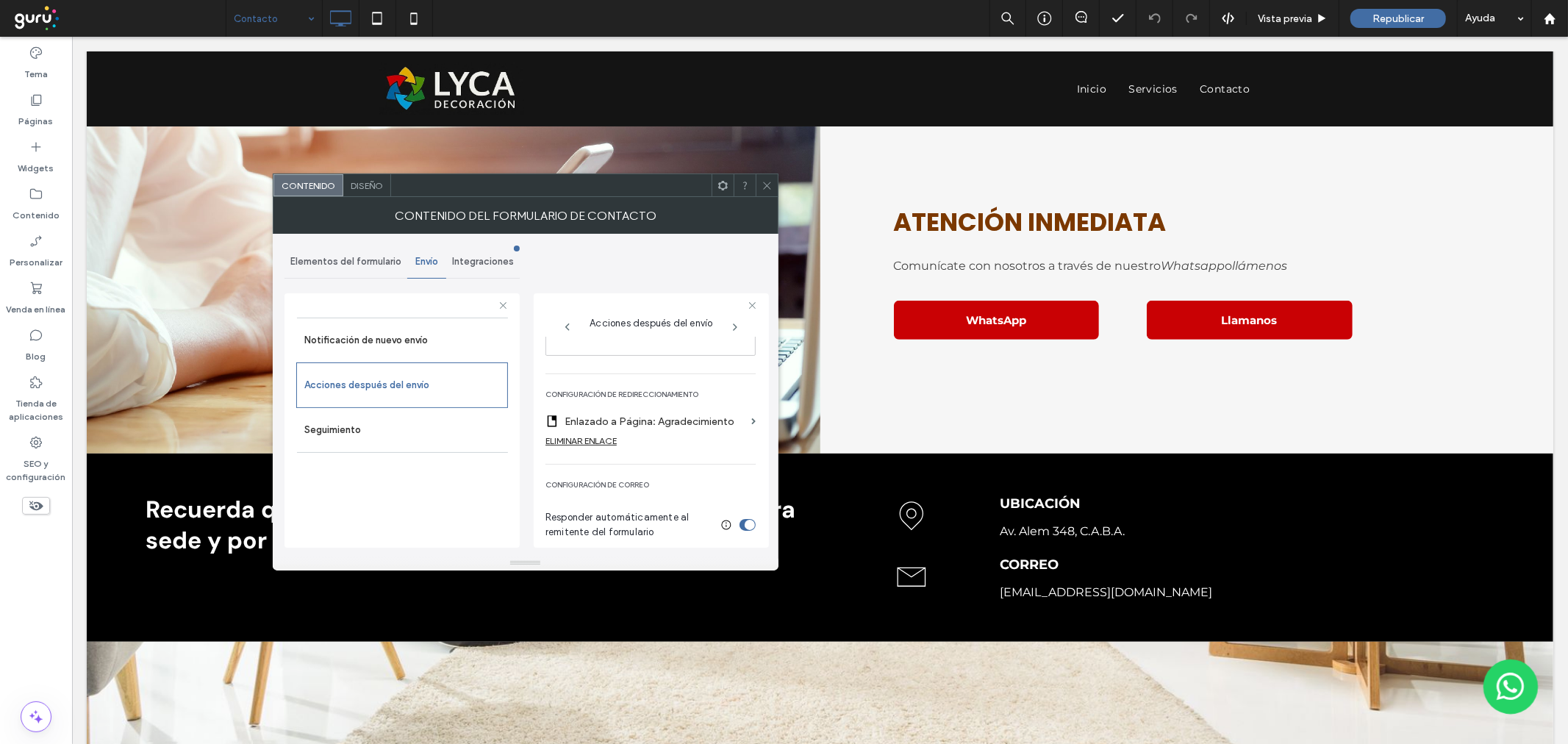
scroll to position [353, 0]
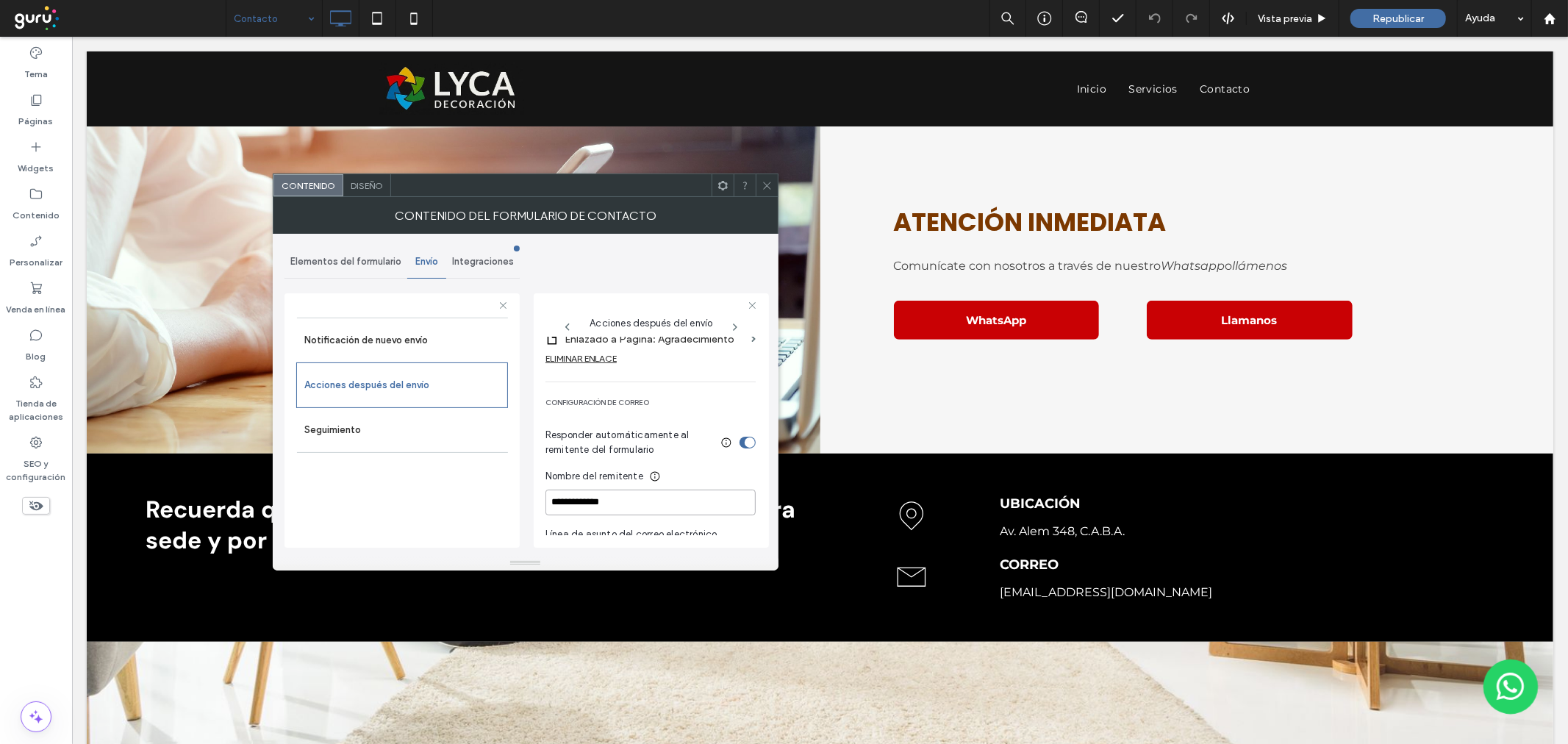
click at [630, 490] on input "**********" at bounding box center [651, 503] width 210 height 26
click at [745, 444] on div "toggle" at bounding box center [750, 443] width 11 height 11
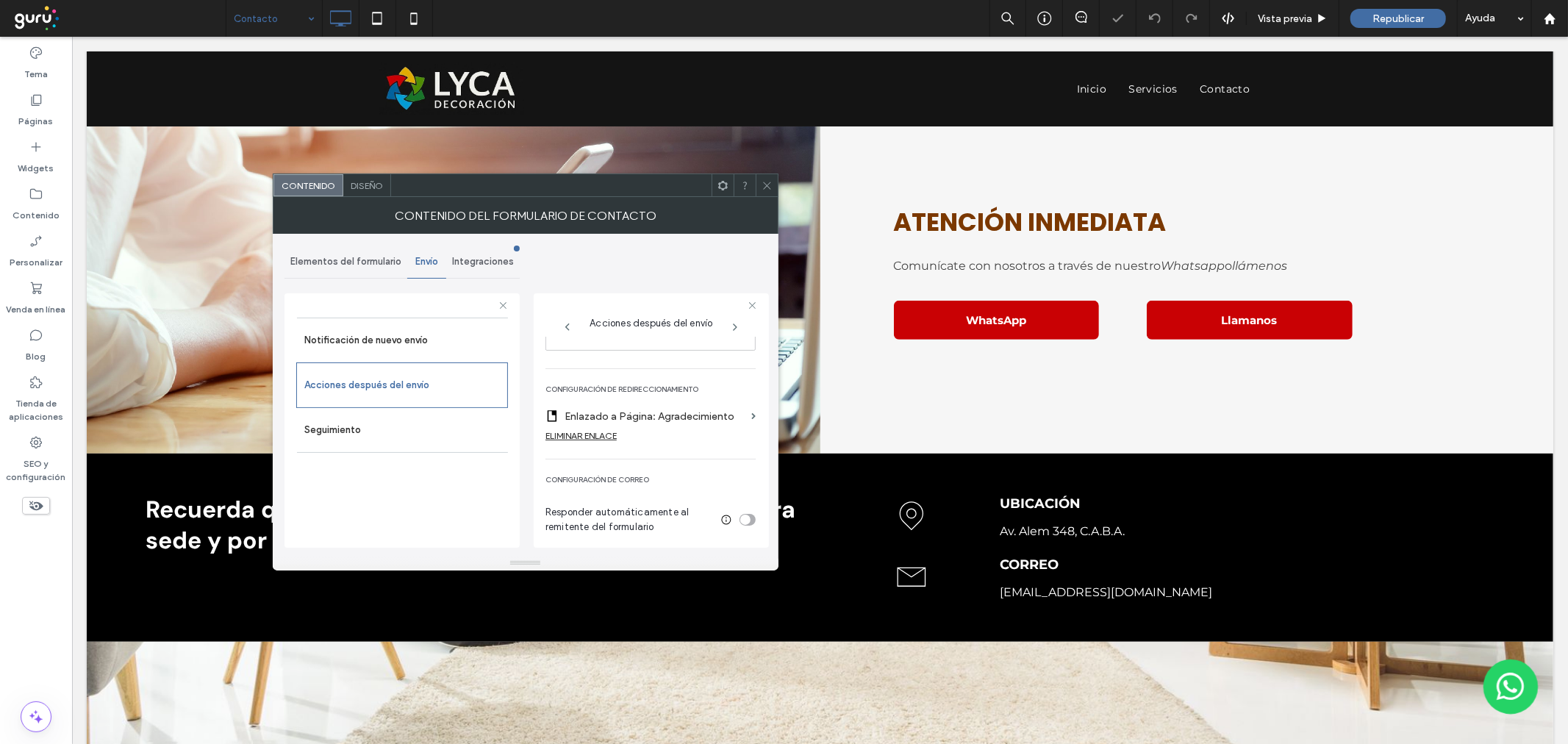
scroll to position [275, 0]
click at [764, 191] on span at bounding box center [767, 185] width 11 height 22
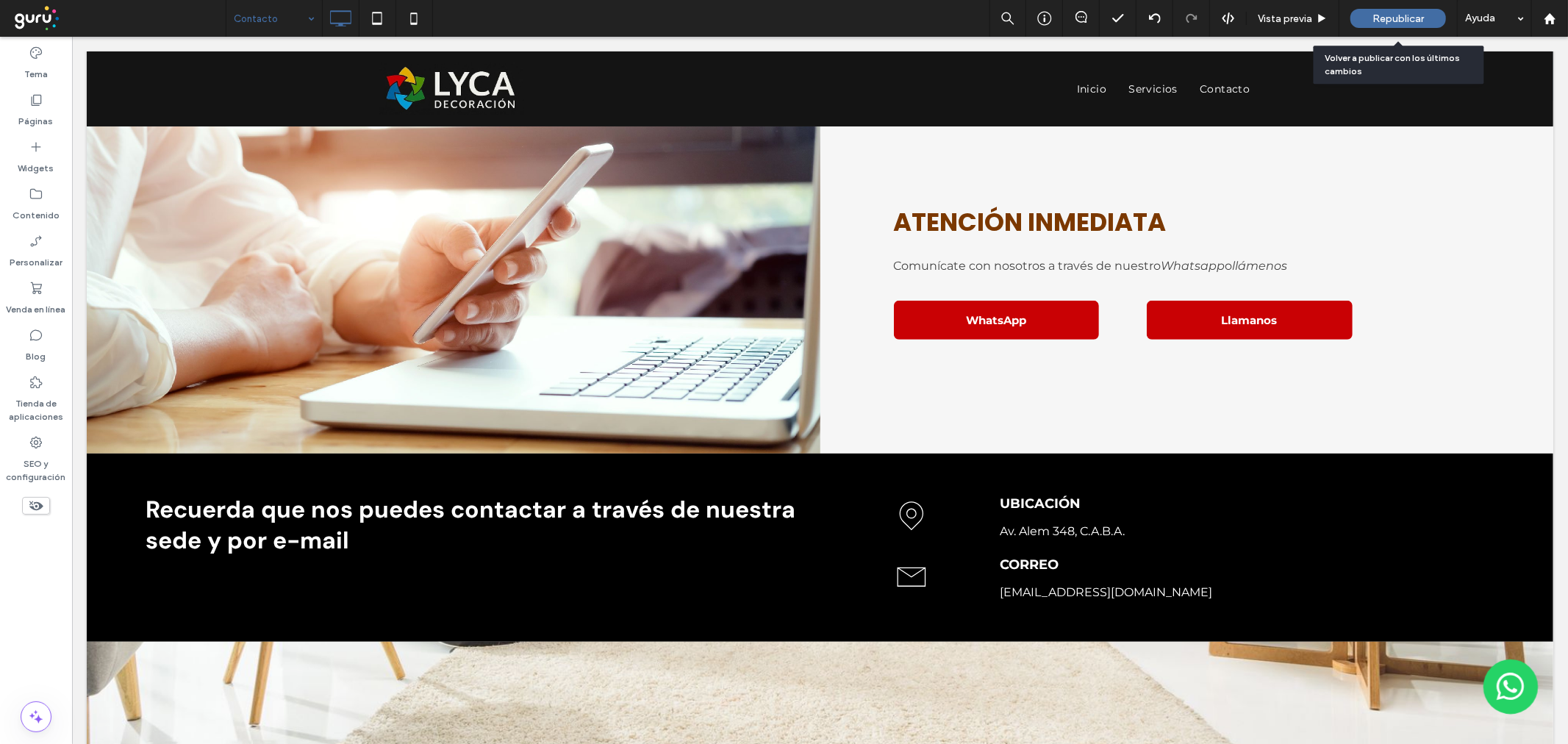
click at [1385, 13] on span "Republicar" at bounding box center [1398, 19] width 51 height 13
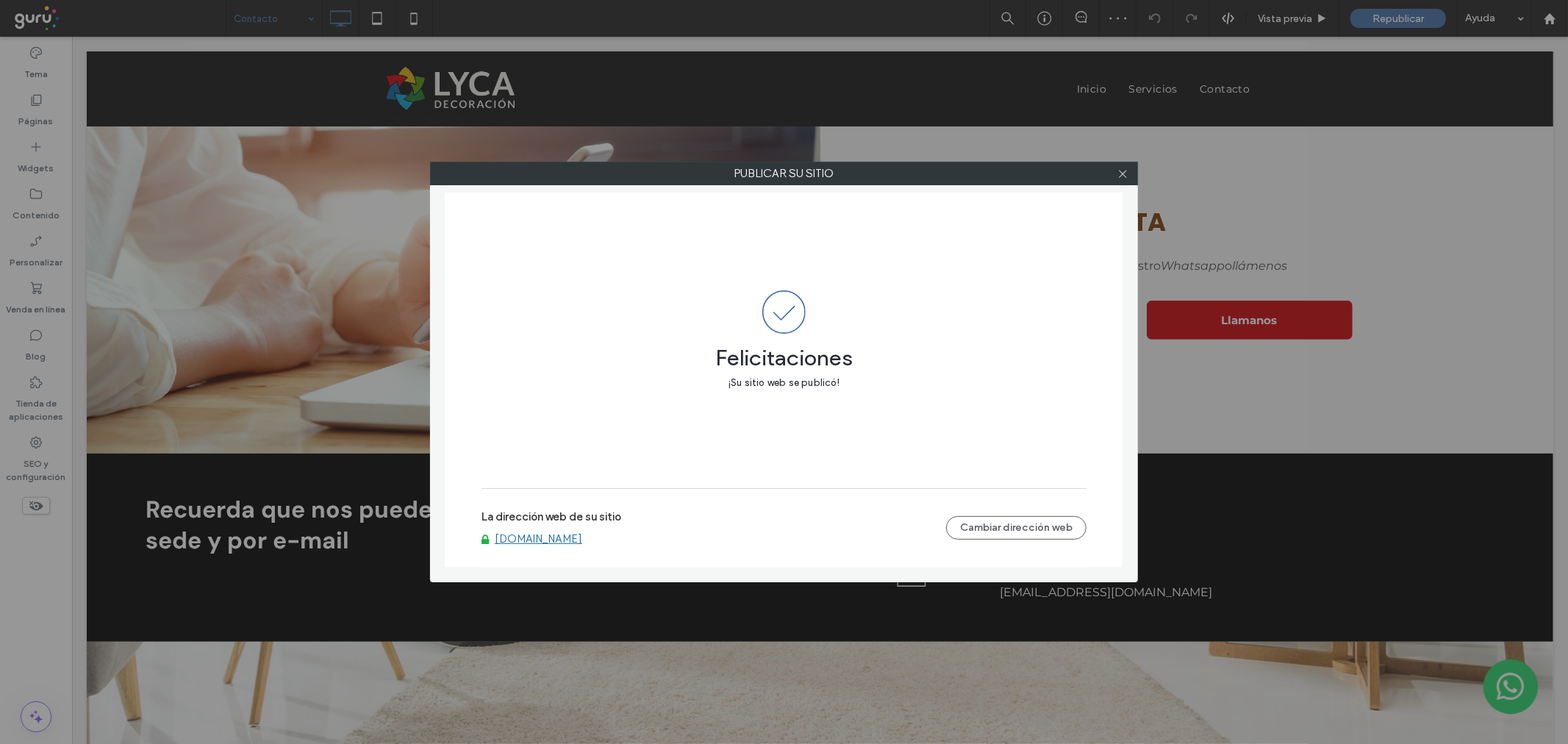
click at [521, 534] on link "[DOMAIN_NAME]" at bounding box center [539, 538] width 88 height 13
